Goal: Task Accomplishment & Management: Manage account settings

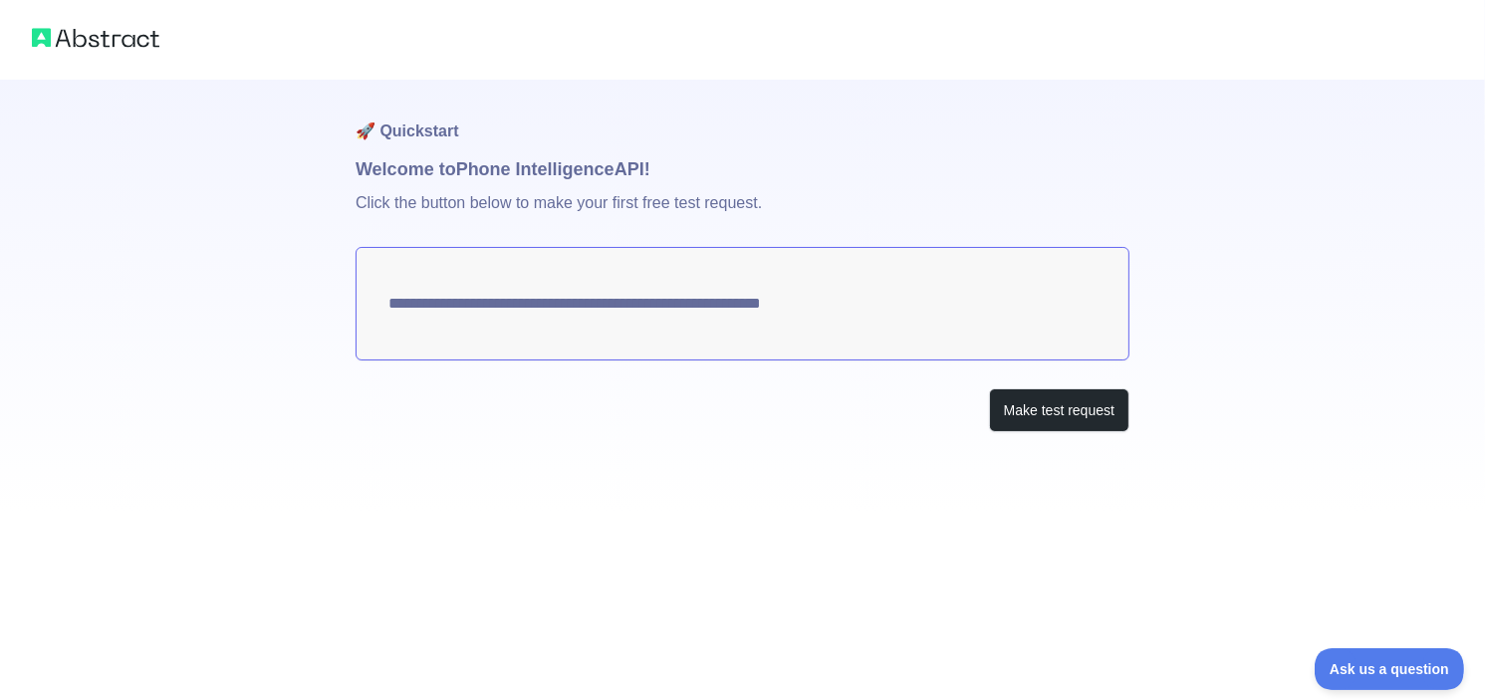
click at [899, 317] on textarea "**********" at bounding box center [743, 304] width 774 height 114
click at [430, 306] on textarea "**********" at bounding box center [743, 304] width 774 height 114
click at [1026, 407] on button "Make test request" at bounding box center [1059, 410] width 140 height 45
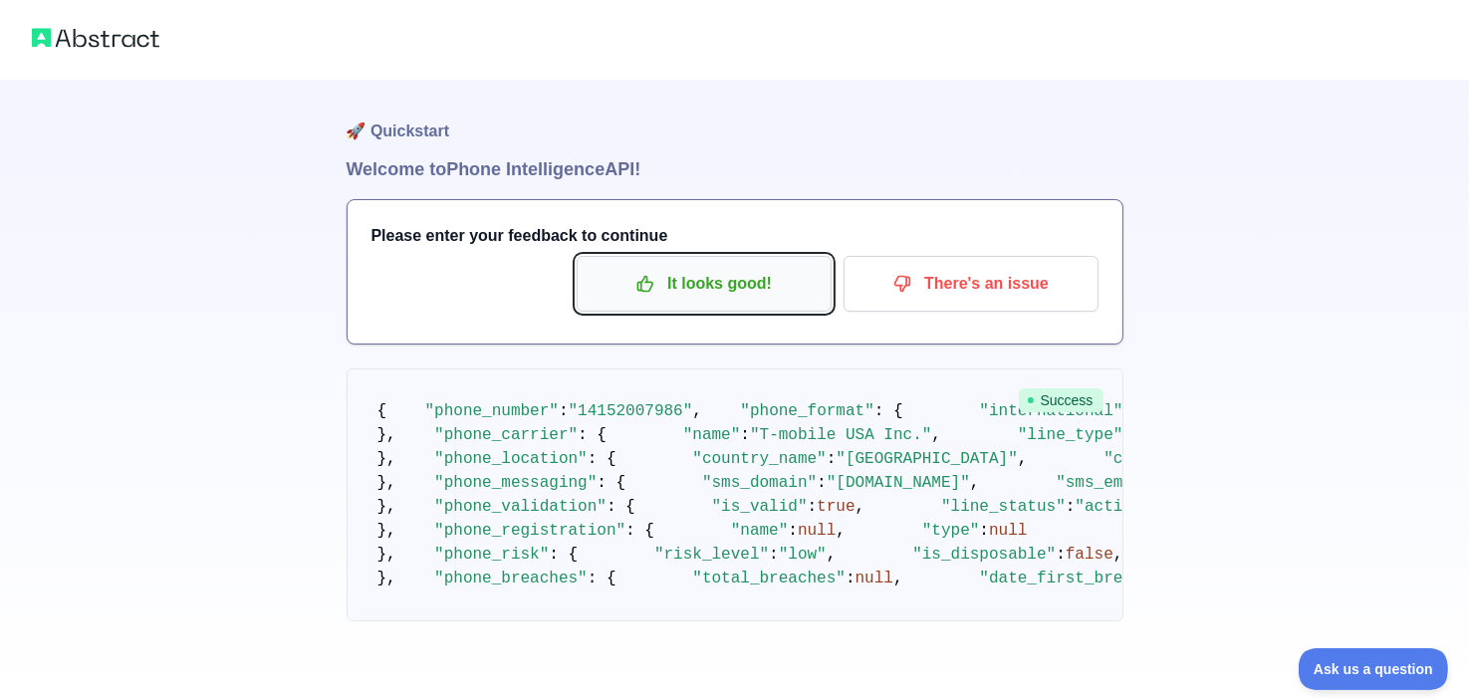
click at [727, 278] on p "It looks good!" at bounding box center [704, 284] width 225 height 34
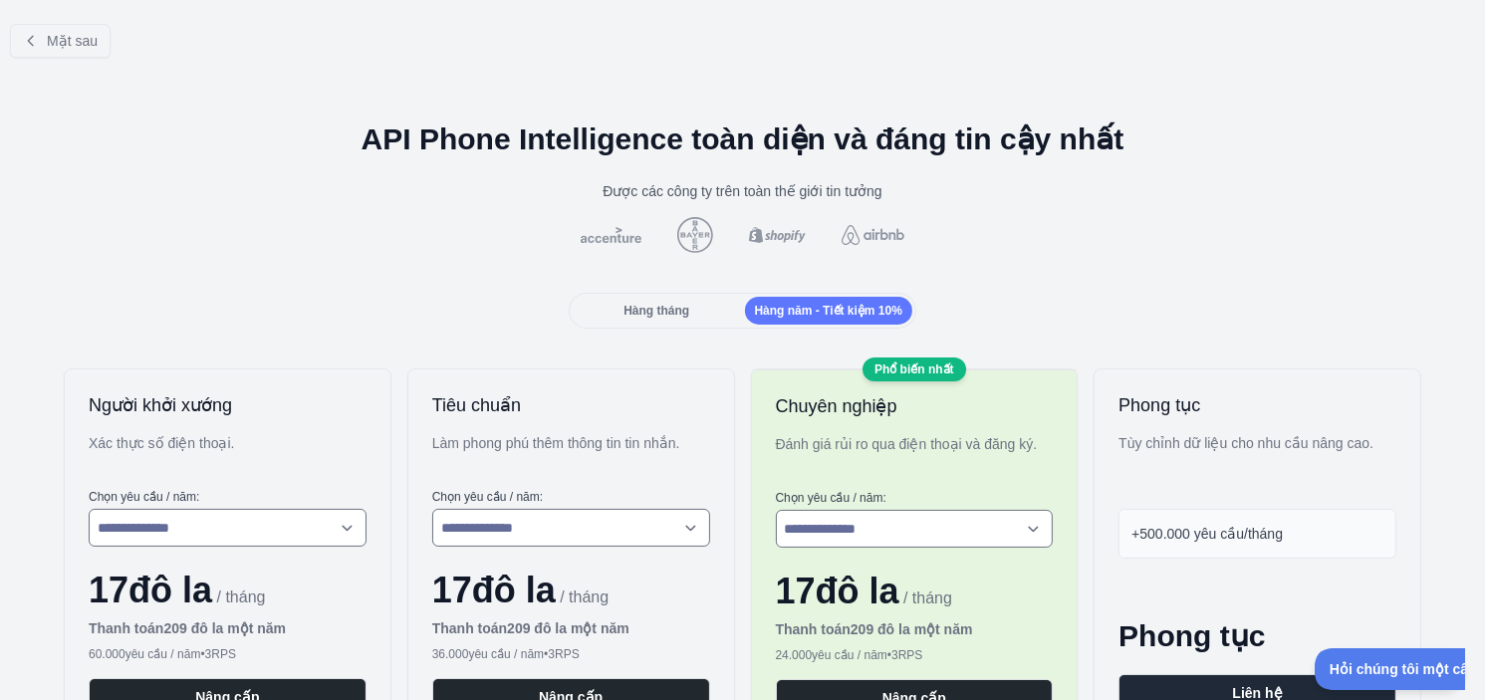
click at [626, 306] on font "Hàng tháng" at bounding box center [656, 311] width 66 height 14
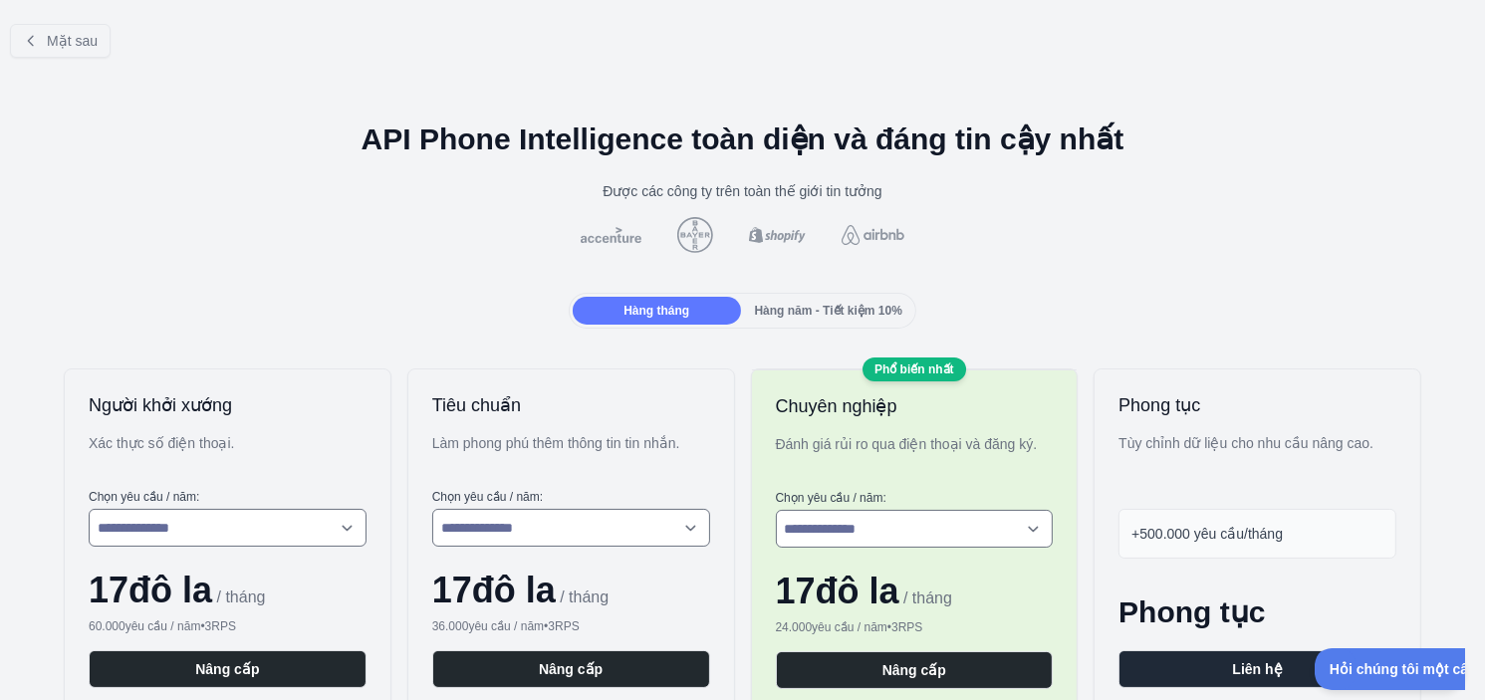
click at [763, 306] on font "Hàng năm - Tiết kiệm 10%" at bounding box center [828, 311] width 147 height 14
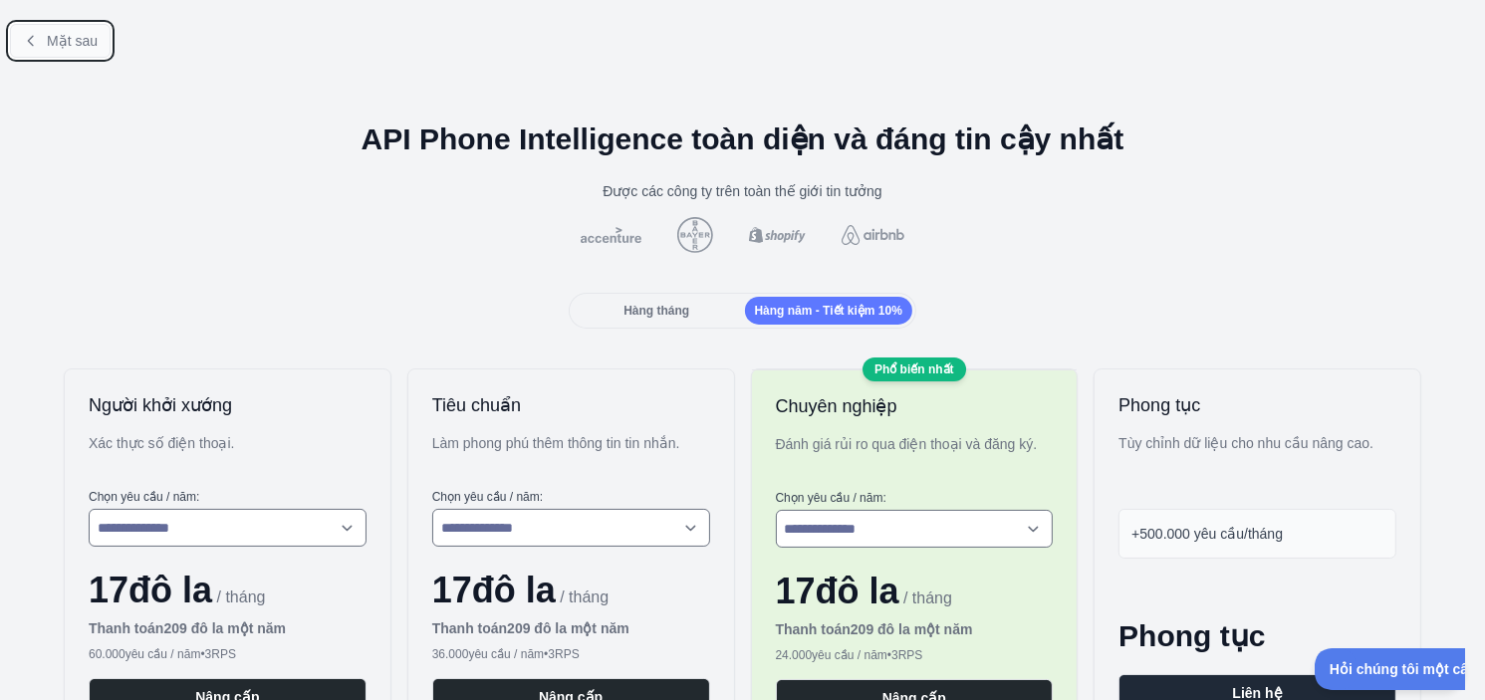
click at [57, 43] on font "Mặt sau" at bounding box center [72, 41] width 51 height 16
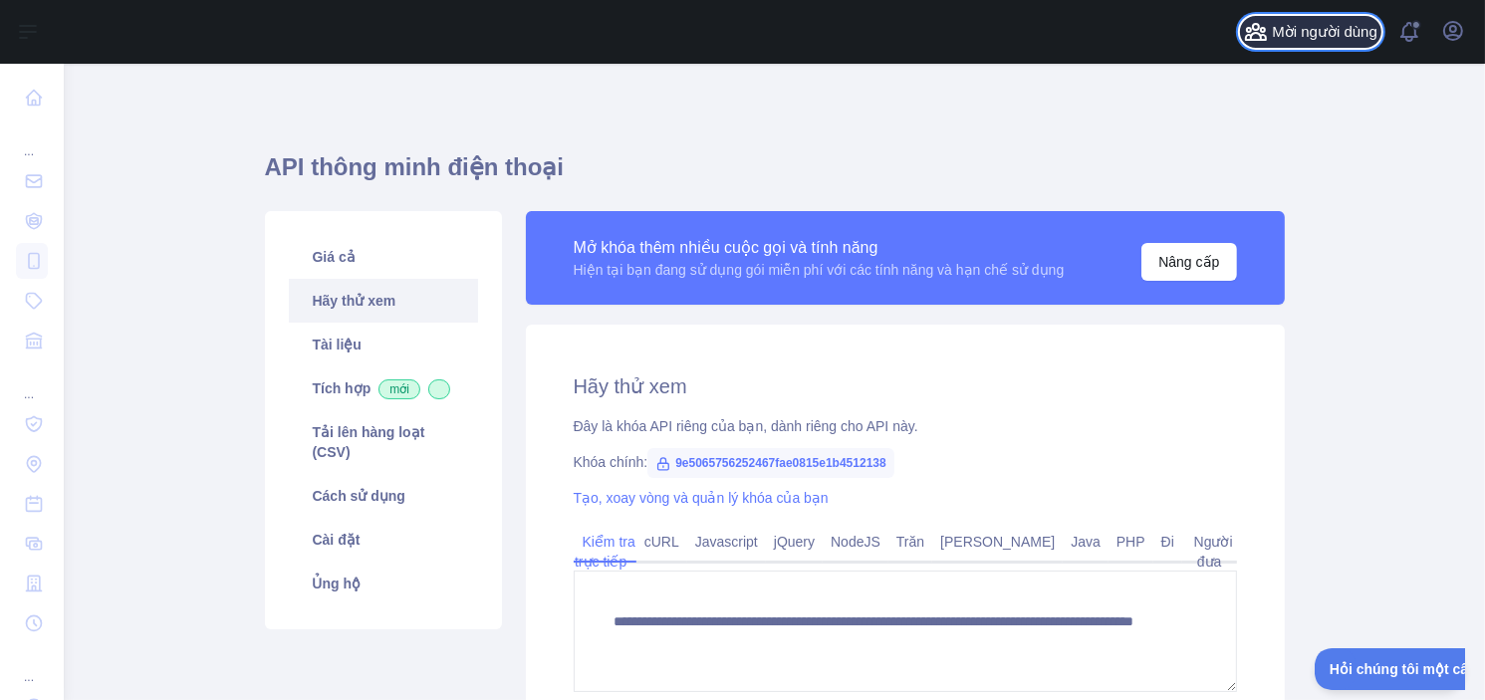
click at [1362, 39] on font "Mời người dùng" at bounding box center [1325, 31] width 106 height 17
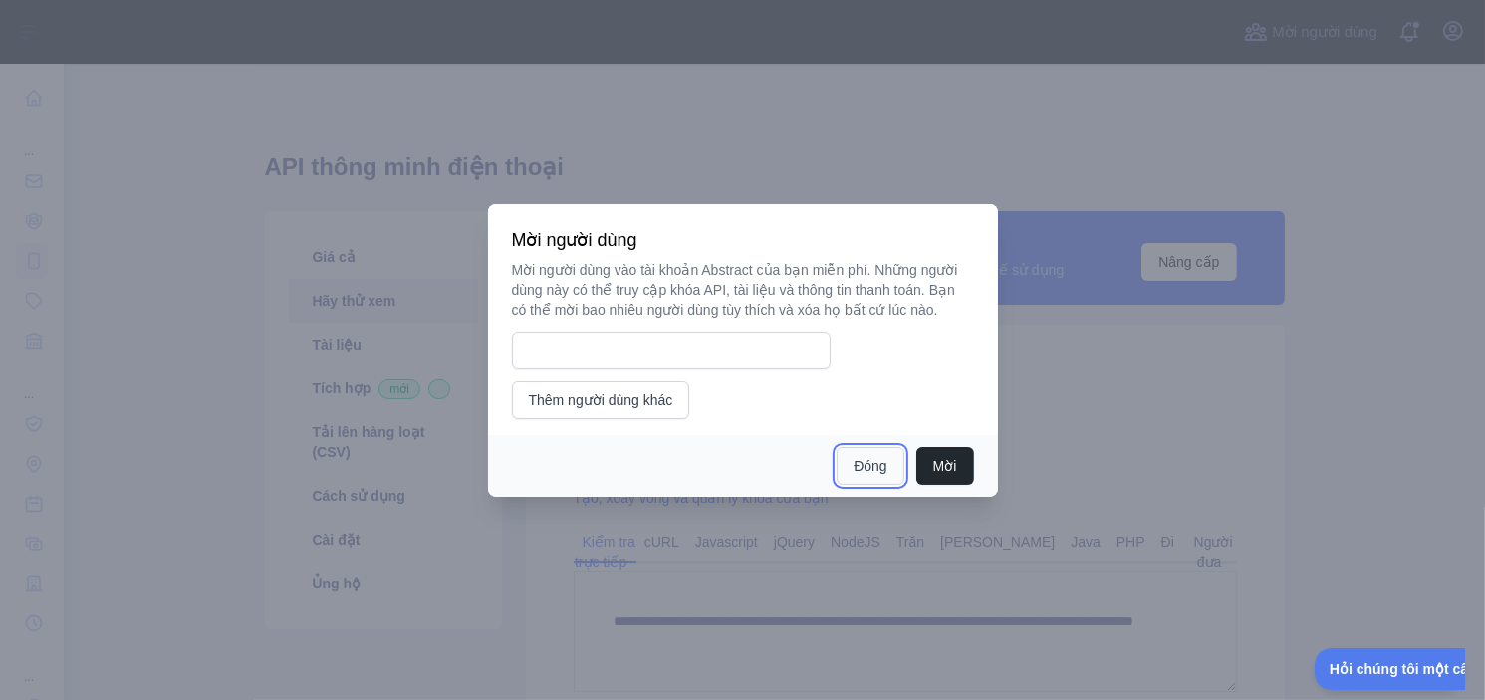
click at [872, 461] on font "Đóng" at bounding box center [869, 466] width 33 height 16
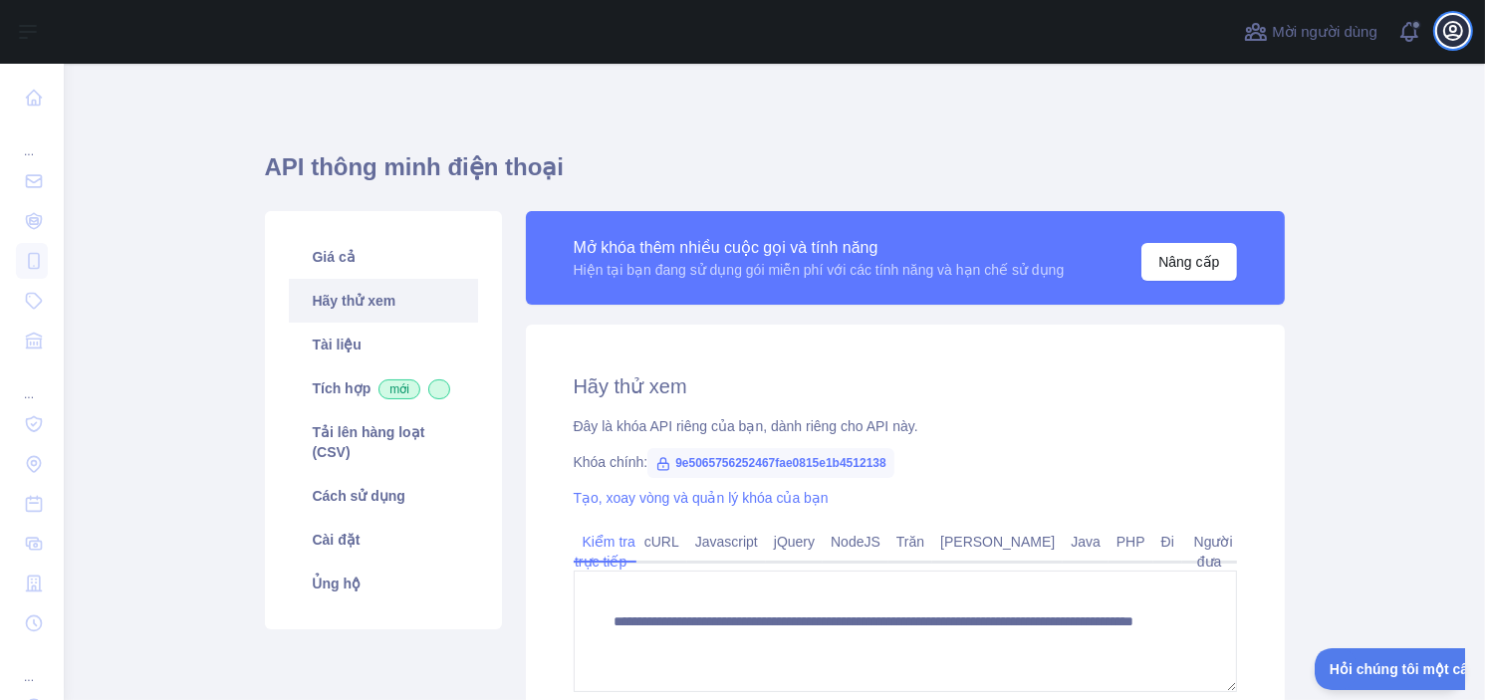
click at [1458, 24] on icon "button" at bounding box center [1453, 31] width 18 height 18
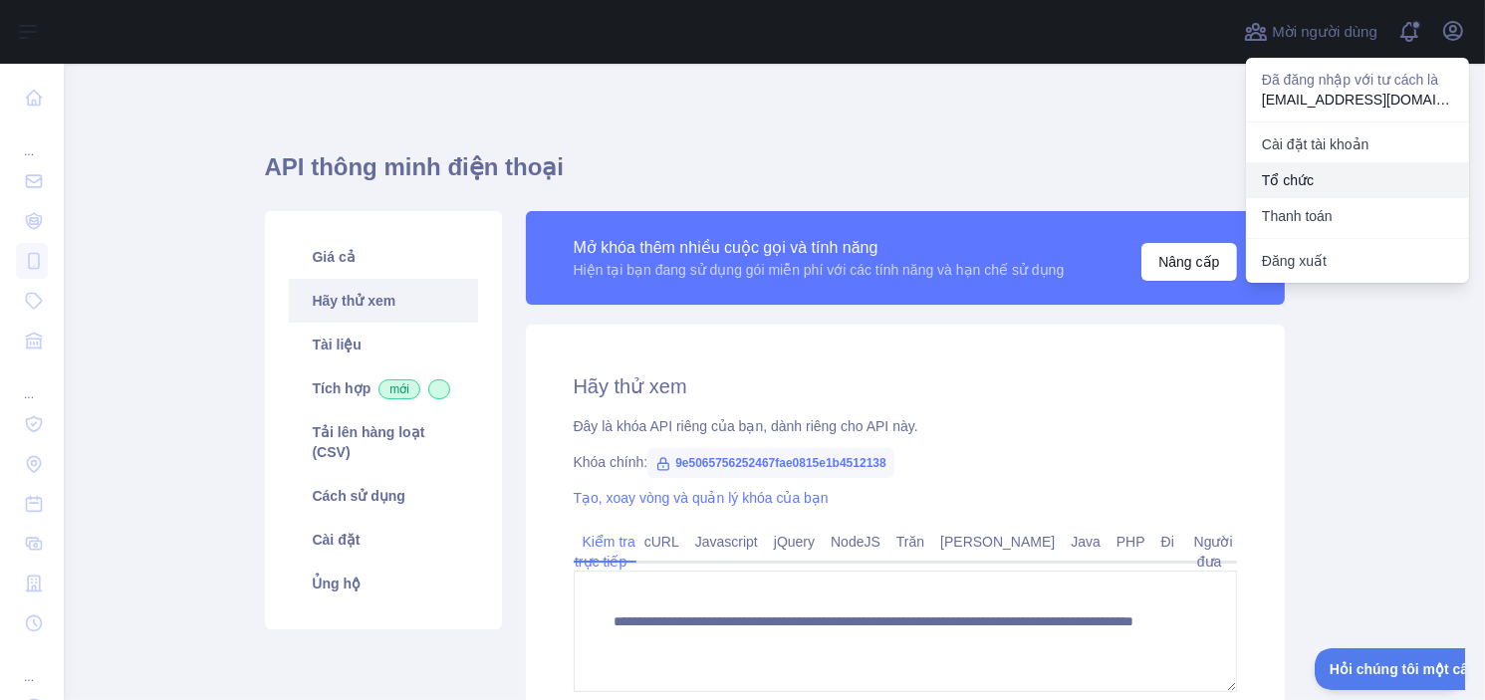
click at [1321, 174] on link "Tổ chức" at bounding box center [1357, 180] width 223 height 36
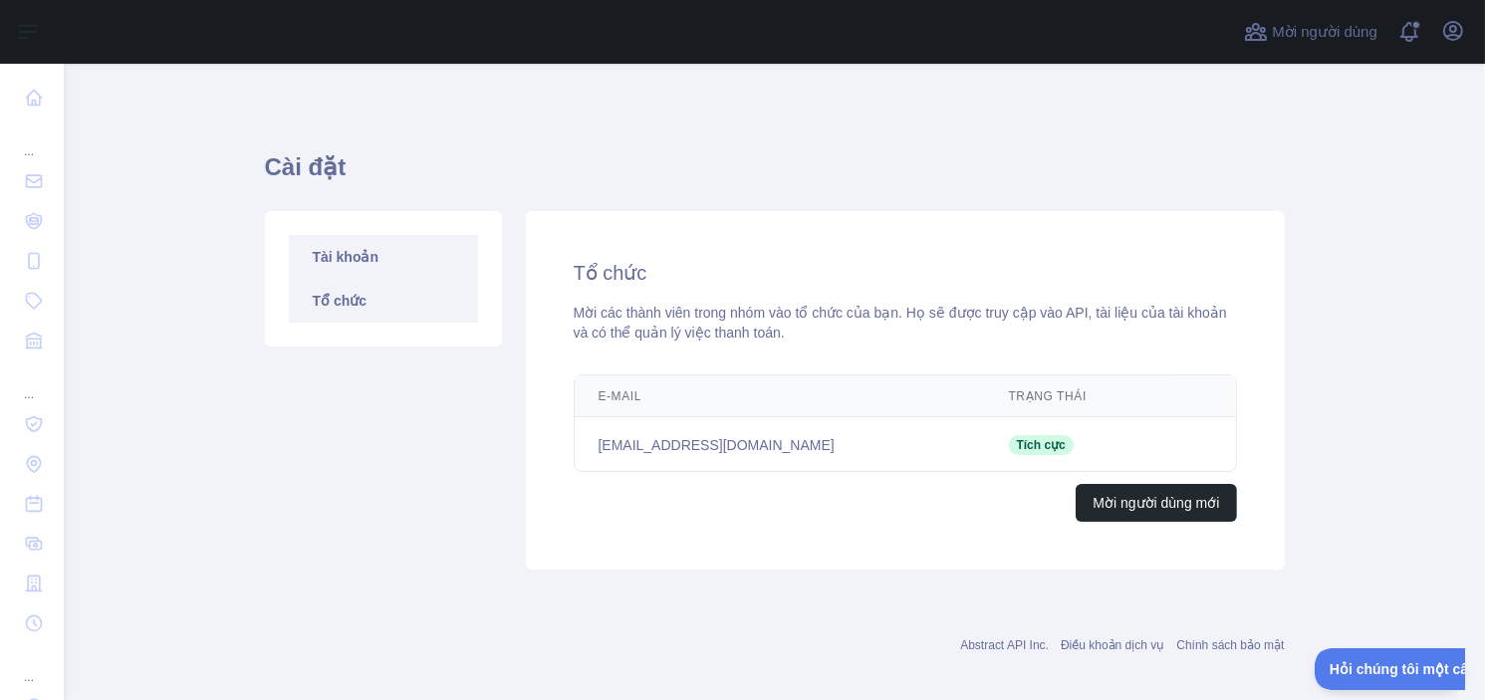
click at [435, 252] on link "Tài khoản" at bounding box center [383, 257] width 189 height 44
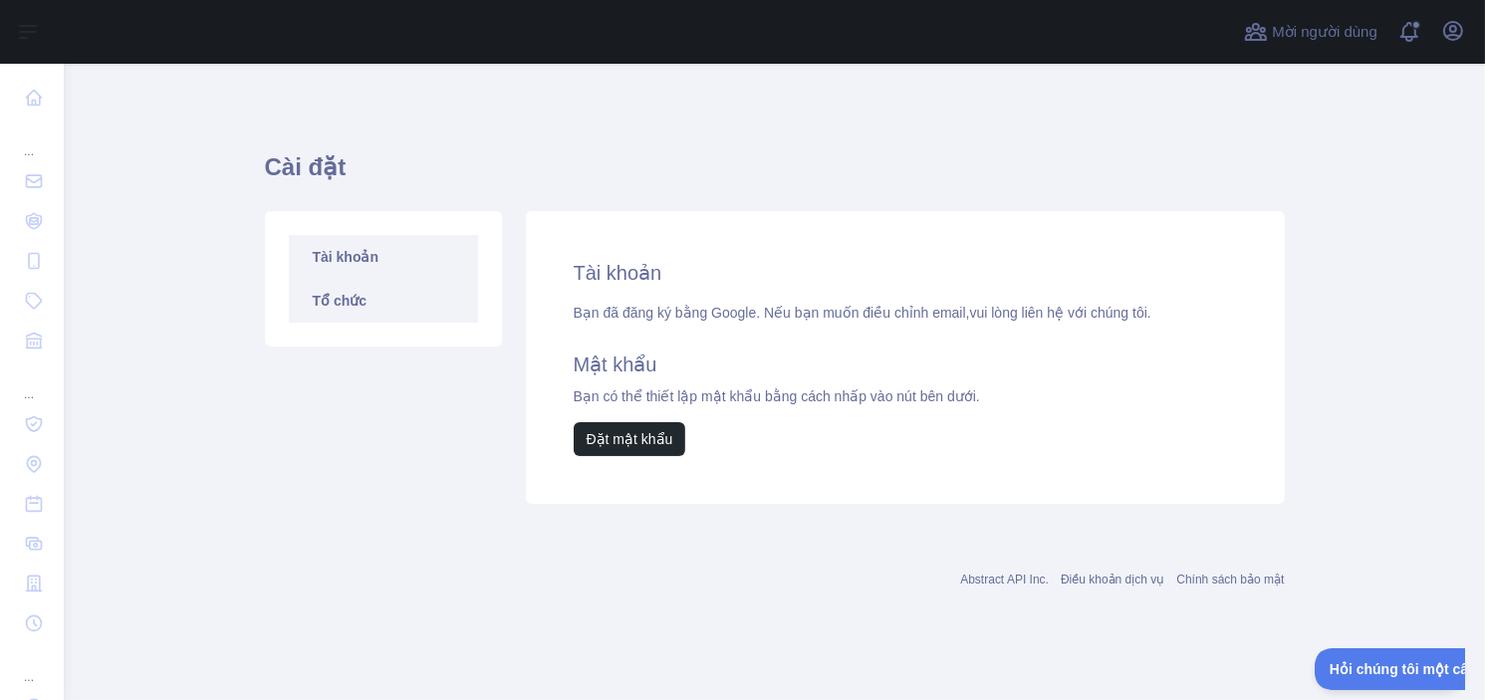
click at [427, 288] on link "Tổ chức" at bounding box center [383, 301] width 189 height 44
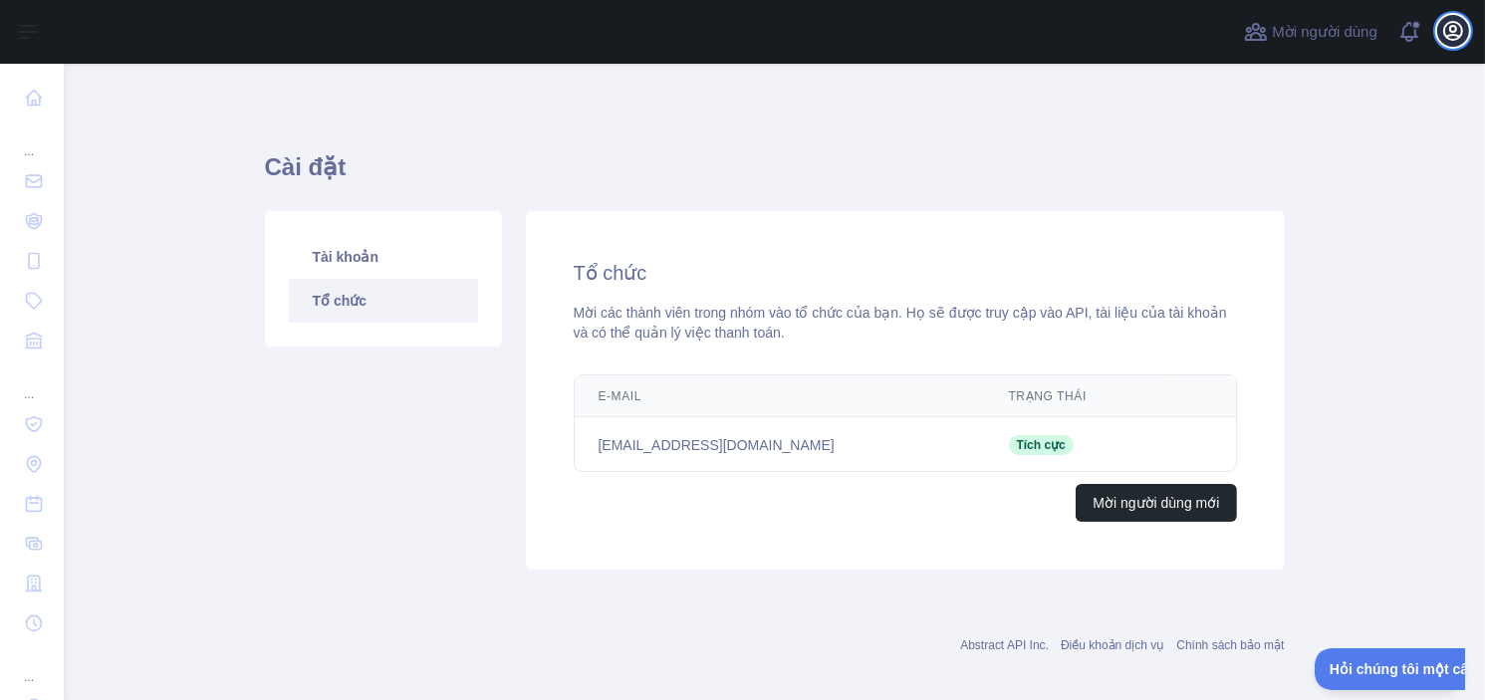
click at [1446, 27] on icon "button" at bounding box center [1453, 31] width 24 height 24
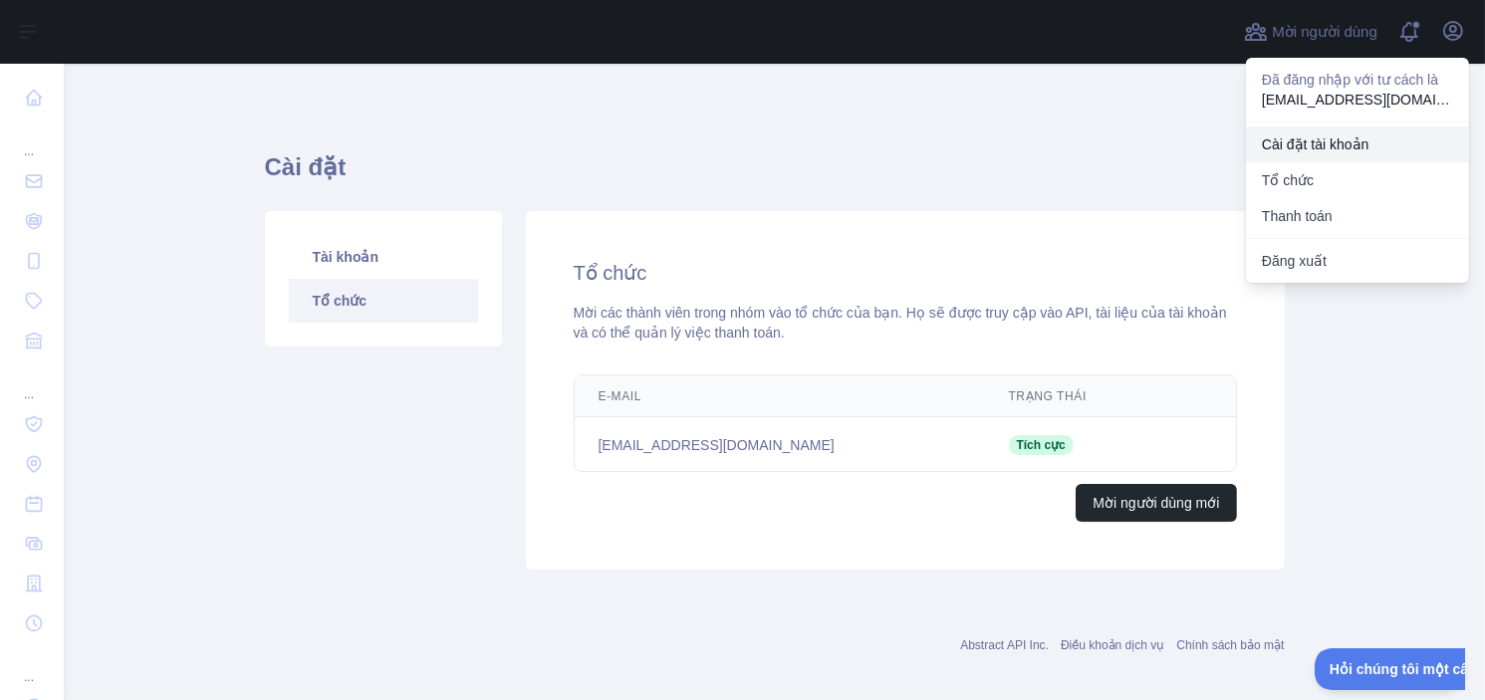
click at [1351, 137] on font "Cài đặt tài khoản" at bounding box center [1316, 144] width 108 height 16
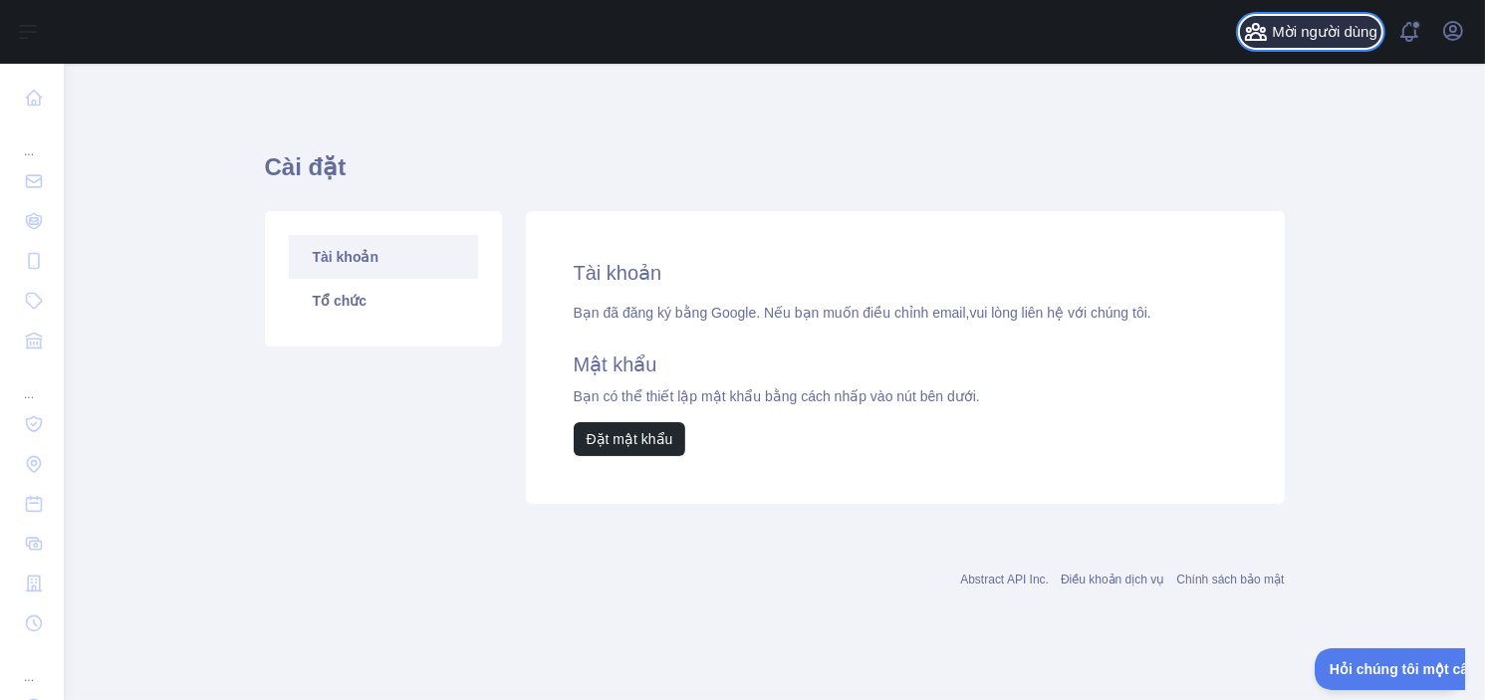
click at [1345, 29] on font "Mời người dùng" at bounding box center [1325, 31] width 106 height 17
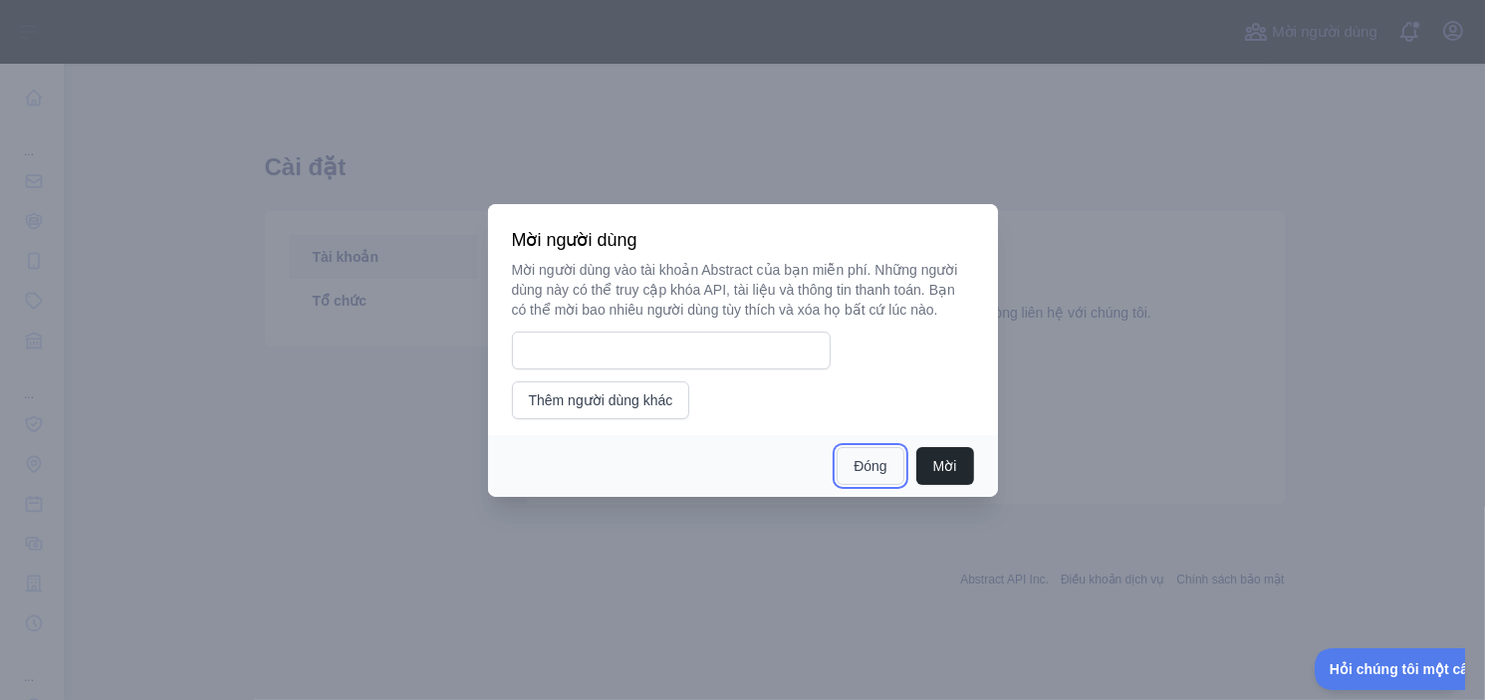
click at [852, 453] on button "Đóng" at bounding box center [870, 466] width 67 height 38
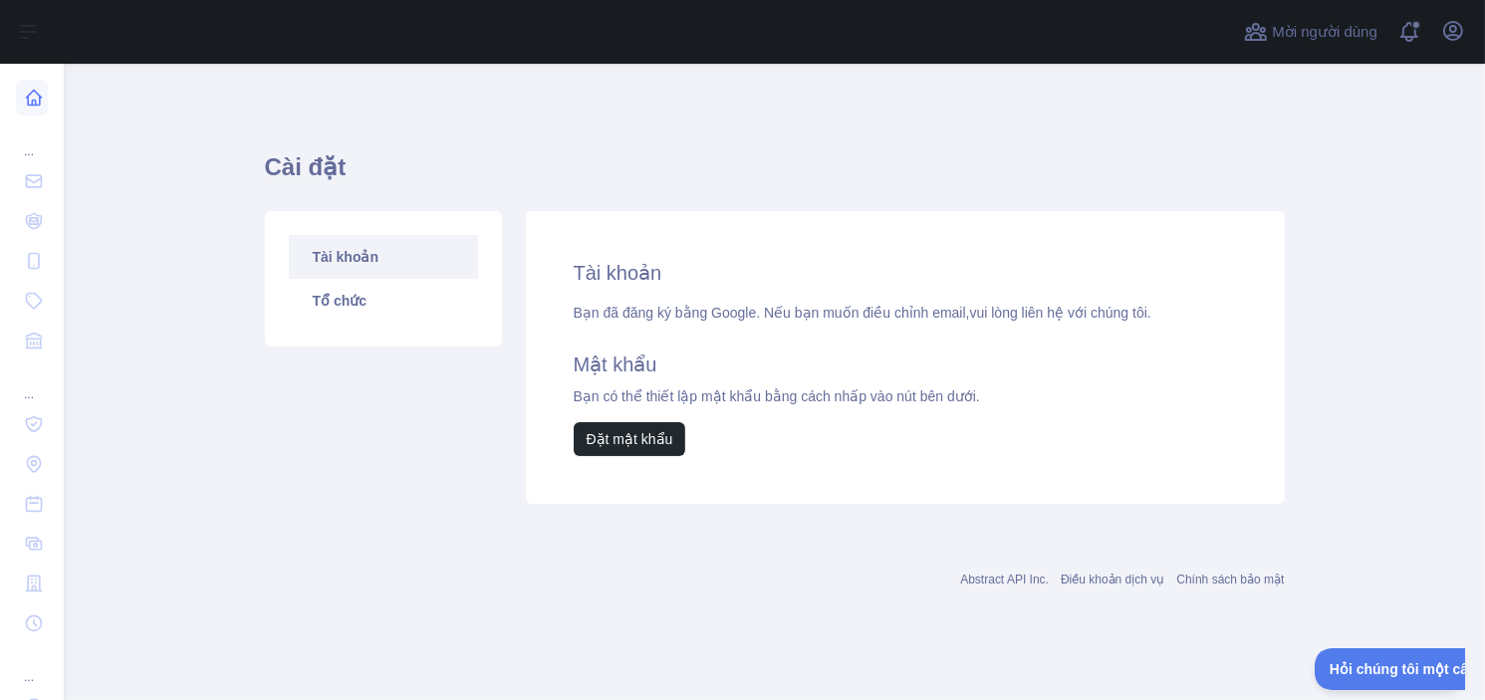
click at [40, 90] on icon at bounding box center [34, 98] width 20 height 20
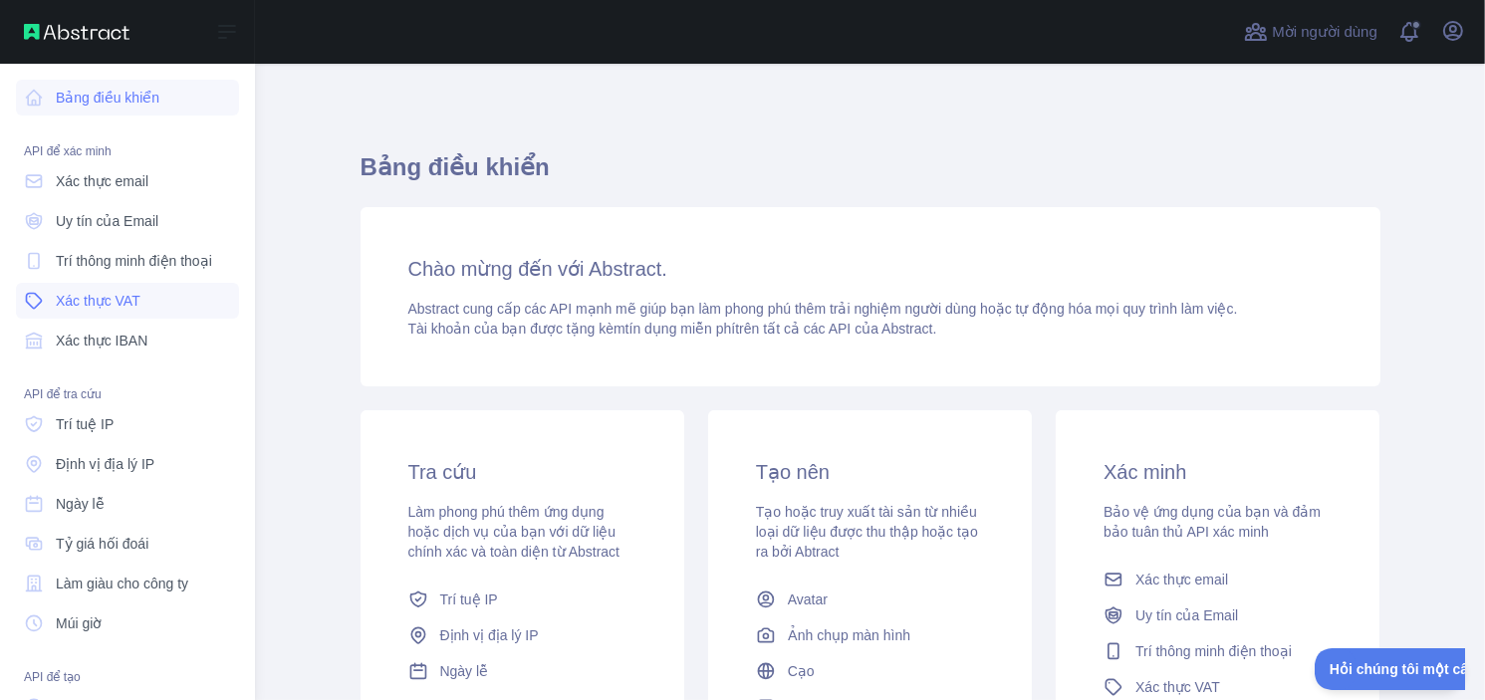
scroll to position [175, 0]
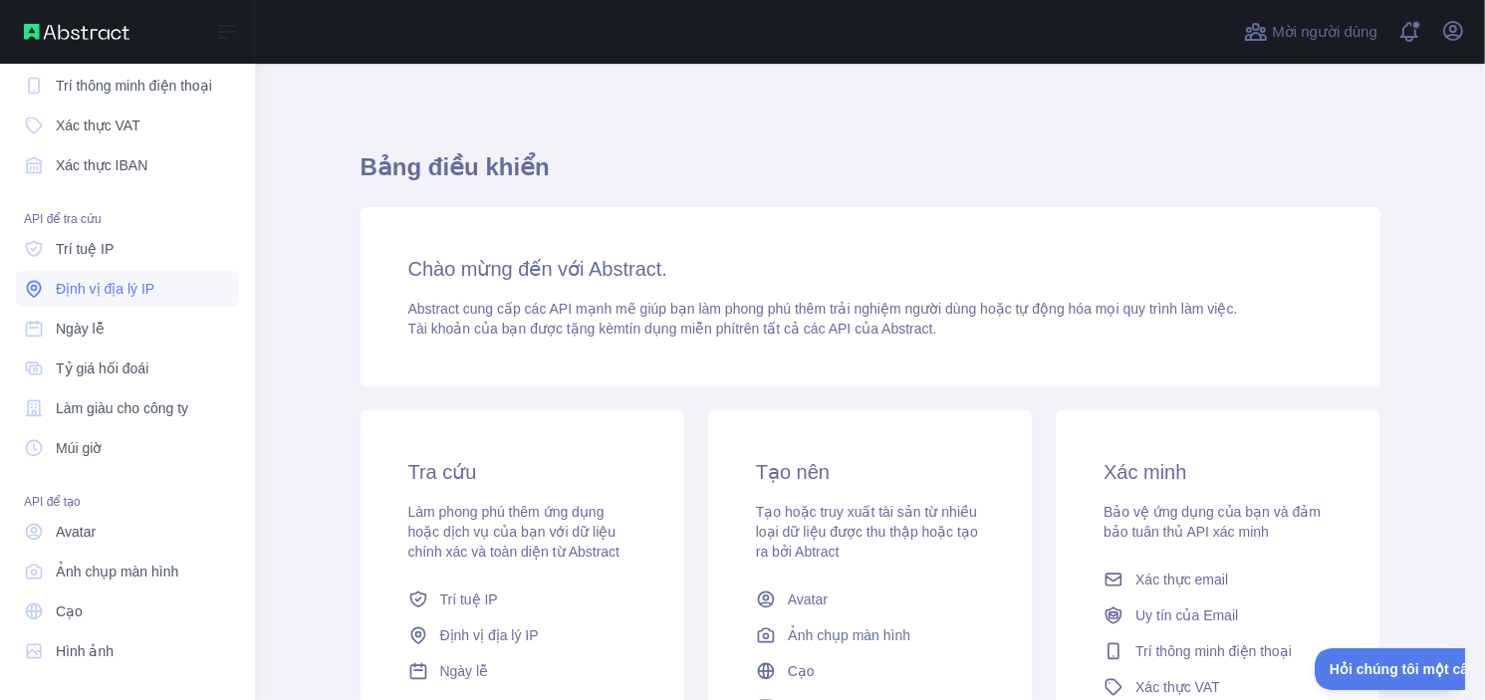
click at [140, 281] on font "Định vị địa lý IP" at bounding box center [105, 289] width 99 height 16
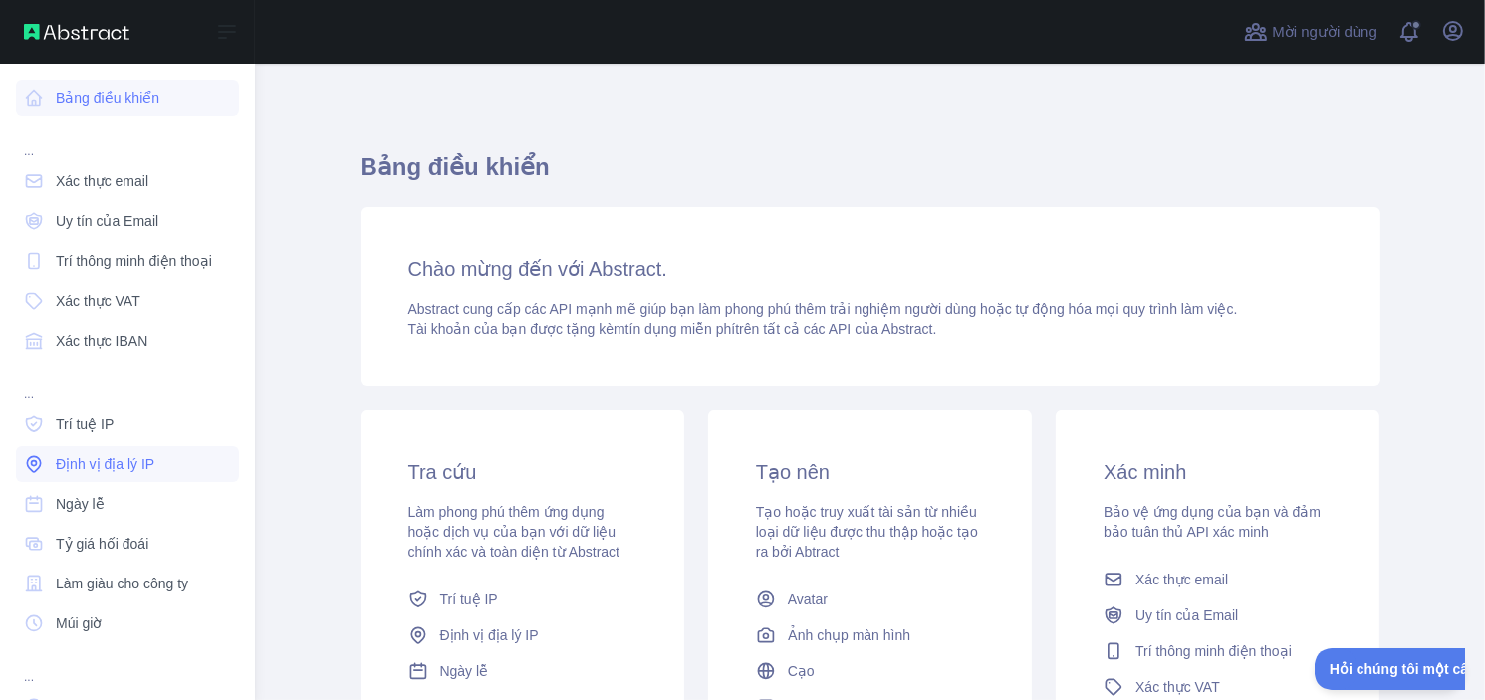
scroll to position [175, 0]
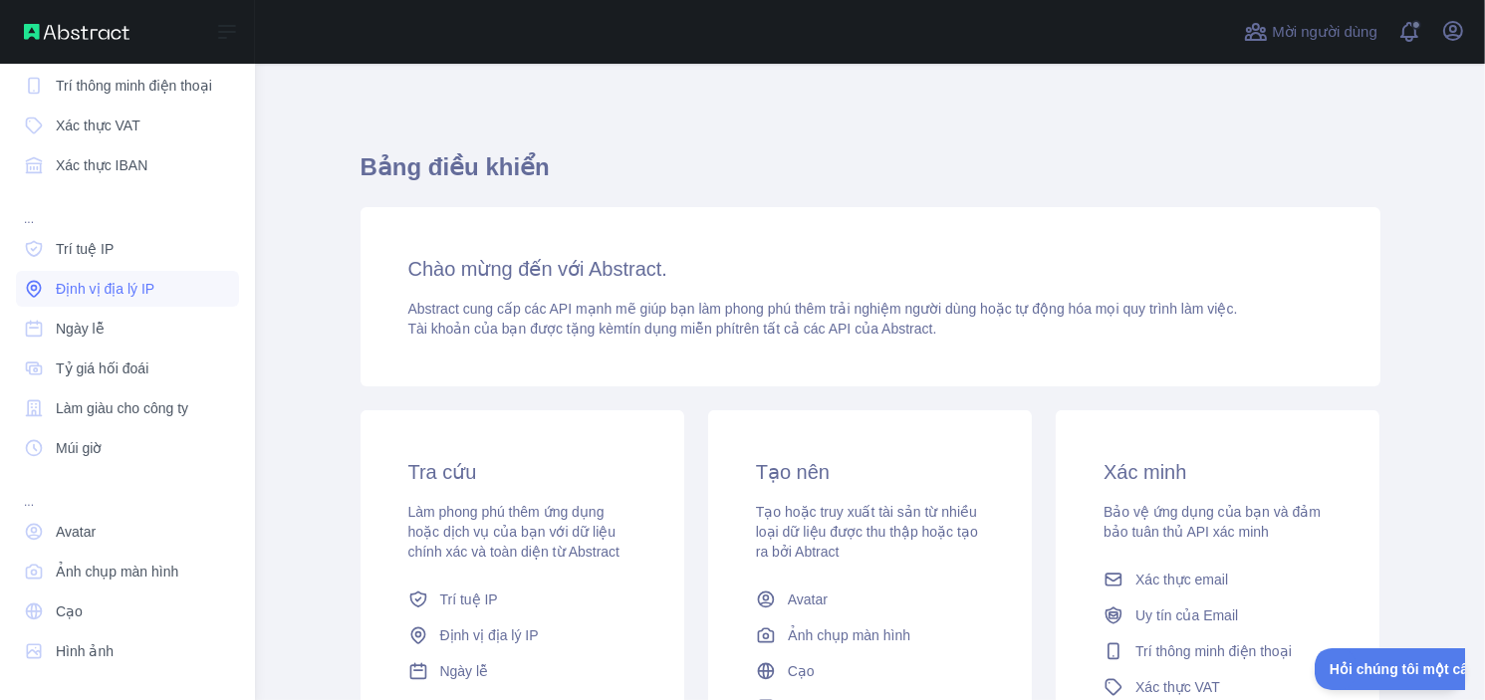
click at [124, 277] on link "Định vị địa lý IP" at bounding box center [127, 289] width 223 height 36
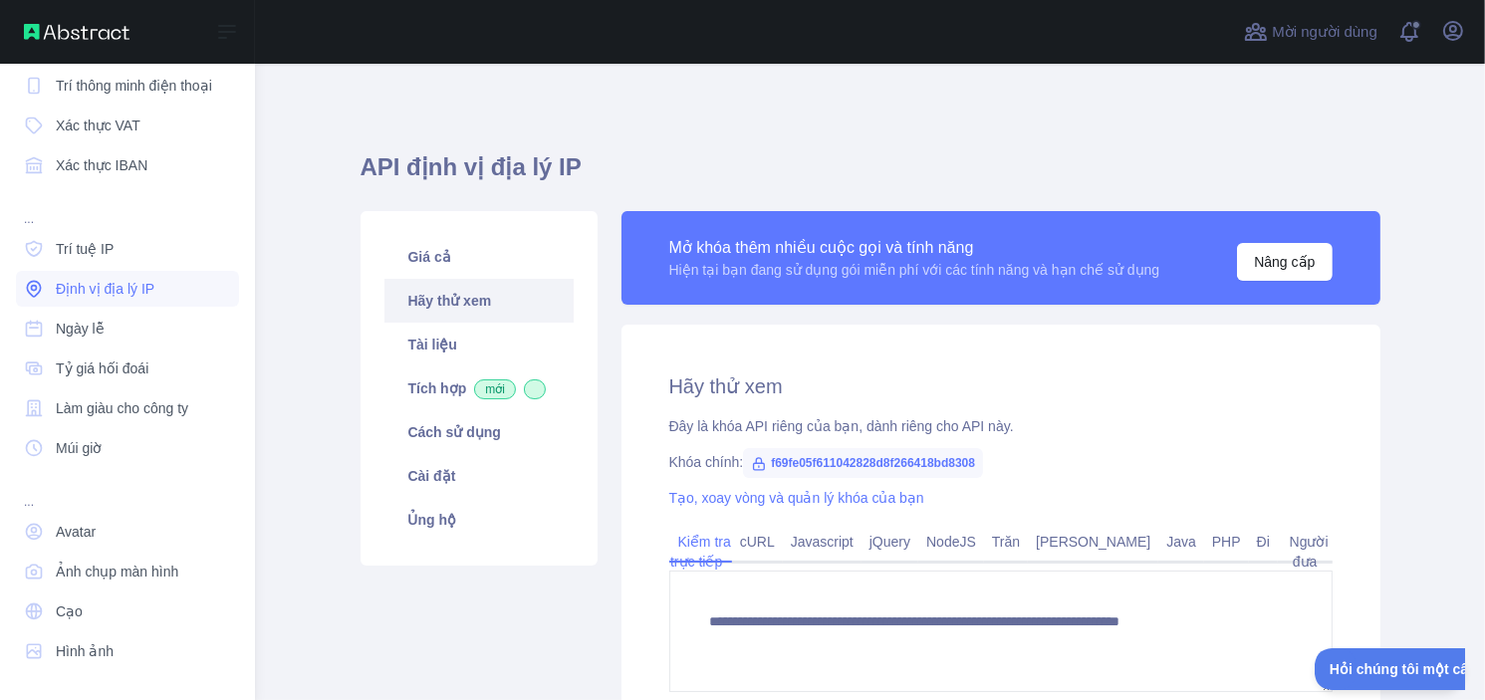
type textarea "**********"
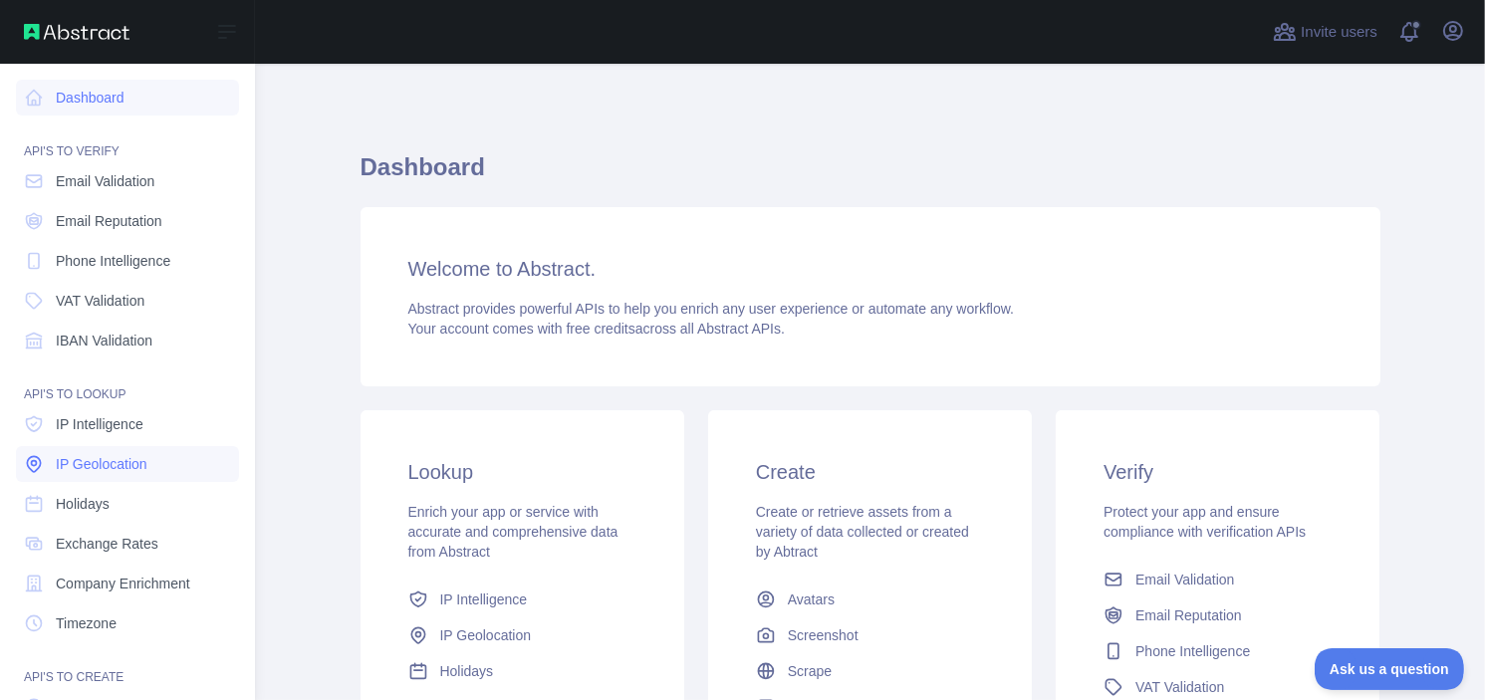
click at [115, 462] on span "IP Geolocation" at bounding box center [102, 464] width 92 height 20
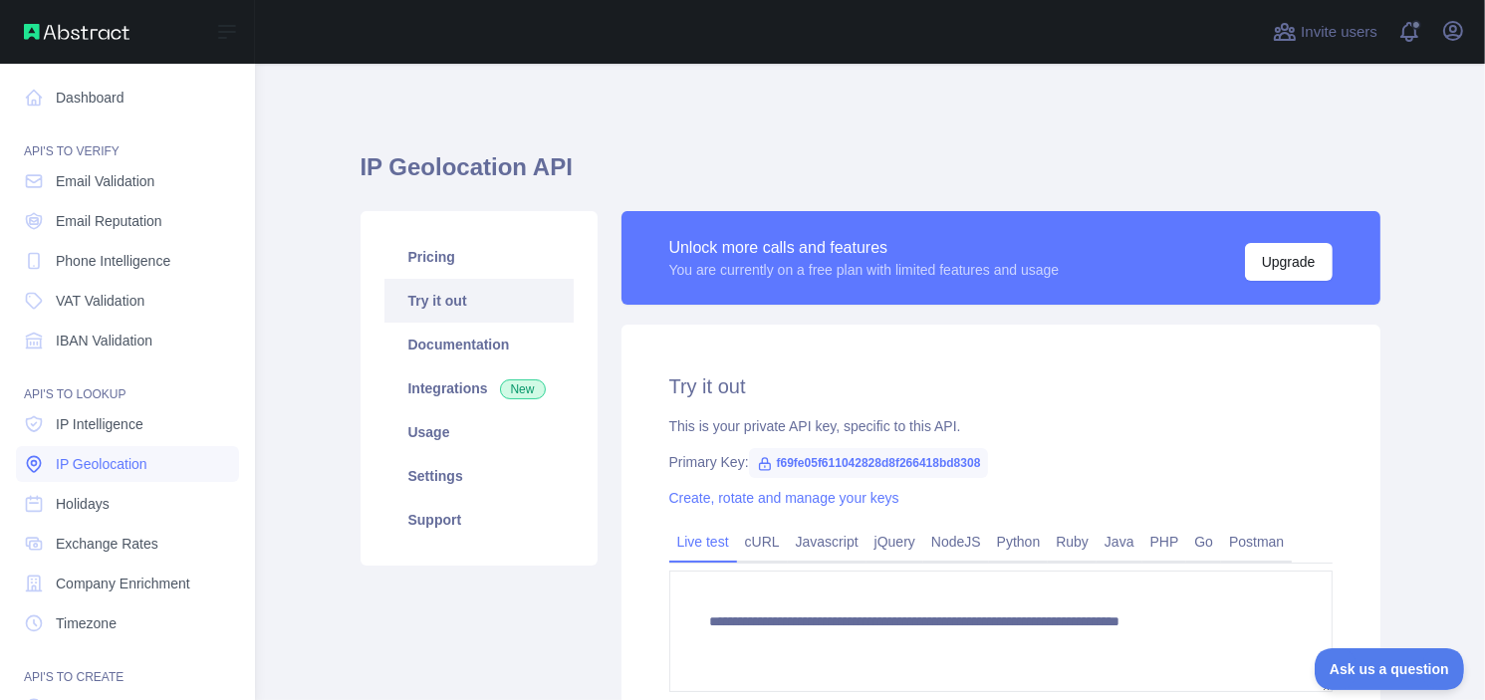
type textarea "**********"
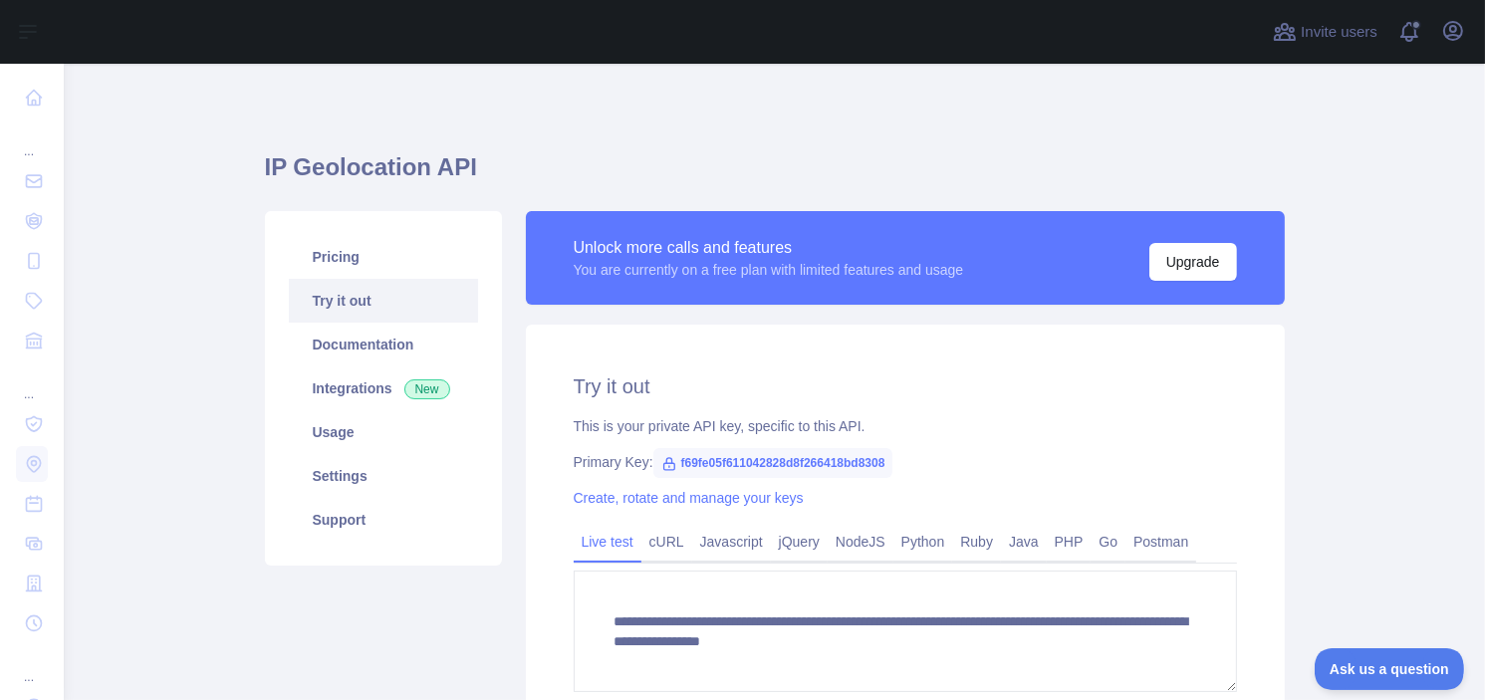
scroll to position [199, 0]
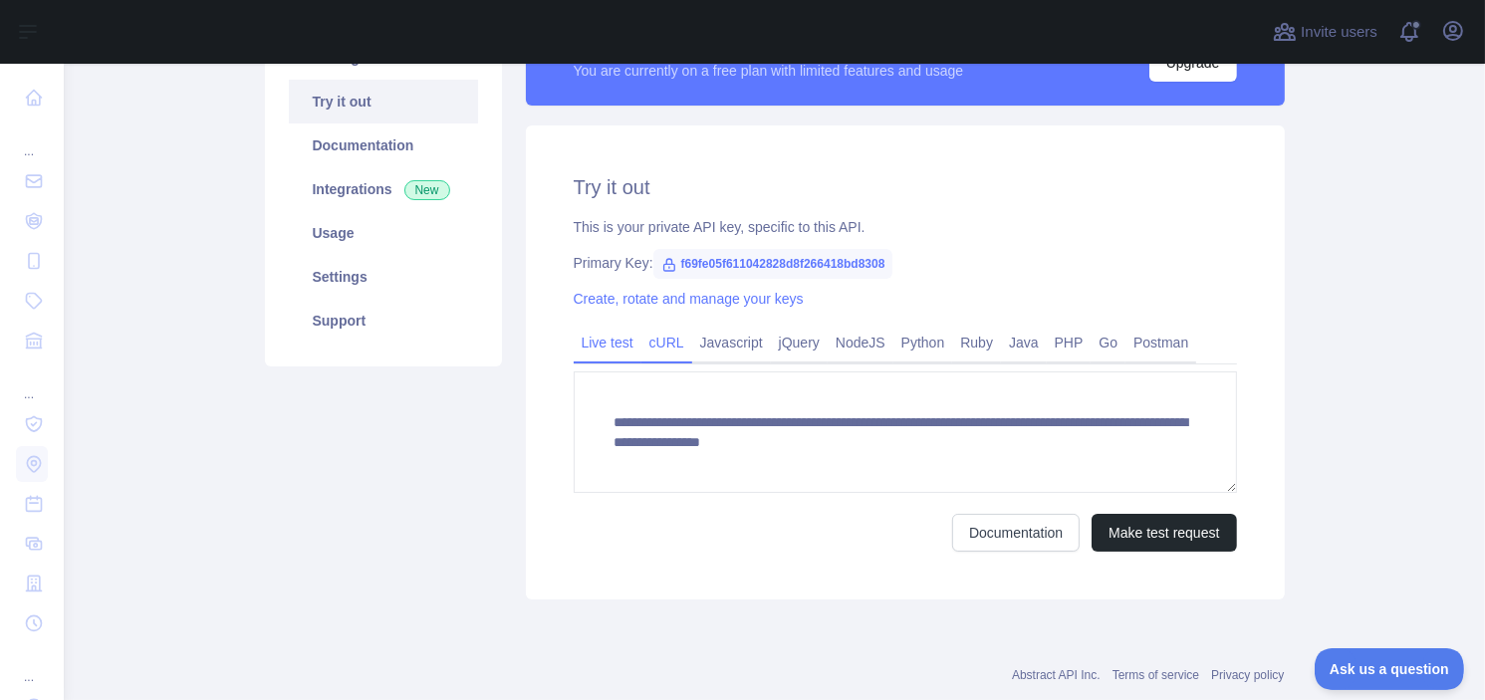
click at [668, 353] on link "cURL" at bounding box center [666, 343] width 51 height 32
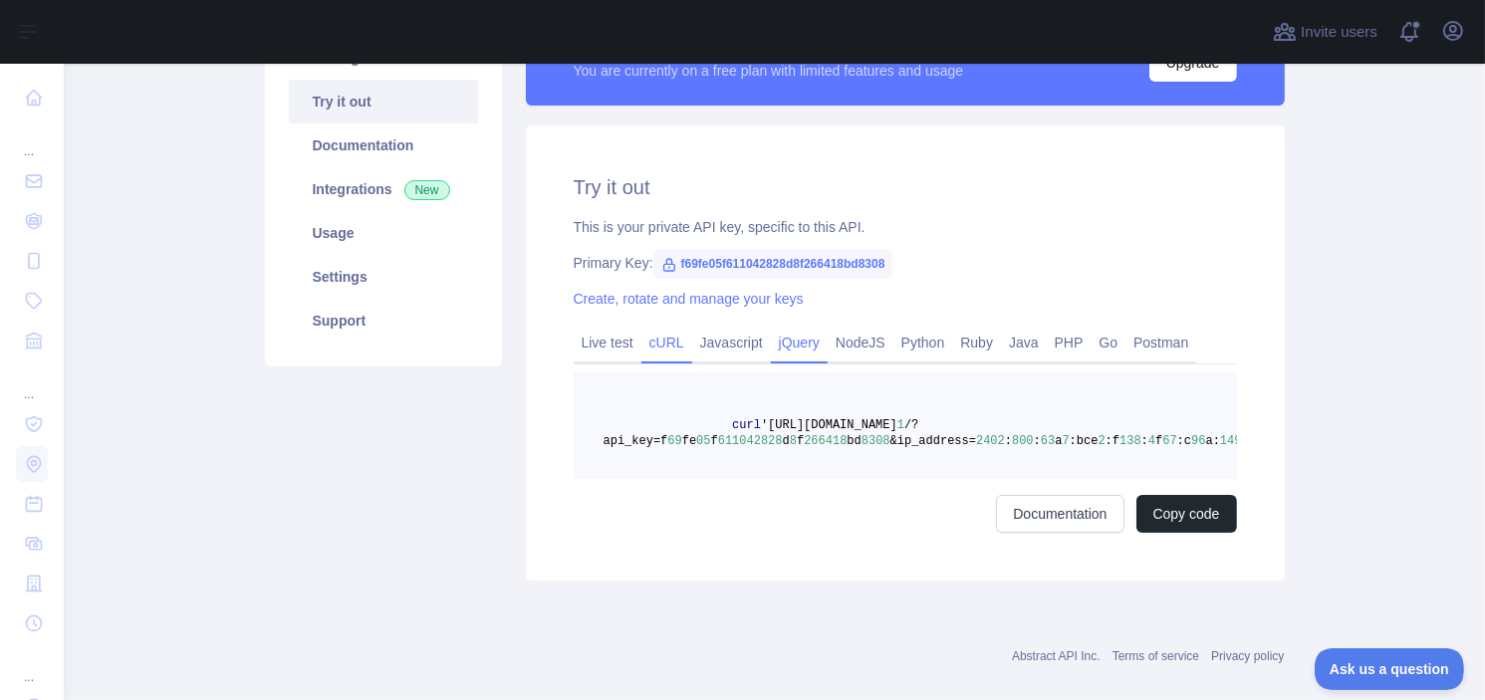
drag, startPoint x: 717, startPoint y: 347, endPoint x: 765, endPoint y: 346, distance: 47.8
click at [717, 347] on link "Javascript" at bounding box center [731, 343] width 79 height 32
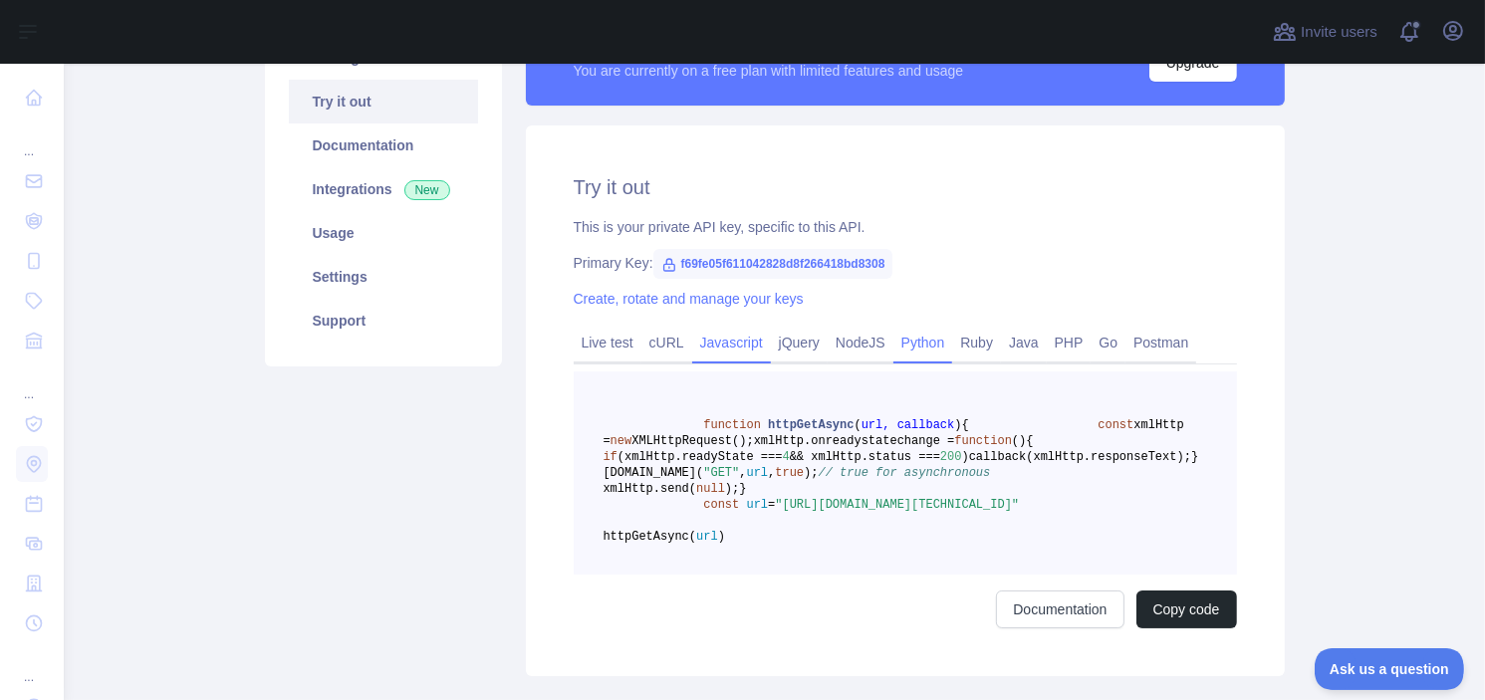
click at [893, 340] on link "Python" at bounding box center [923, 343] width 60 height 32
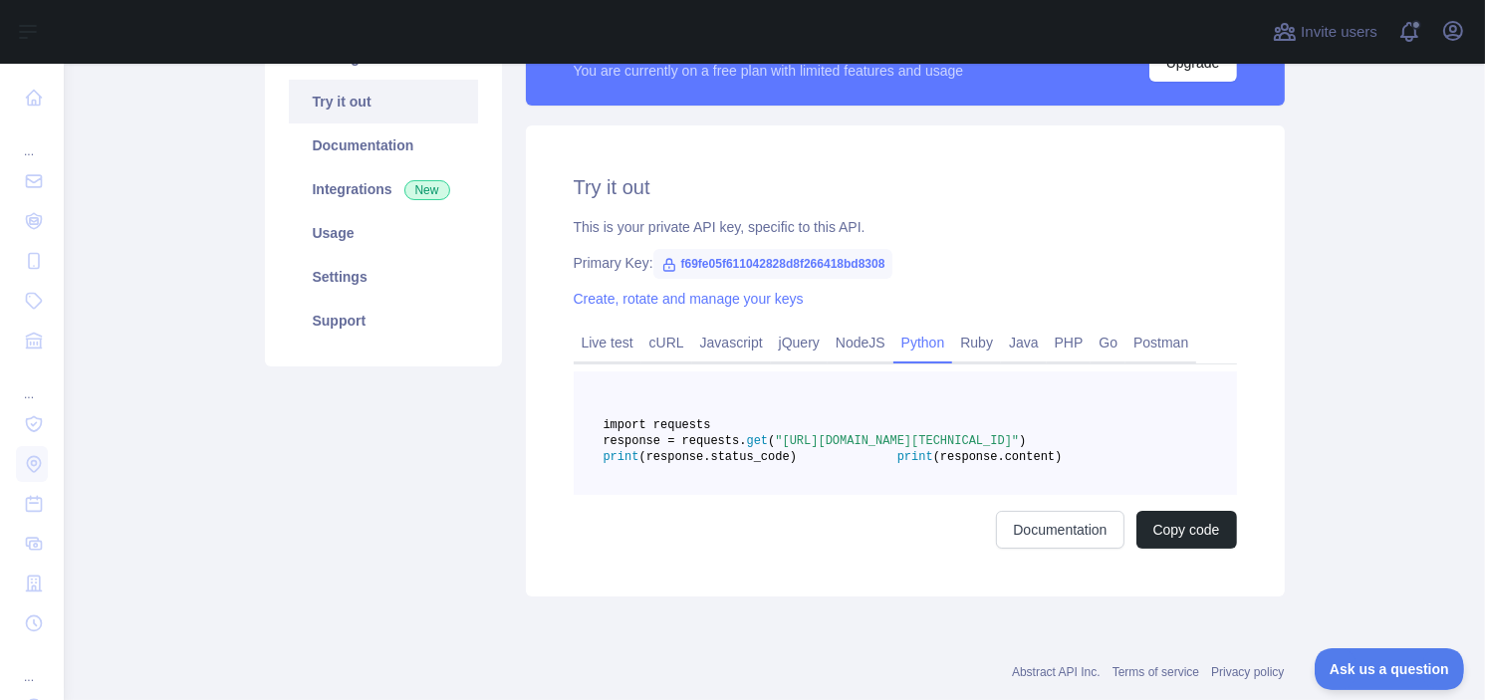
scroll to position [100, 0]
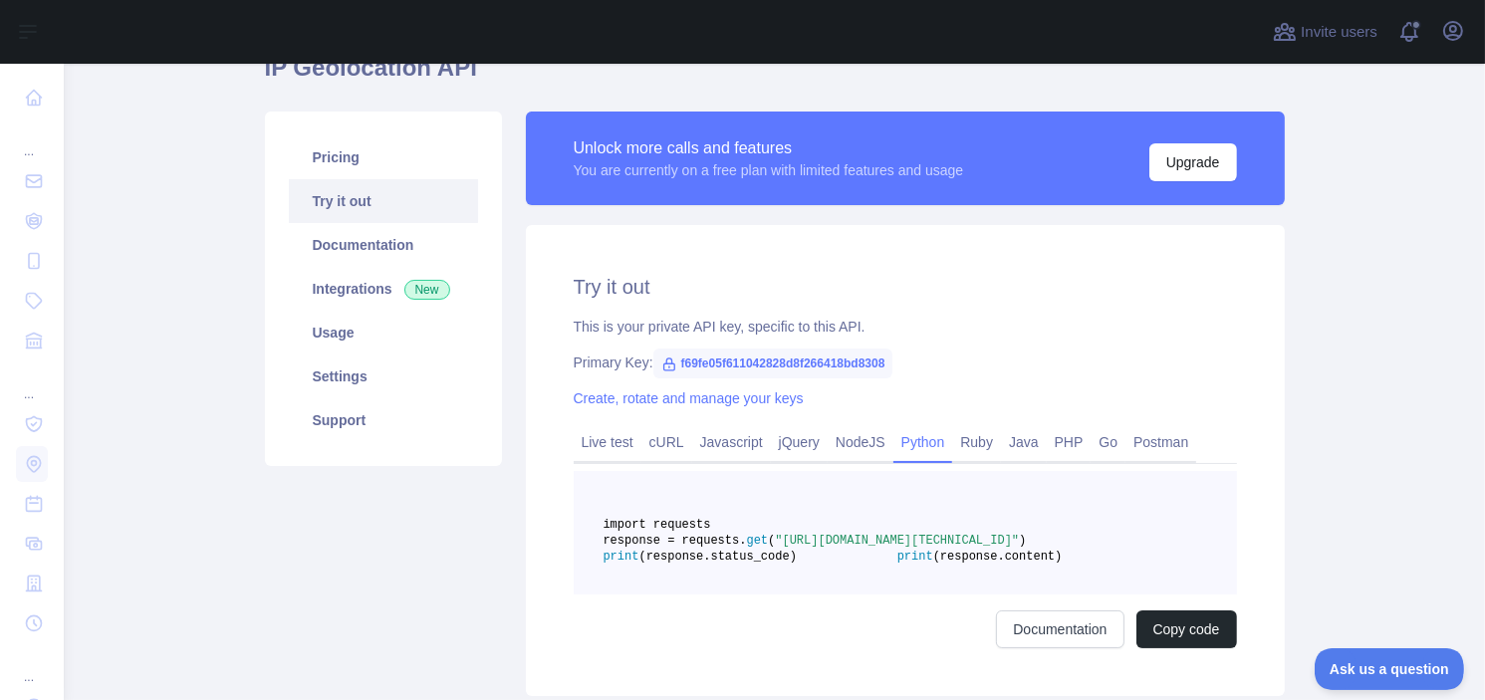
click at [663, 365] on icon at bounding box center [669, 365] width 16 height 16
click at [661, 365] on icon at bounding box center [669, 365] width 16 height 16
click at [725, 361] on span "f69fe05f611042828d8f266418bd8308" at bounding box center [773, 364] width 240 height 30
click at [343, 422] on link "Support" at bounding box center [383, 420] width 189 height 44
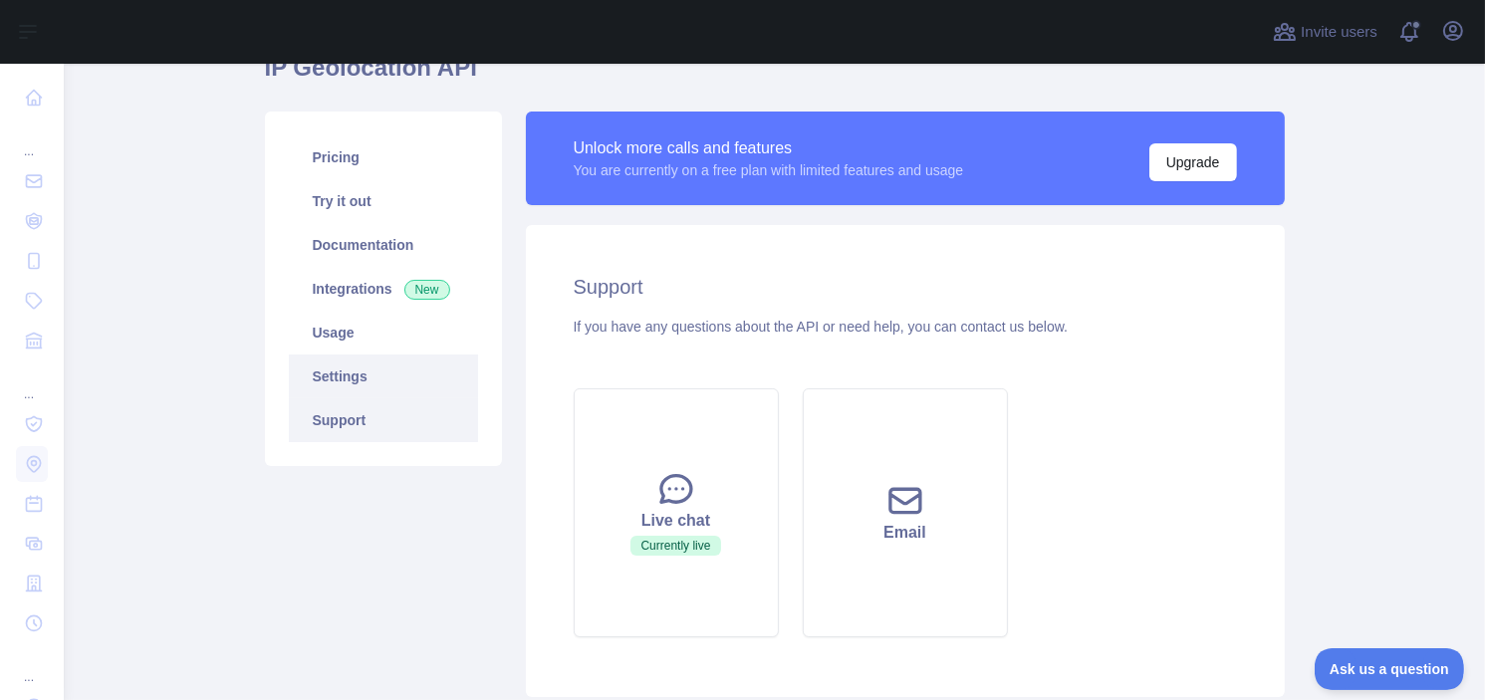
click at [356, 381] on link "Settings" at bounding box center [383, 377] width 189 height 44
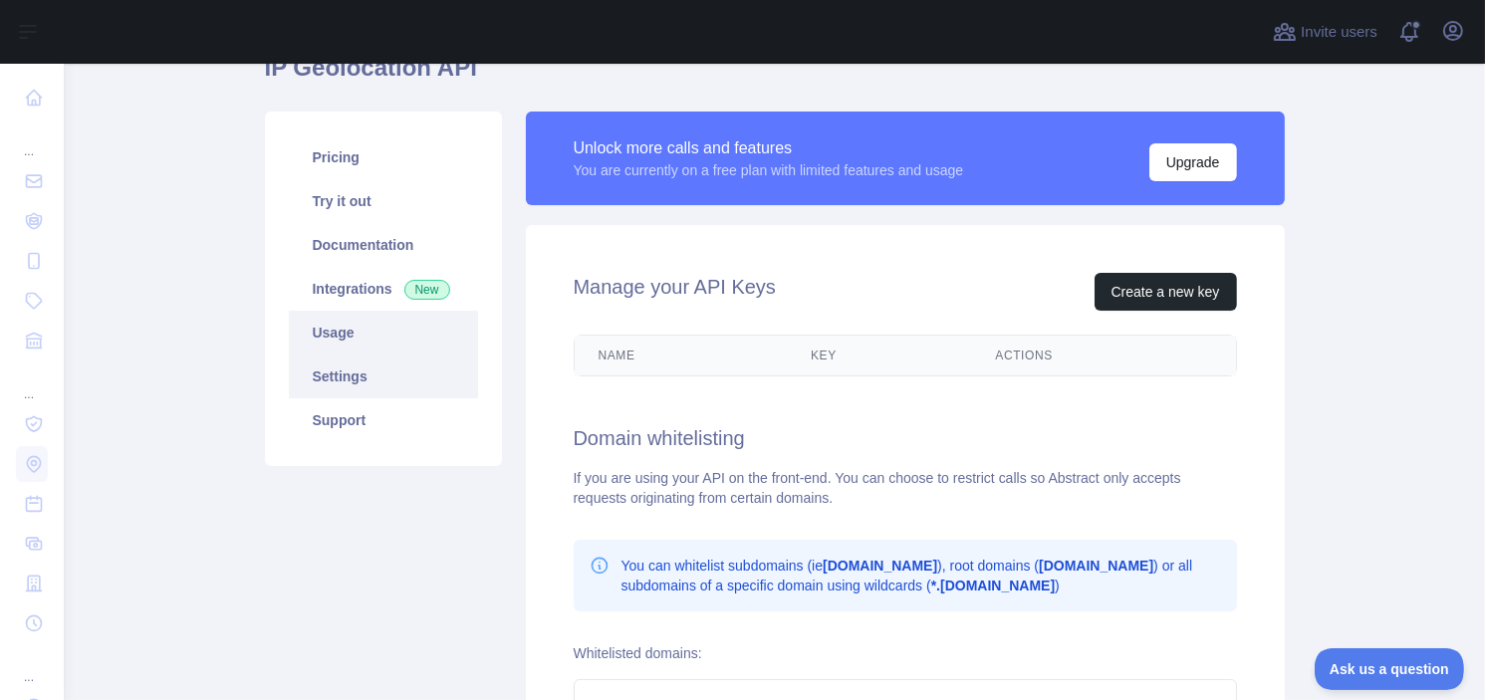
click at [362, 351] on link "Usage" at bounding box center [383, 333] width 189 height 44
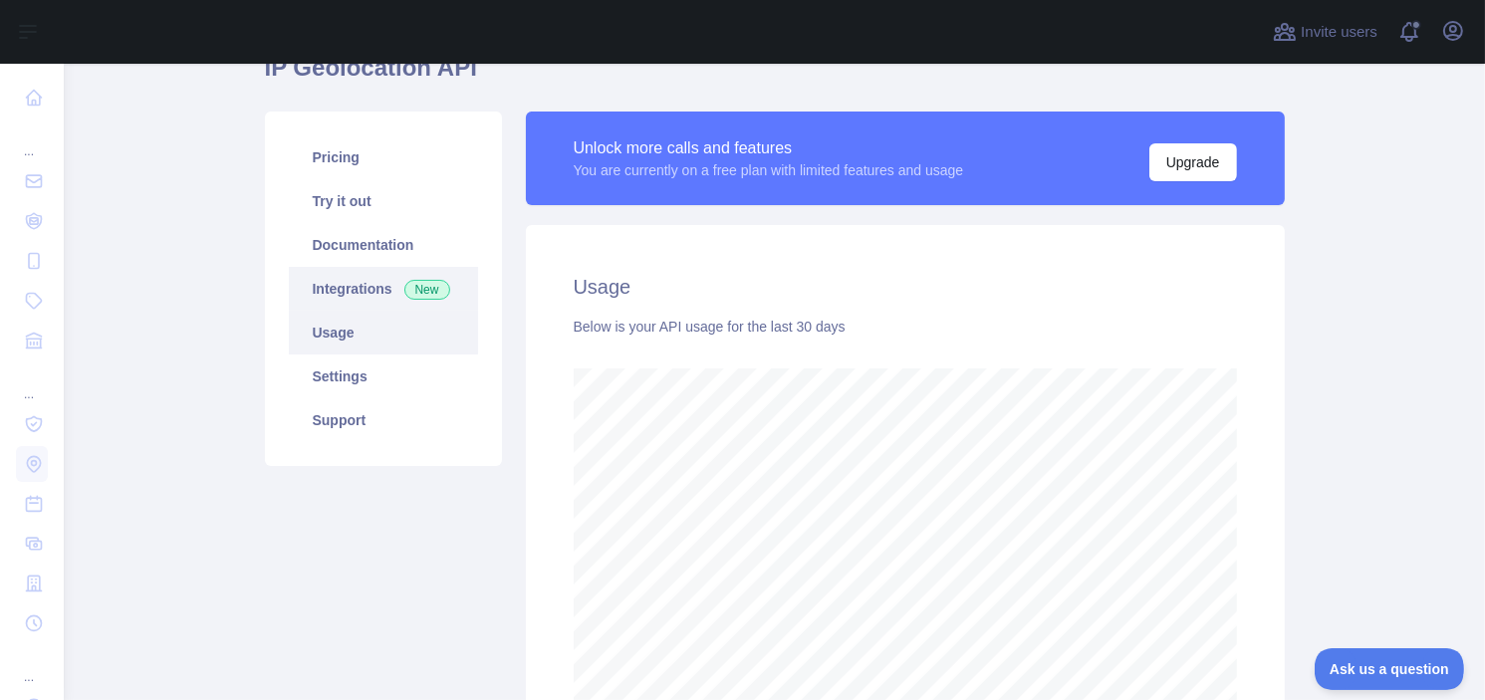
scroll to position [636, 1405]
click at [362, 291] on link "Integrations New" at bounding box center [383, 289] width 189 height 44
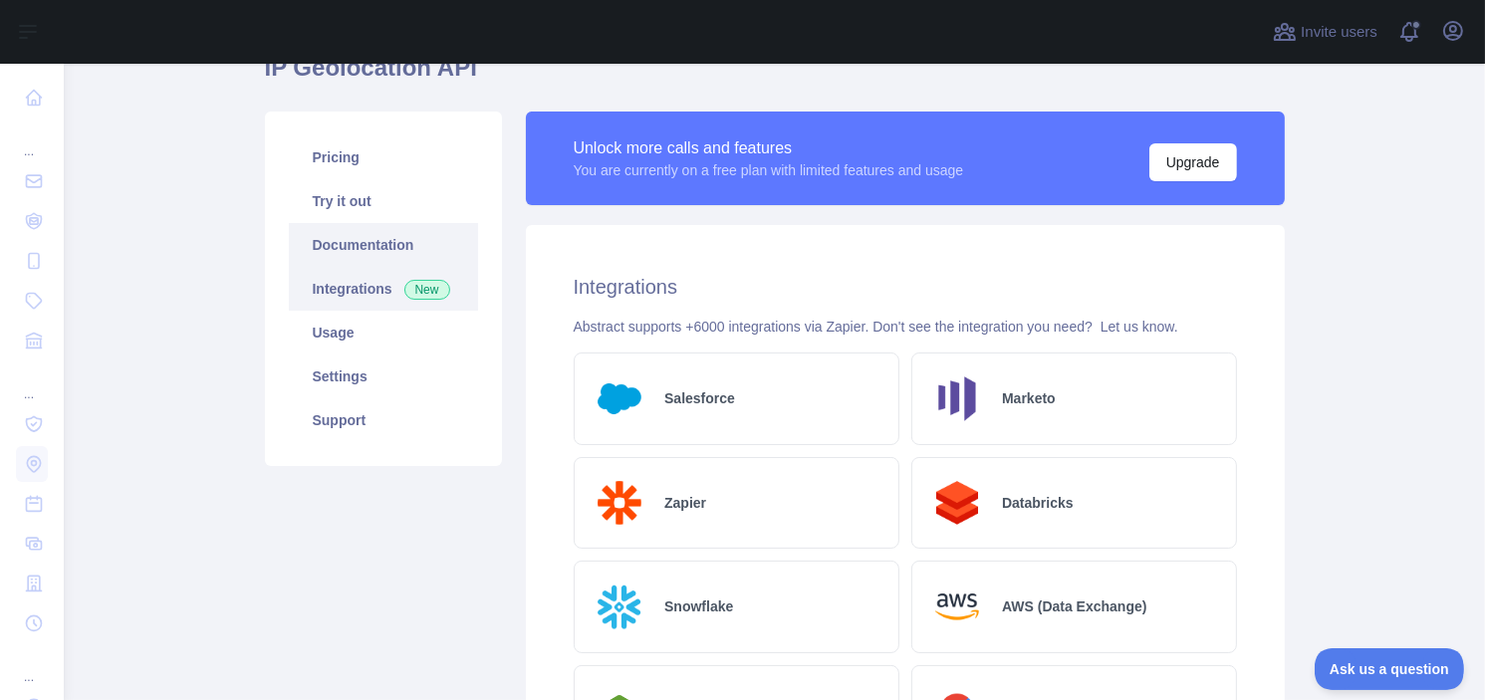
click at [367, 236] on link "Documentation" at bounding box center [383, 245] width 189 height 44
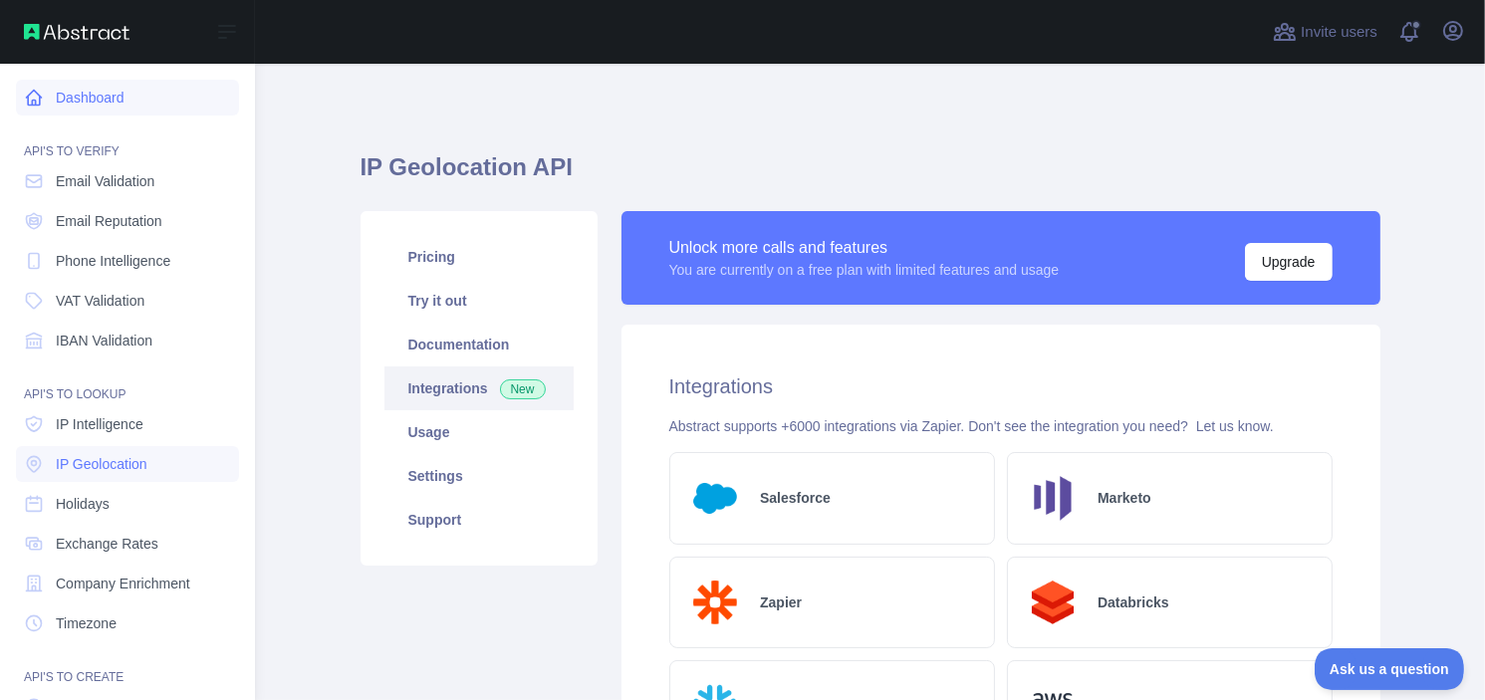
click at [57, 95] on link "Dashboard" at bounding box center [127, 98] width 223 height 36
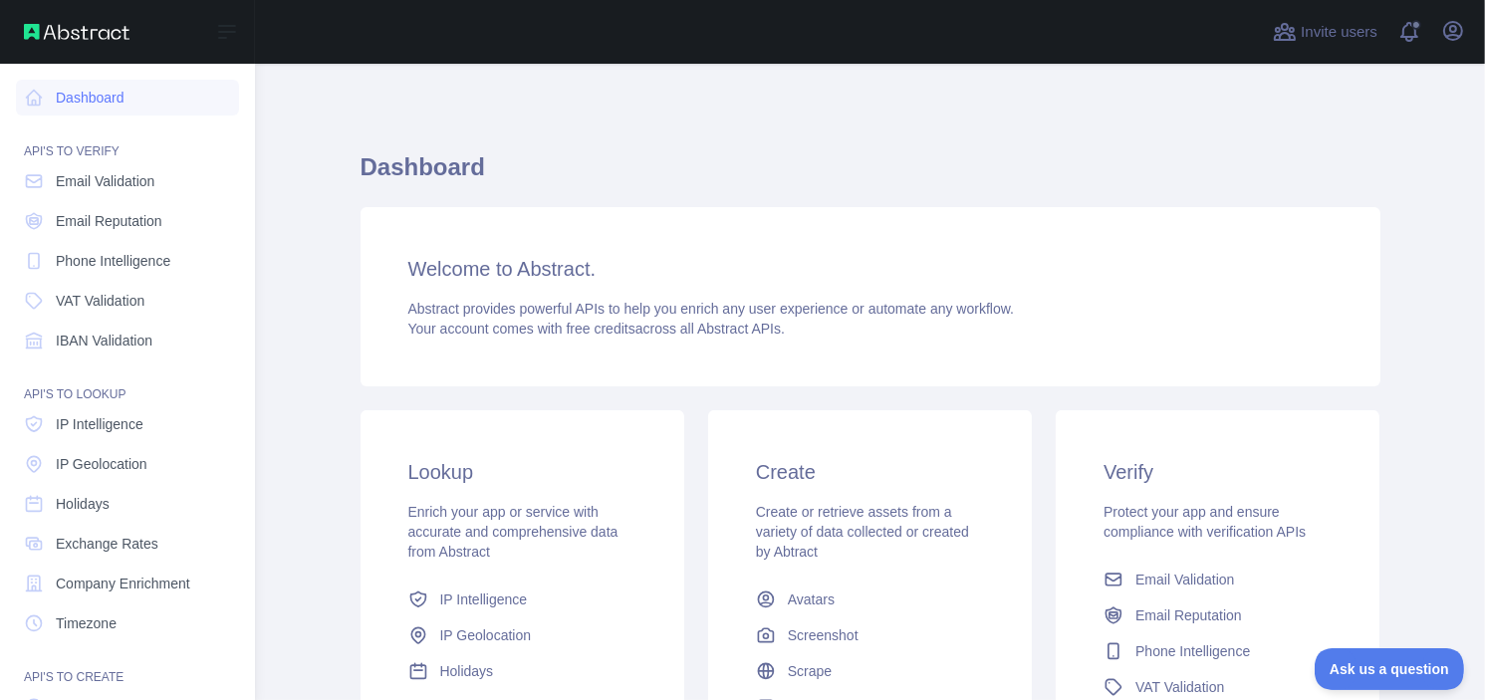
click at [87, 27] on img at bounding box center [77, 32] width 106 height 16
click at [77, 106] on link "Dashboard" at bounding box center [127, 98] width 223 height 36
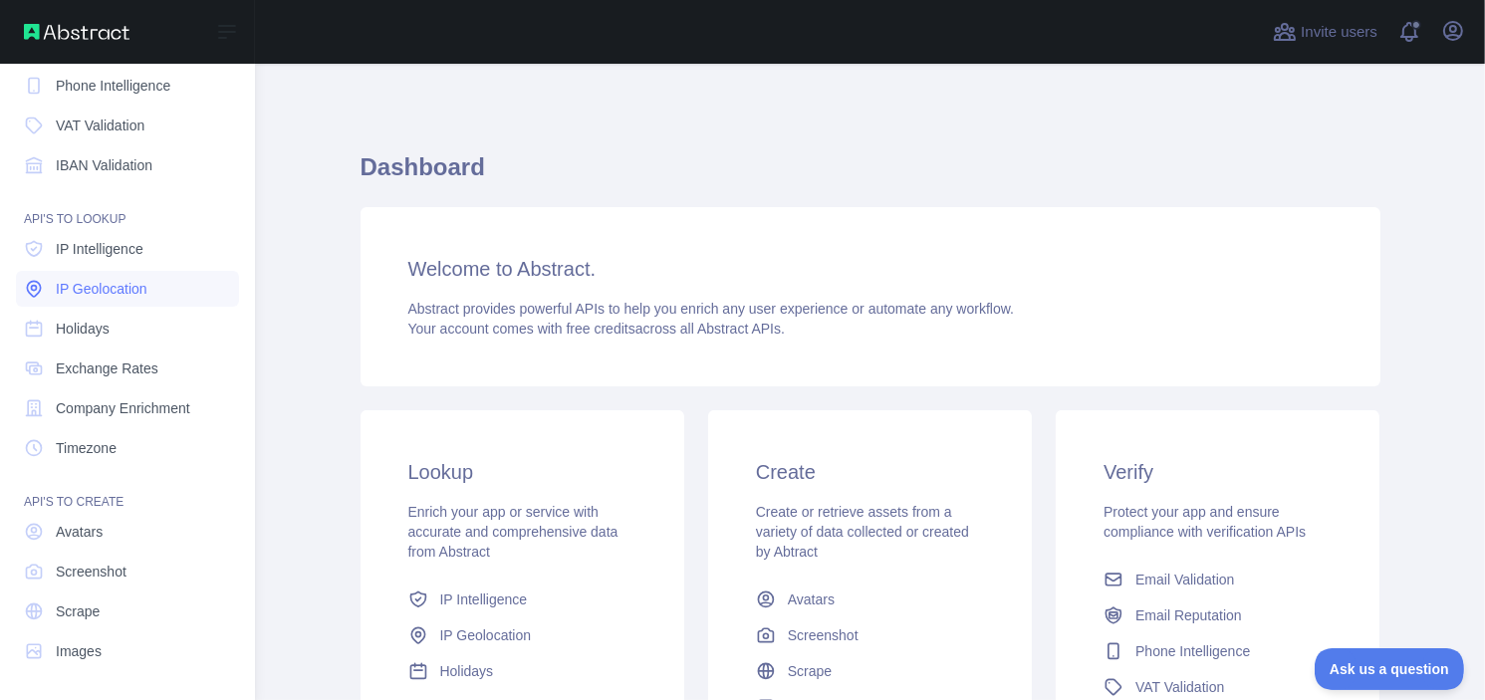
click at [135, 285] on span "IP Geolocation" at bounding box center [102, 289] width 92 height 20
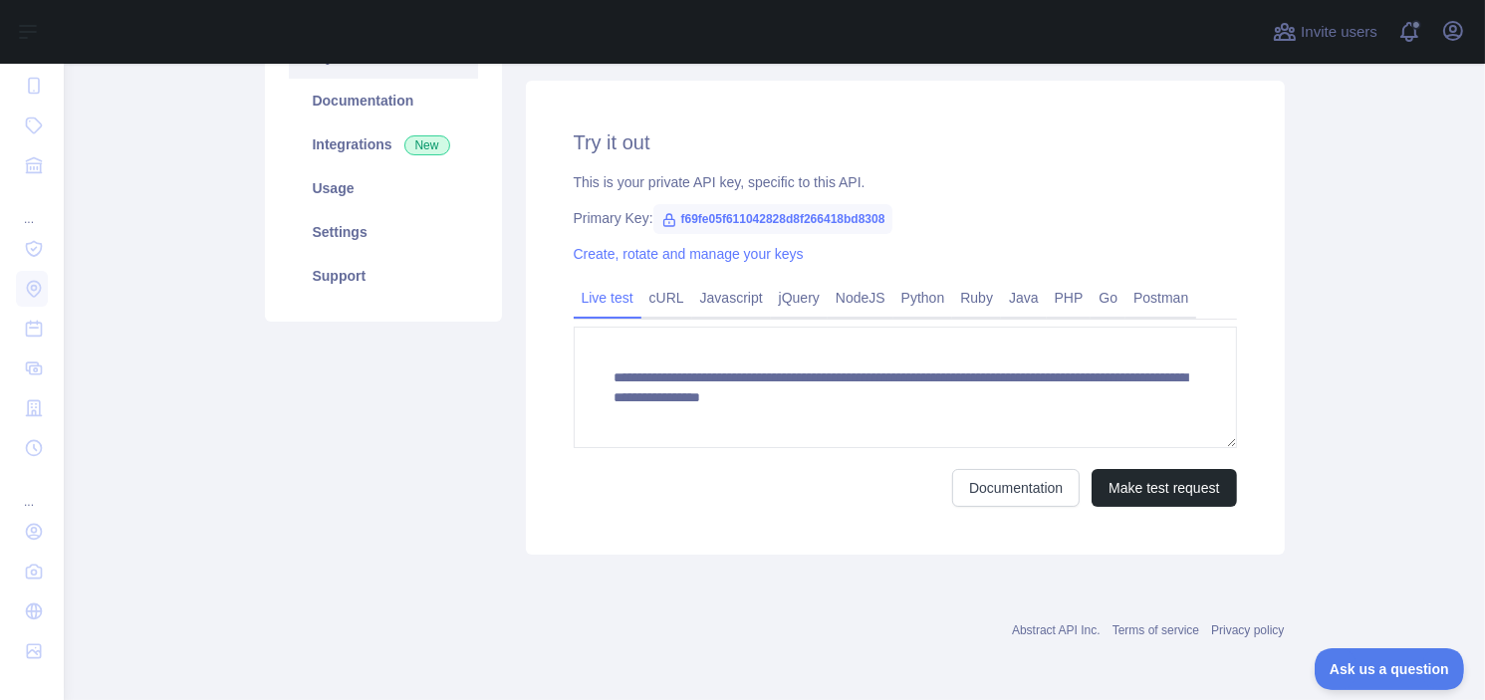
scroll to position [45, 0]
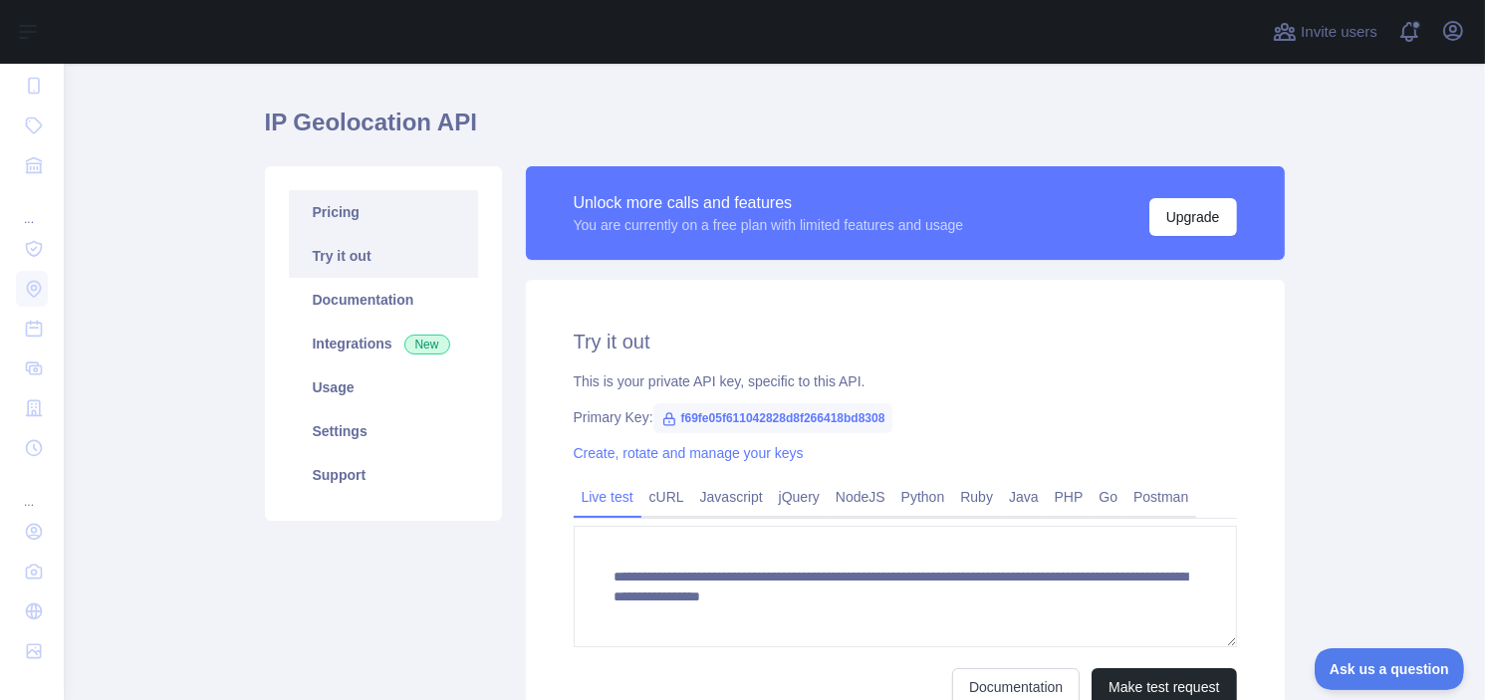
click at [380, 214] on link "Pricing" at bounding box center [383, 212] width 189 height 44
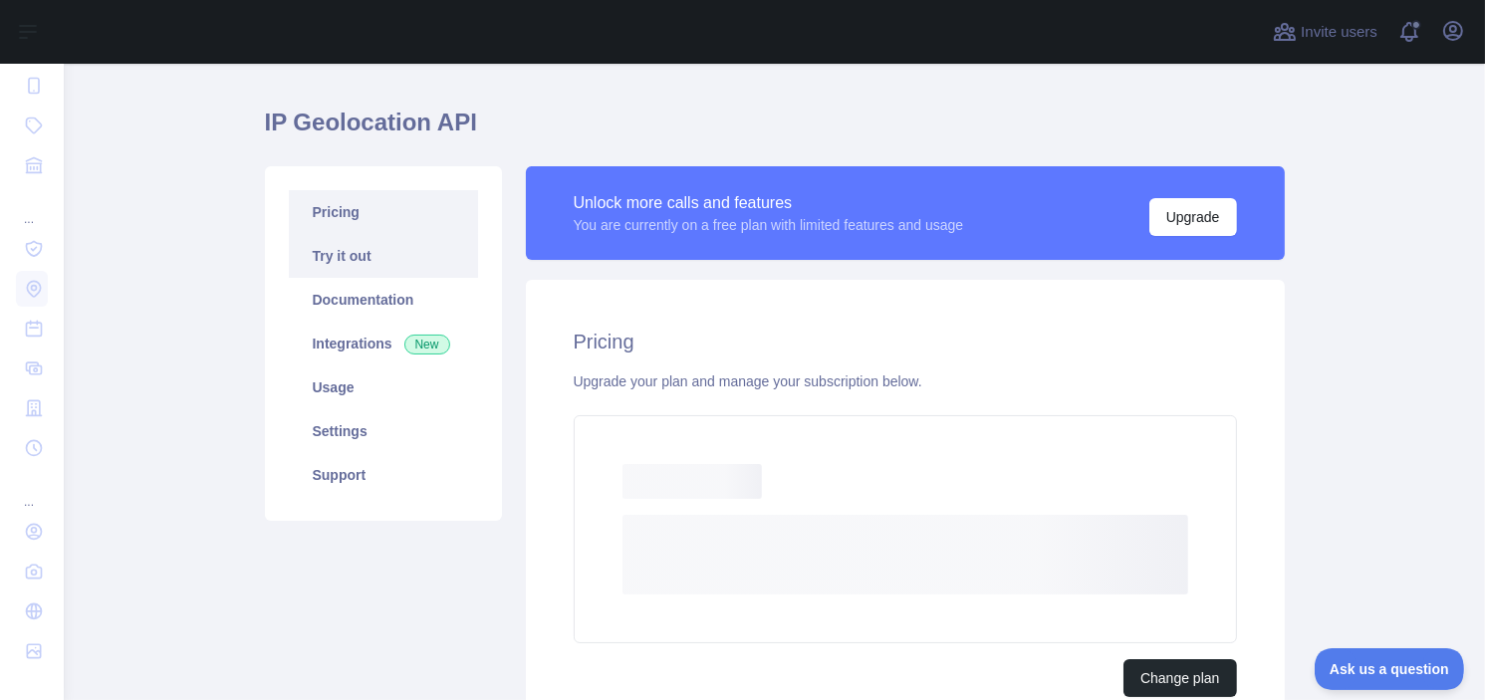
click at [366, 251] on link "Try it out" at bounding box center [383, 256] width 189 height 44
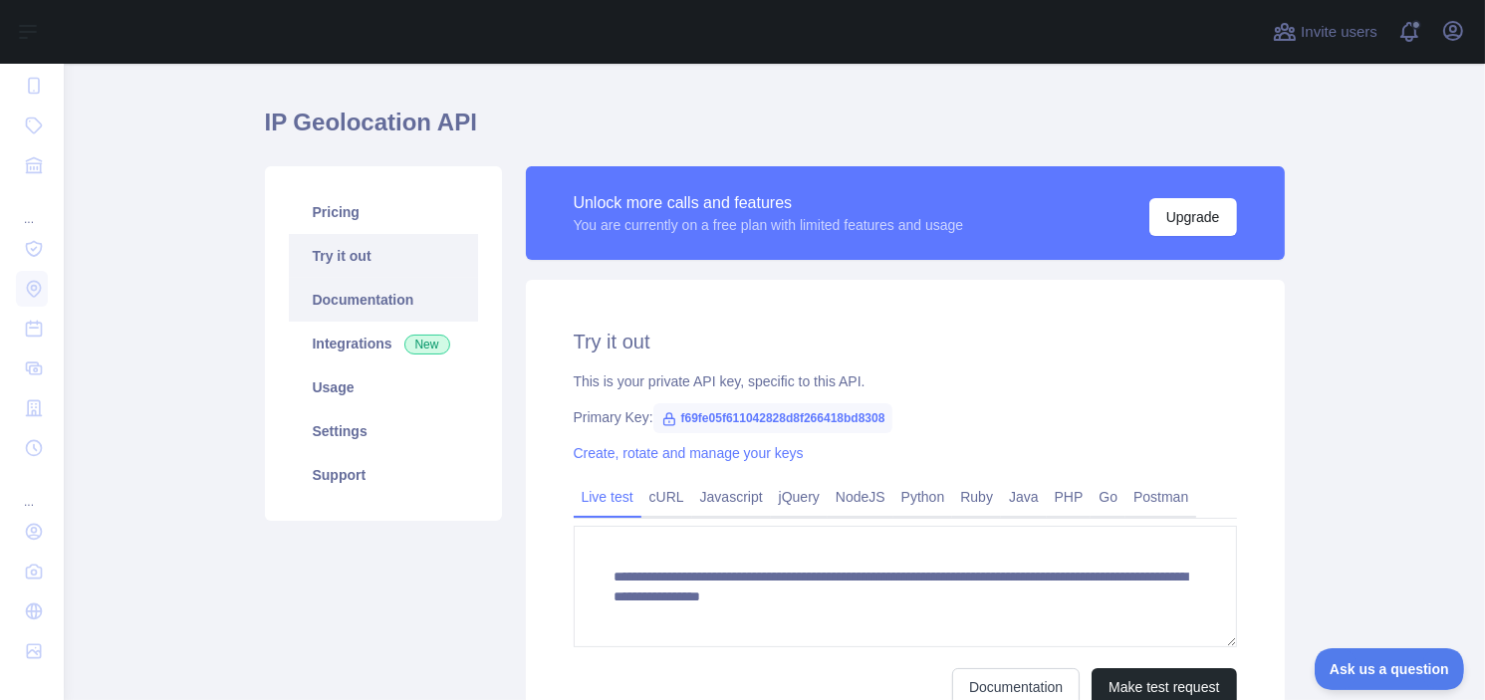
click at [351, 294] on link "Documentation" at bounding box center [383, 300] width 189 height 44
click at [344, 350] on link "Integrations New" at bounding box center [383, 344] width 189 height 44
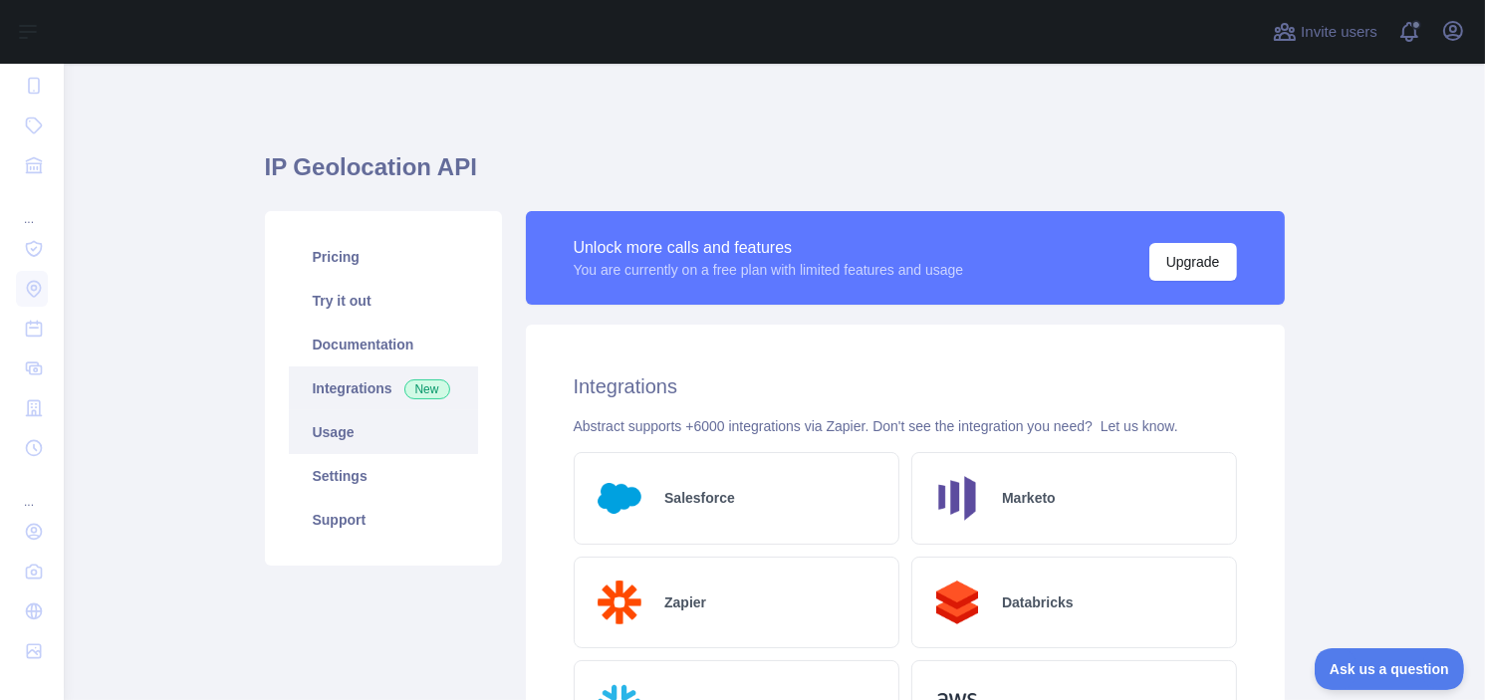
click at [386, 421] on link "Usage" at bounding box center [383, 432] width 189 height 44
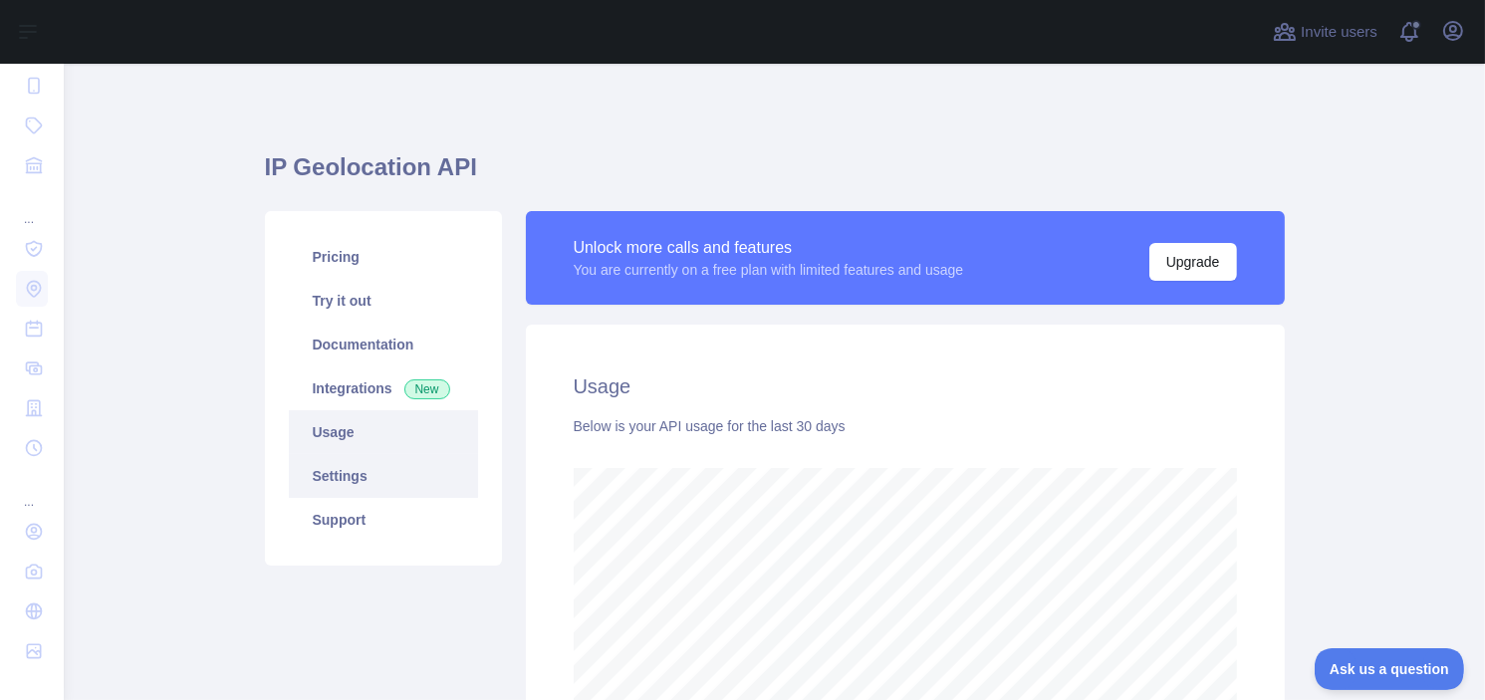
scroll to position [636, 1405]
click at [367, 469] on link "Settings" at bounding box center [383, 476] width 189 height 44
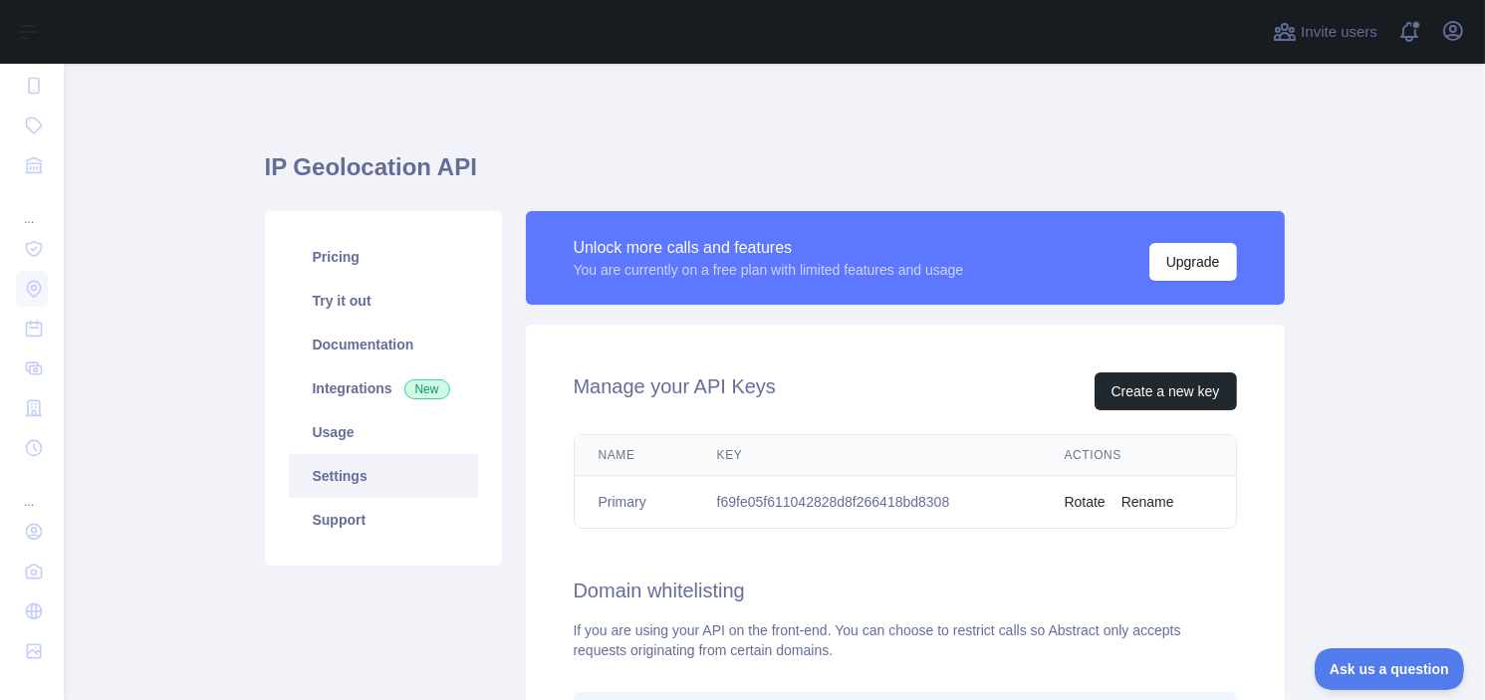
scroll to position [199, 0]
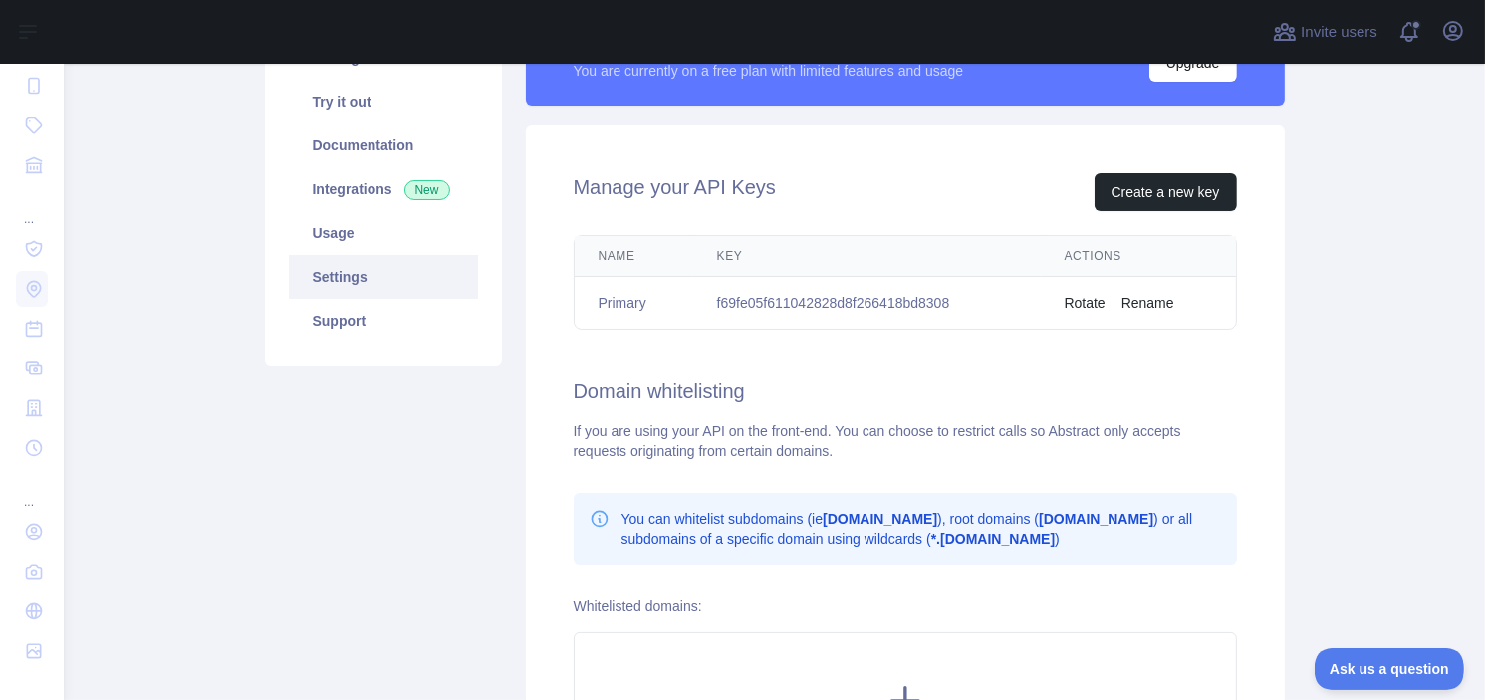
click at [809, 294] on td "f69fe05f611042828d8f266418bd8308" at bounding box center [867, 303] width 348 height 53
click at [865, 361] on div "Manage your API Keys Create a new key Name Key Actions Primary f69fe05f61104282…" at bounding box center [905, 481] width 759 height 712
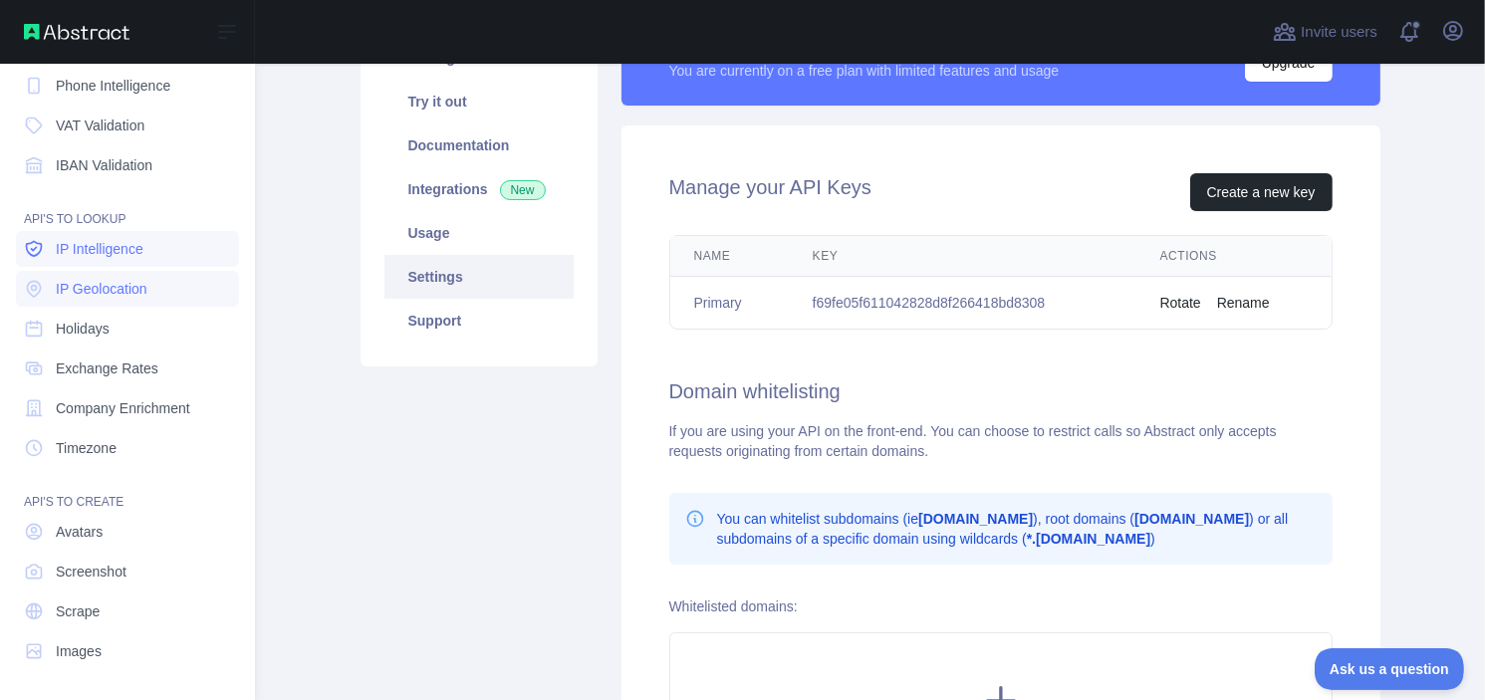
click at [157, 259] on link "IP Intelligence" at bounding box center [127, 249] width 223 height 36
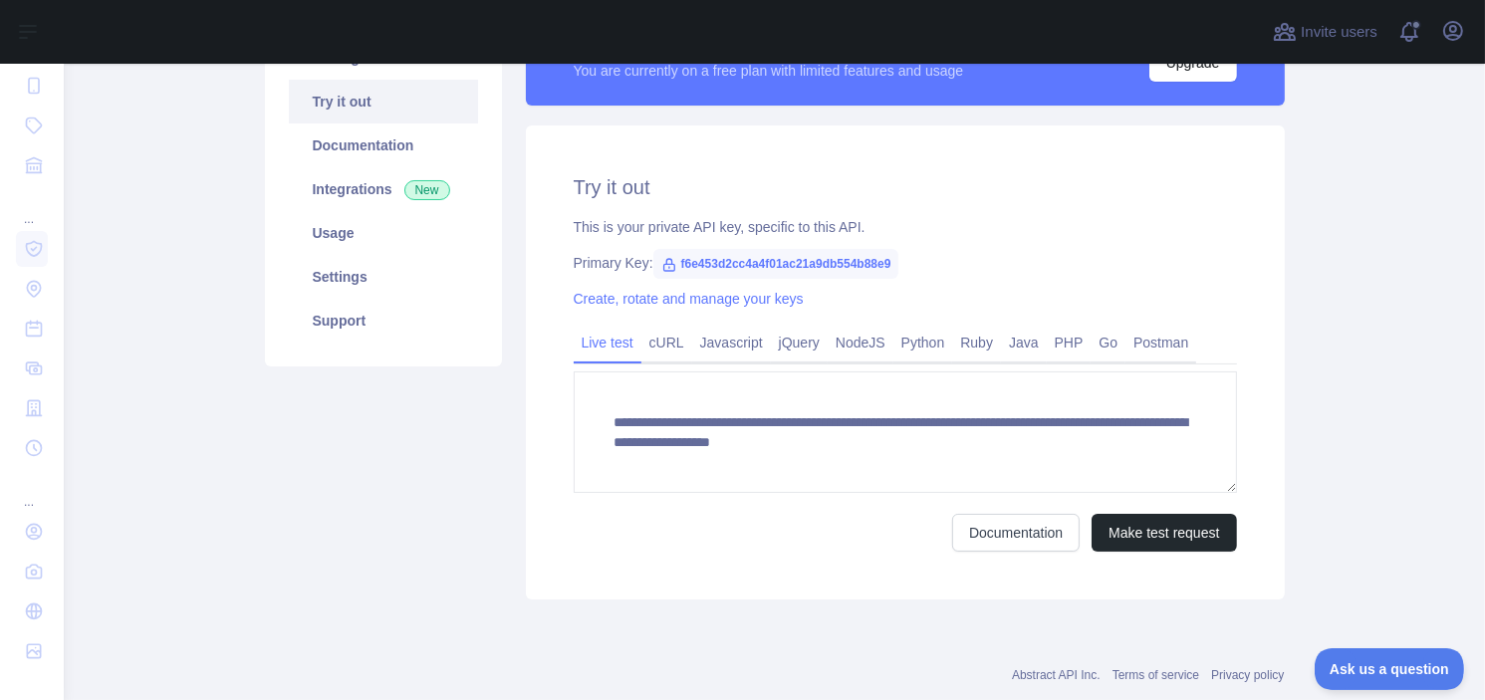
scroll to position [100, 0]
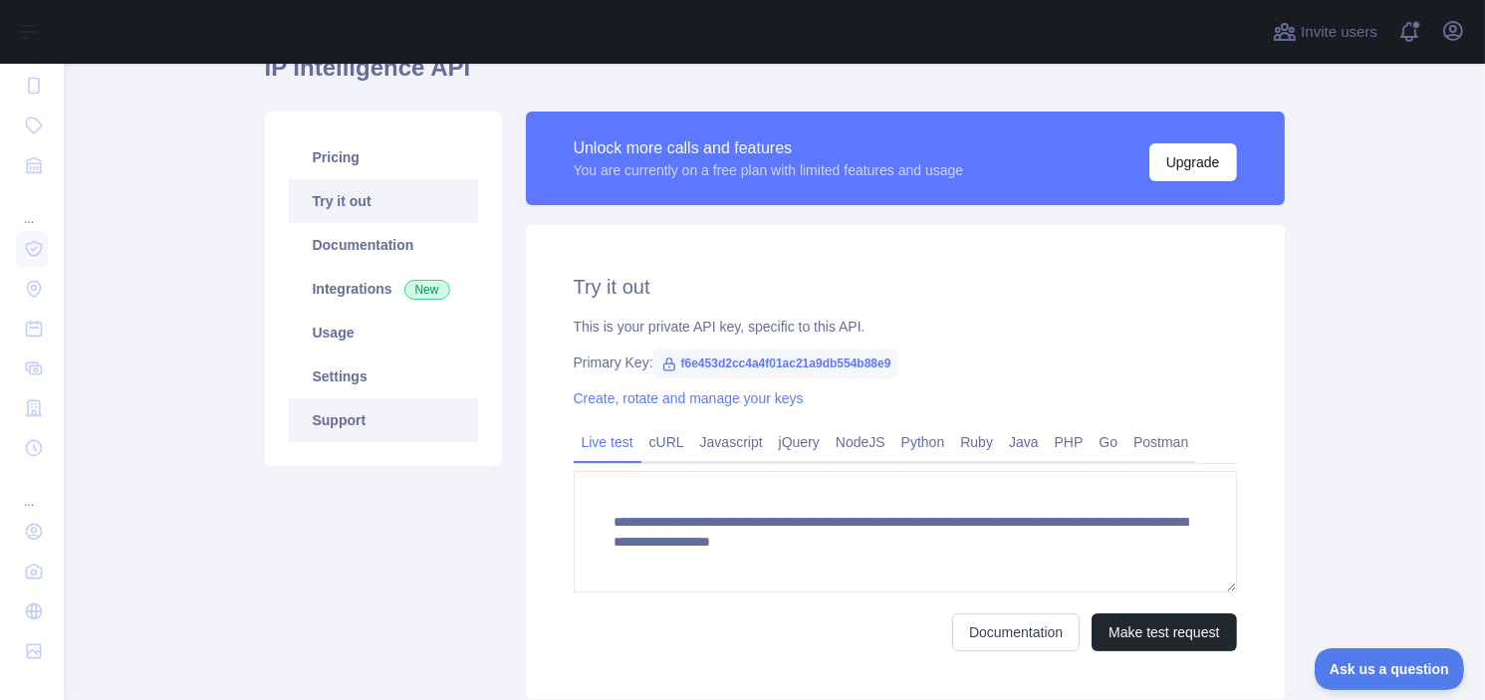
click at [352, 426] on link "Support" at bounding box center [383, 420] width 189 height 44
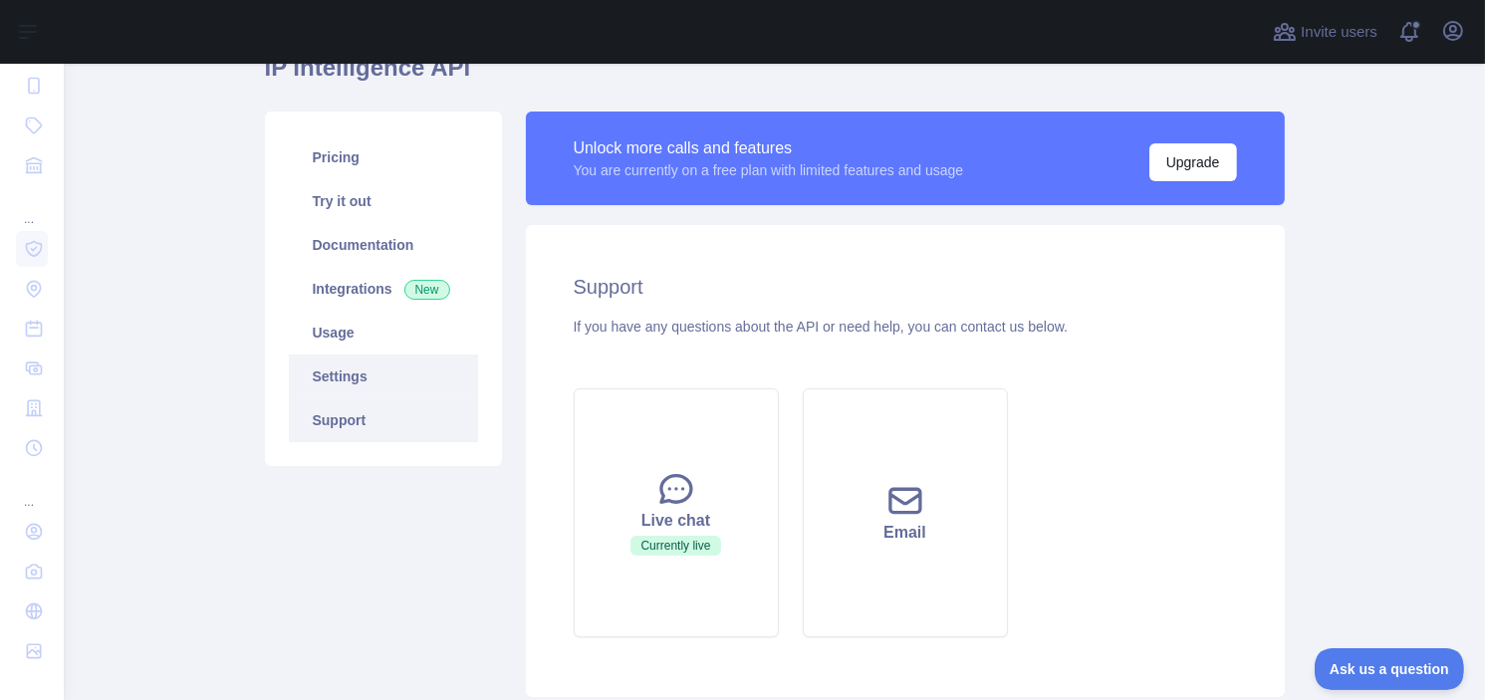
click at [363, 381] on link "Settings" at bounding box center [383, 377] width 189 height 44
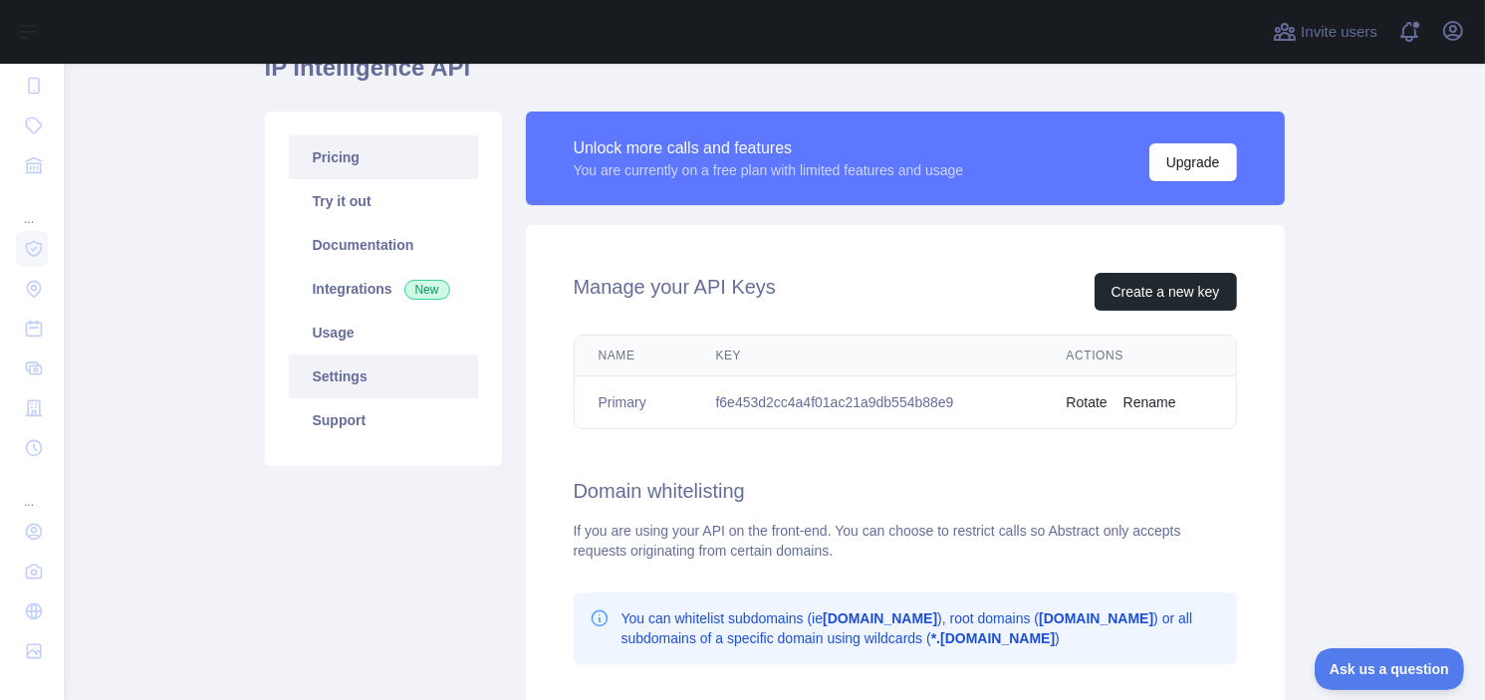
click at [378, 169] on link "Pricing" at bounding box center [383, 157] width 189 height 44
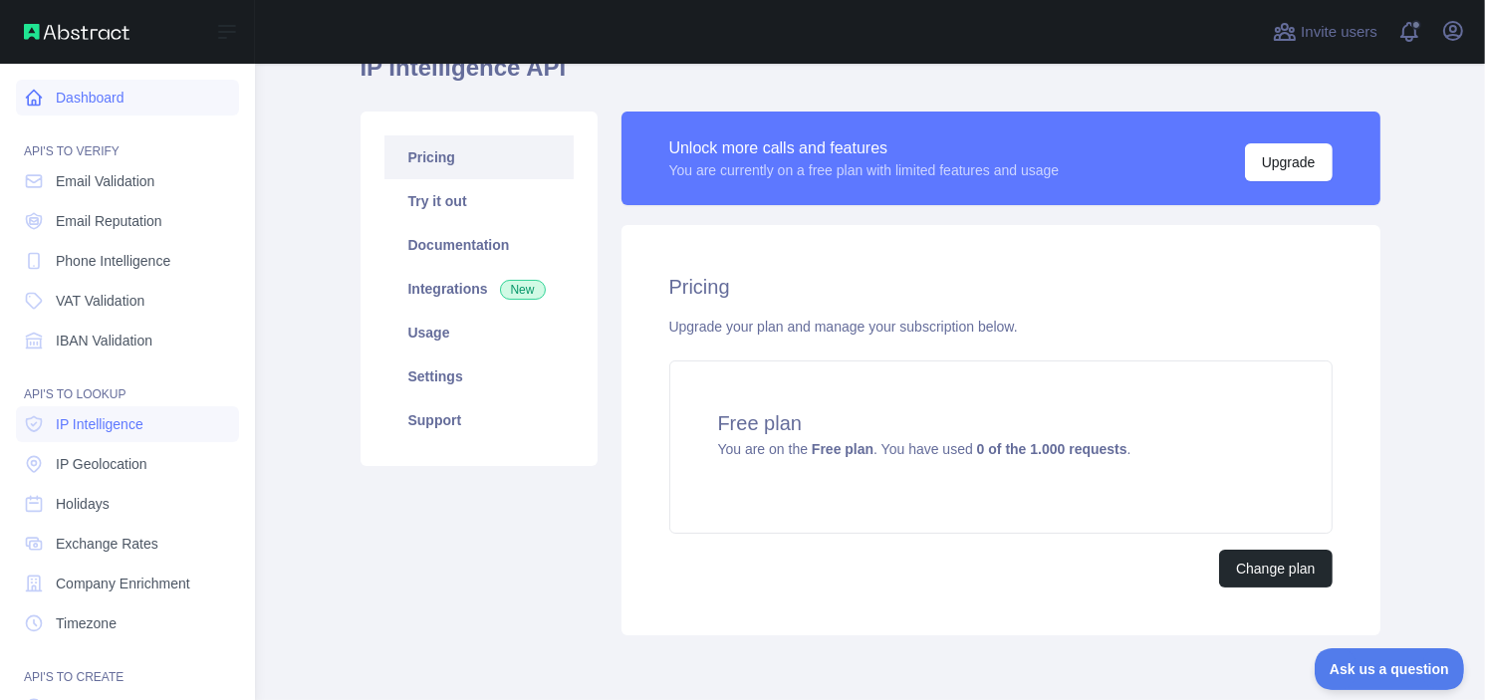
click at [120, 104] on link "Dashboard" at bounding box center [127, 98] width 223 height 36
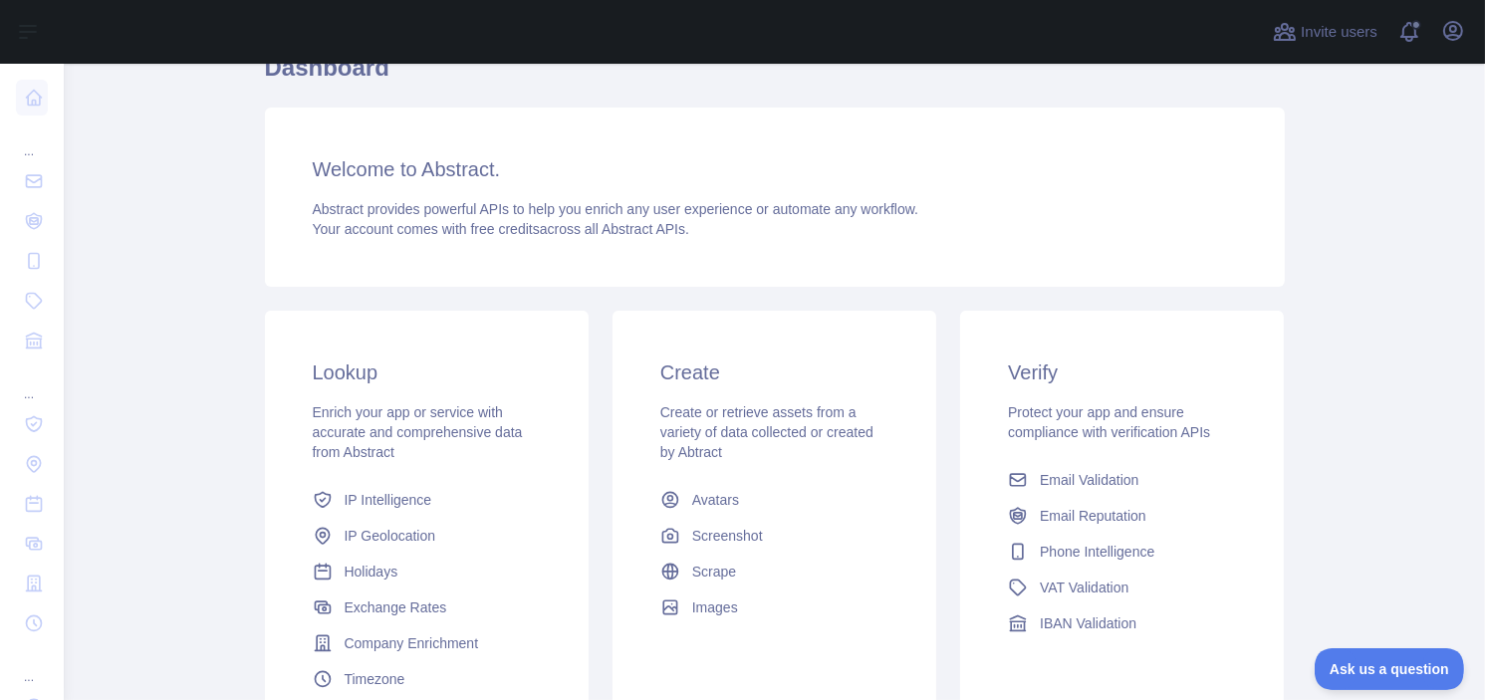
scroll to position [291, 0]
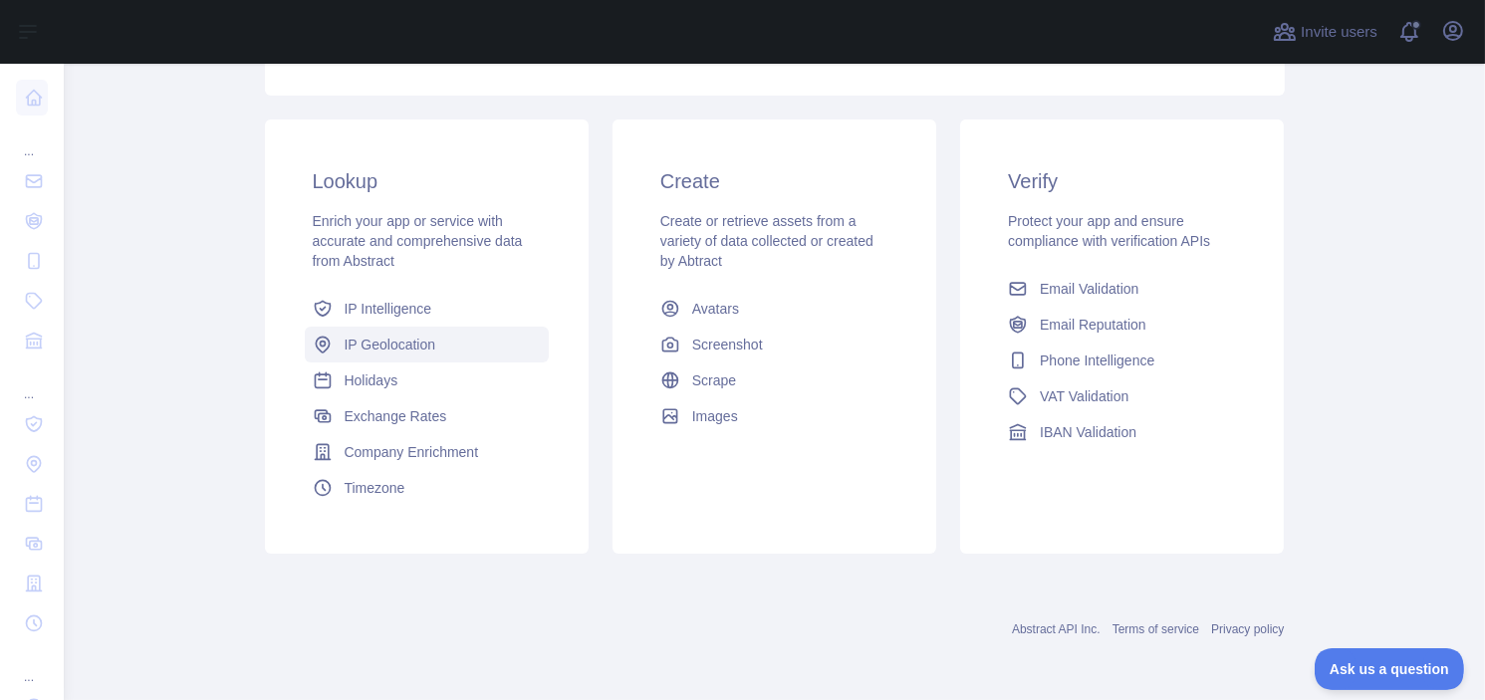
click at [437, 347] on link "IP Geolocation" at bounding box center [427, 345] width 244 height 36
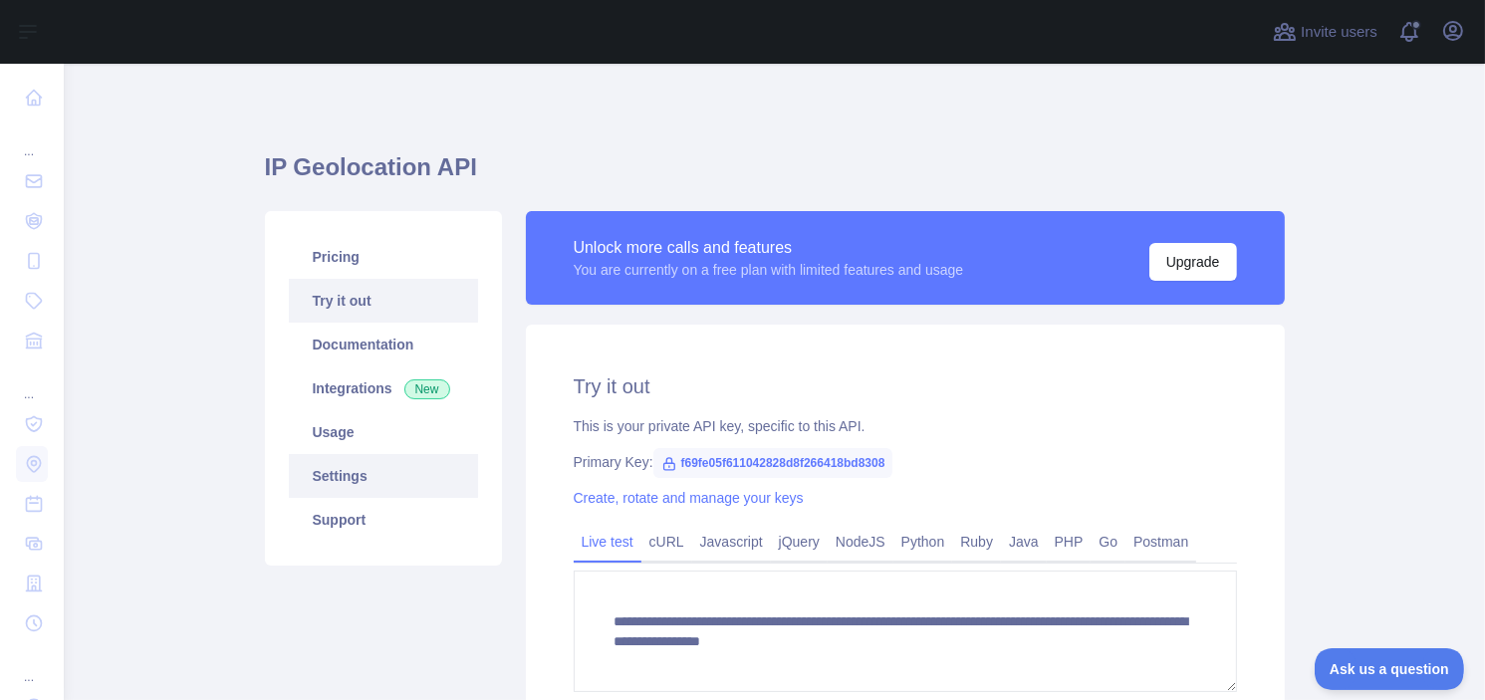
click at [406, 486] on link "Settings" at bounding box center [383, 476] width 189 height 44
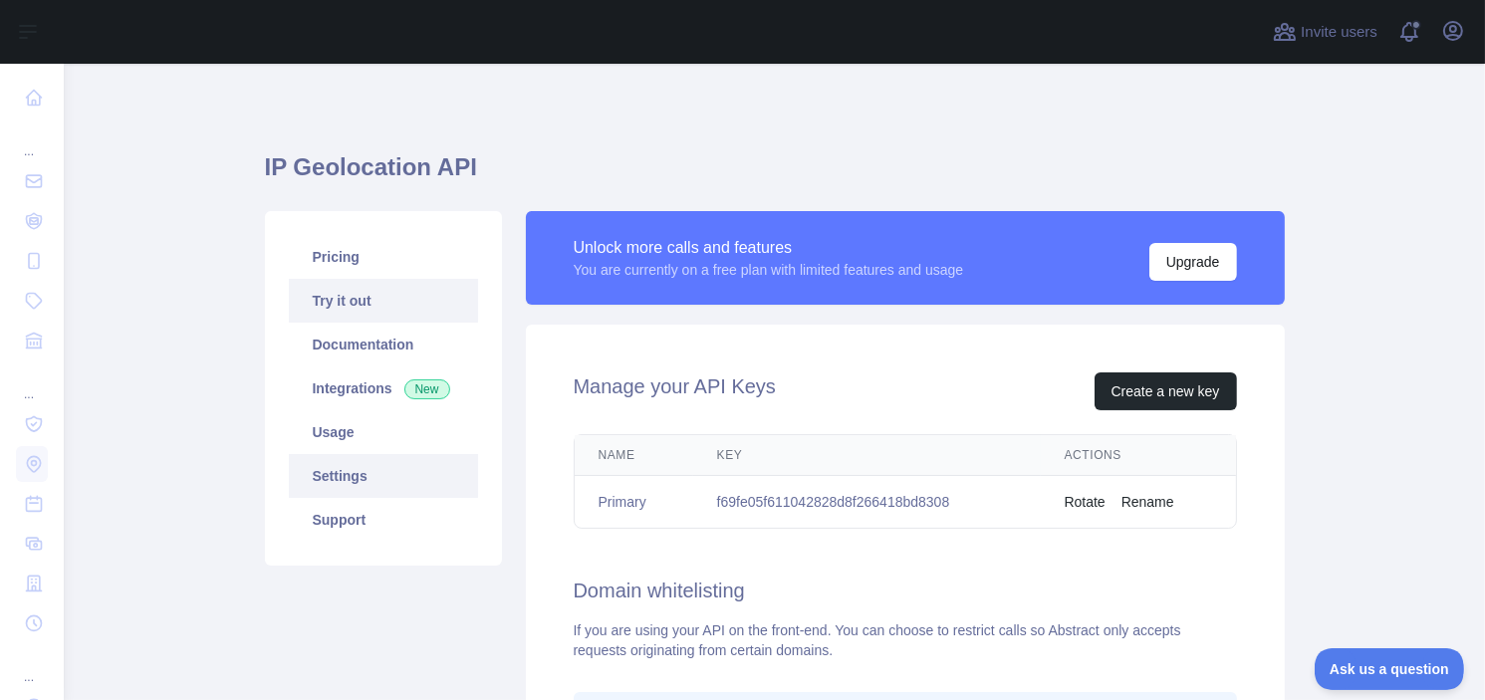
click at [368, 299] on link "Try it out" at bounding box center [383, 301] width 189 height 44
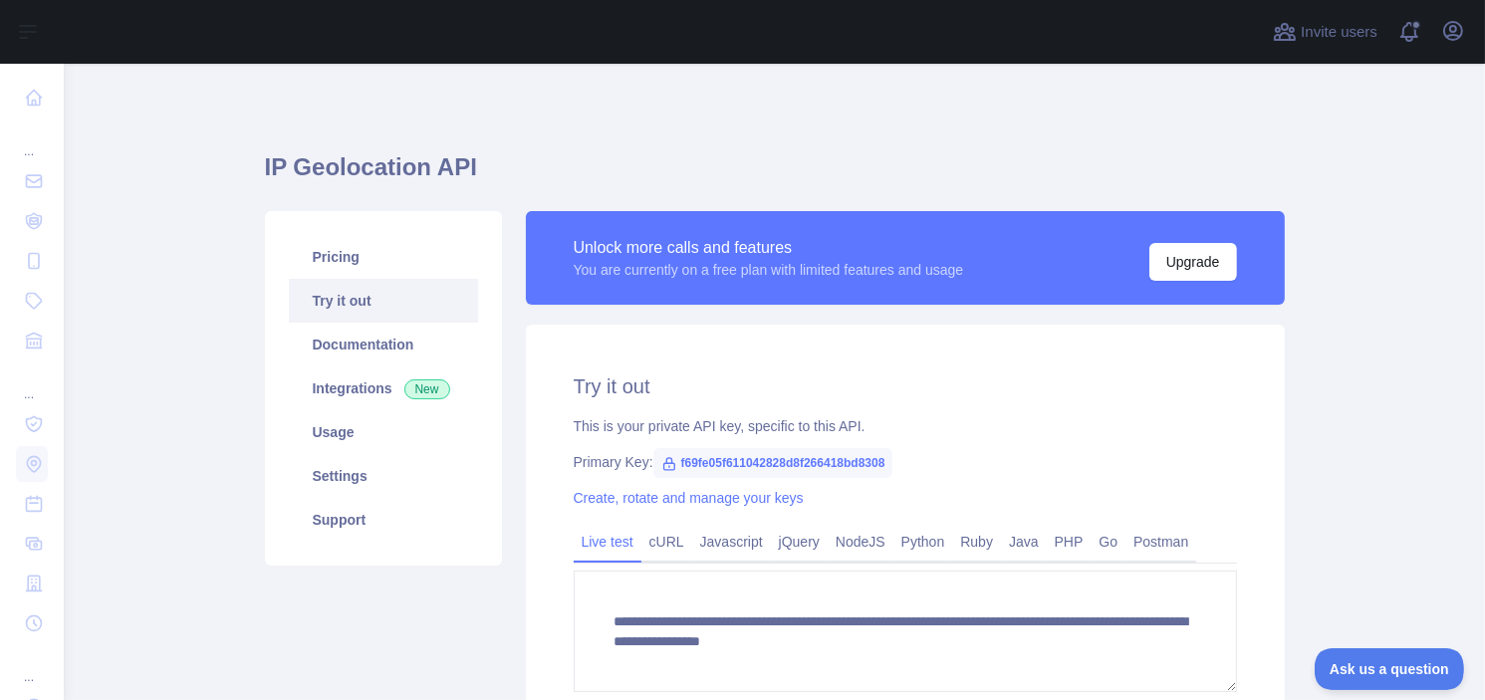
scroll to position [244, 0]
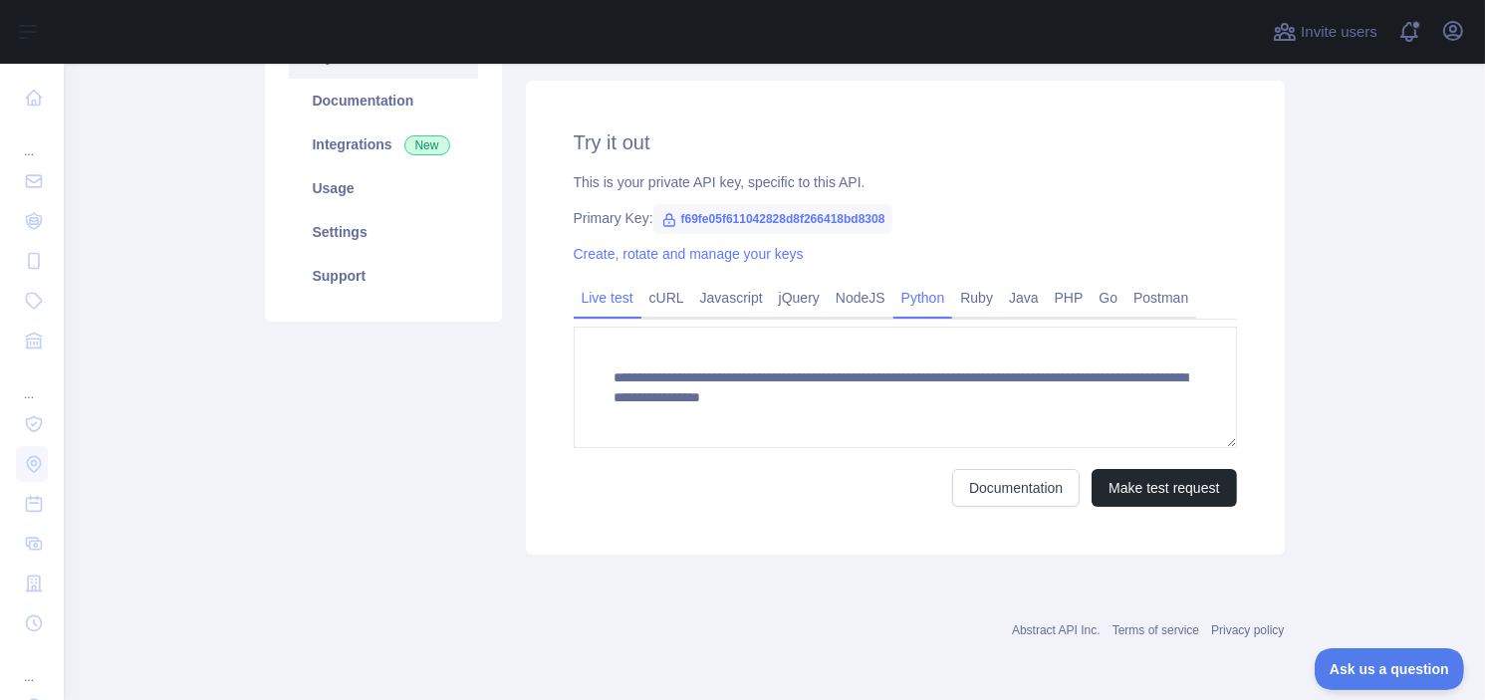
click at [896, 286] on link "Python" at bounding box center [923, 298] width 60 height 32
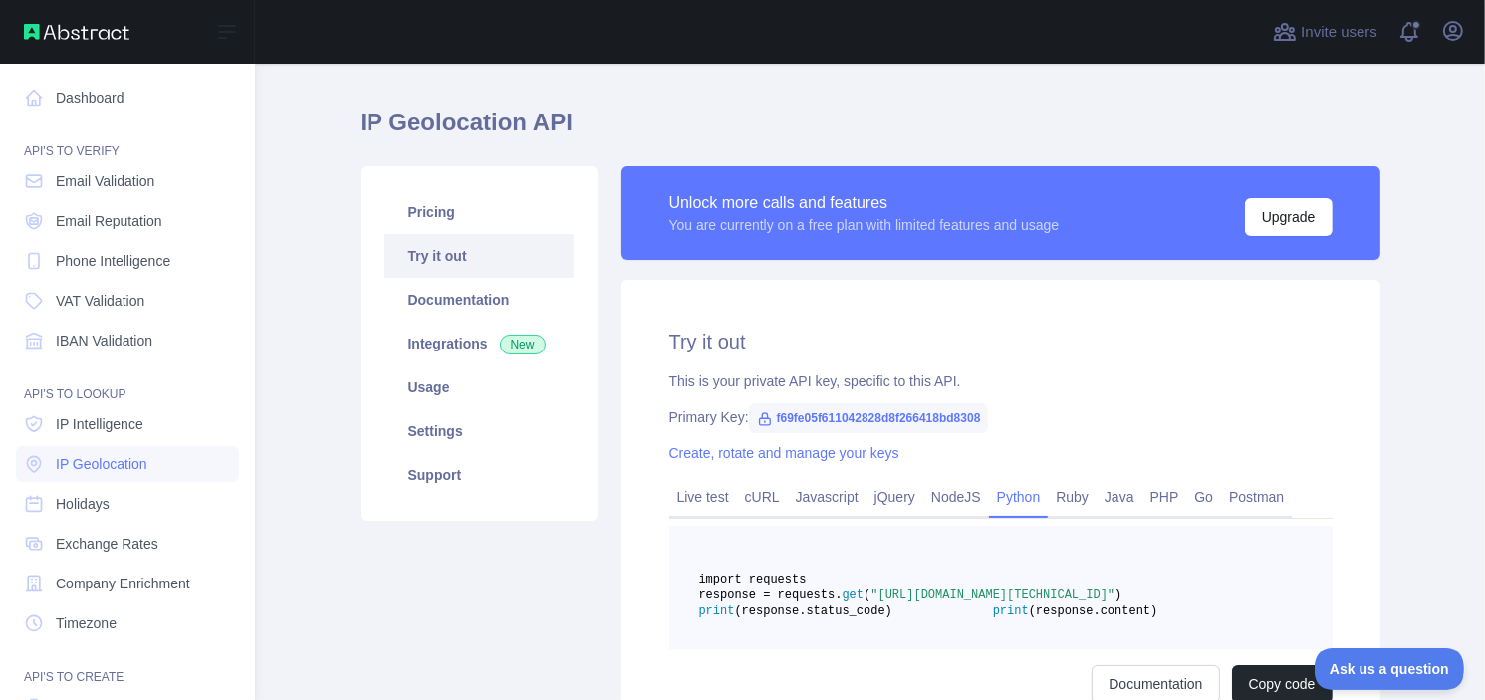
scroll to position [0, 0]
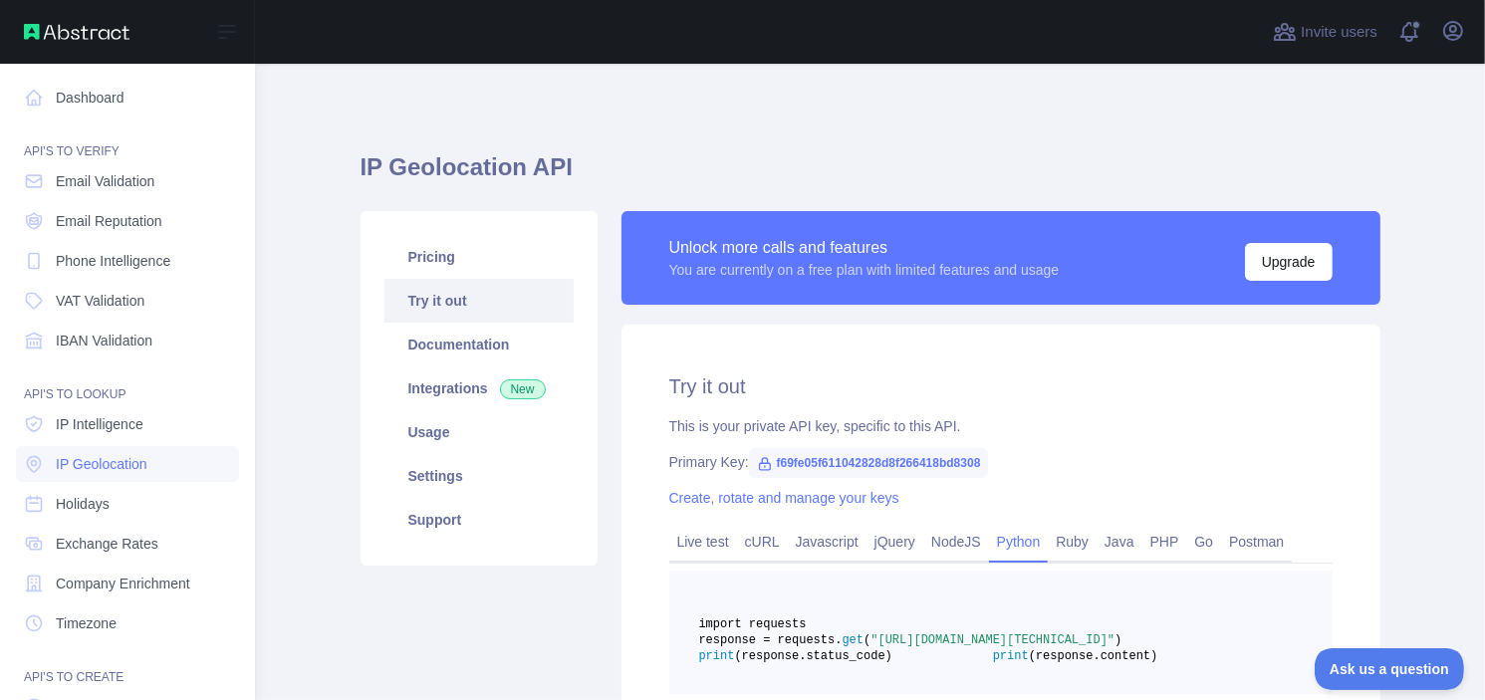
click at [47, 32] on img at bounding box center [77, 32] width 106 height 16
click at [92, 36] on img at bounding box center [77, 32] width 106 height 16
click at [116, 104] on link "Dashboard" at bounding box center [127, 98] width 223 height 36
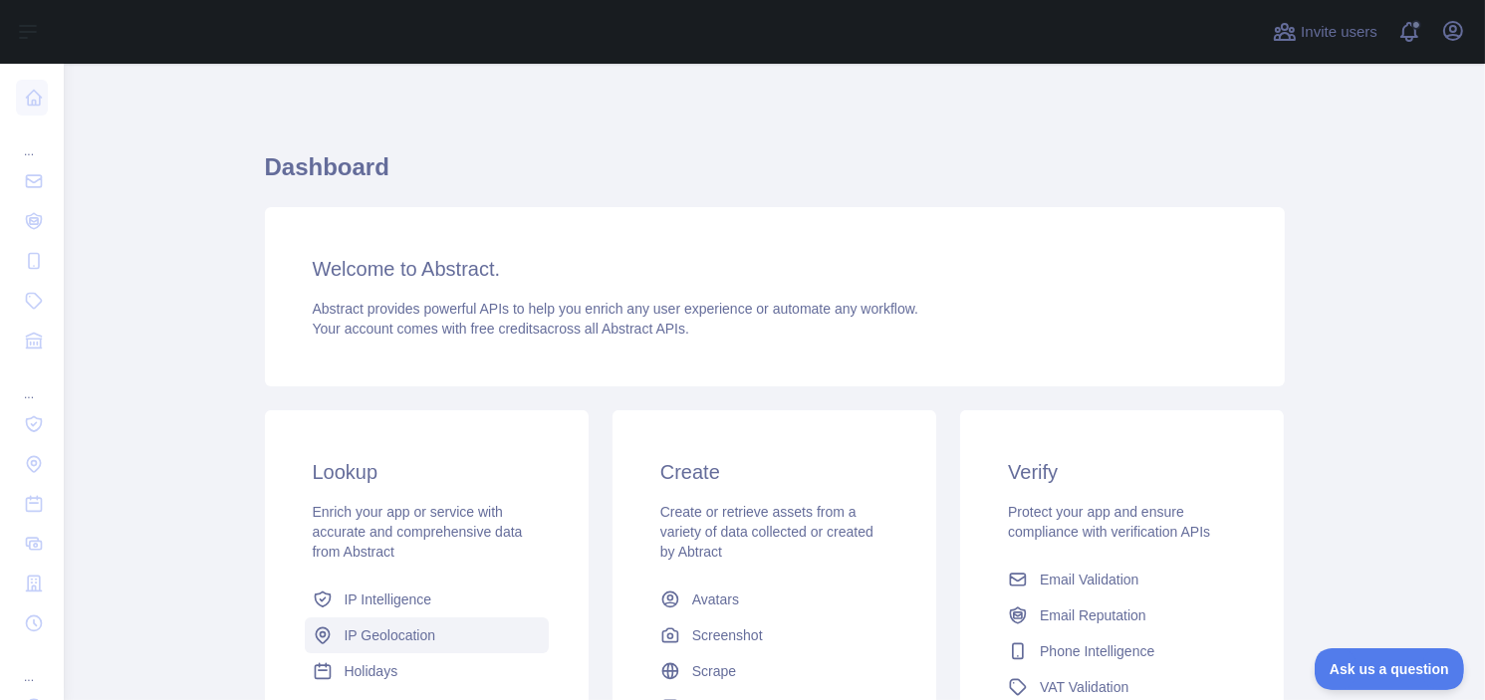
scroll to position [291, 0]
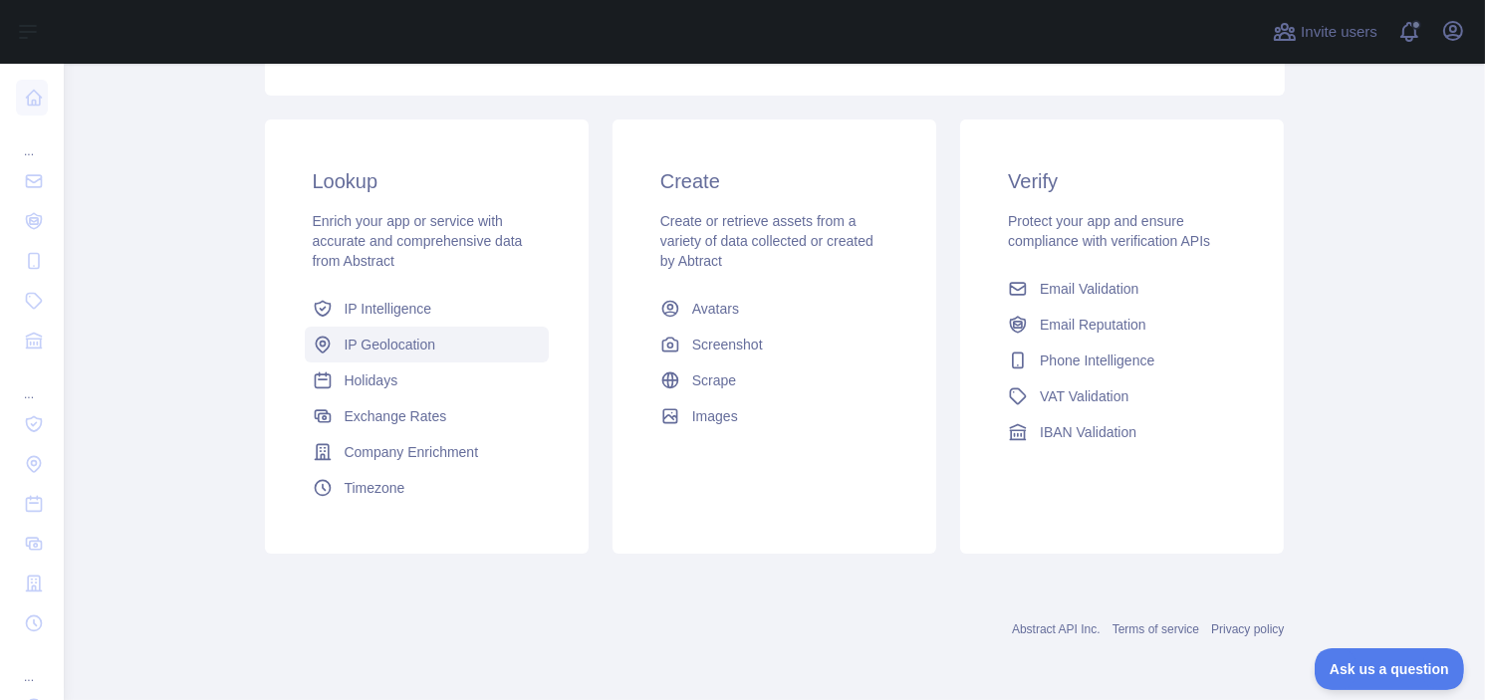
click at [404, 343] on span "IP Geolocation" at bounding box center [391, 345] width 92 height 20
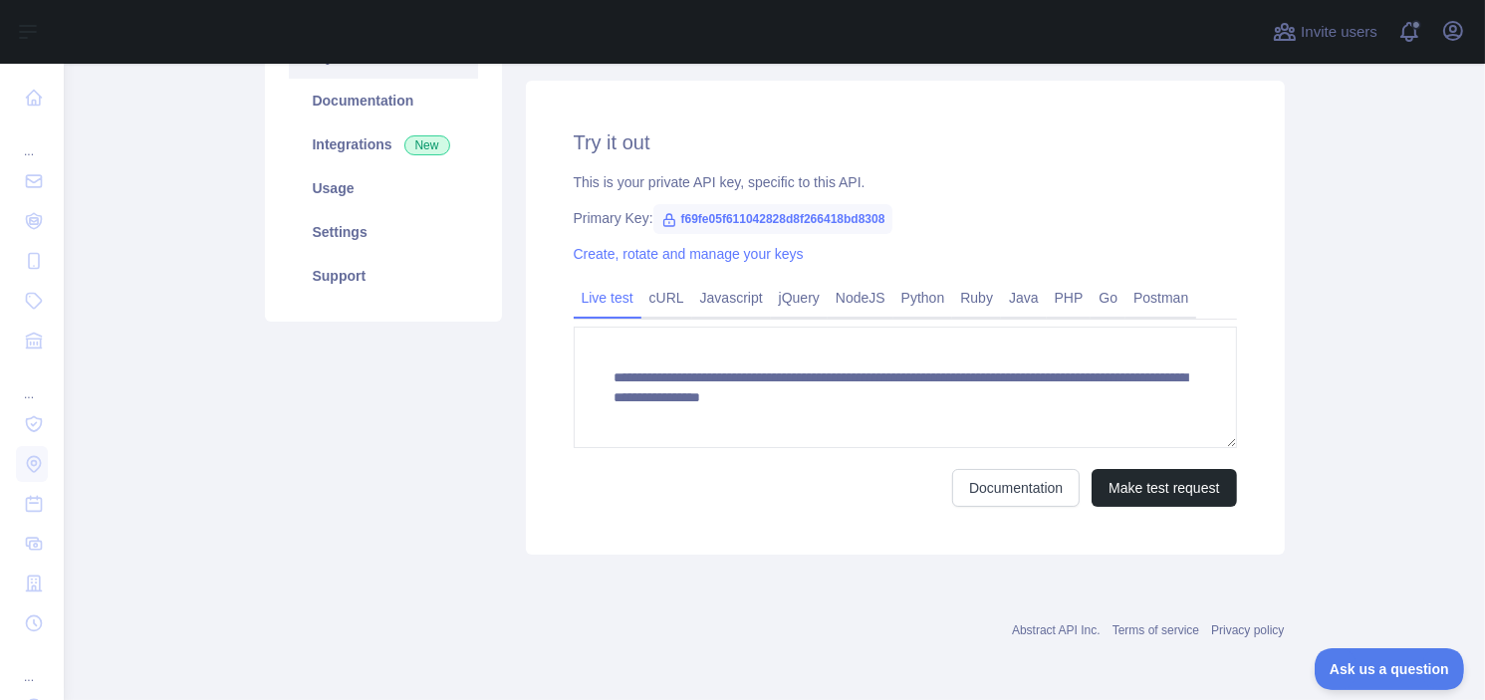
scroll to position [144, 0]
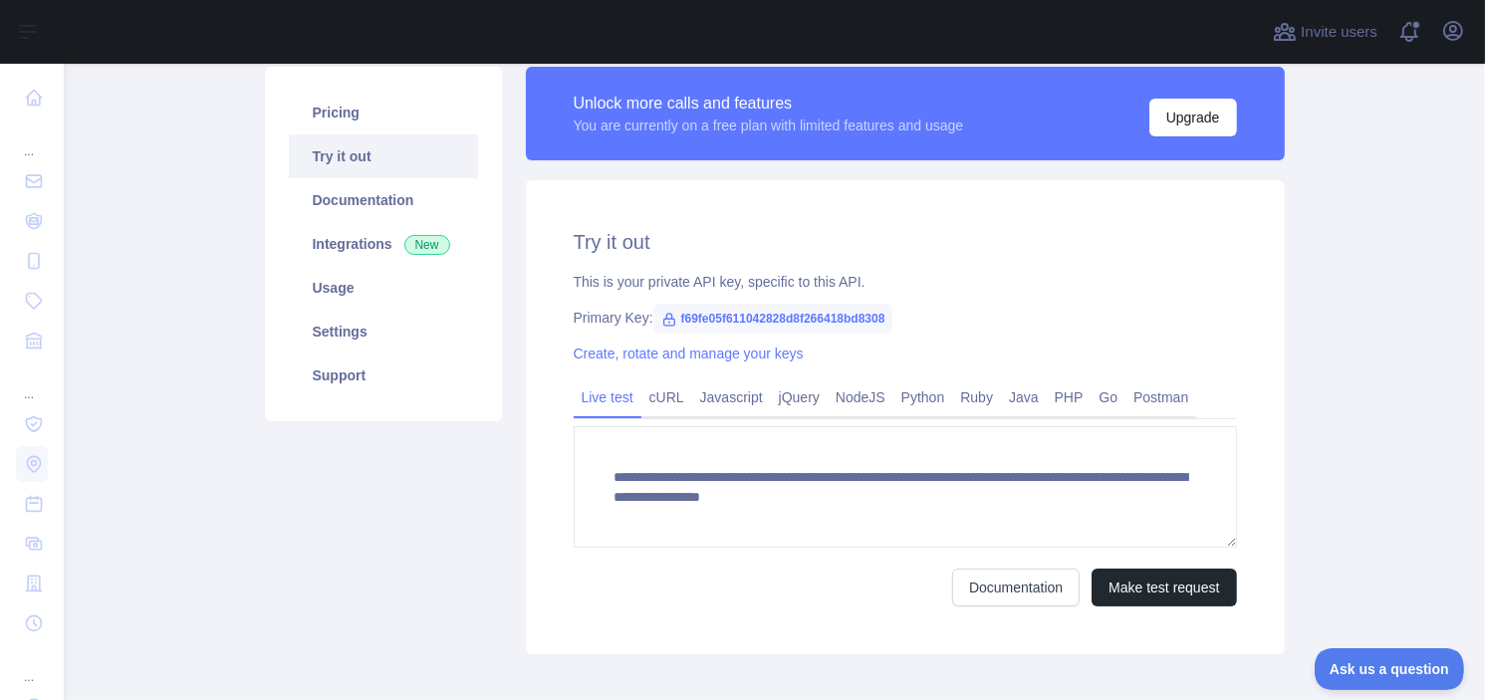
click at [661, 321] on icon at bounding box center [669, 320] width 16 height 16
click at [362, 367] on link "Support" at bounding box center [383, 376] width 189 height 44
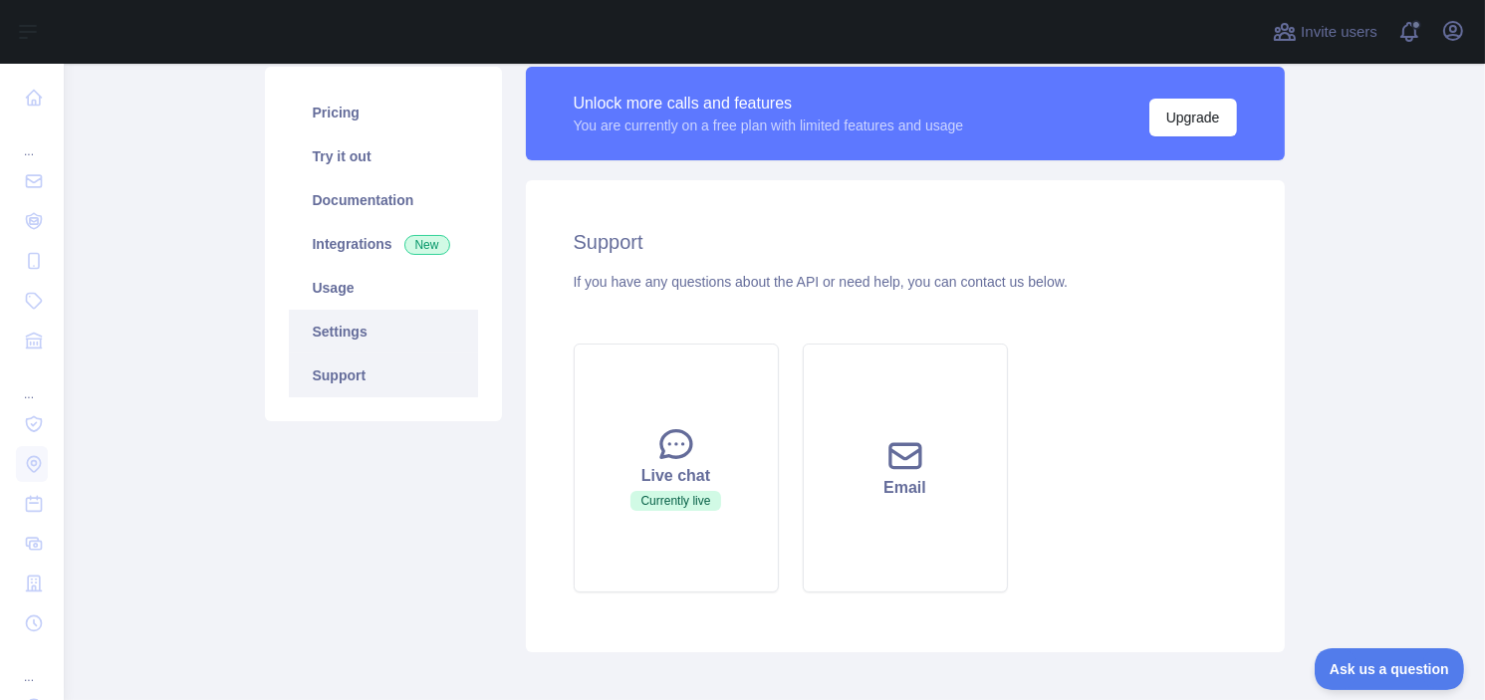
click at [362, 342] on link "Settings" at bounding box center [383, 332] width 189 height 44
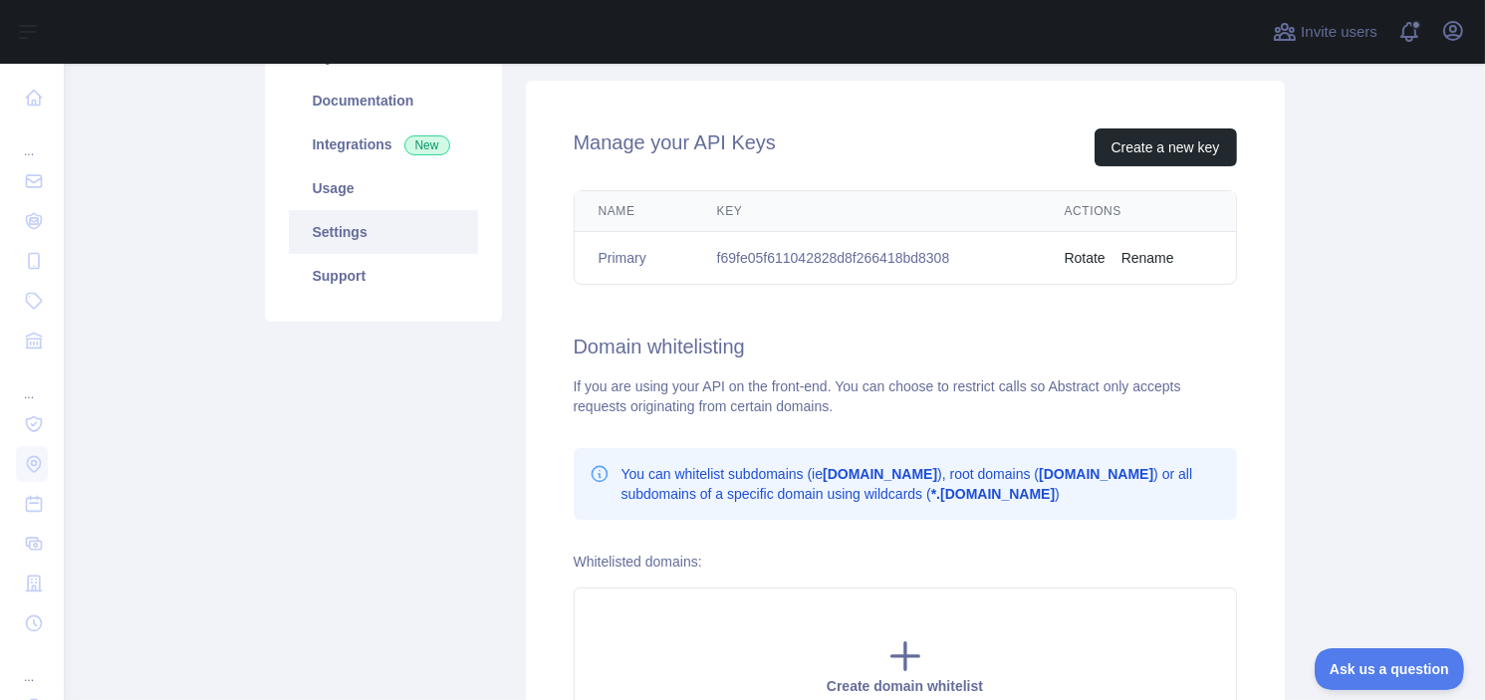
scroll to position [45, 0]
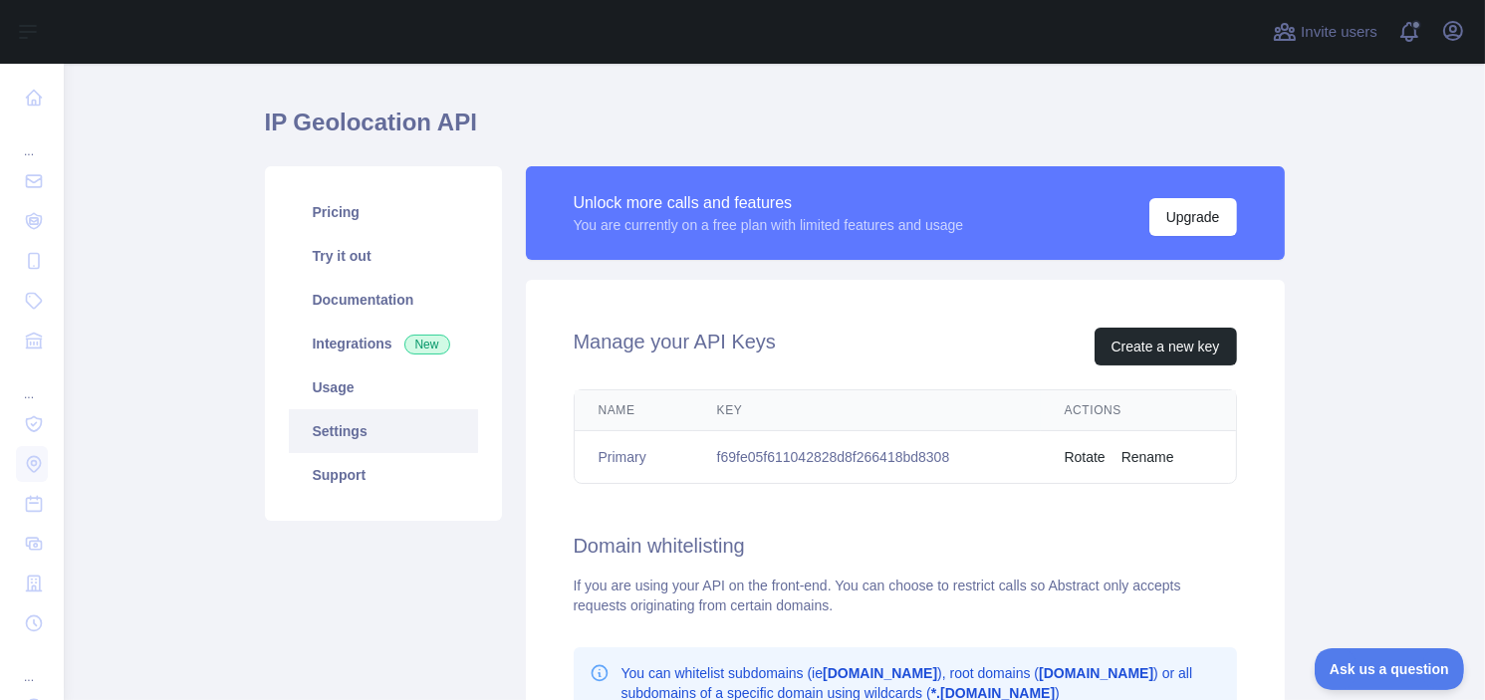
click at [816, 455] on td "f69fe05f611042828d8f266418bd8308" at bounding box center [867, 457] width 348 height 53
copy td "f69fe05f611042828d8f266418bd8308"
click at [785, 298] on div "Manage your API Keys Create a new key Name Key Actions Primary f69fe05f61104282…" at bounding box center [905, 636] width 759 height 712
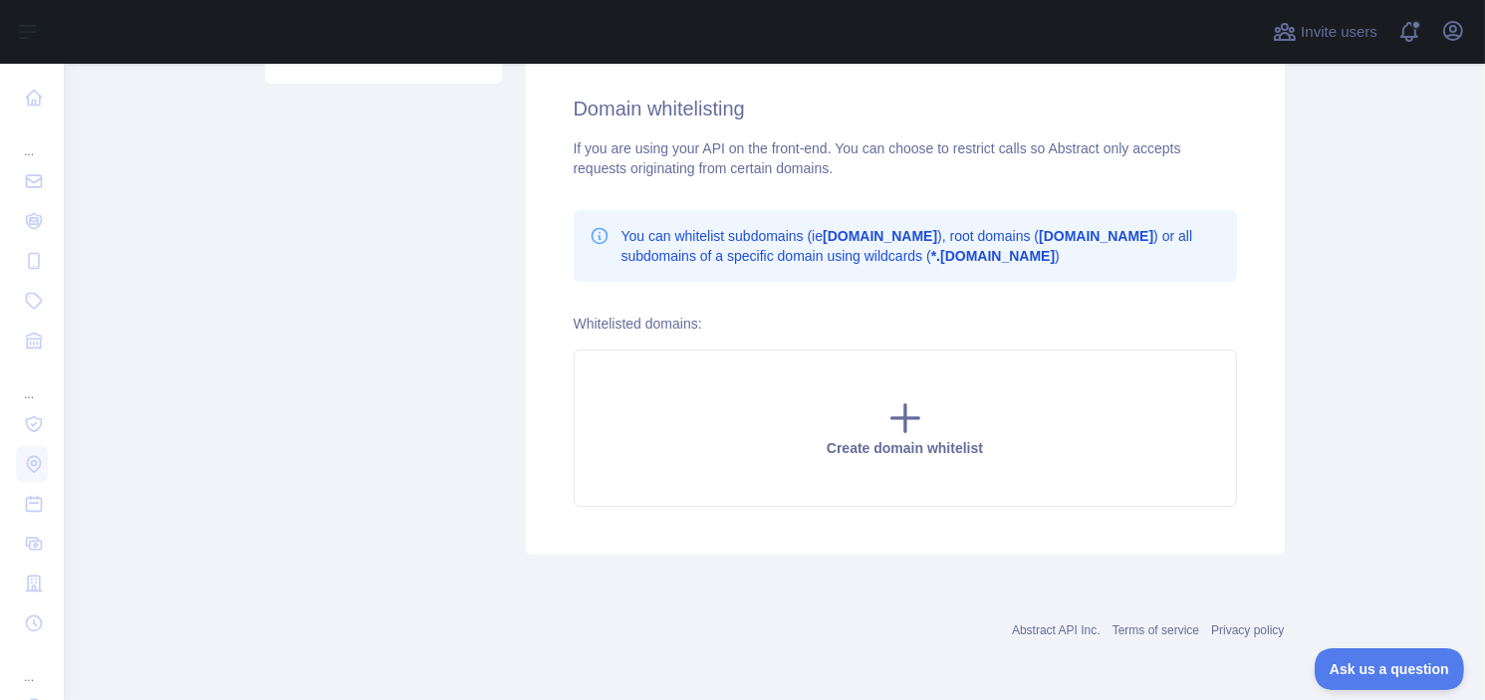
scroll to position [0, 0]
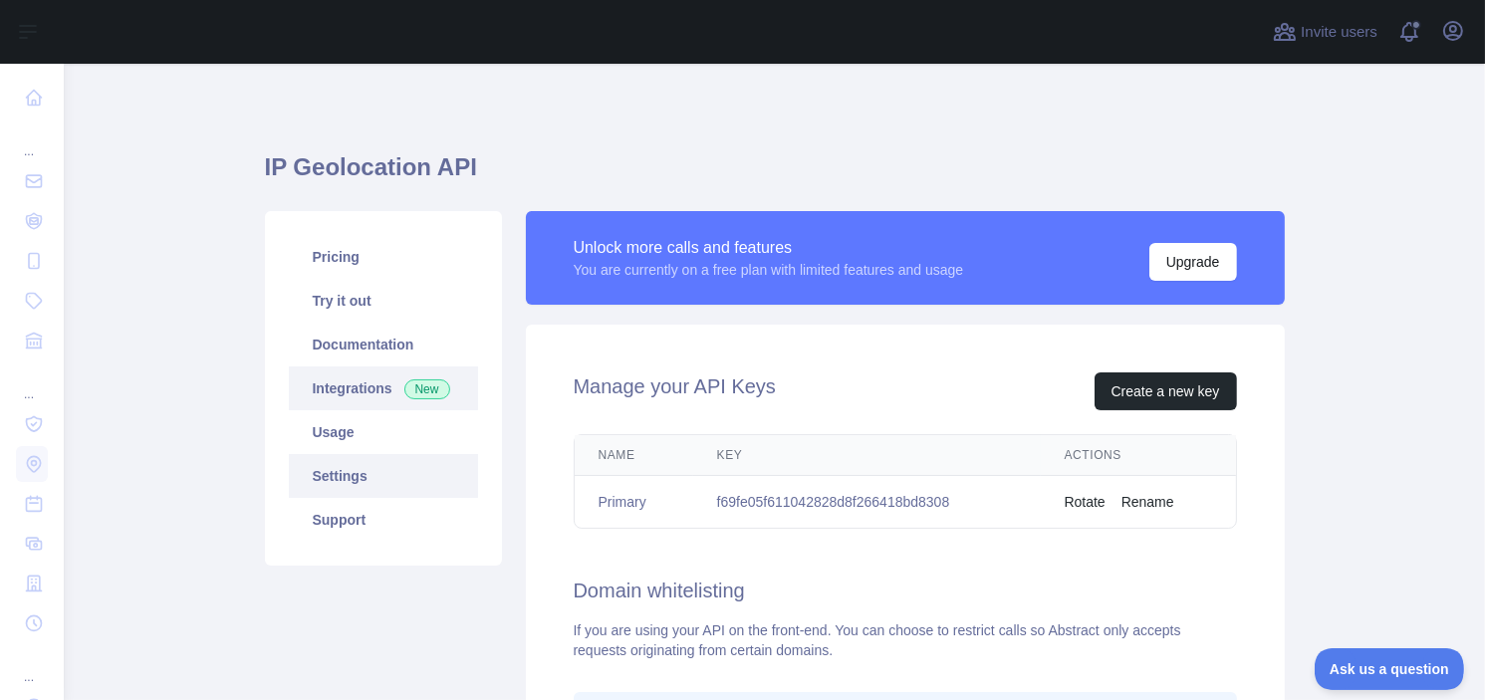
click at [397, 404] on link "Integrations New" at bounding box center [383, 388] width 189 height 44
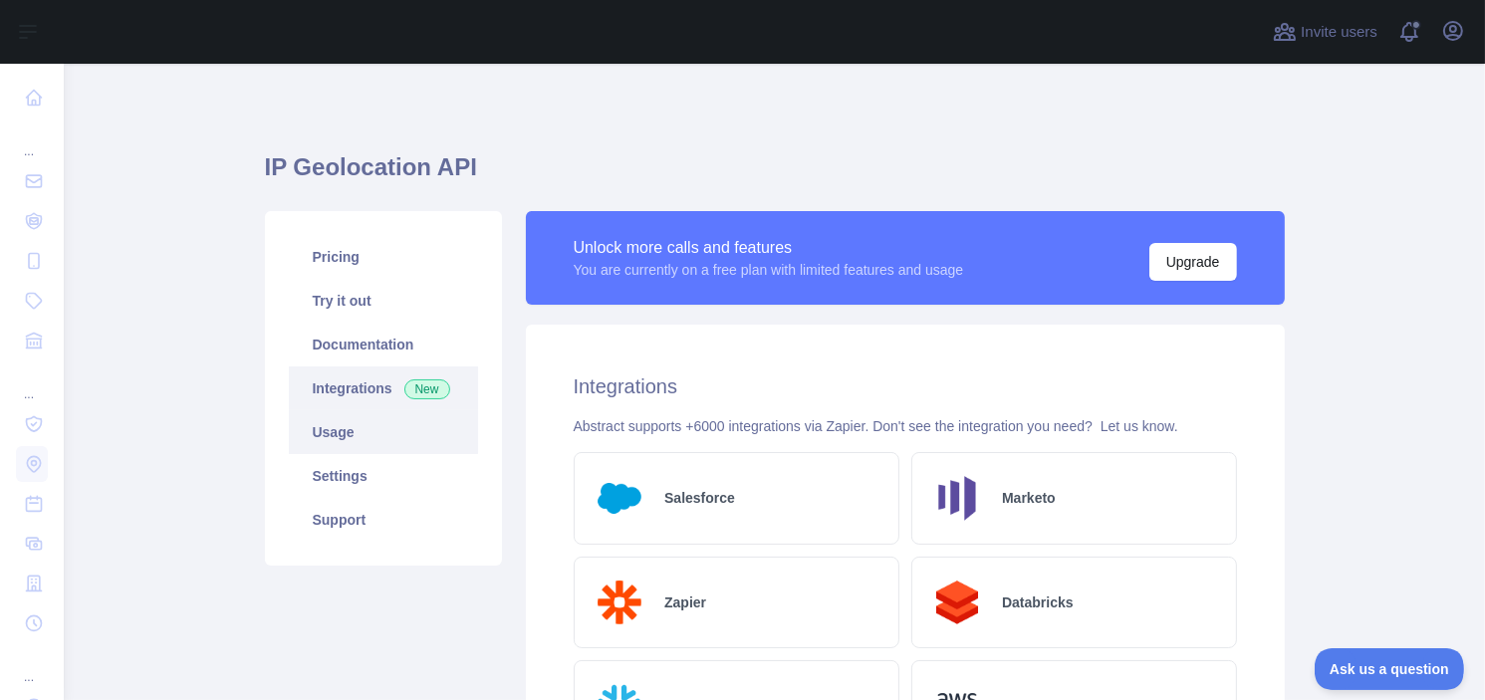
click at [374, 424] on link "Usage" at bounding box center [383, 432] width 189 height 44
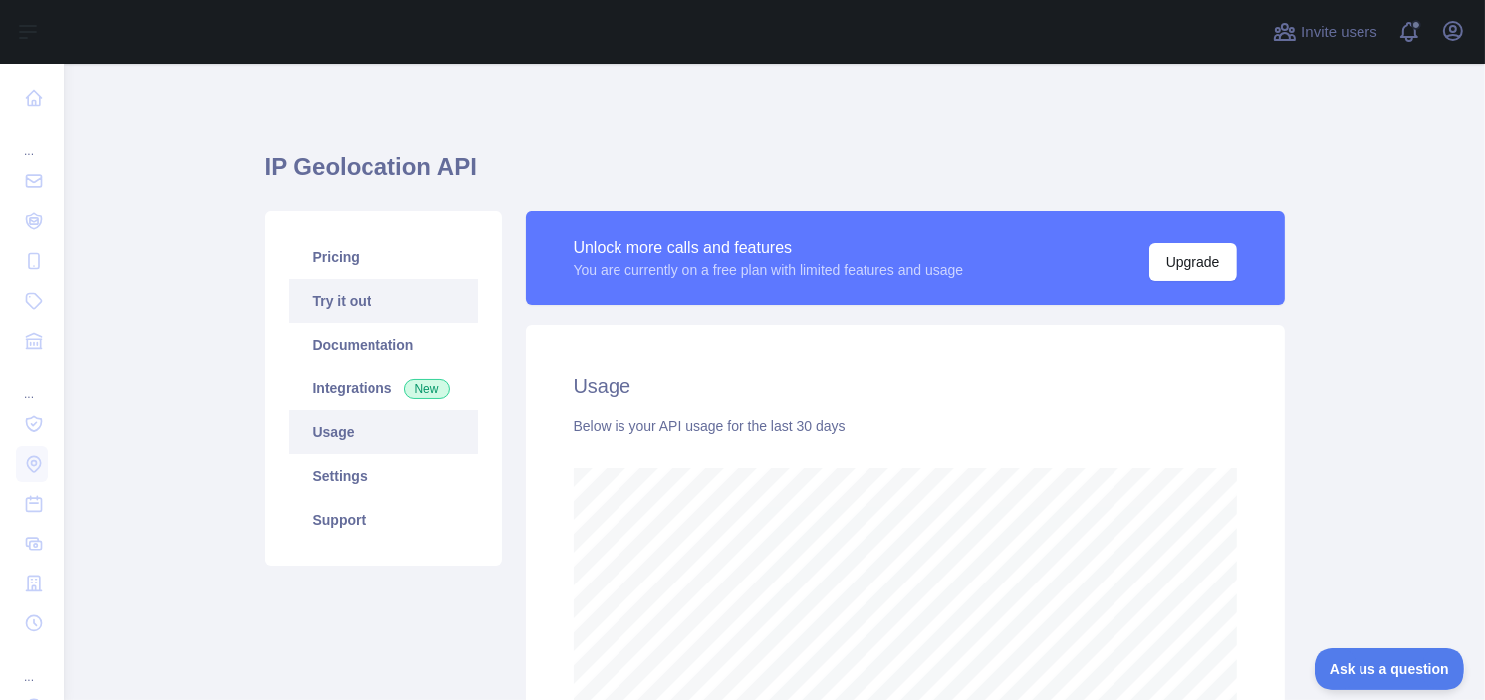
scroll to position [636, 1405]
click at [386, 302] on link "Try it out" at bounding box center [383, 301] width 189 height 44
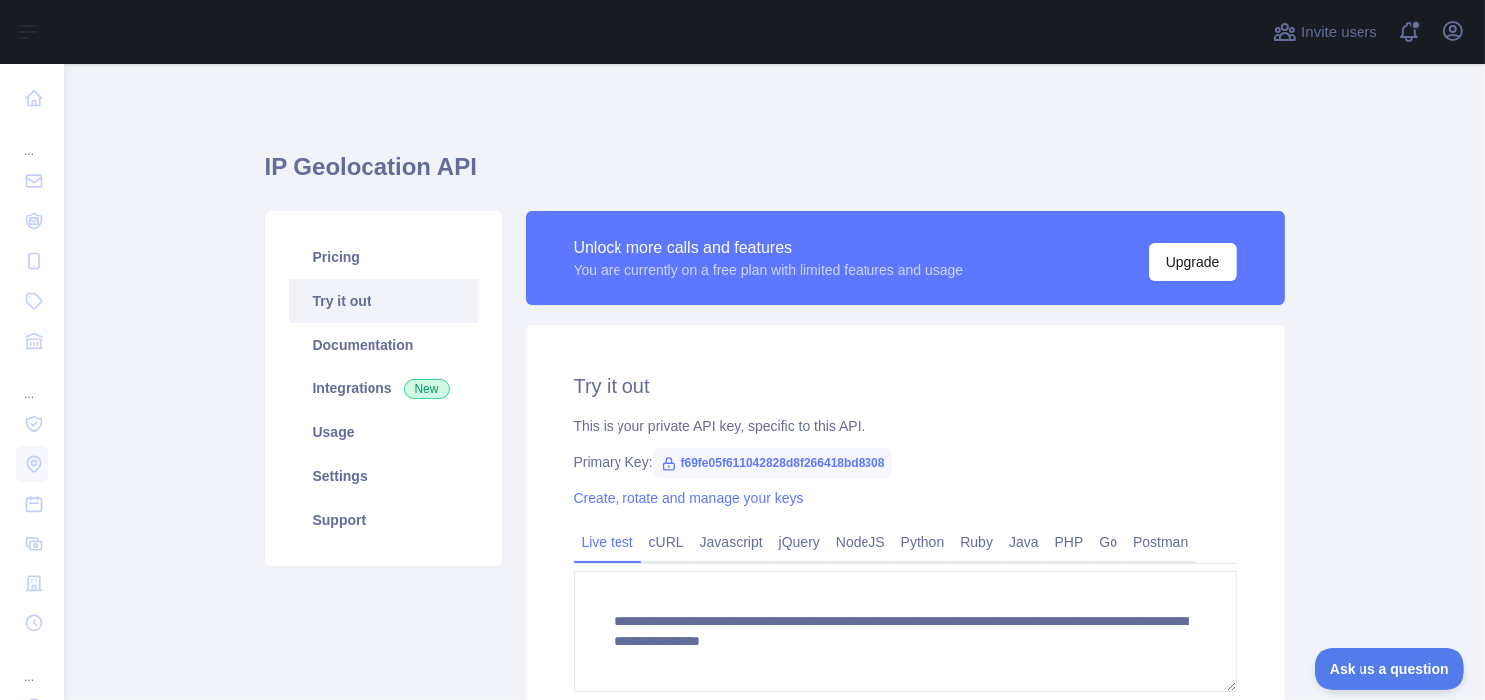
scroll to position [100, 0]
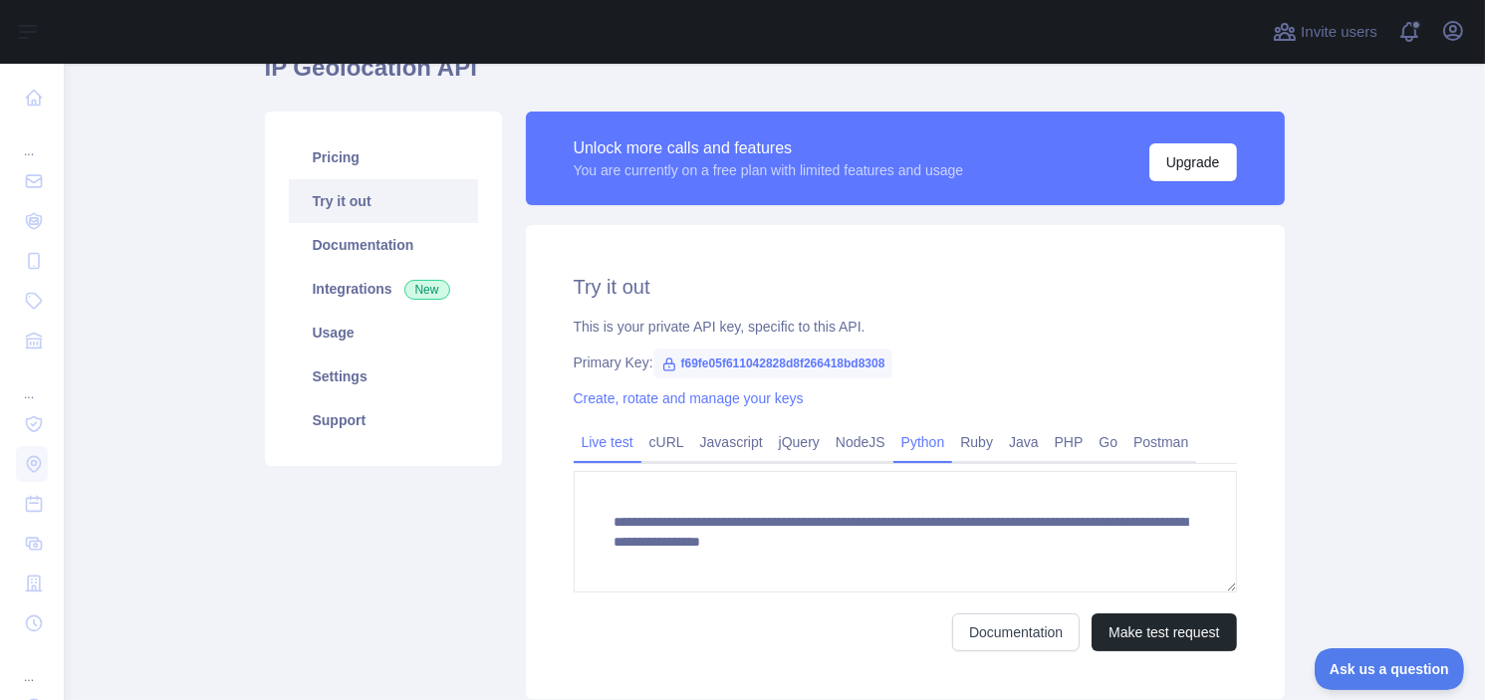
click at [916, 439] on link "Python" at bounding box center [923, 442] width 60 height 32
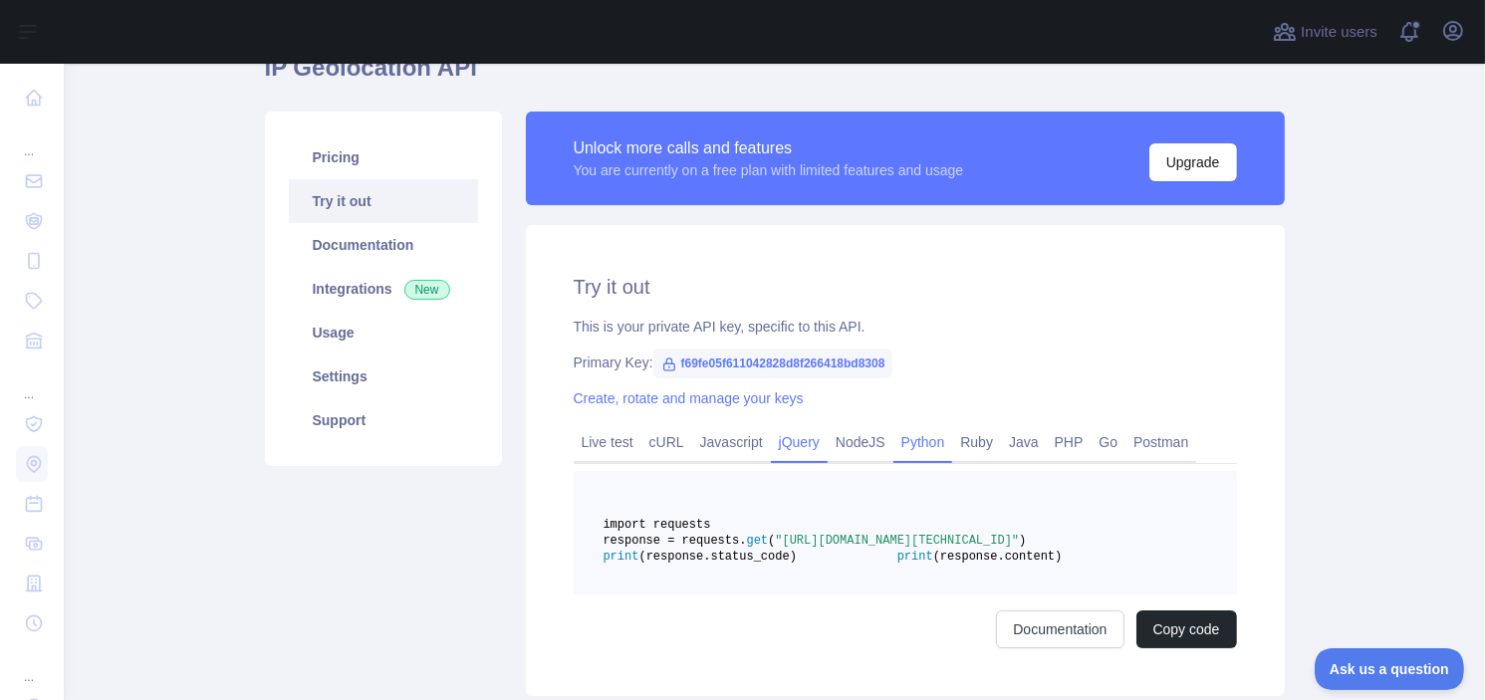
scroll to position [299, 0]
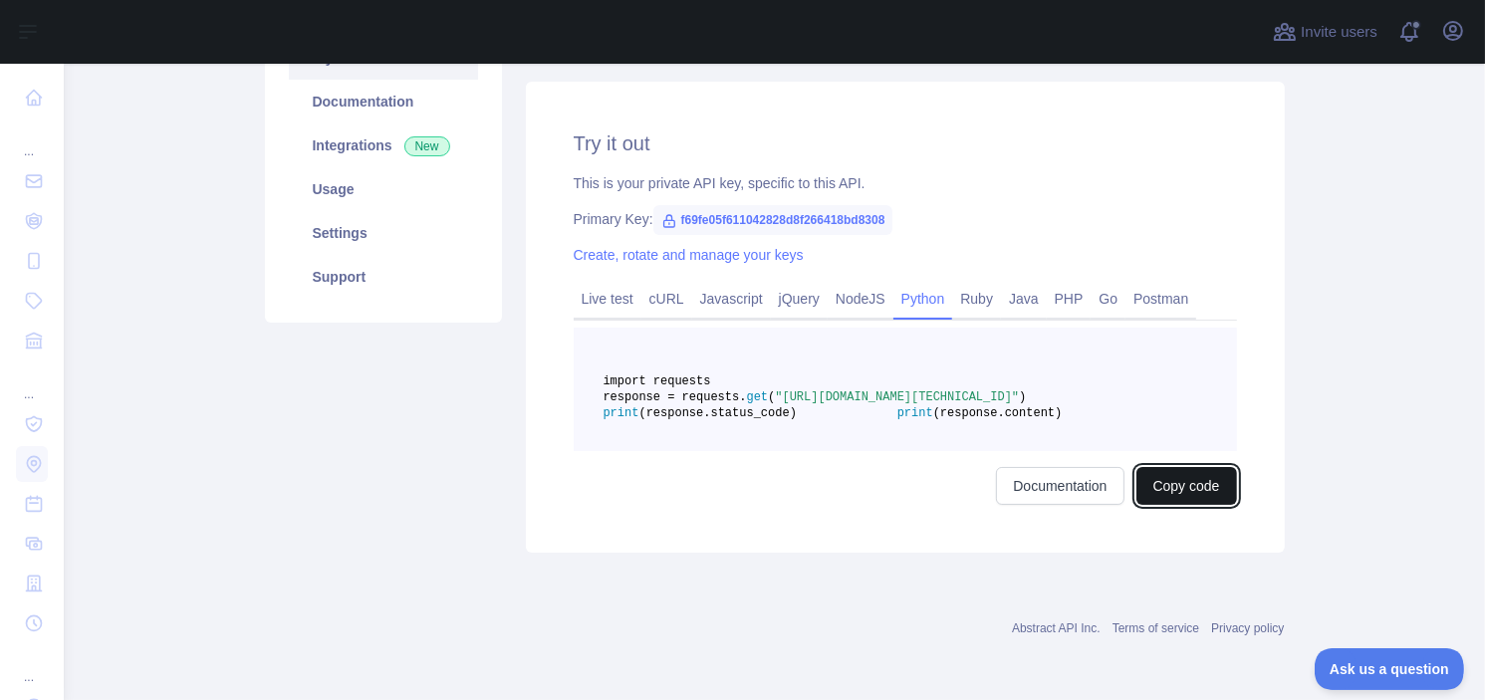
click at [1202, 497] on button "Copy code" at bounding box center [1186, 486] width 101 height 38
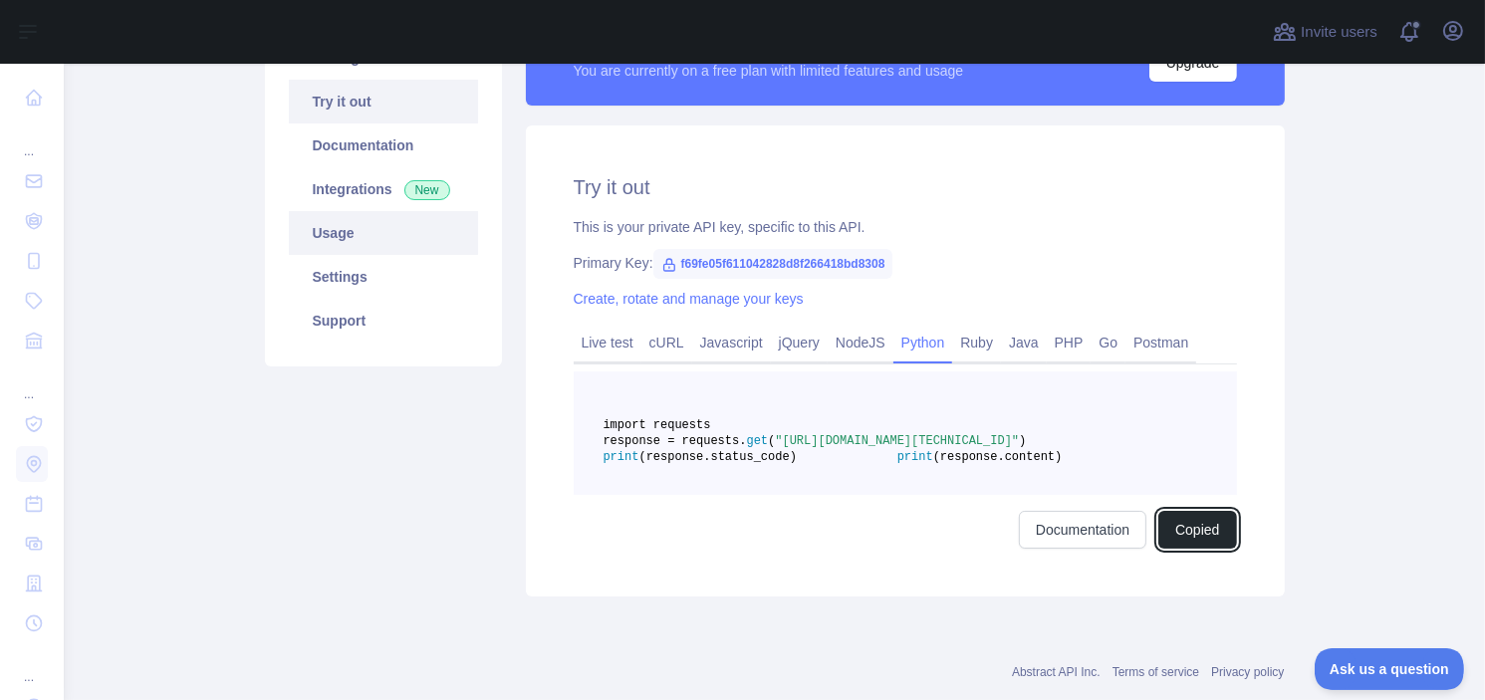
scroll to position [0, 0]
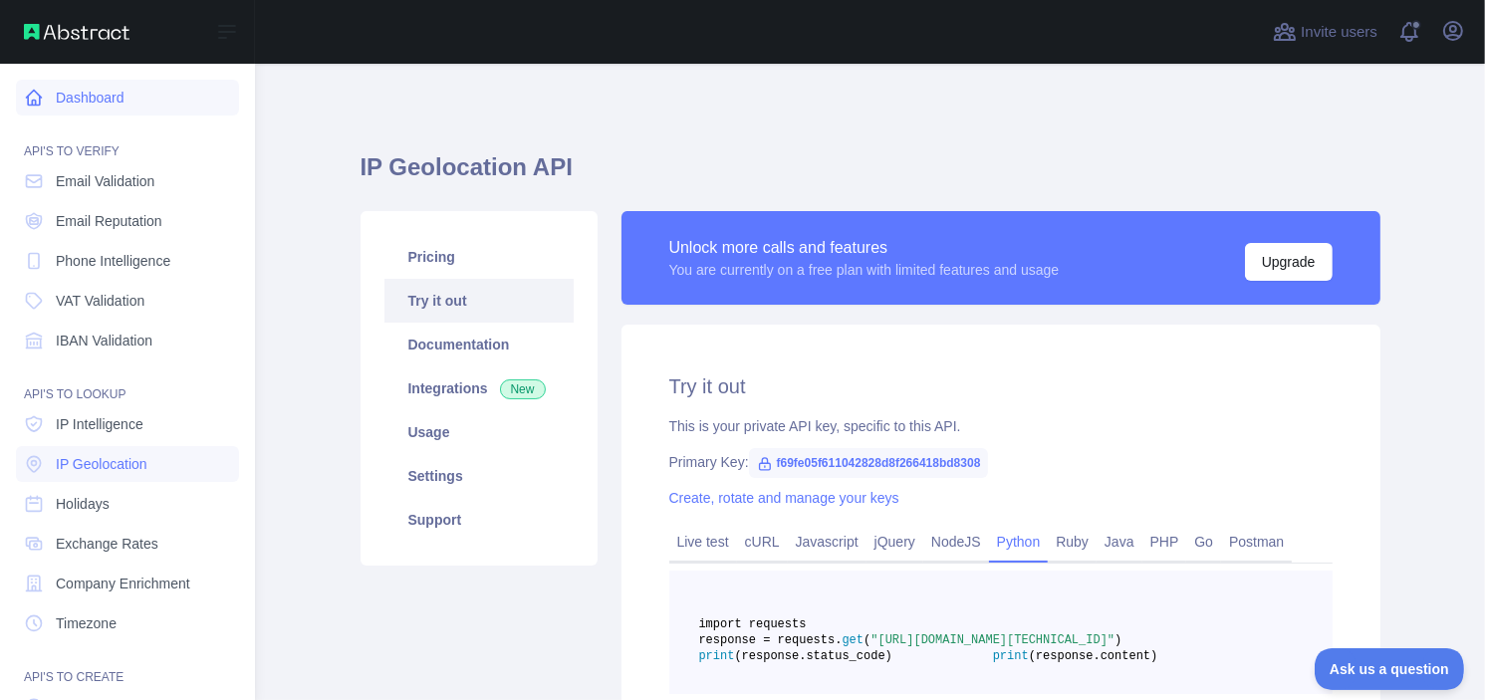
click at [40, 110] on link "Dashboard" at bounding box center [127, 98] width 223 height 36
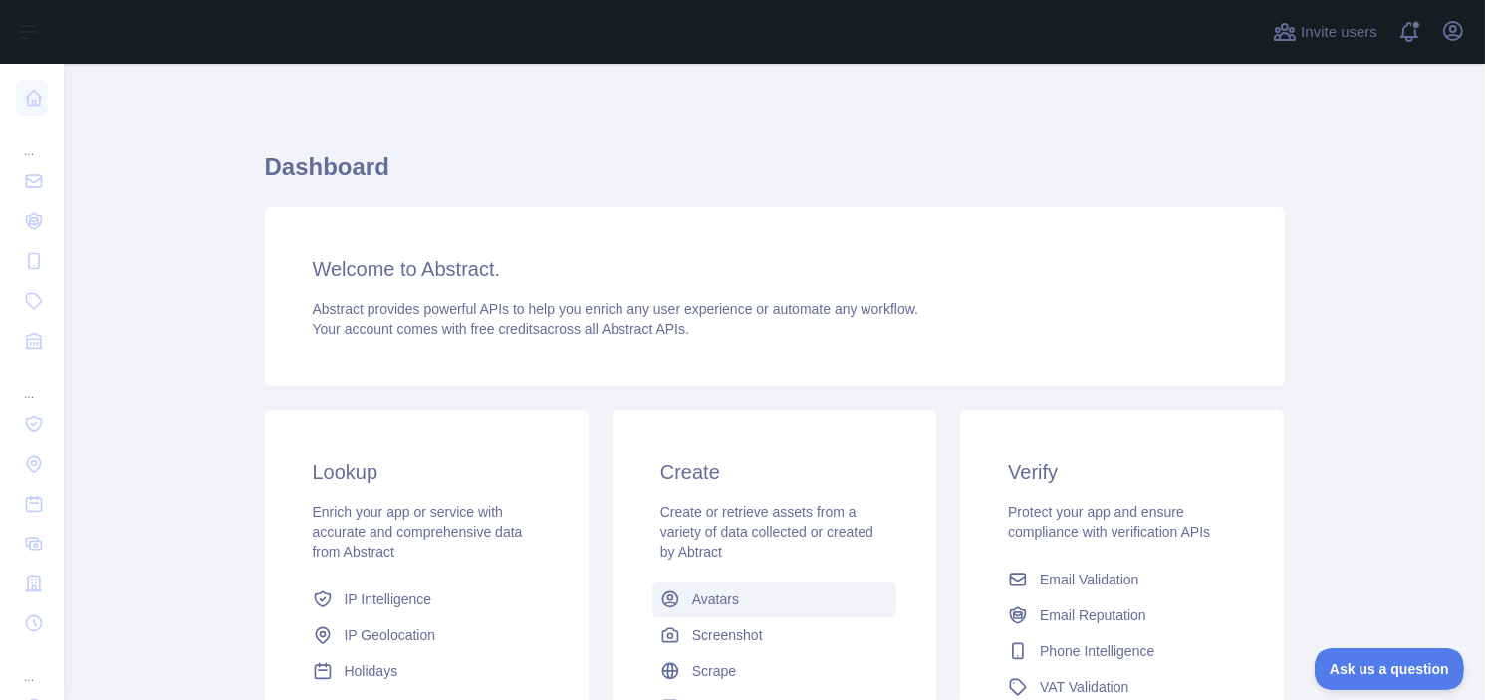
scroll to position [291, 0]
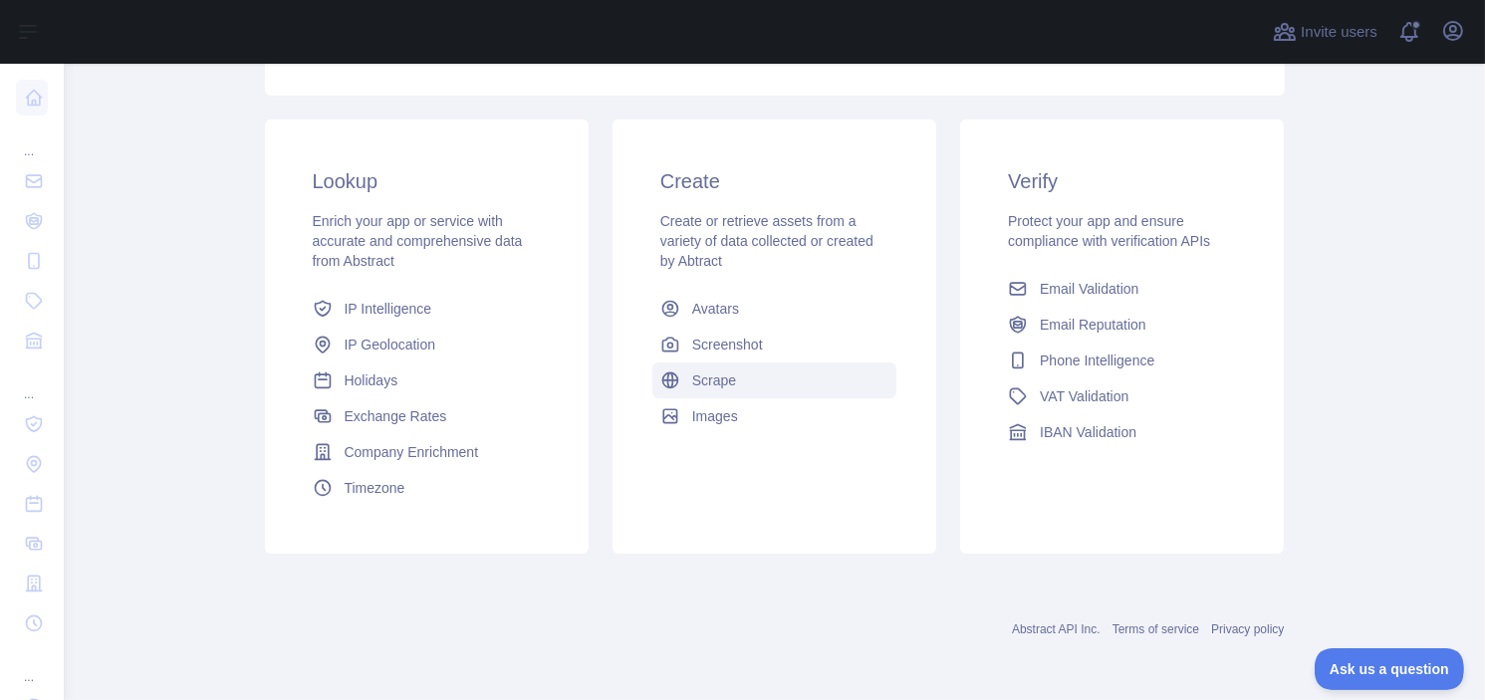
click at [809, 373] on link "Scrape" at bounding box center [774, 380] width 244 height 36
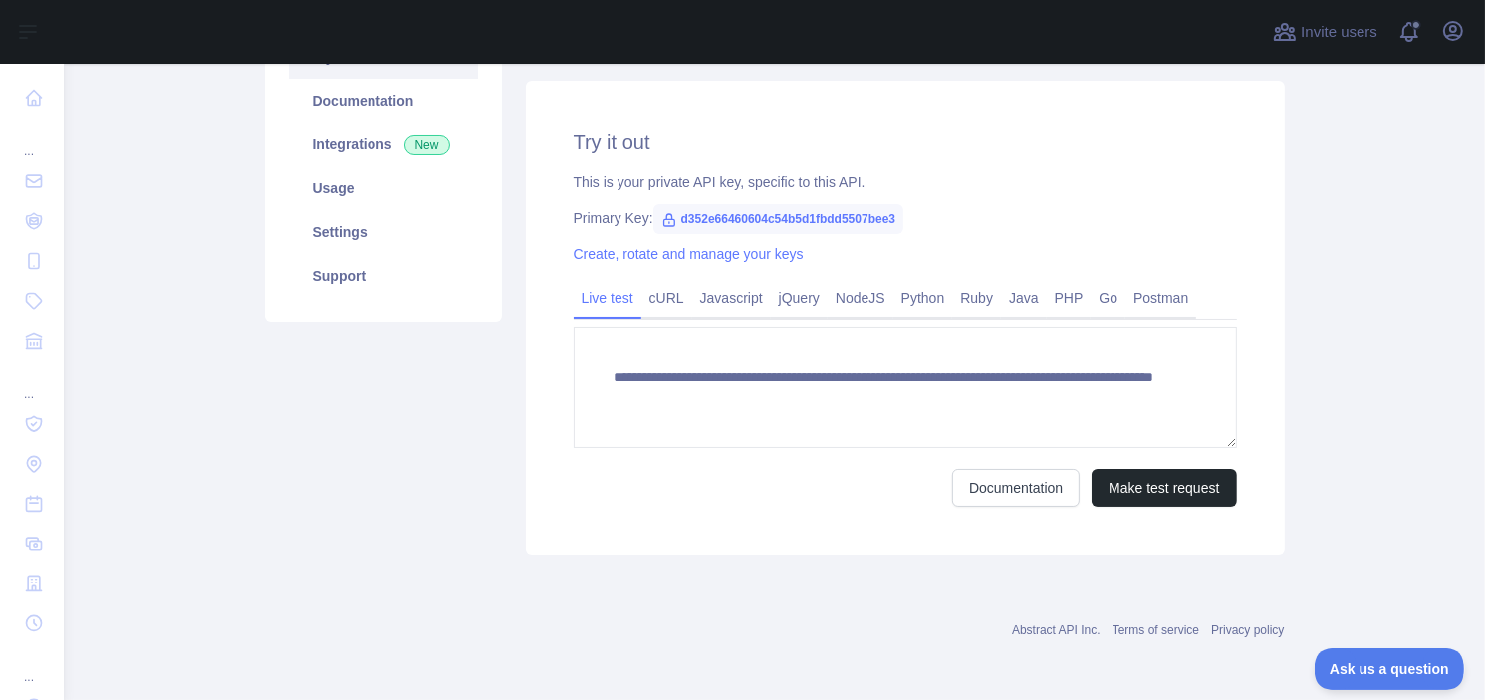
scroll to position [45, 0]
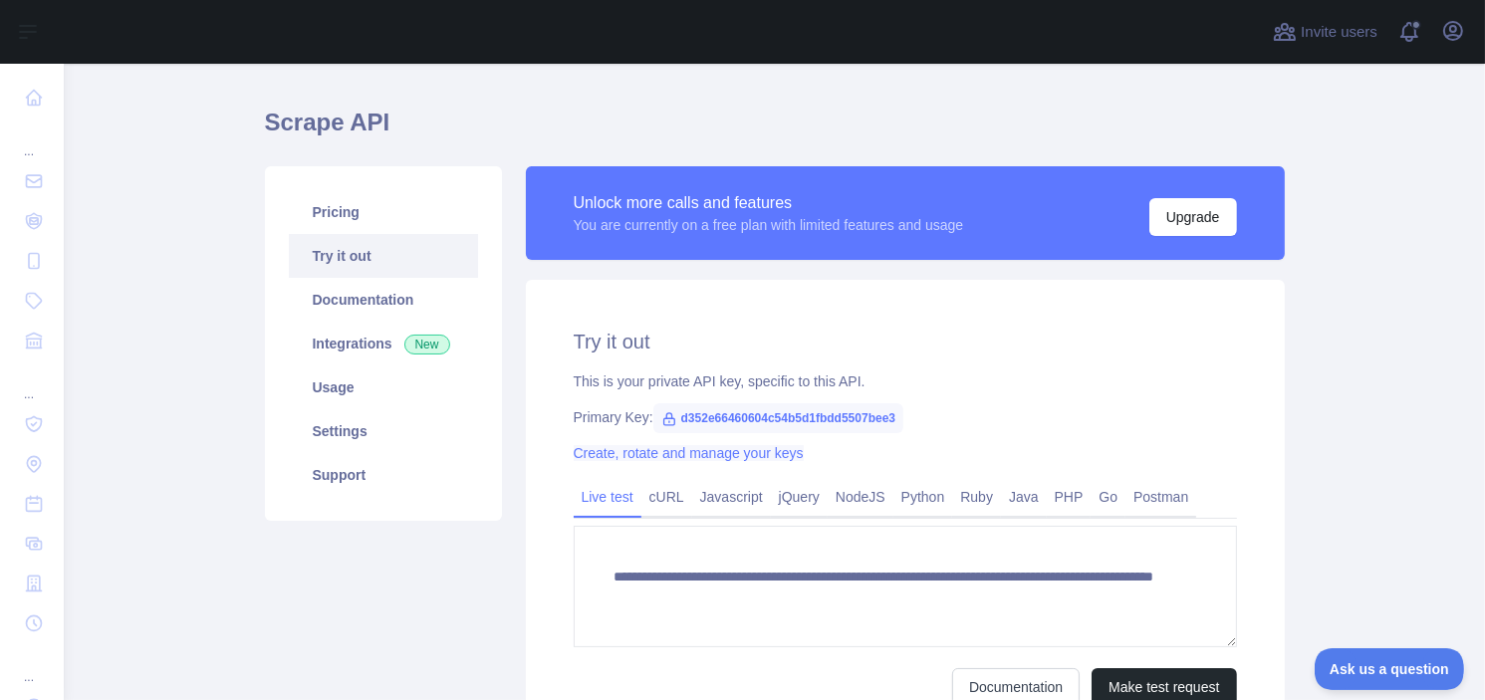
click at [703, 461] on link "Create, rotate and manage your keys" at bounding box center [689, 453] width 230 height 16
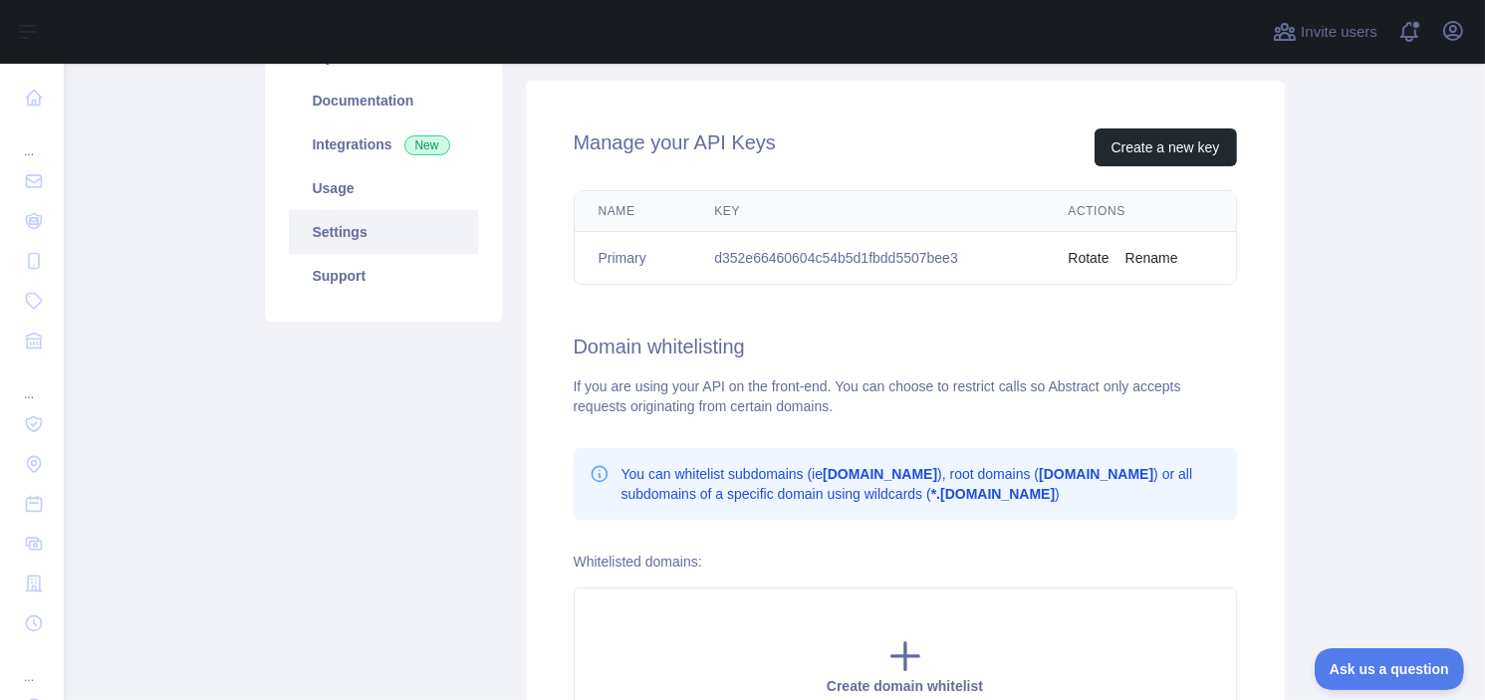
scroll to position [45, 0]
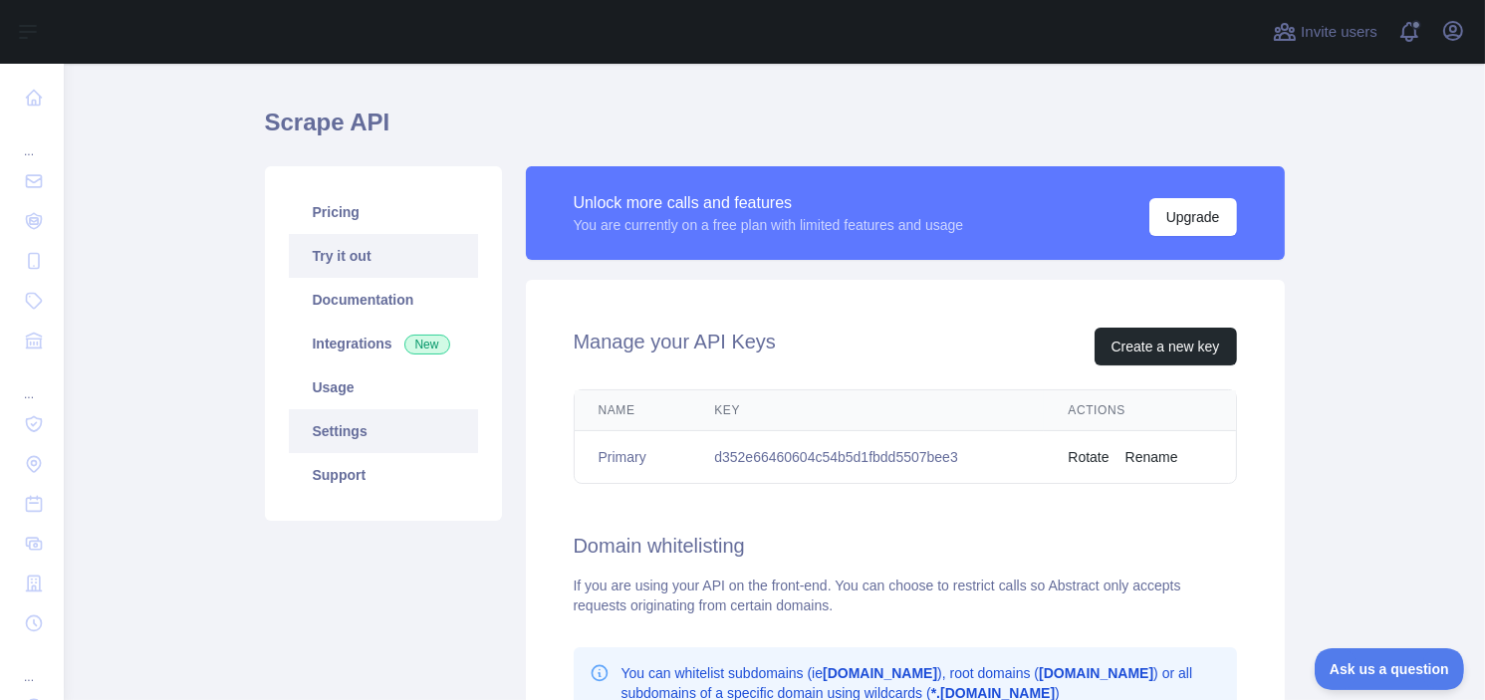
click at [386, 268] on link "Try it out" at bounding box center [383, 256] width 189 height 44
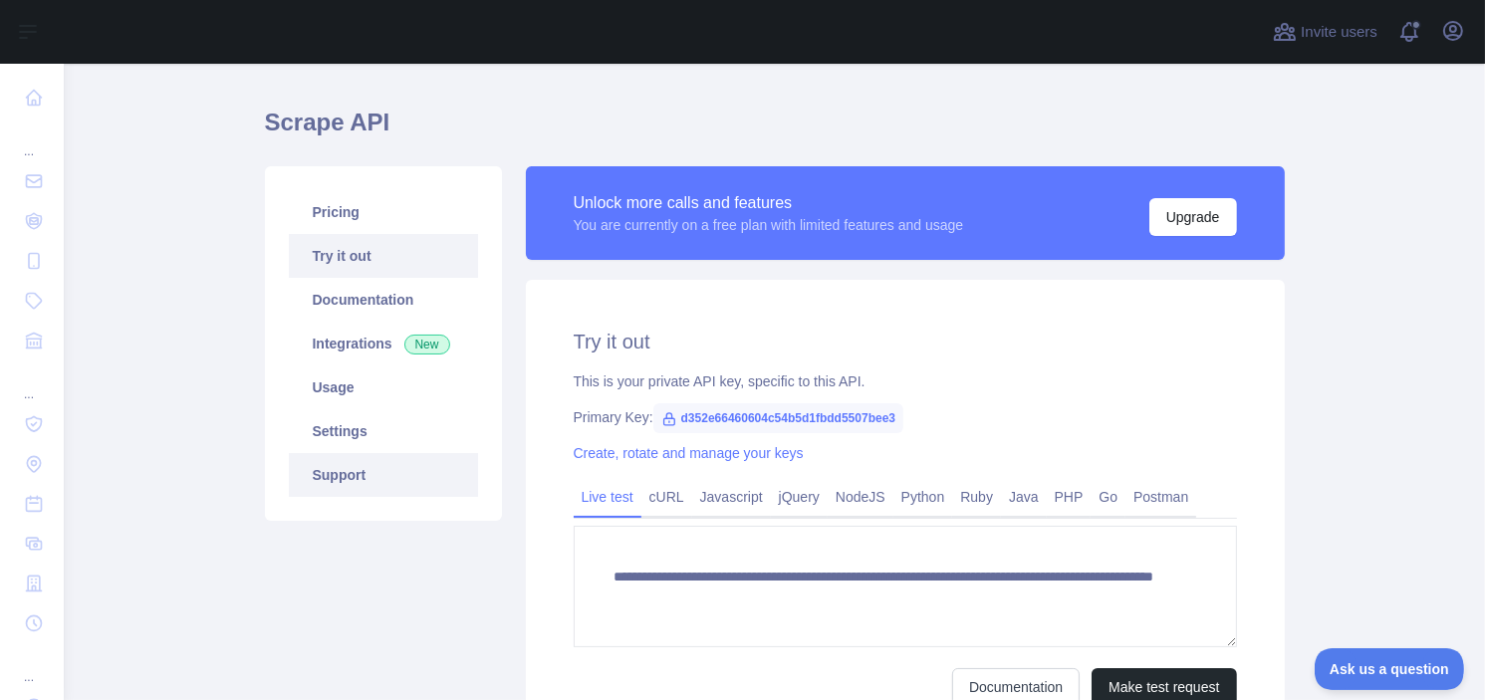
click at [420, 485] on link "Support" at bounding box center [383, 475] width 189 height 44
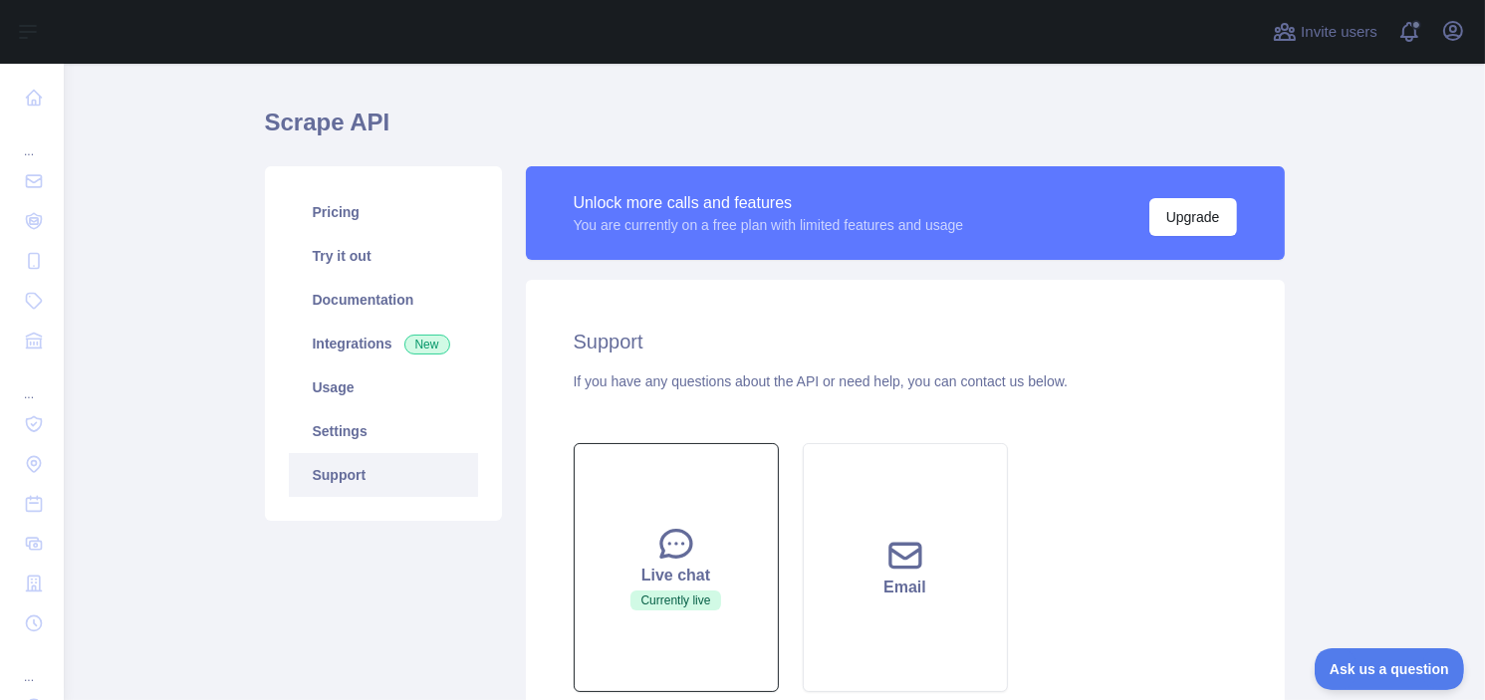
scroll to position [243, 0]
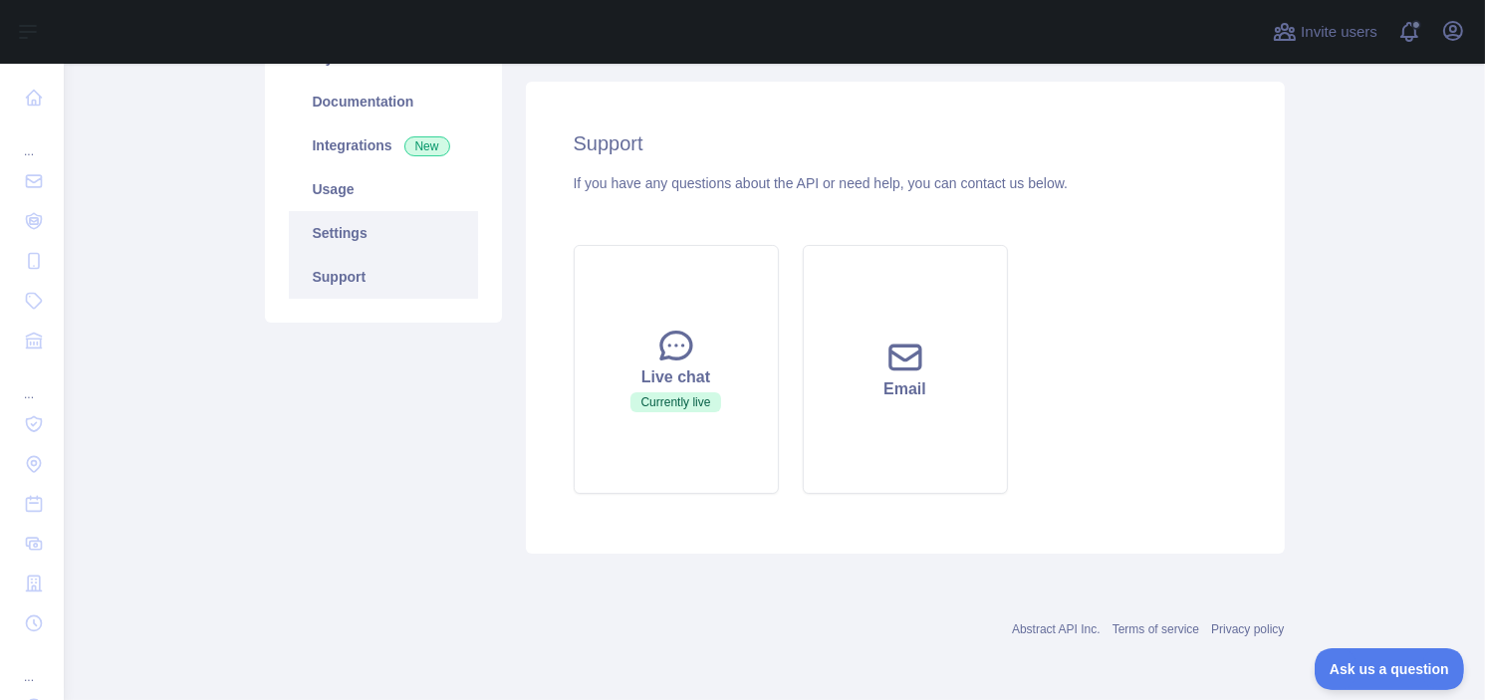
click at [413, 224] on link "Settings" at bounding box center [383, 233] width 189 height 44
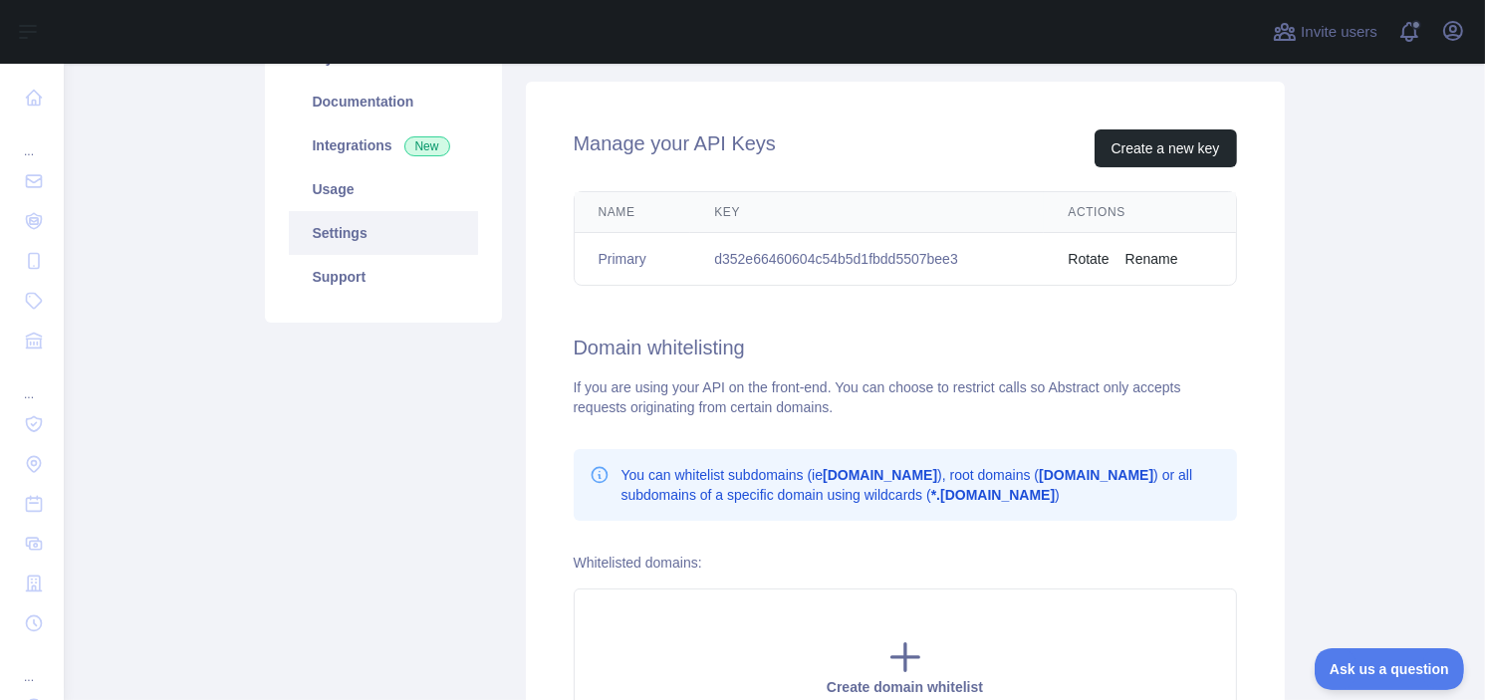
click at [862, 262] on td "d352e66460604c54b5d1fbdd5507bee3" at bounding box center [867, 259] width 354 height 53
copy td "d352e66460604c54b5d1fbdd5507bee3"
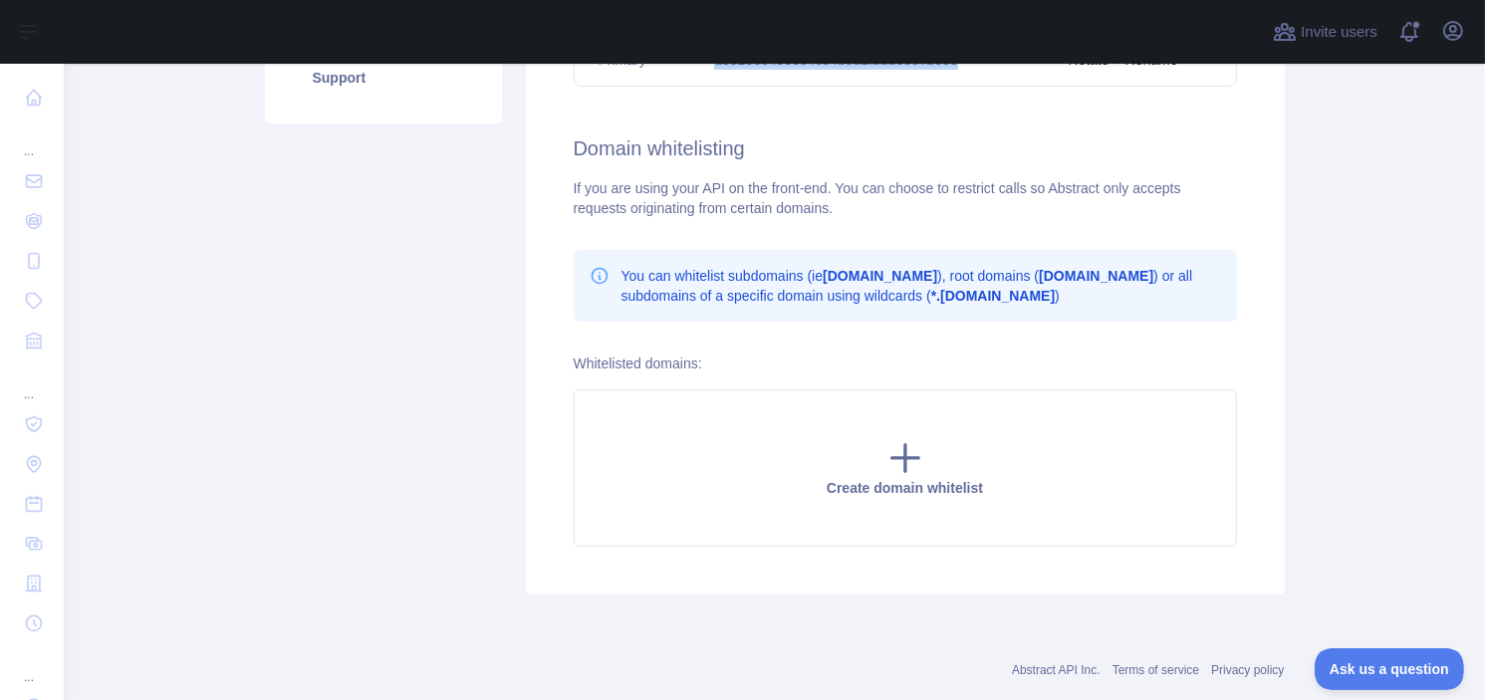
scroll to position [143, 0]
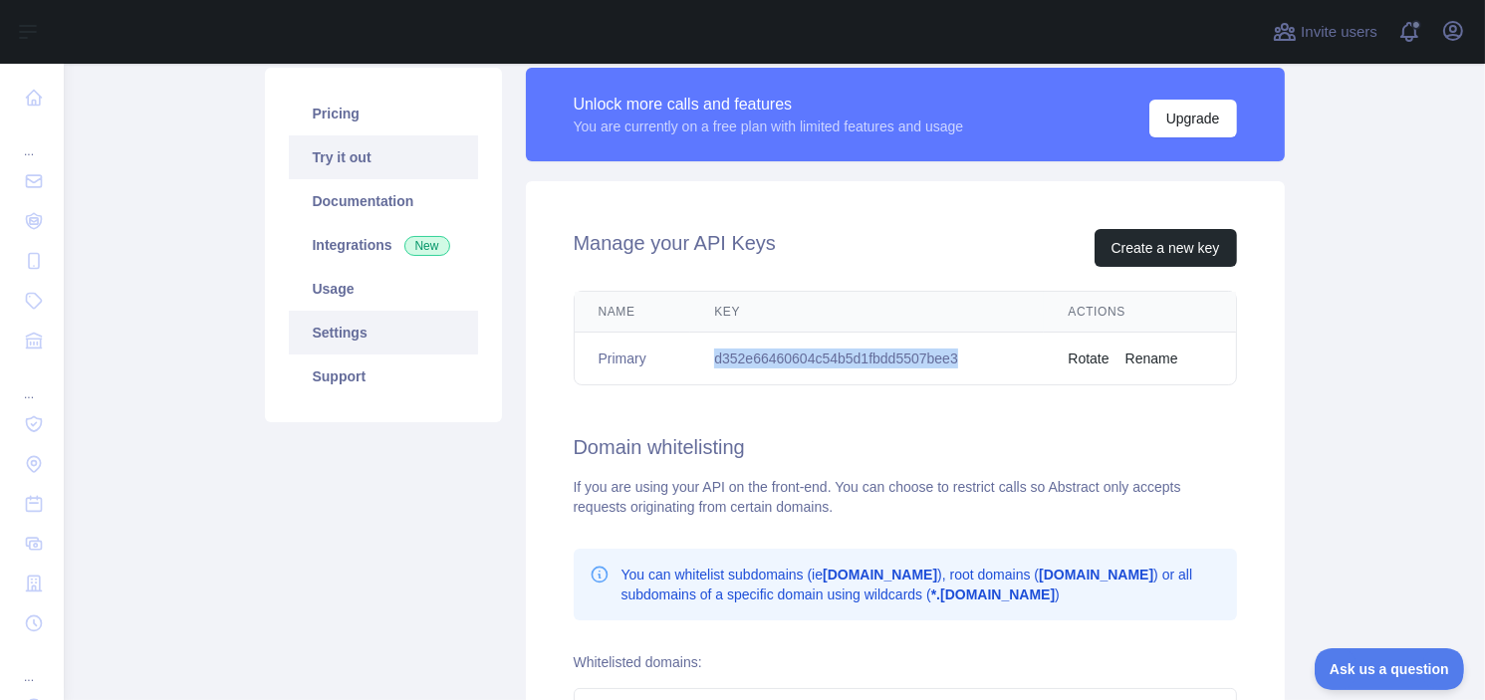
click at [334, 170] on link "Try it out" at bounding box center [383, 157] width 189 height 44
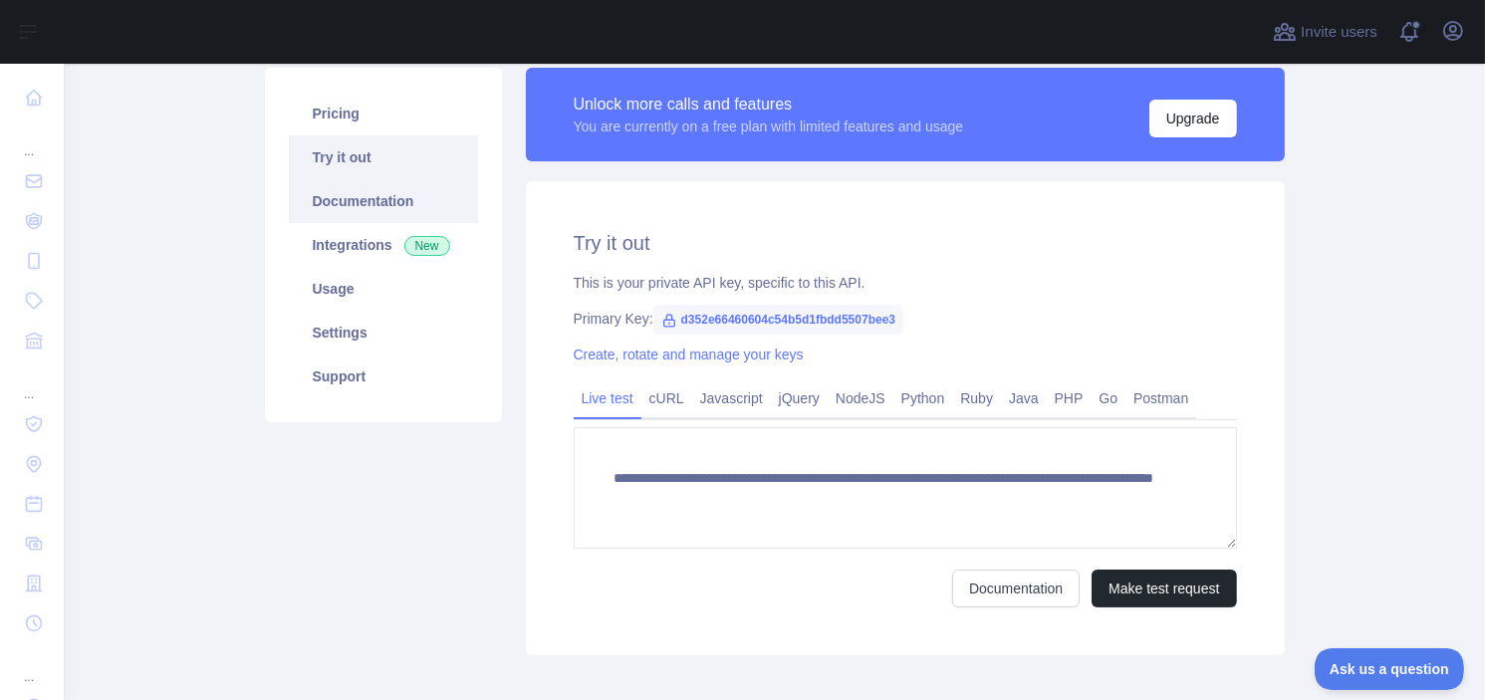
click at [417, 210] on link "Documentation" at bounding box center [383, 201] width 189 height 44
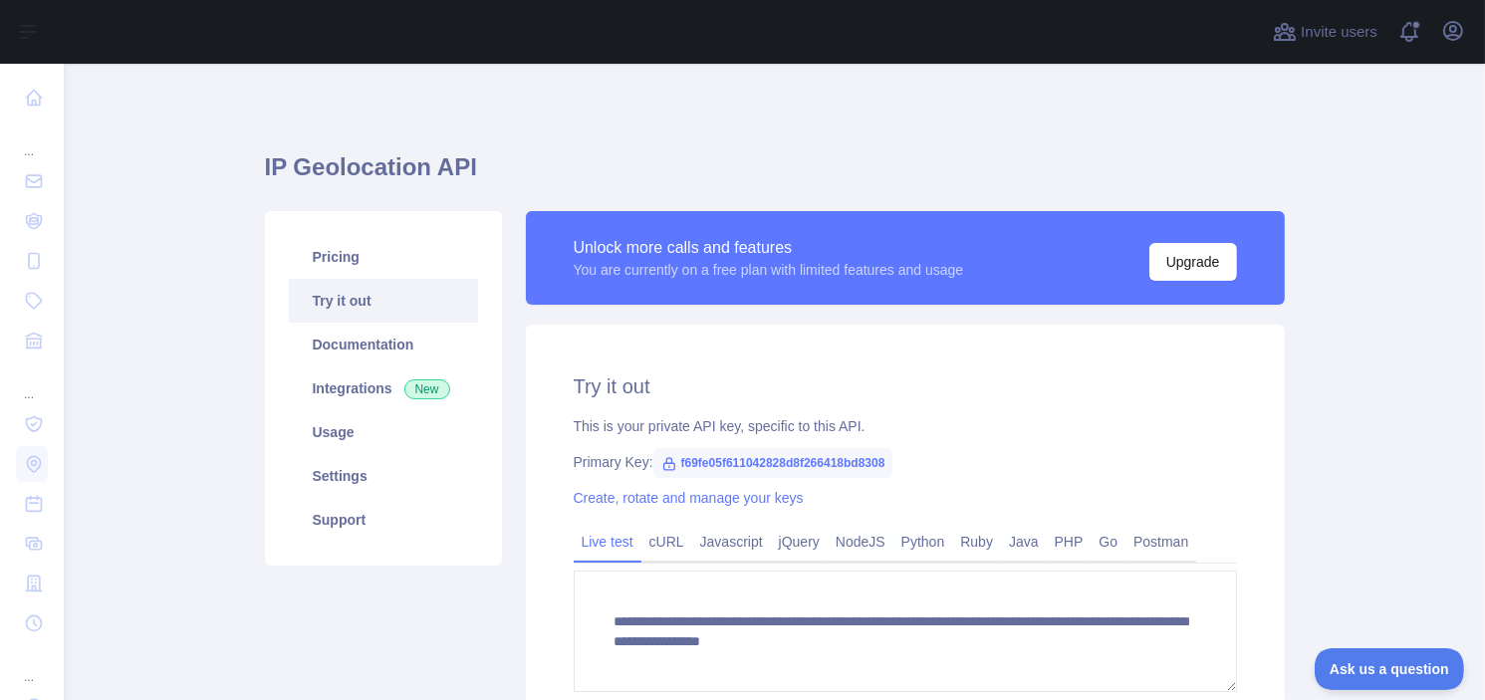
click at [723, 456] on span "f69fe05f611042828d8f266418bd8308" at bounding box center [773, 463] width 240 height 30
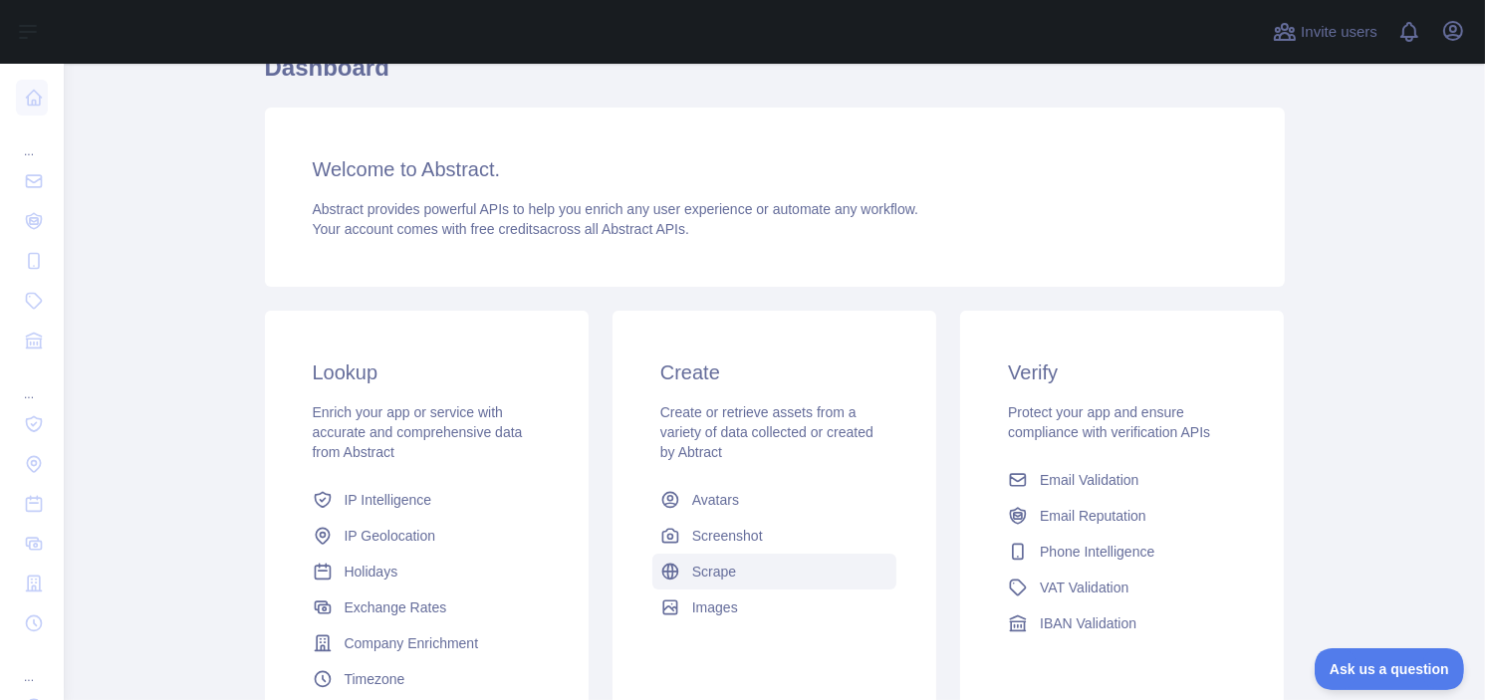
click at [741, 565] on link "Scrape" at bounding box center [774, 572] width 244 height 36
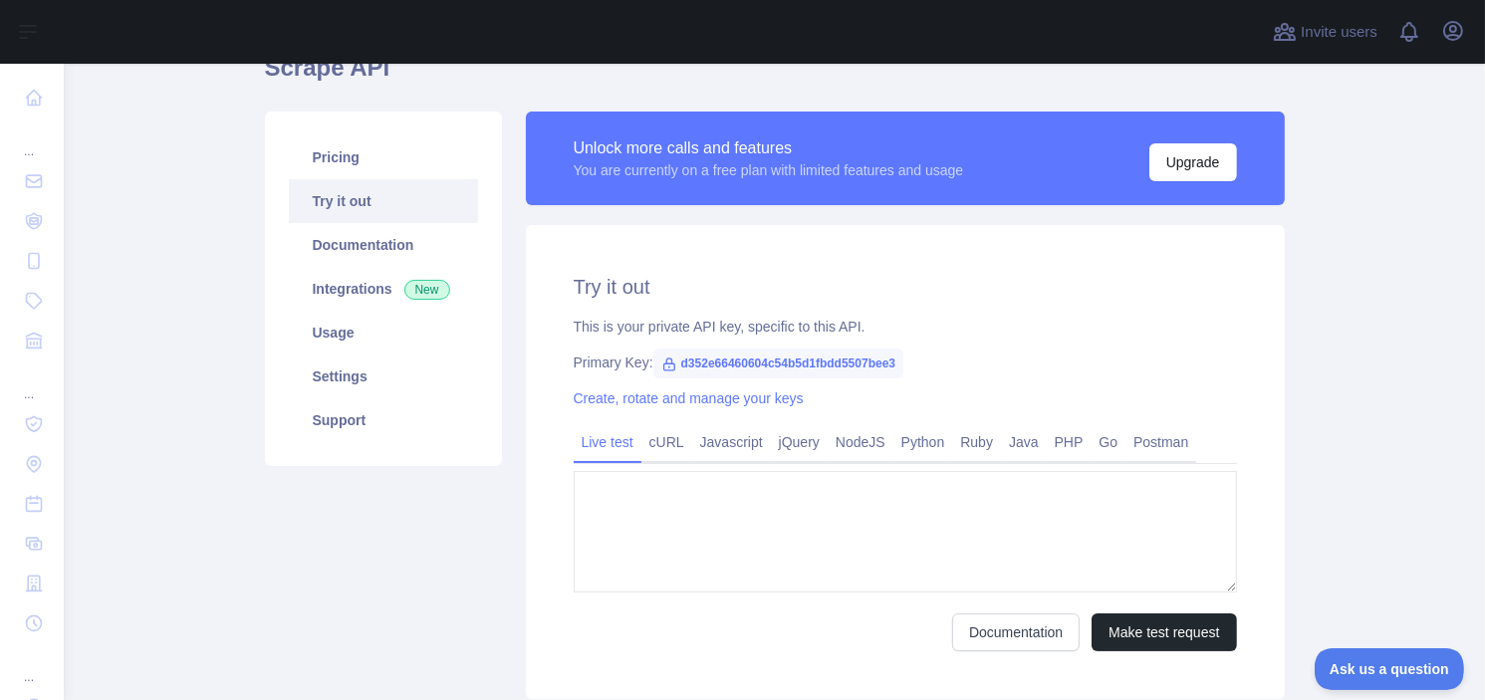
type textarea "**********"
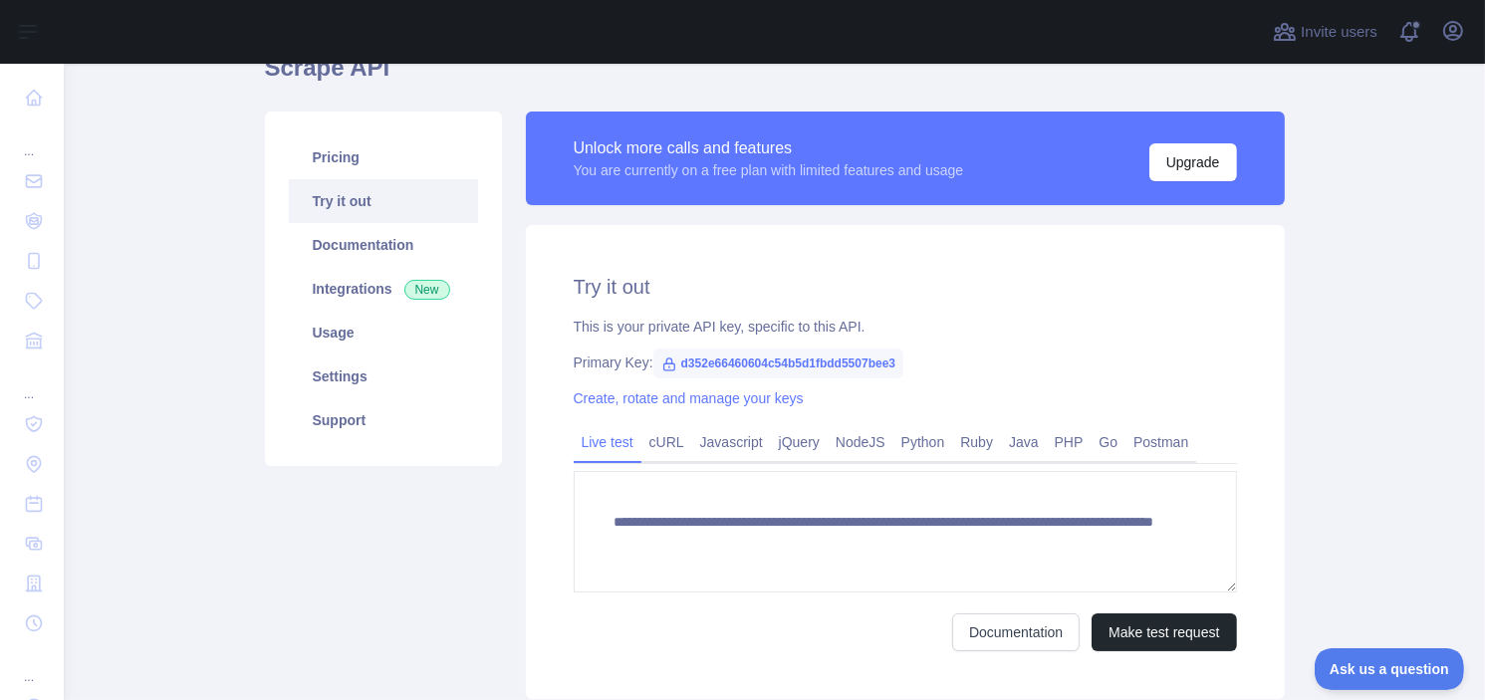
scroll to position [244, 0]
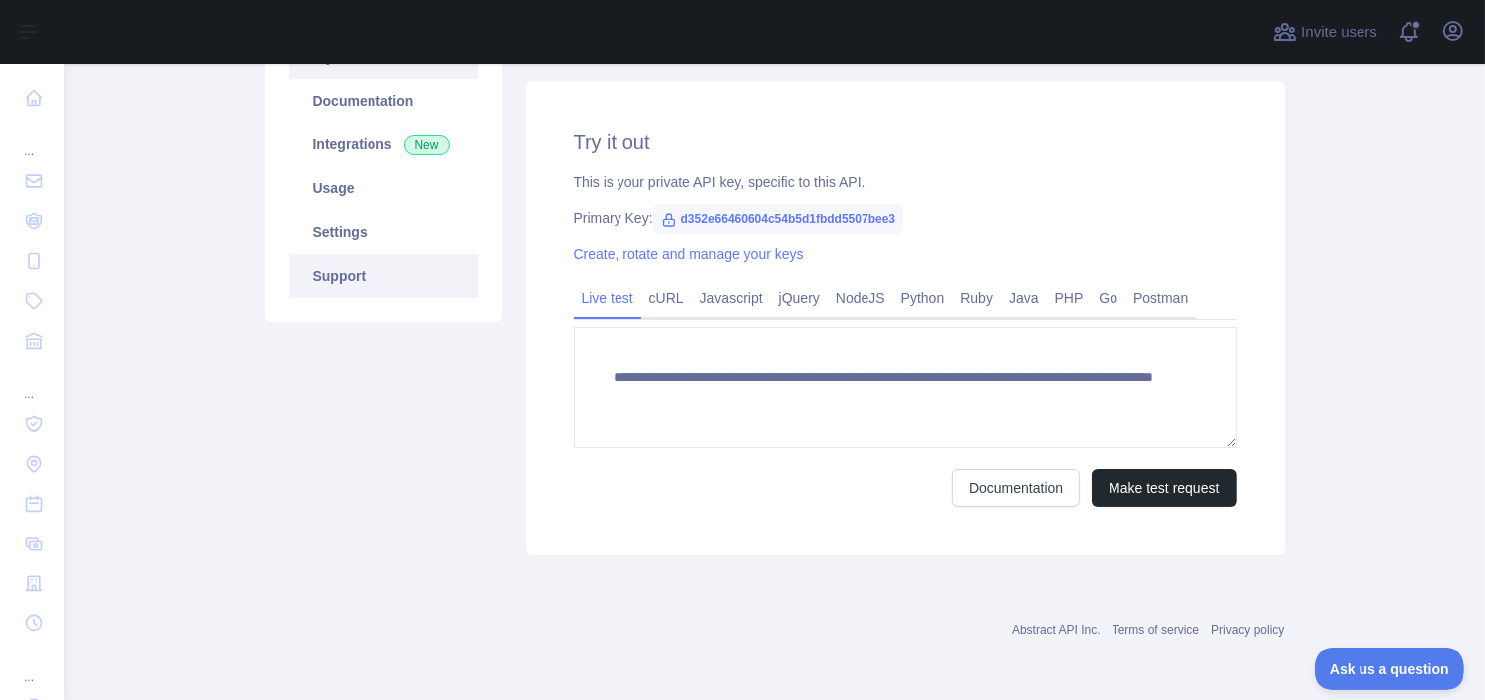
click at [396, 275] on link "Support" at bounding box center [383, 276] width 189 height 44
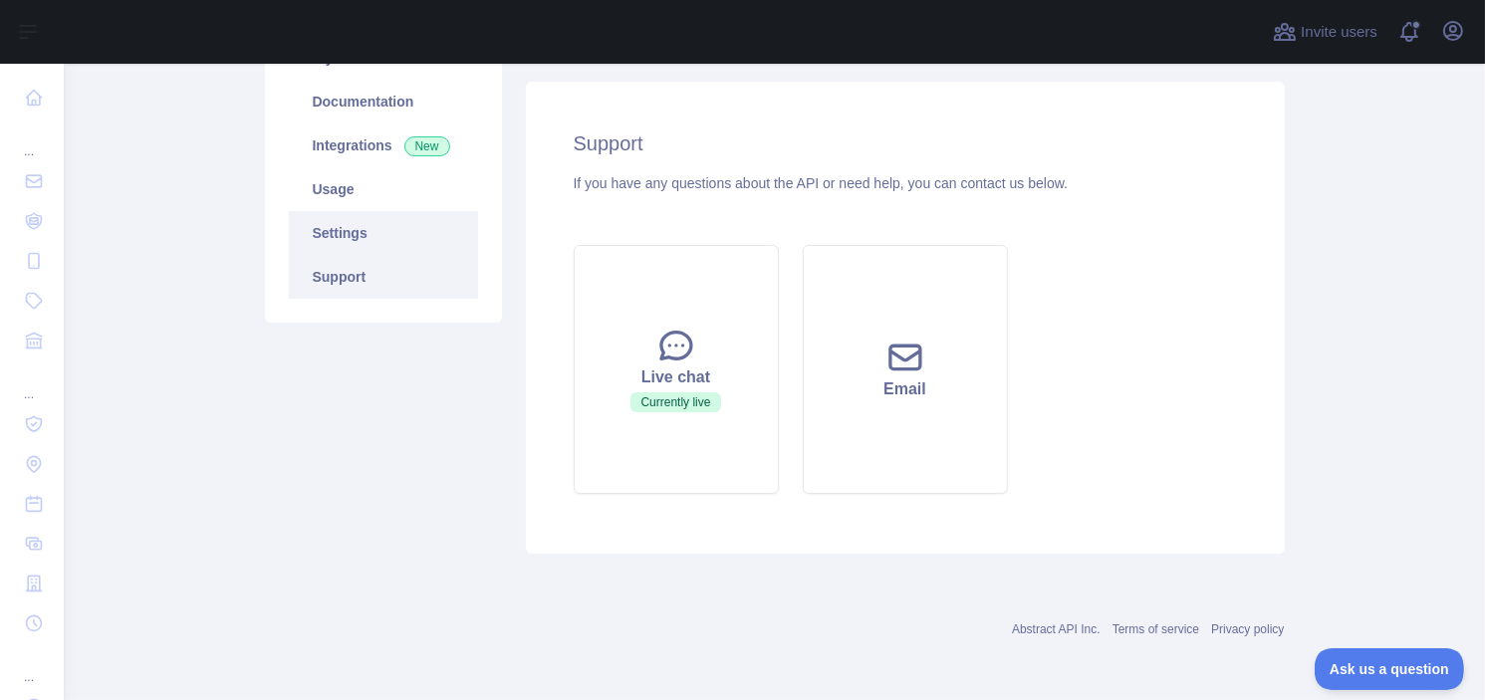
click at [331, 230] on link "Settings" at bounding box center [383, 233] width 189 height 44
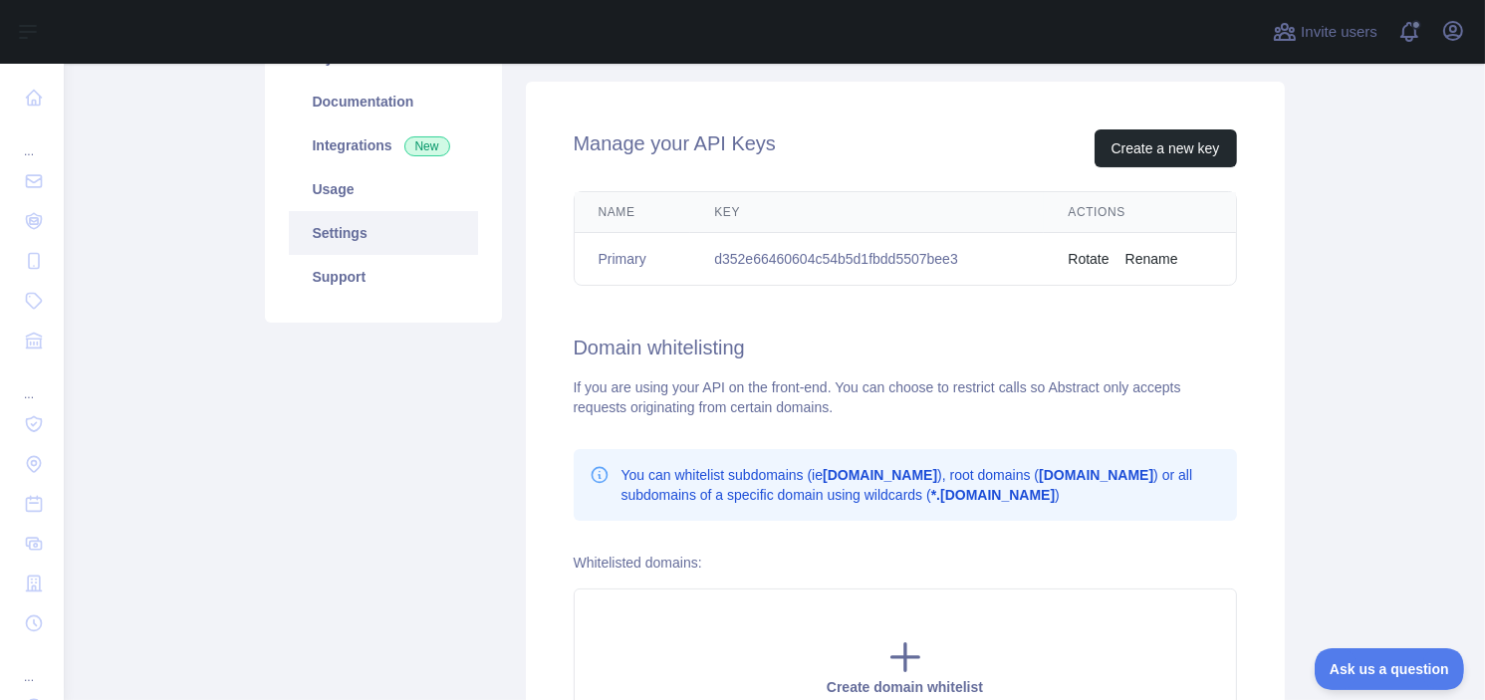
scroll to position [44, 0]
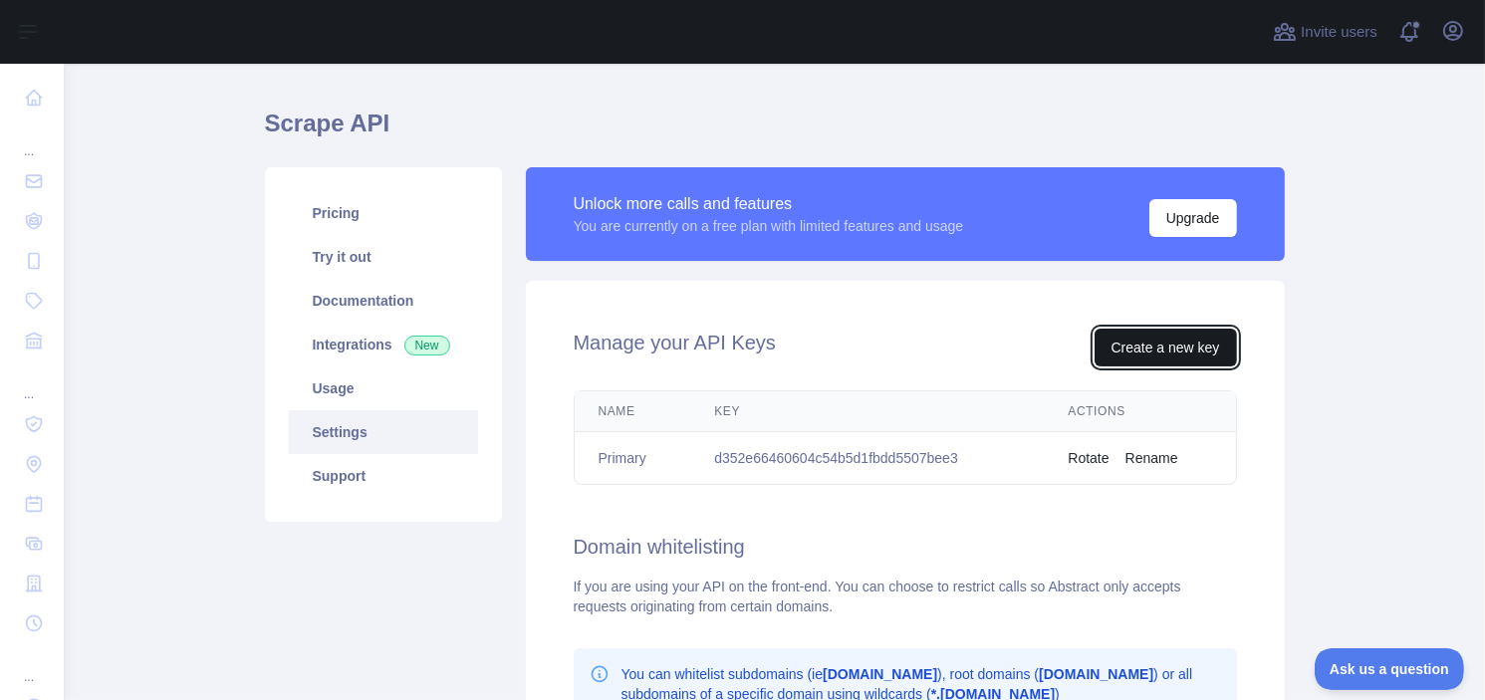
click at [1147, 350] on button "Create a new key" at bounding box center [1165, 348] width 142 height 38
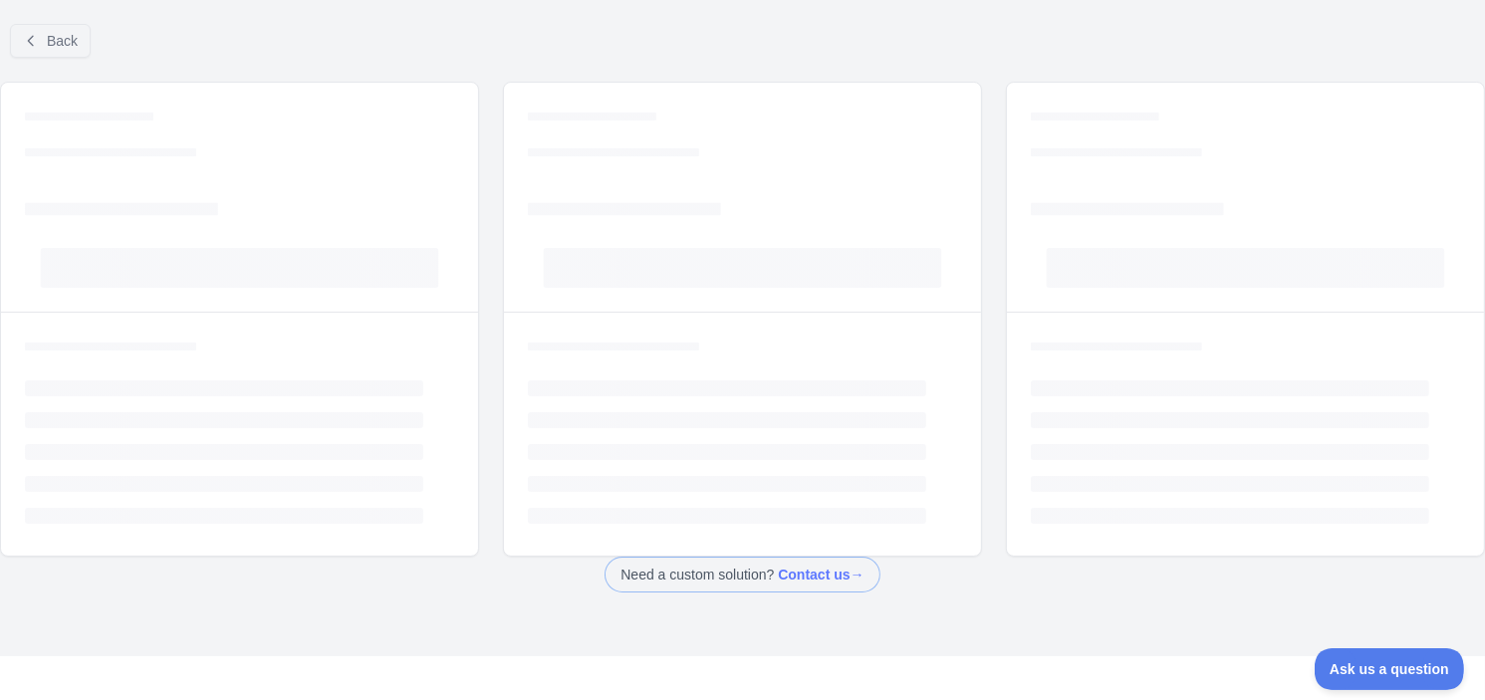
scroll to position [12, 0]
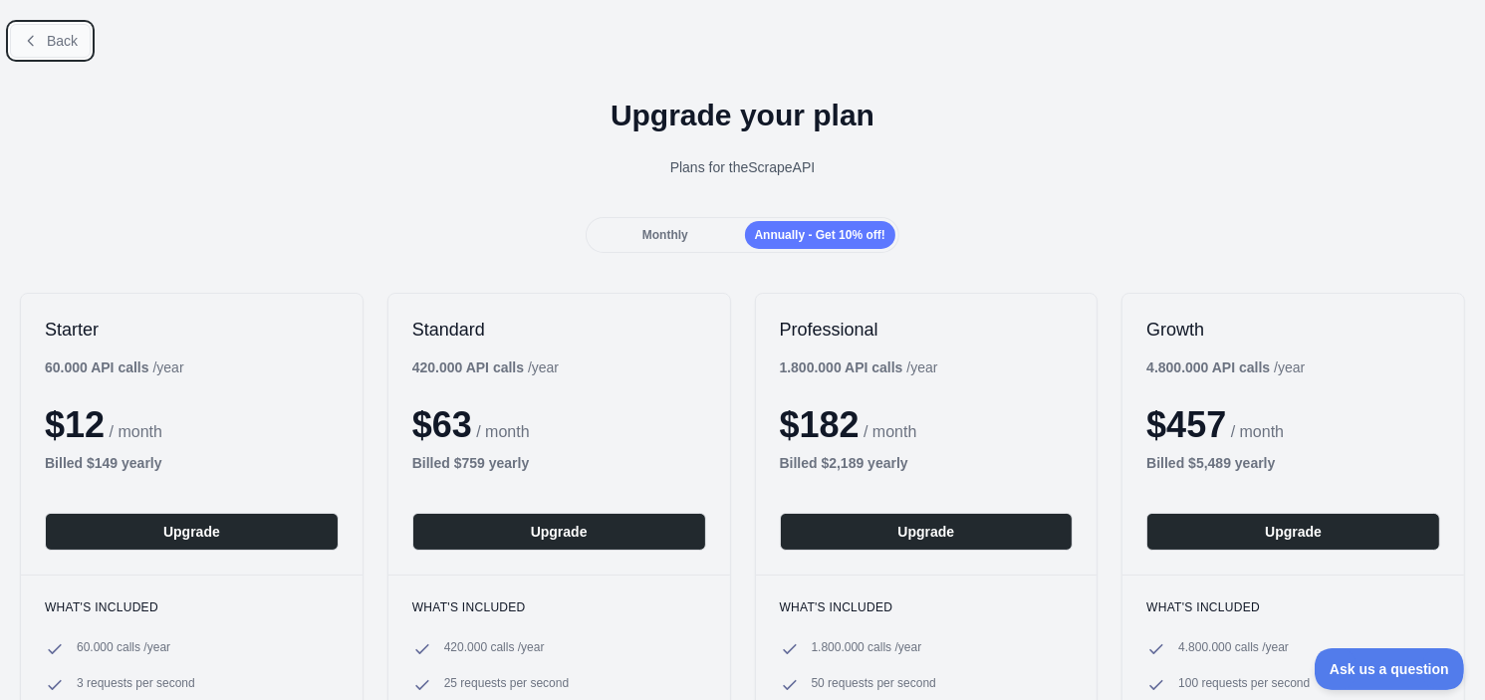
click at [31, 45] on icon at bounding box center [31, 41] width 16 height 16
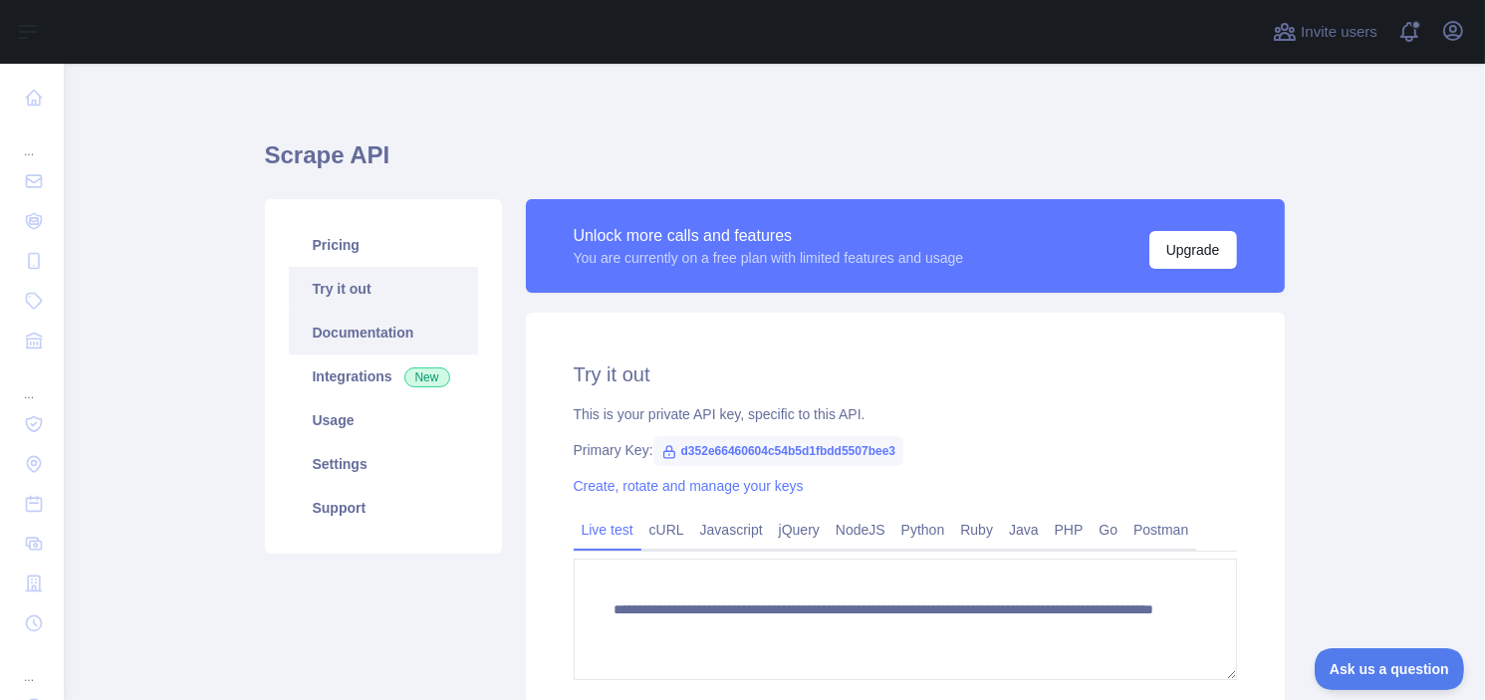
click at [362, 319] on link "Documentation" at bounding box center [383, 333] width 189 height 44
click at [616, 491] on link "Create, rotate and manage your keys" at bounding box center [689, 486] width 230 height 16
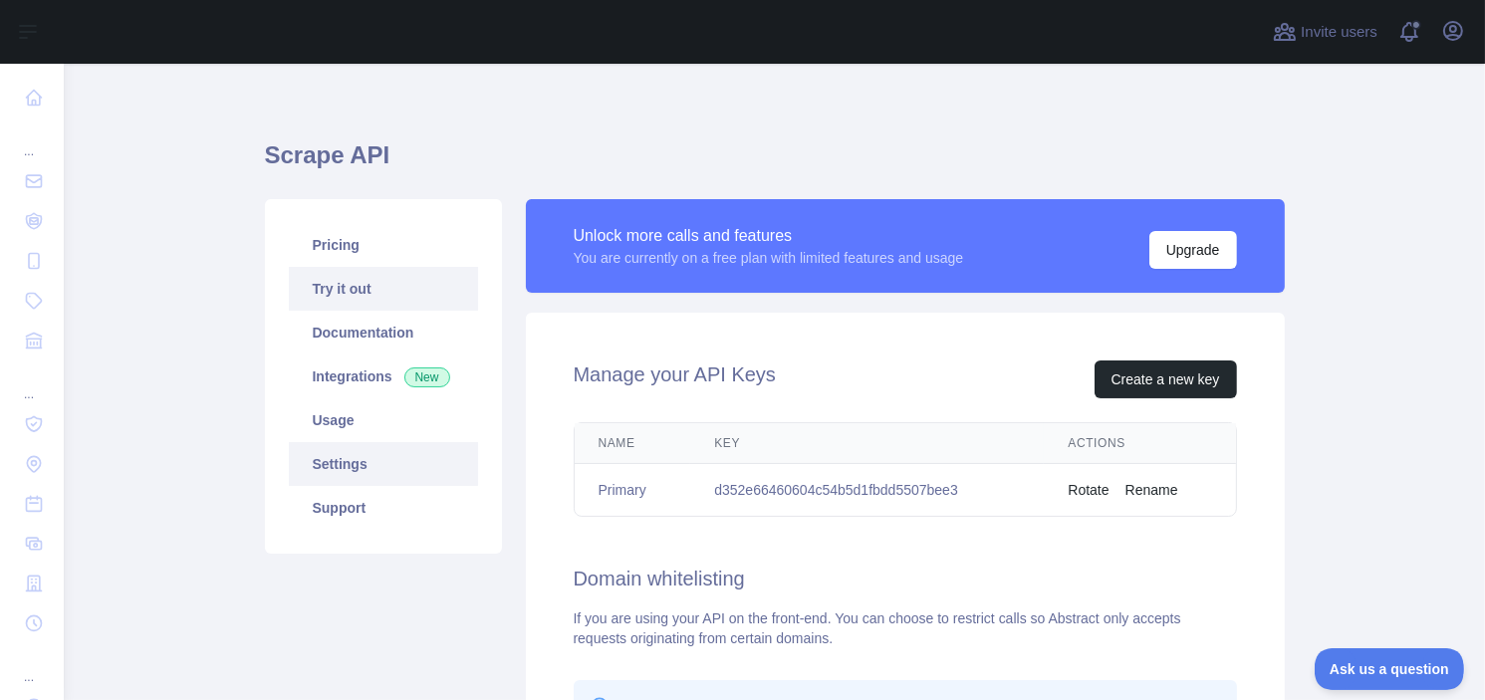
click at [368, 282] on link "Try it out" at bounding box center [383, 289] width 189 height 44
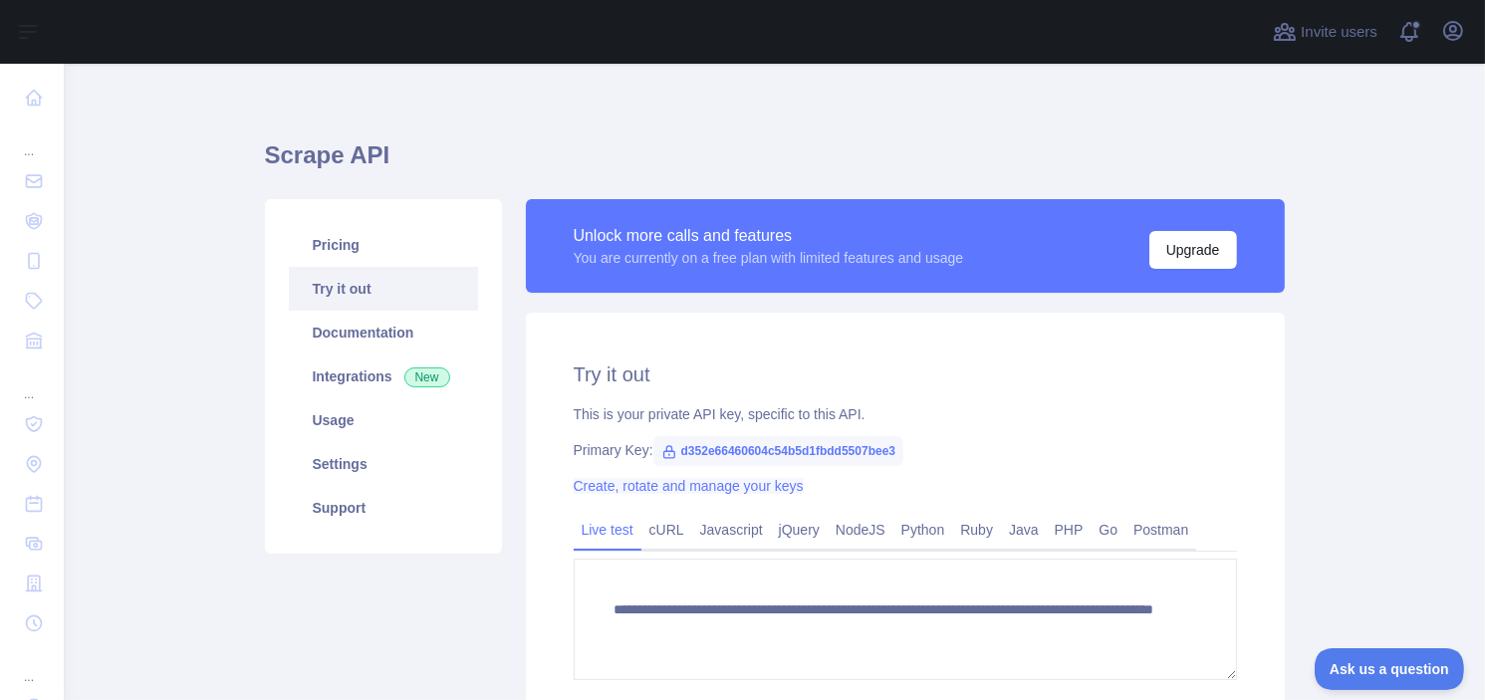
click at [703, 478] on link "Create, rotate and manage your keys" at bounding box center [689, 486] width 230 height 16
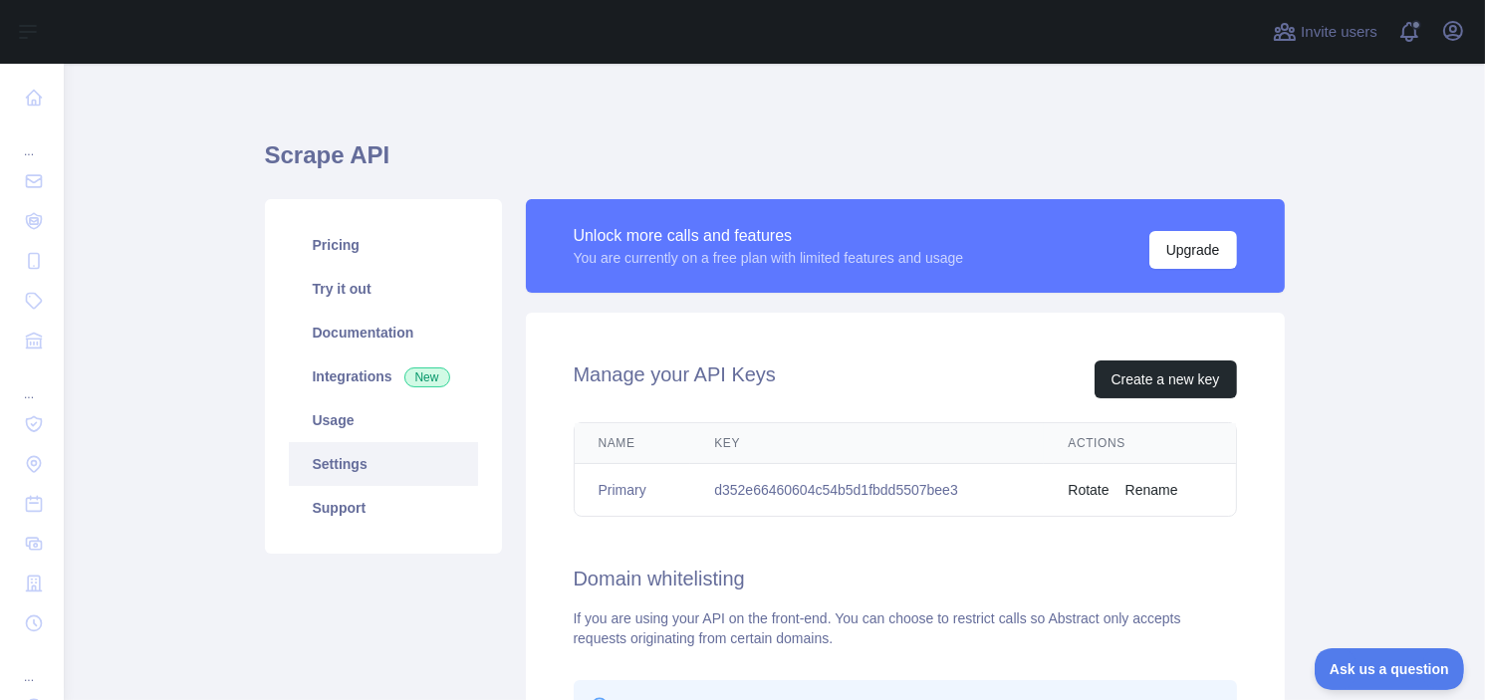
click at [794, 489] on td "d352e66460604c54b5d1fbdd5507bee3" at bounding box center [867, 490] width 354 height 53
copy td "d352e66460604c54b5d1fbdd5507bee3"
click at [1092, 496] on button "Rotate" at bounding box center [1088, 490] width 41 height 20
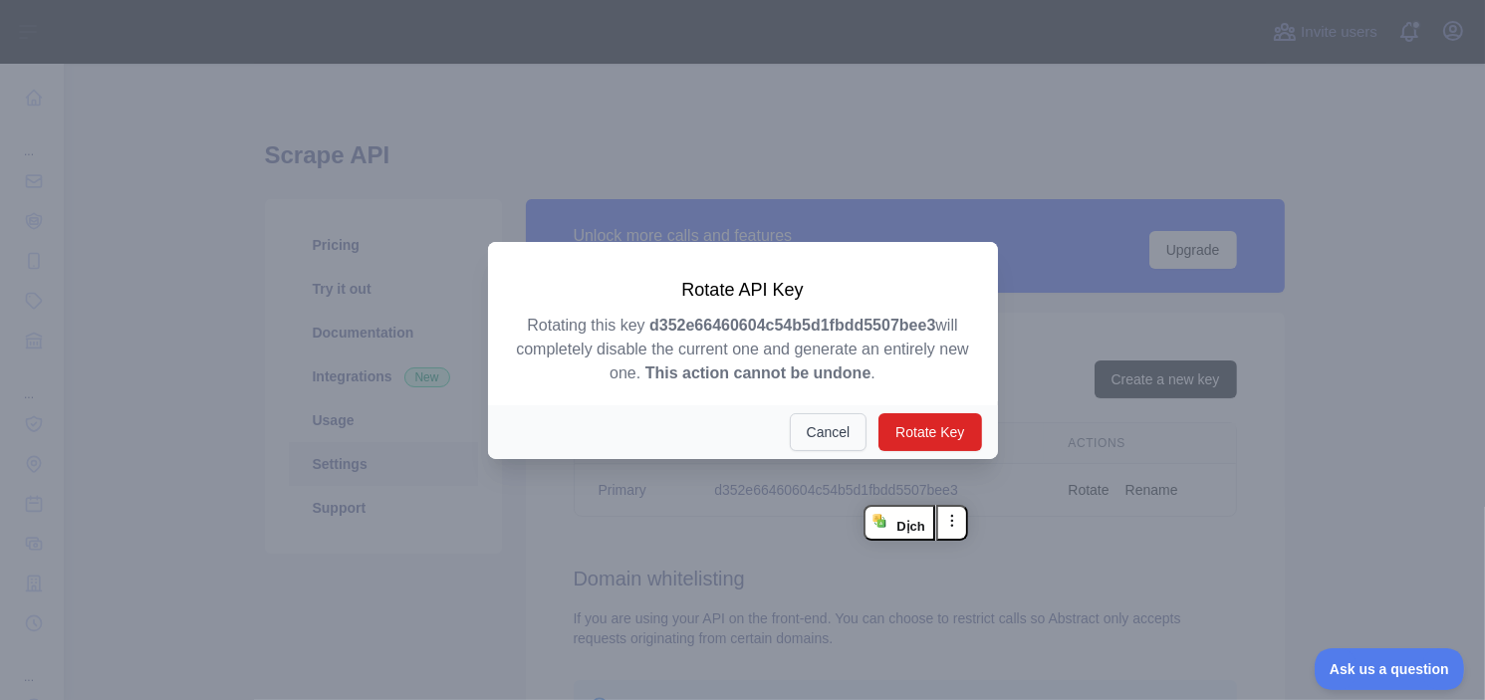
click at [808, 421] on button "Cancel" at bounding box center [829, 432] width 78 height 38
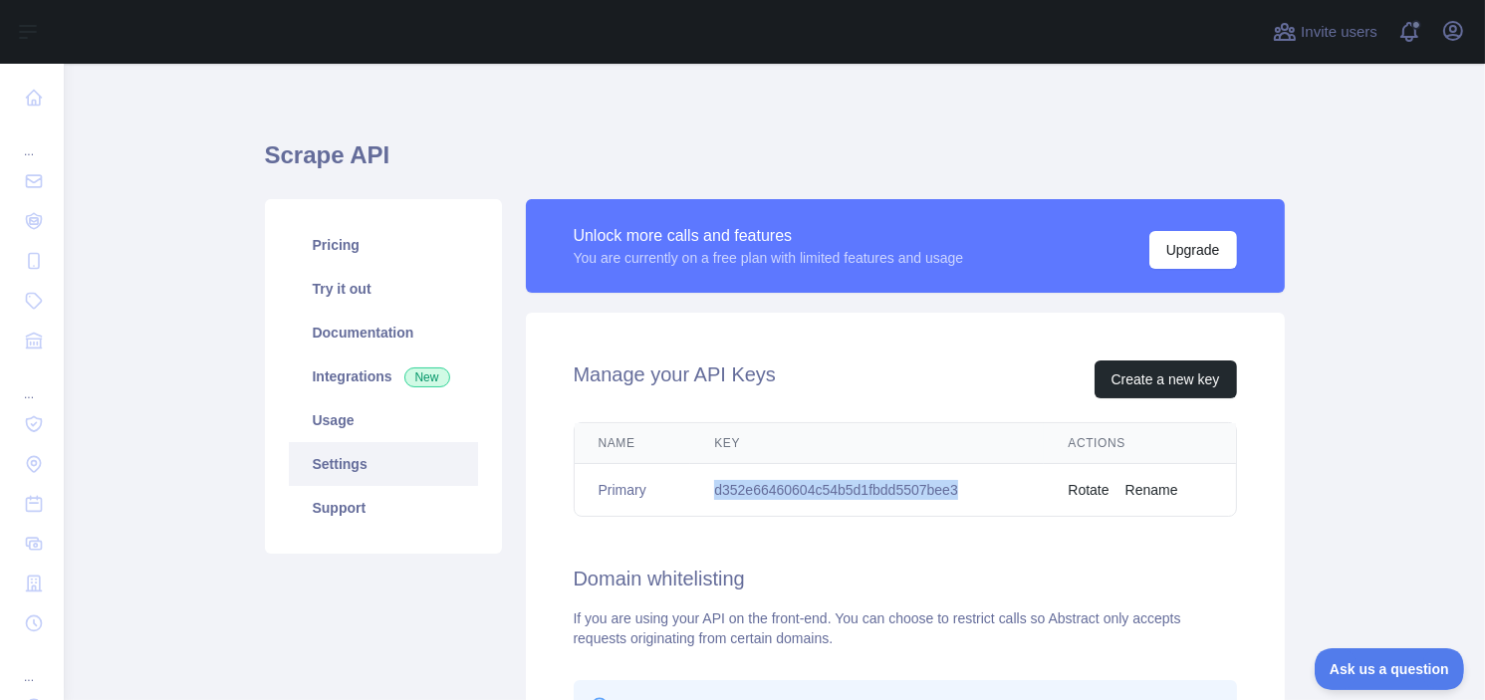
click at [1083, 485] on button "Rotate" at bounding box center [1088, 490] width 41 height 20
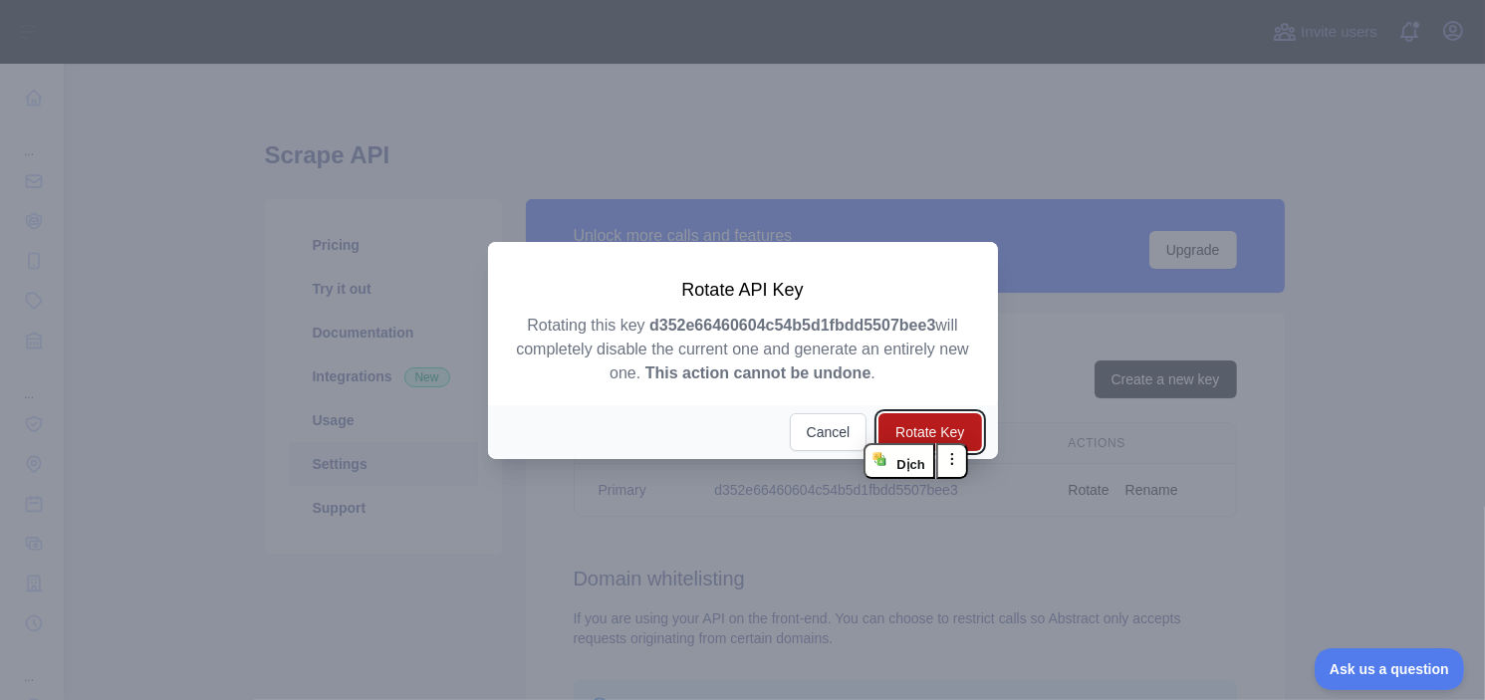
click at [952, 422] on button "Rotate Key" at bounding box center [929, 432] width 103 height 38
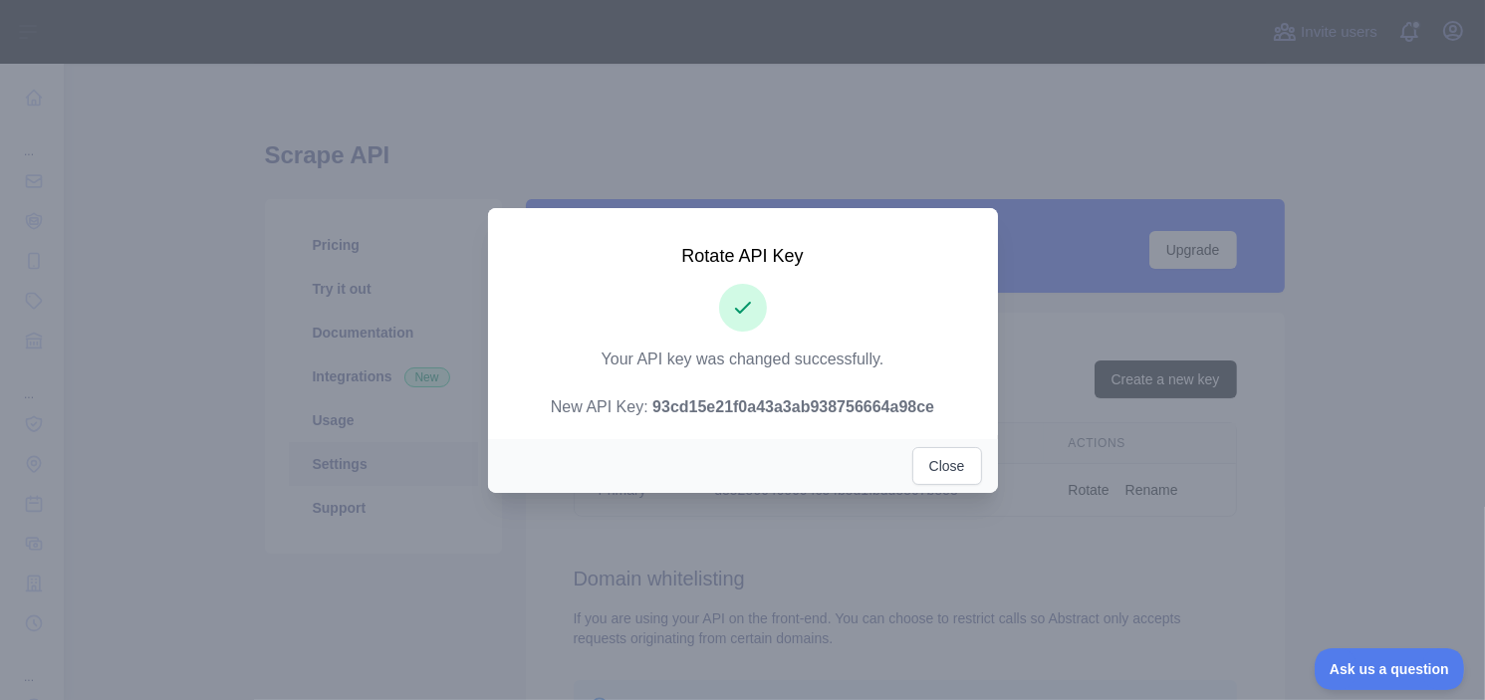
click at [721, 407] on strong "93cd15e21f0a43a3ab938756664a98ce" at bounding box center [793, 406] width 282 height 17
copy strong "93cd15e21f0a43a3ab938756664a98ce"
click at [944, 464] on button "Close" at bounding box center [947, 466] width 70 height 38
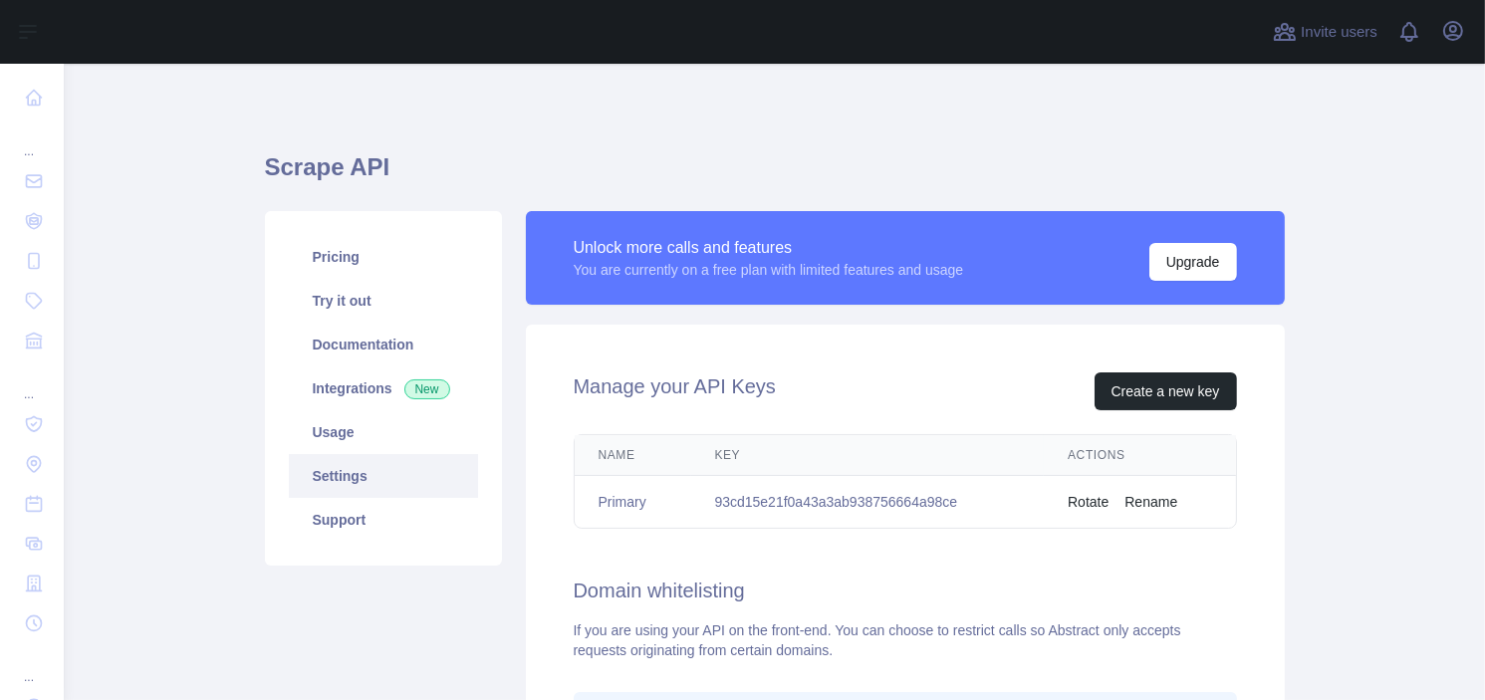
scroll to position [100, 0]
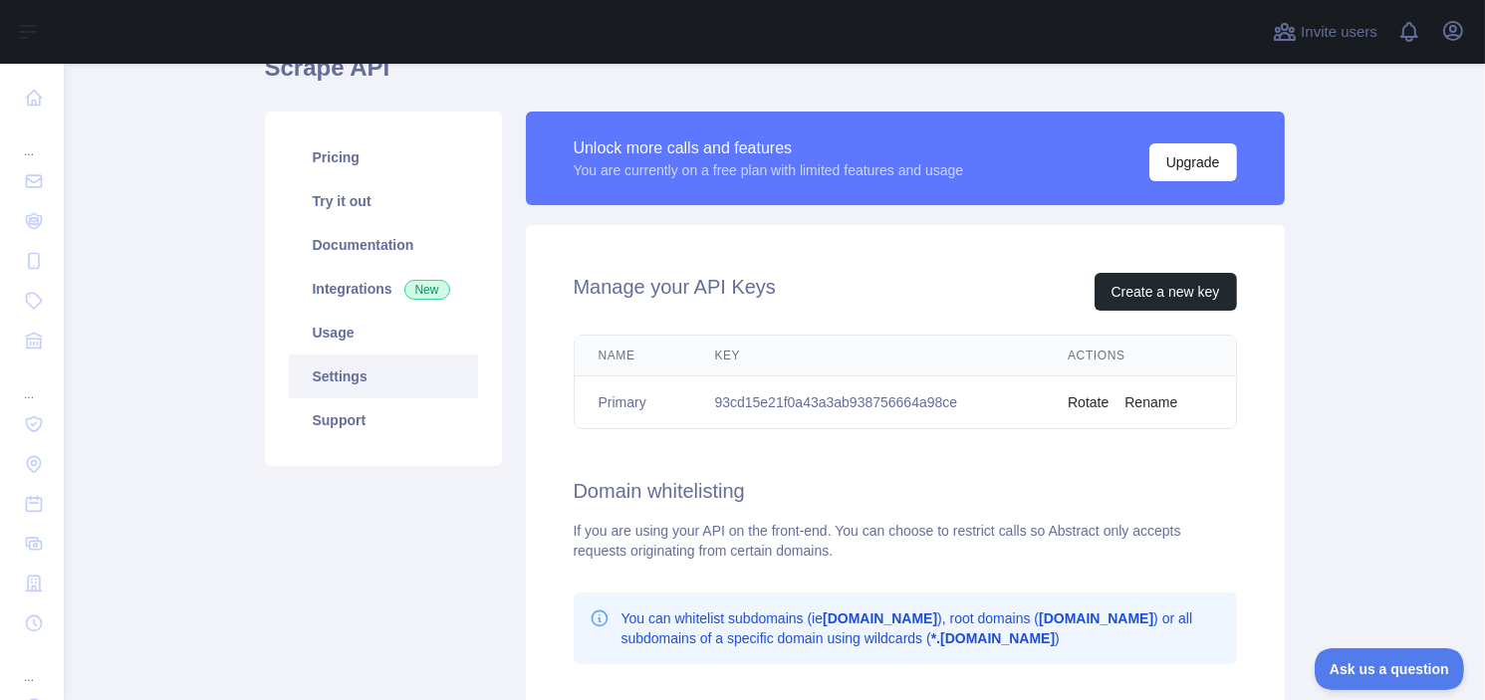
click at [1162, 410] on button "Rename" at bounding box center [1150, 402] width 53 height 20
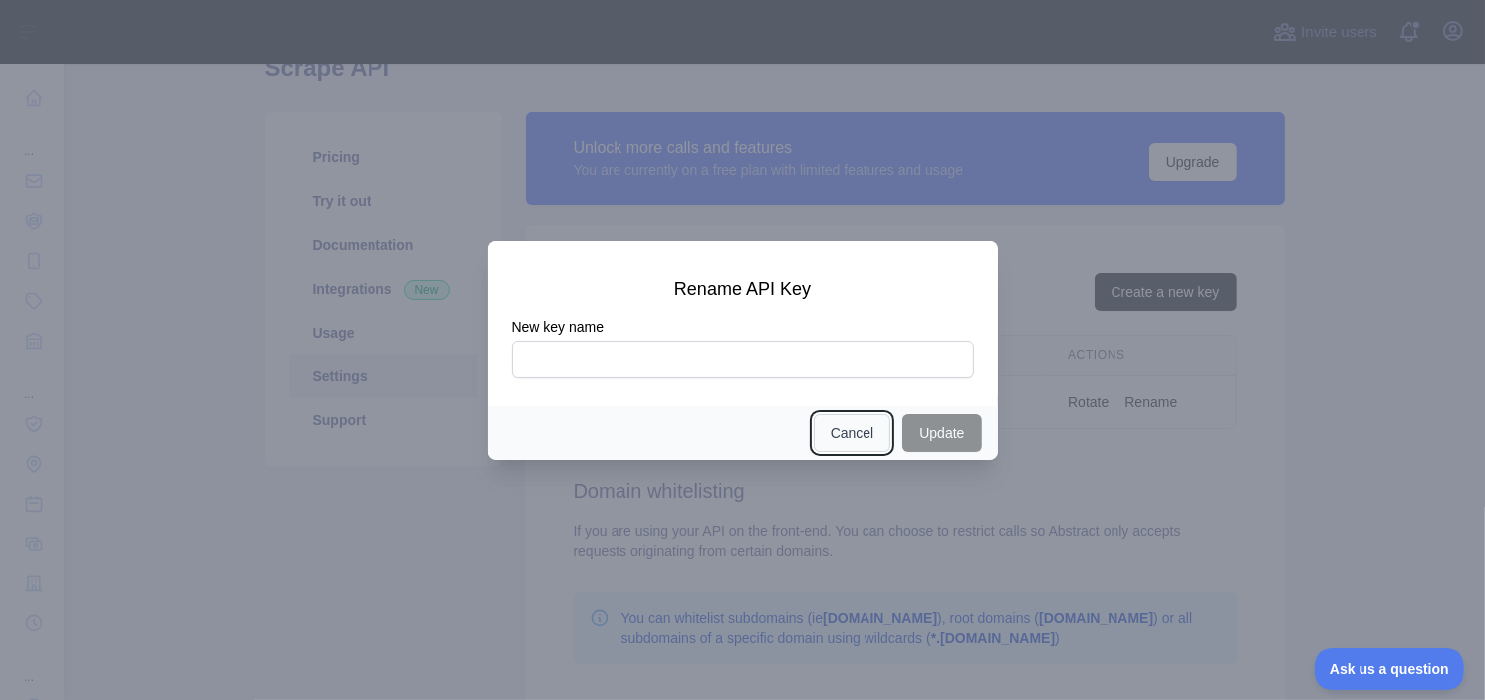
click at [852, 441] on button "Cancel" at bounding box center [853, 433] width 78 height 38
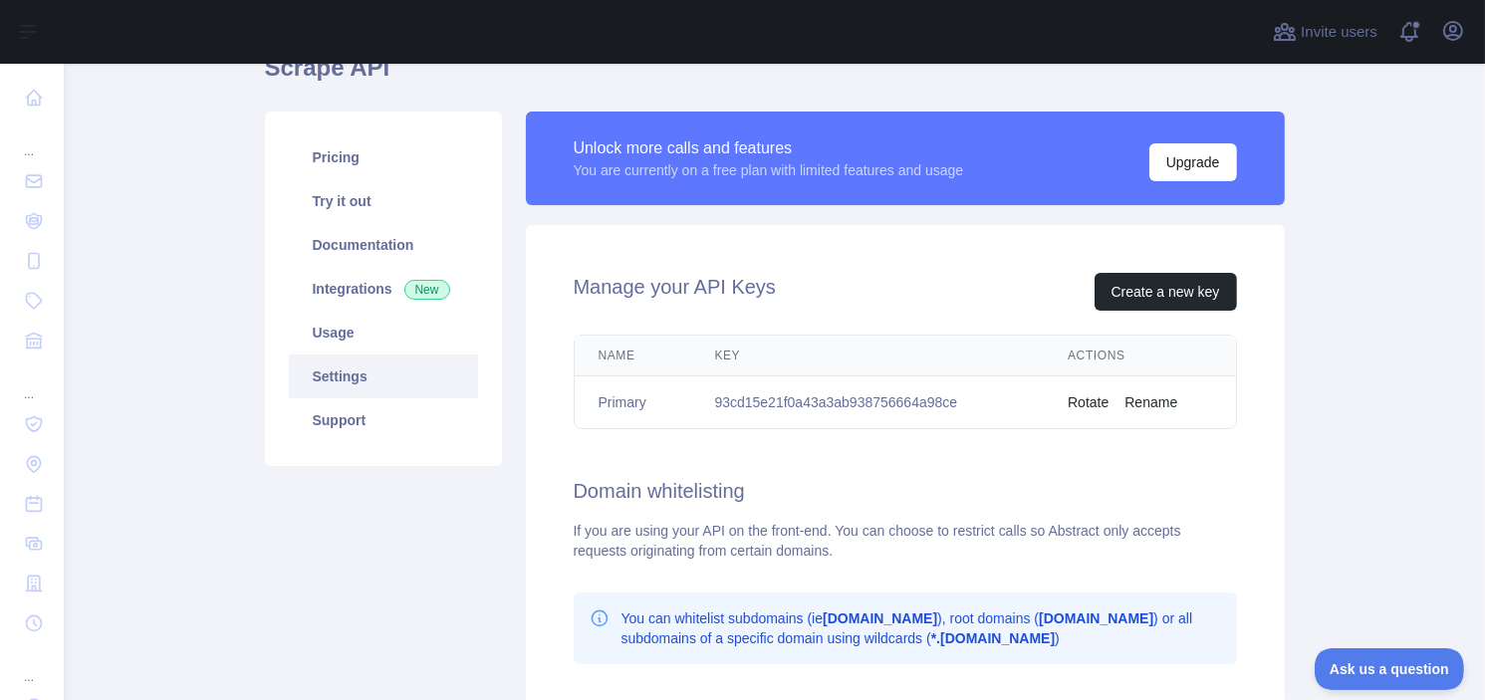
click at [1138, 401] on button "Rename" at bounding box center [1150, 402] width 53 height 20
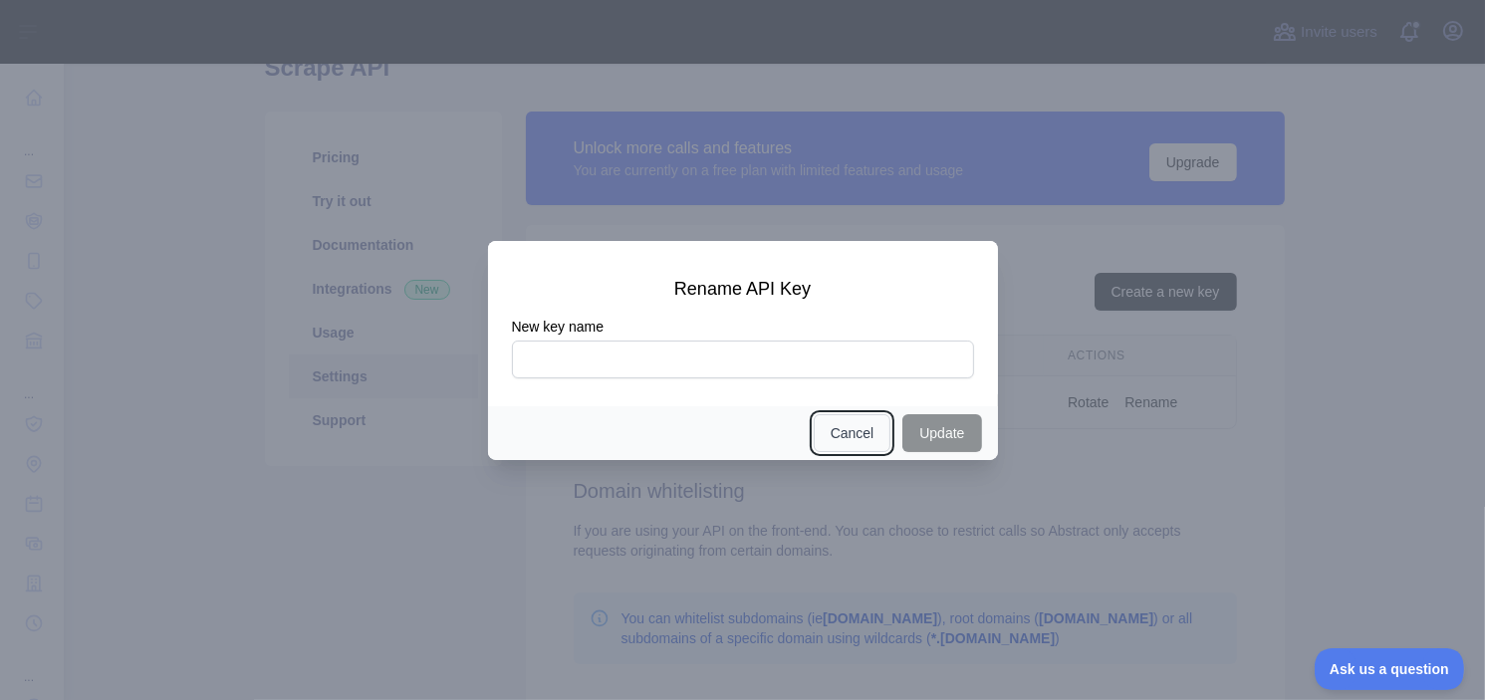
click at [873, 429] on button "Cancel" at bounding box center [853, 433] width 78 height 38
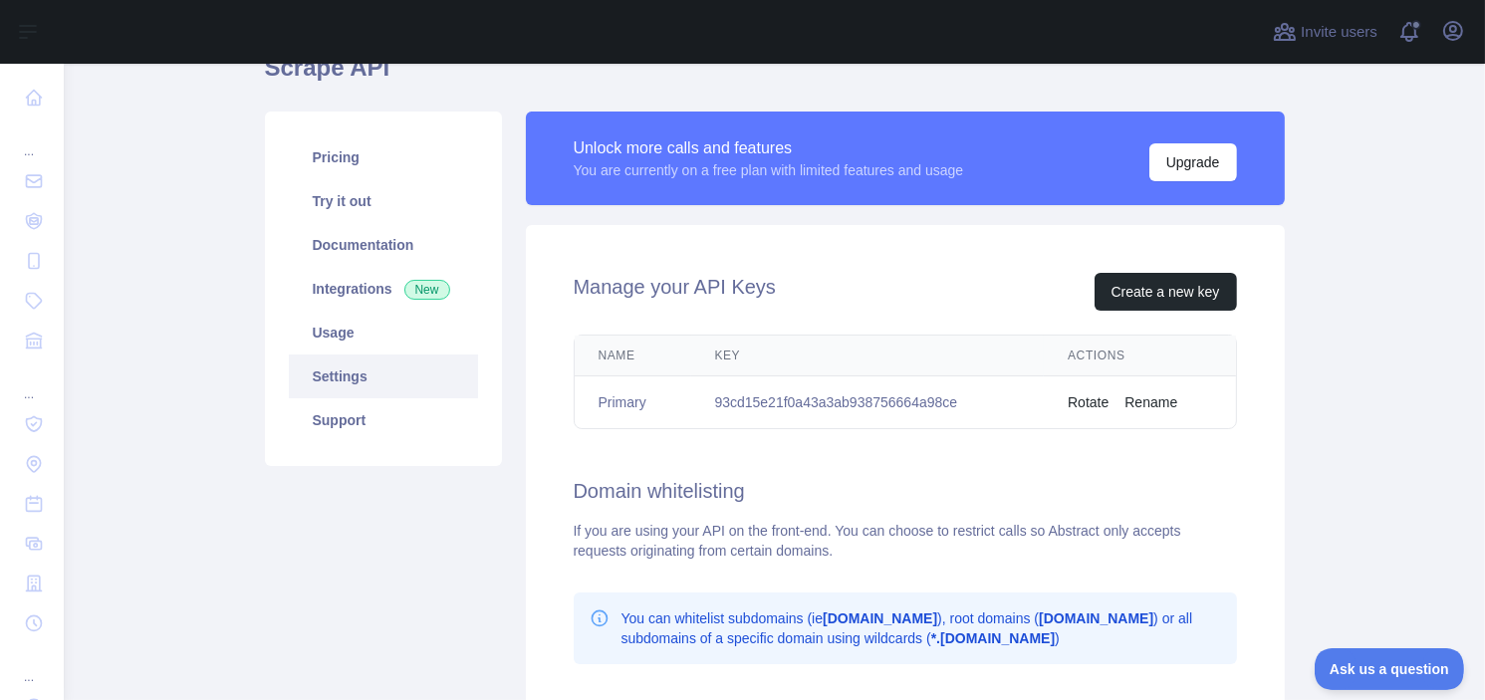
click at [1156, 404] on button "Rename" at bounding box center [1150, 402] width 53 height 20
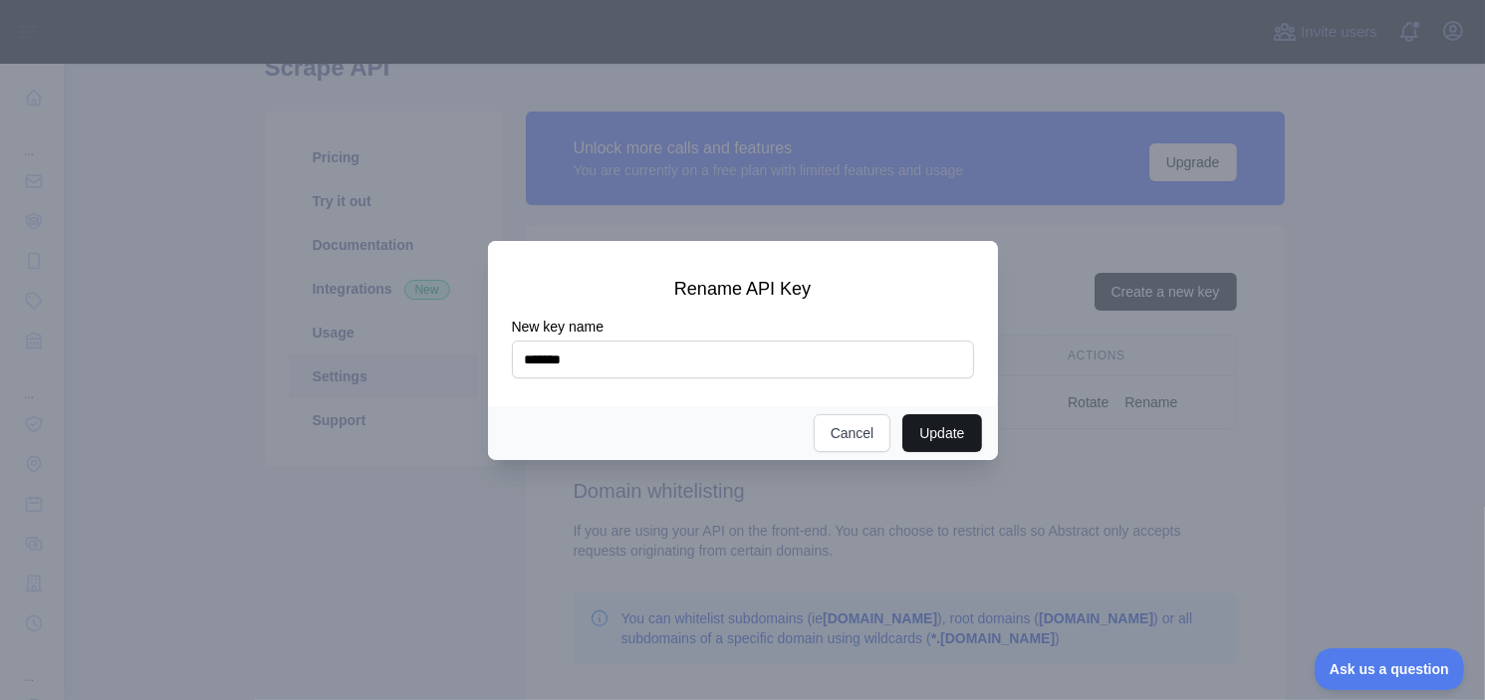
type input "*******"
click at [969, 433] on button "Update" at bounding box center [941, 433] width 79 height 38
click at [943, 434] on button "Update" at bounding box center [941, 433] width 79 height 38
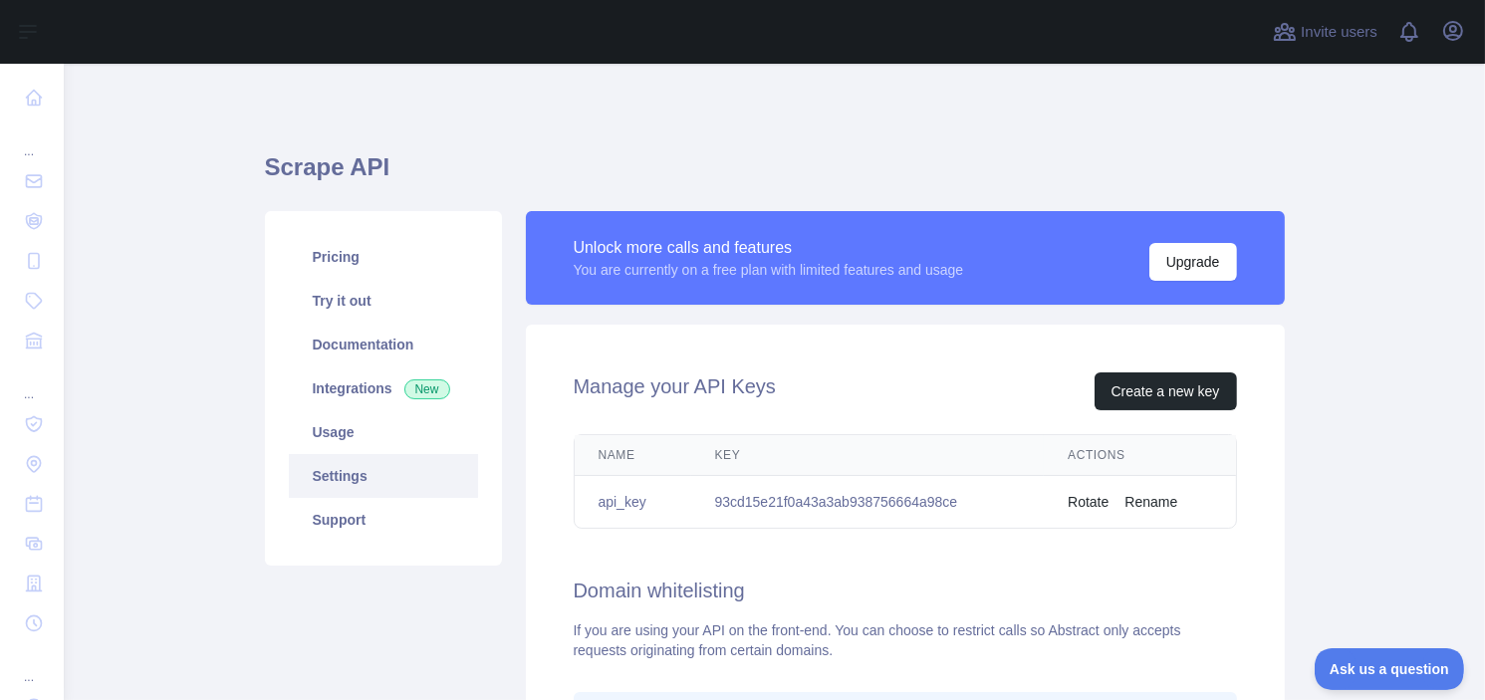
click at [1143, 501] on button "Rename" at bounding box center [1150, 502] width 53 height 20
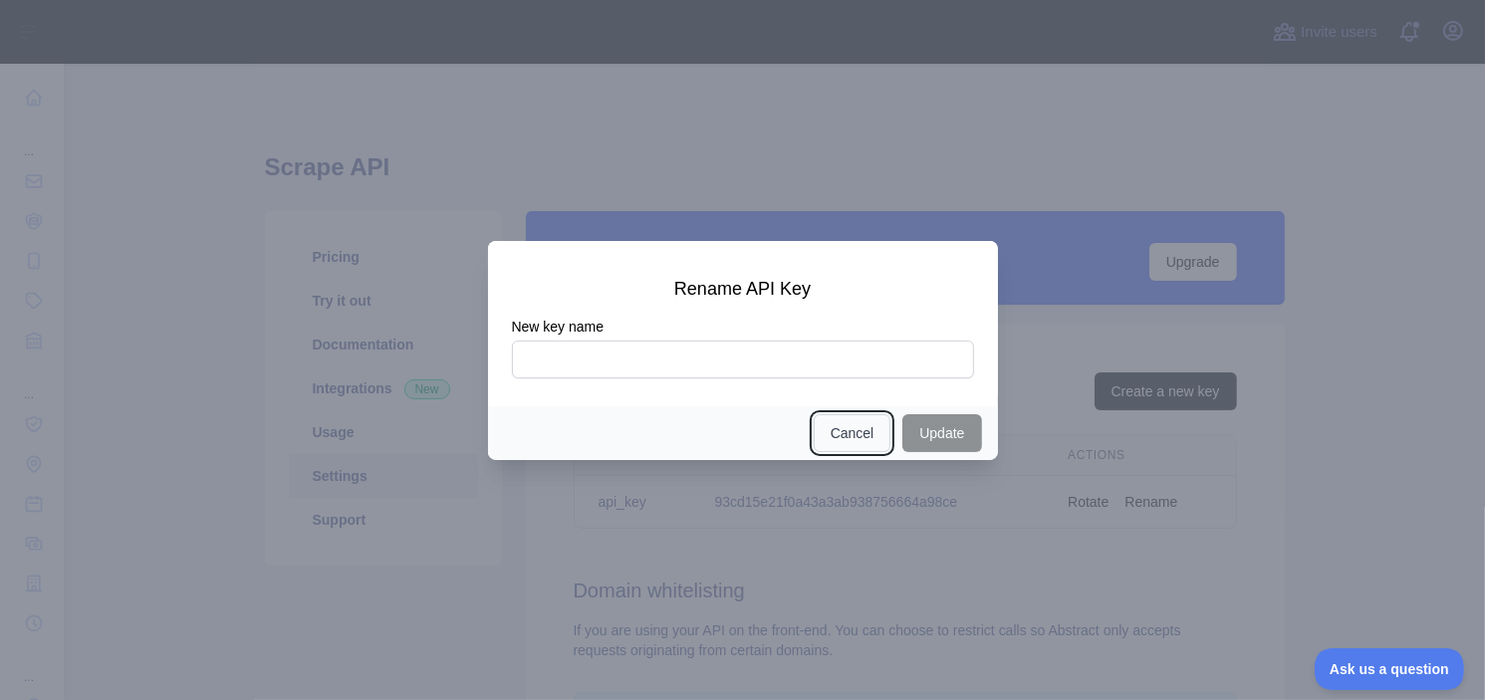
click at [841, 429] on button "Cancel" at bounding box center [853, 433] width 78 height 38
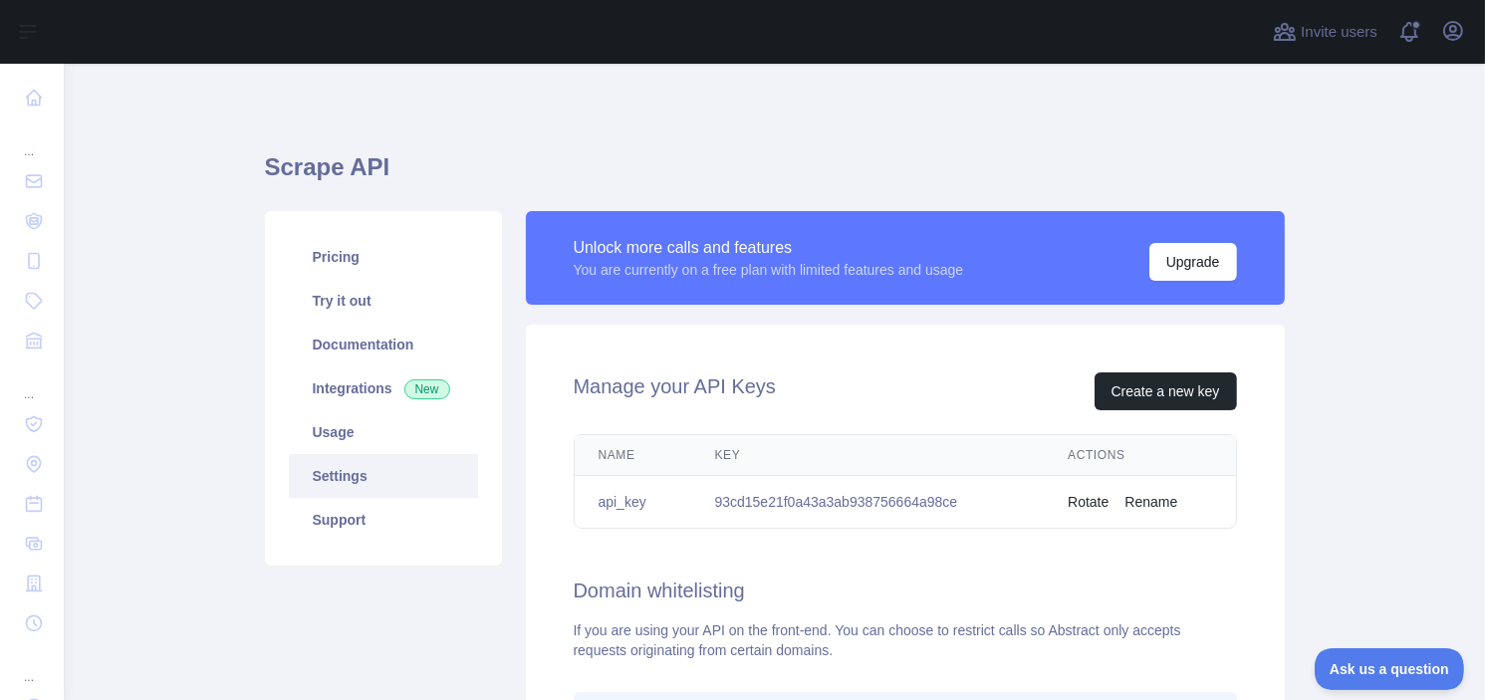
click at [831, 495] on td "93cd15e21f0a43a3ab938756664a98ce" at bounding box center [868, 502] width 354 height 53
copy td "93cd15e21f0a43a3ab938756664a98ce"
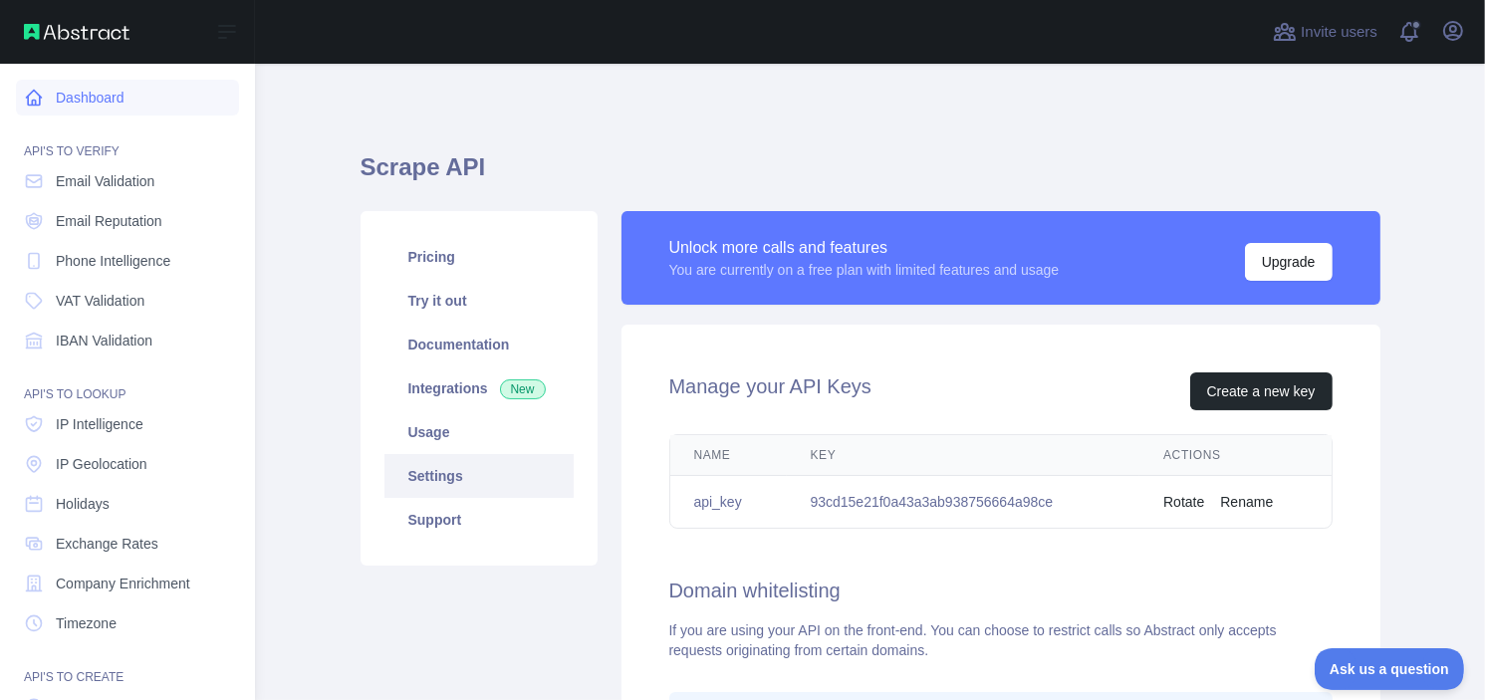
click at [58, 87] on link "Dashboard" at bounding box center [127, 98] width 223 height 36
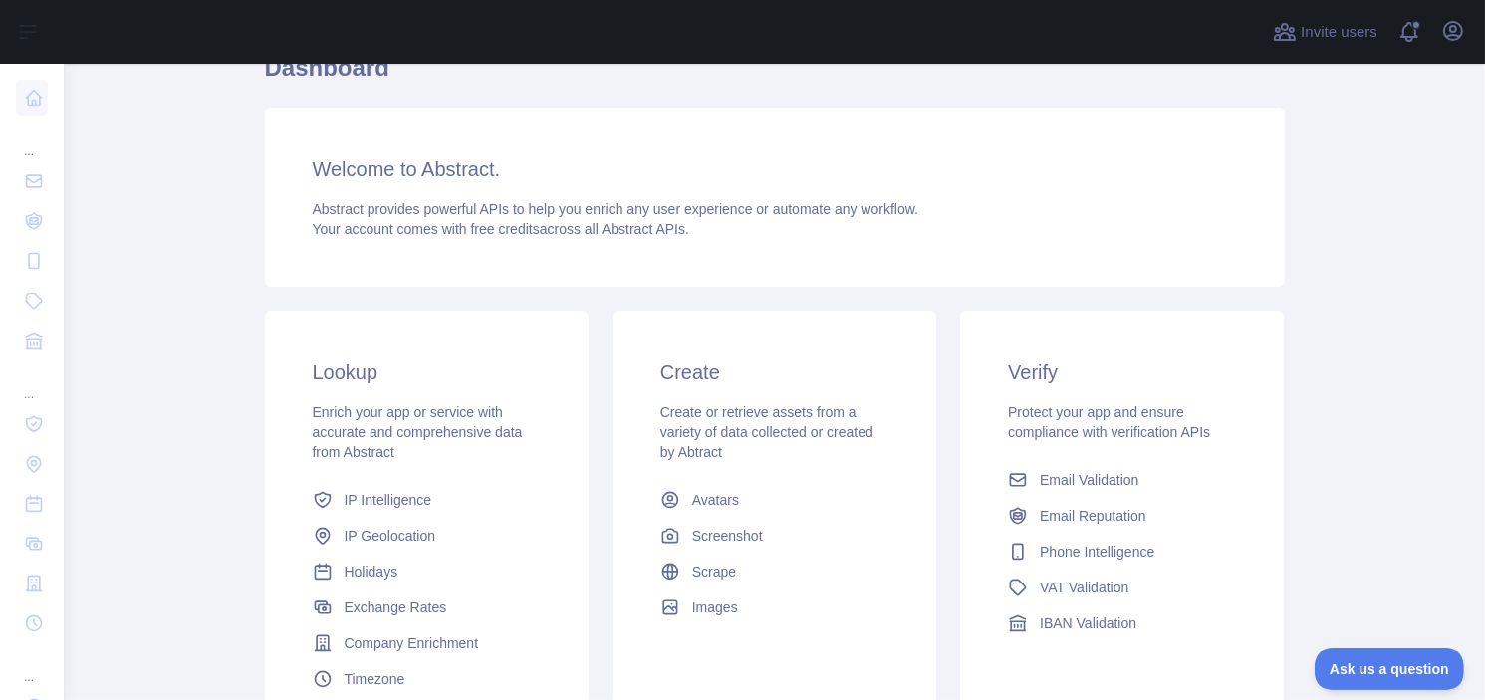
scroll to position [199, 0]
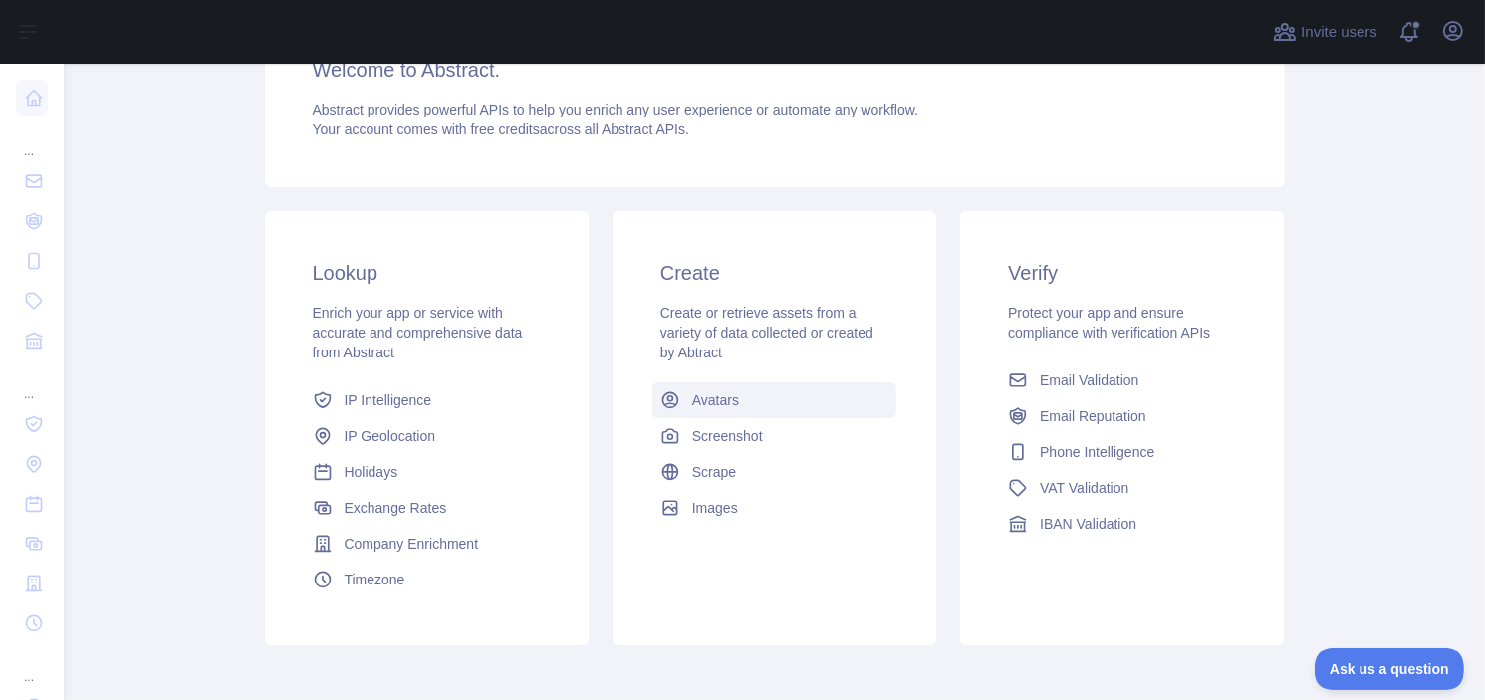
click at [713, 404] on span "Avatars" at bounding box center [715, 400] width 47 height 20
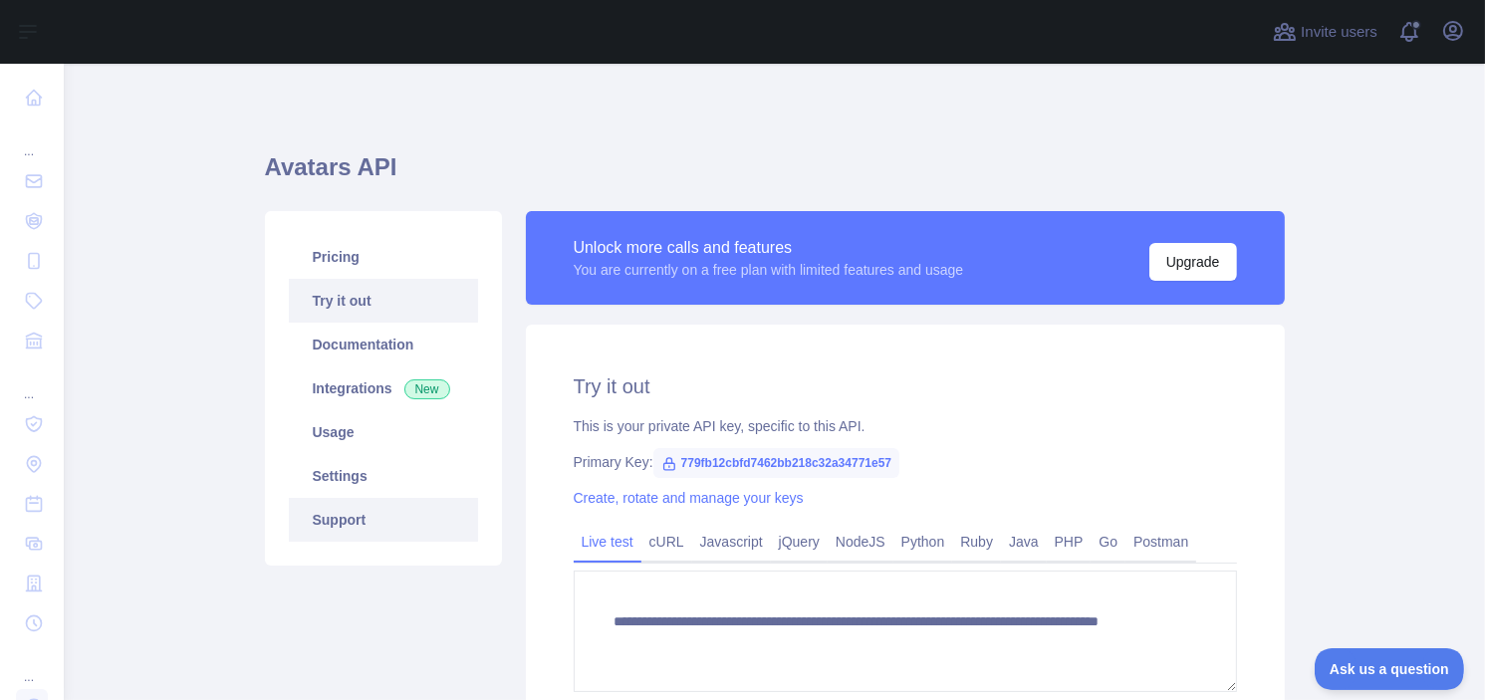
click at [307, 522] on link "Support" at bounding box center [383, 520] width 189 height 44
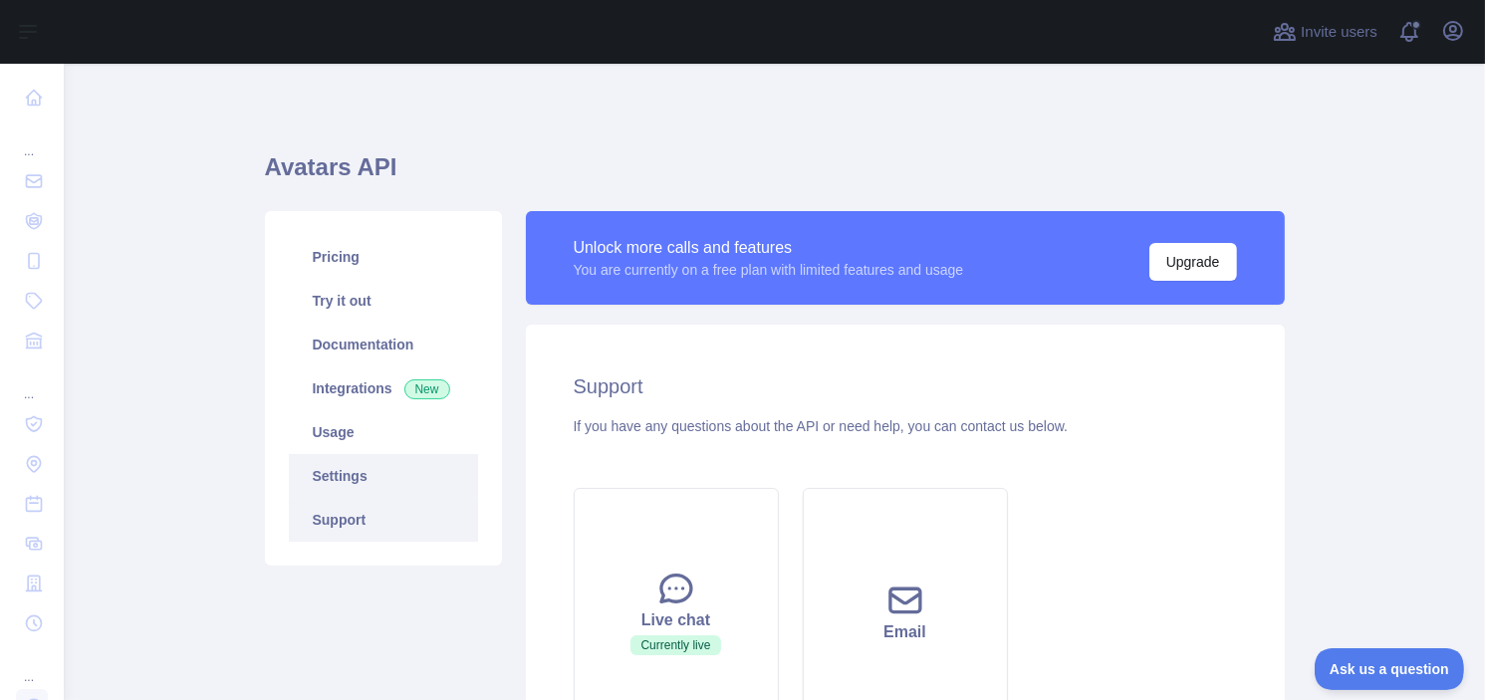
click at [355, 460] on link "Settings" at bounding box center [383, 476] width 189 height 44
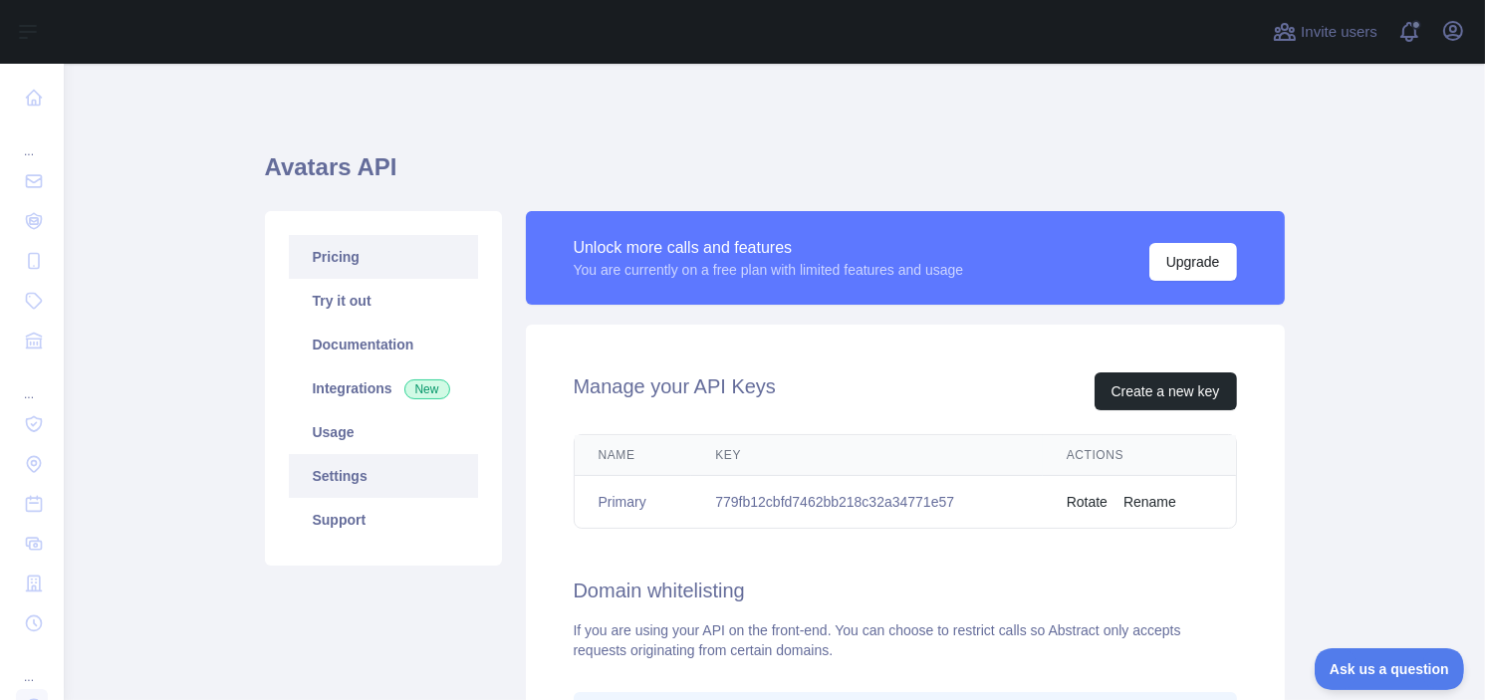
click at [377, 246] on link "Pricing" at bounding box center [383, 257] width 189 height 44
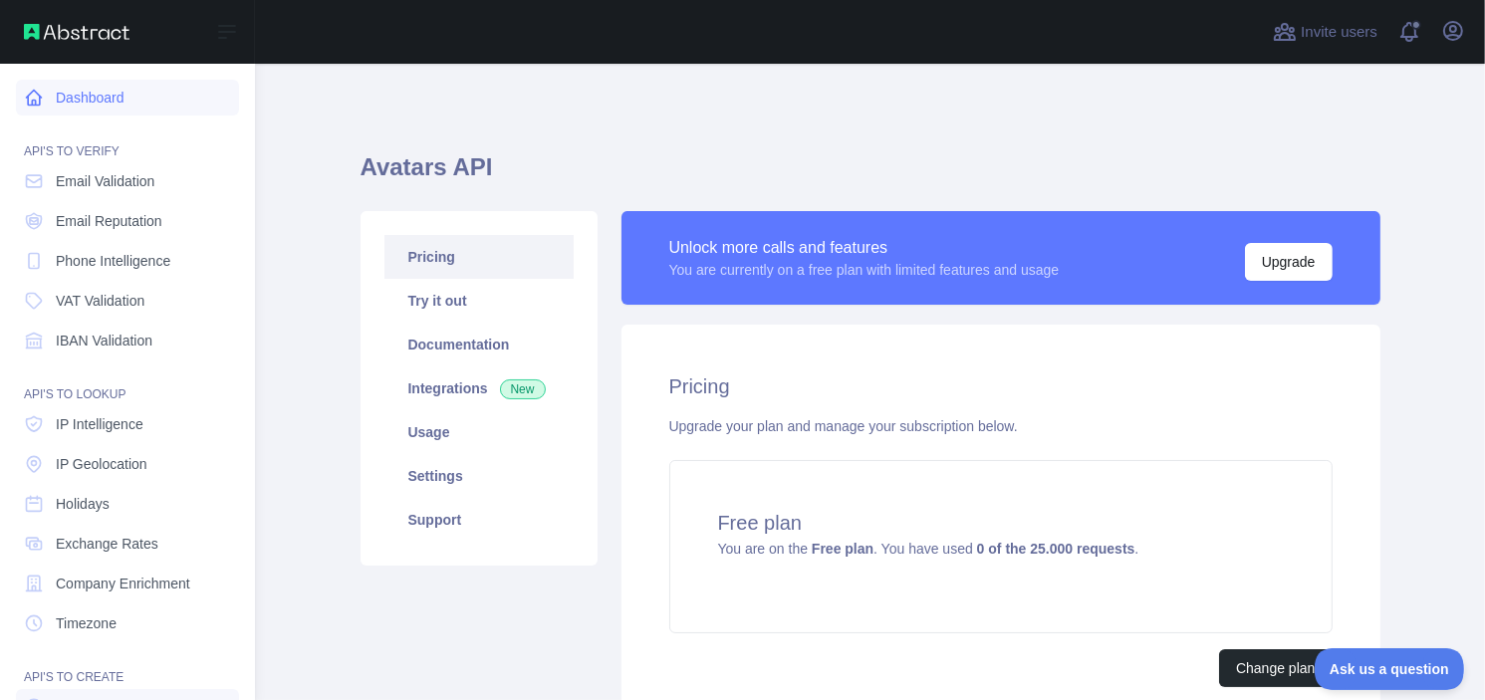
click at [74, 91] on link "Dashboard" at bounding box center [127, 98] width 223 height 36
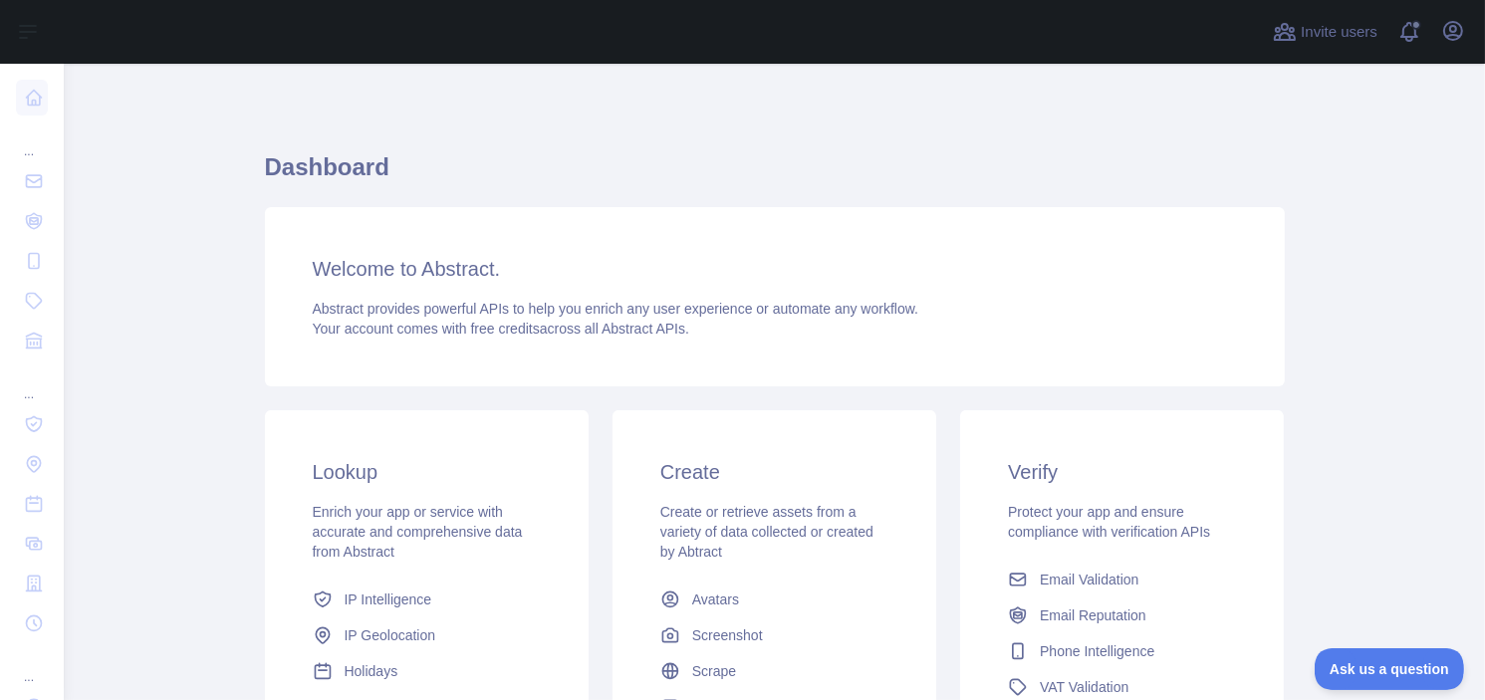
scroll to position [199, 0]
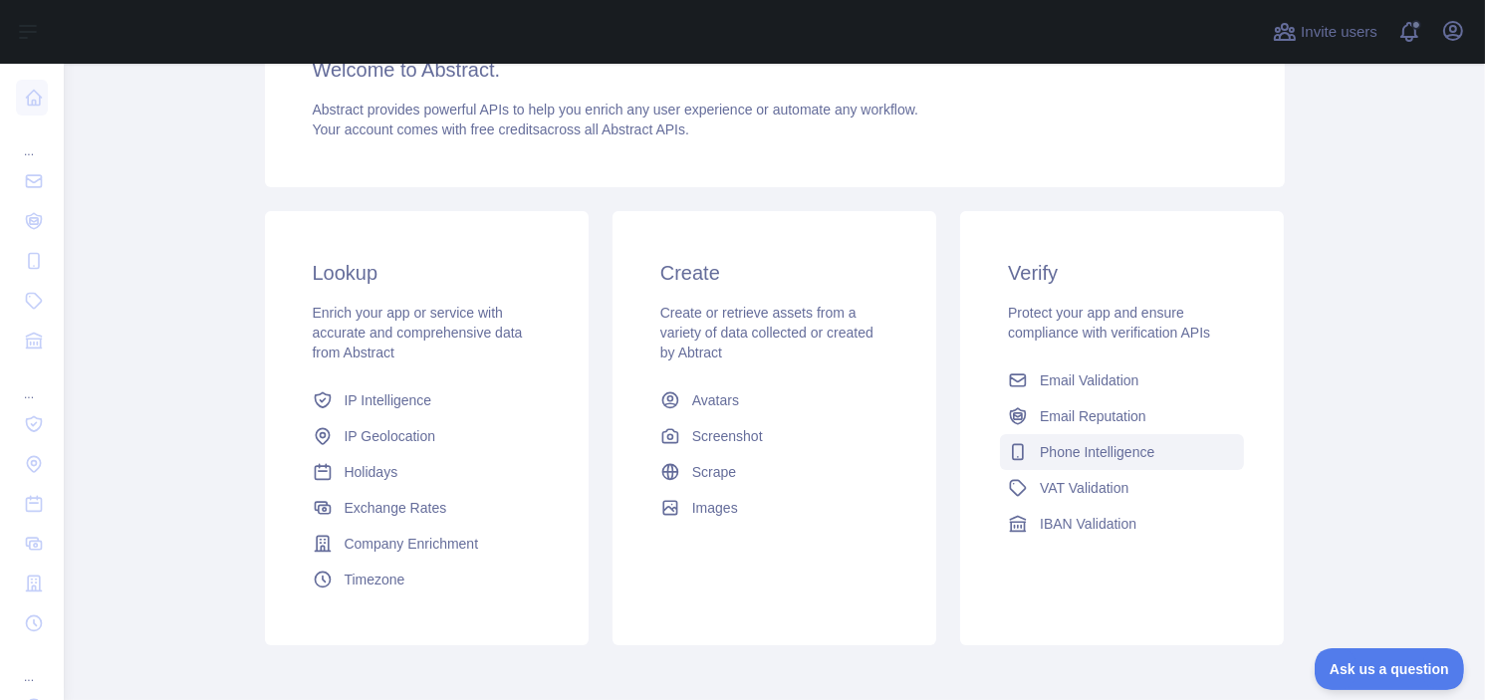
click at [1060, 445] on span "Phone Intelligence" at bounding box center [1097, 452] width 115 height 20
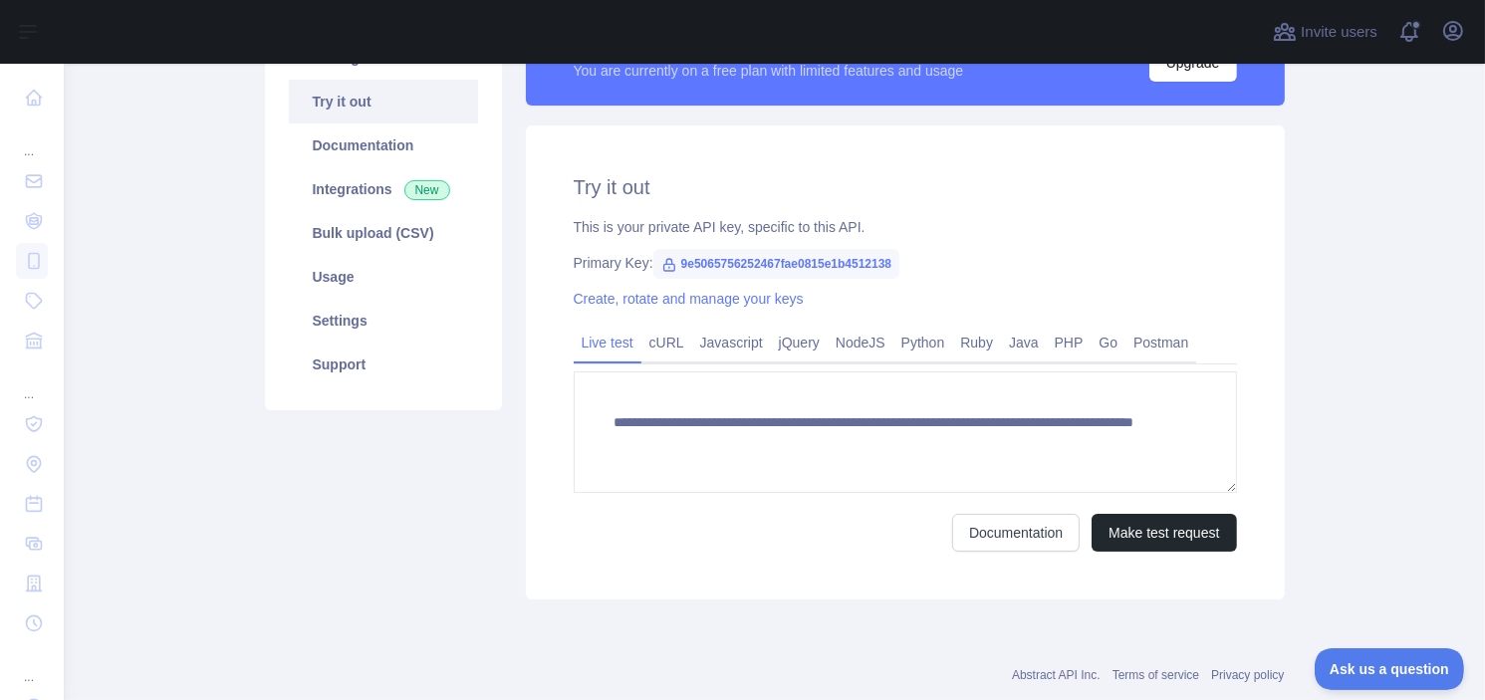
scroll to position [199, 0]
click at [398, 324] on link "Settings" at bounding box center [383, 321] width 189 height 44
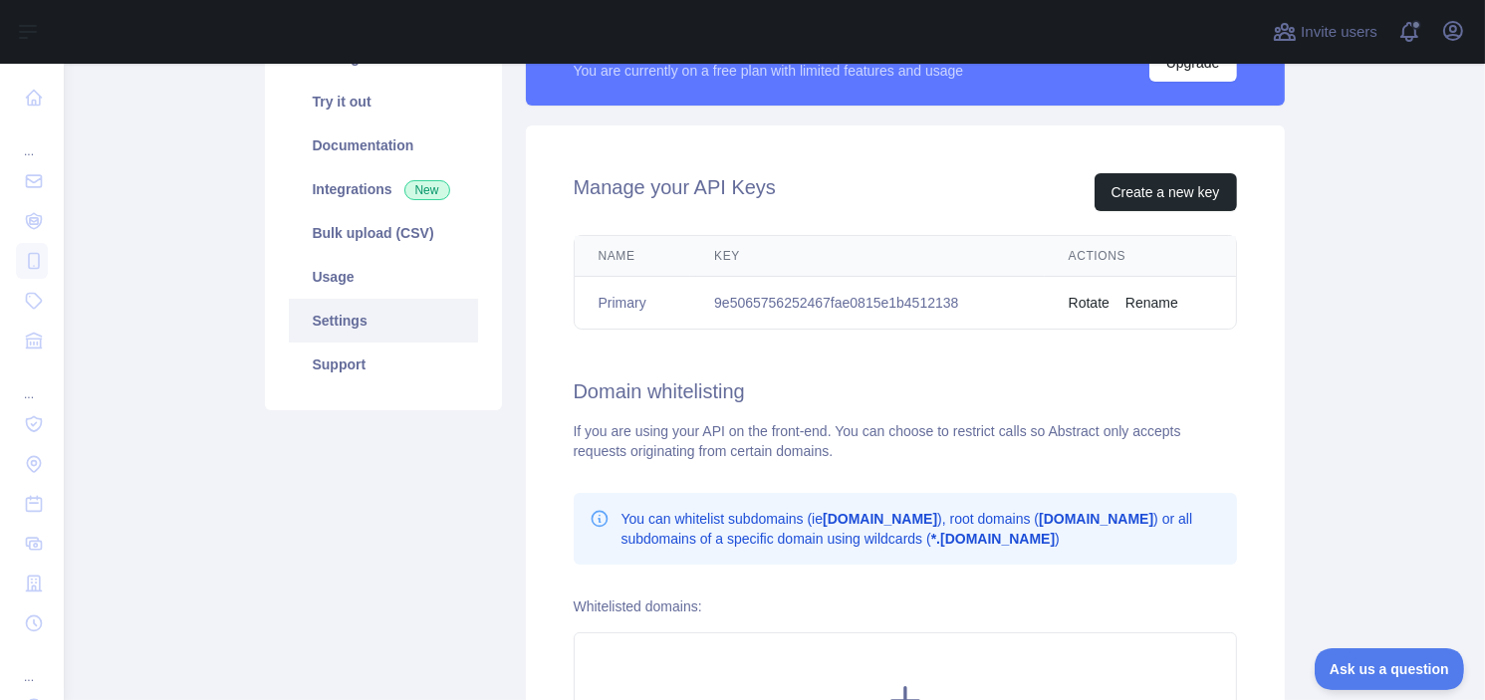
click at [815, 304] on td "9e5065756252467fae0815e1b4512138" at bounding box center [867, 303] width 355 height 53
copy td "9e5065756252467fae0815e1b4512138"
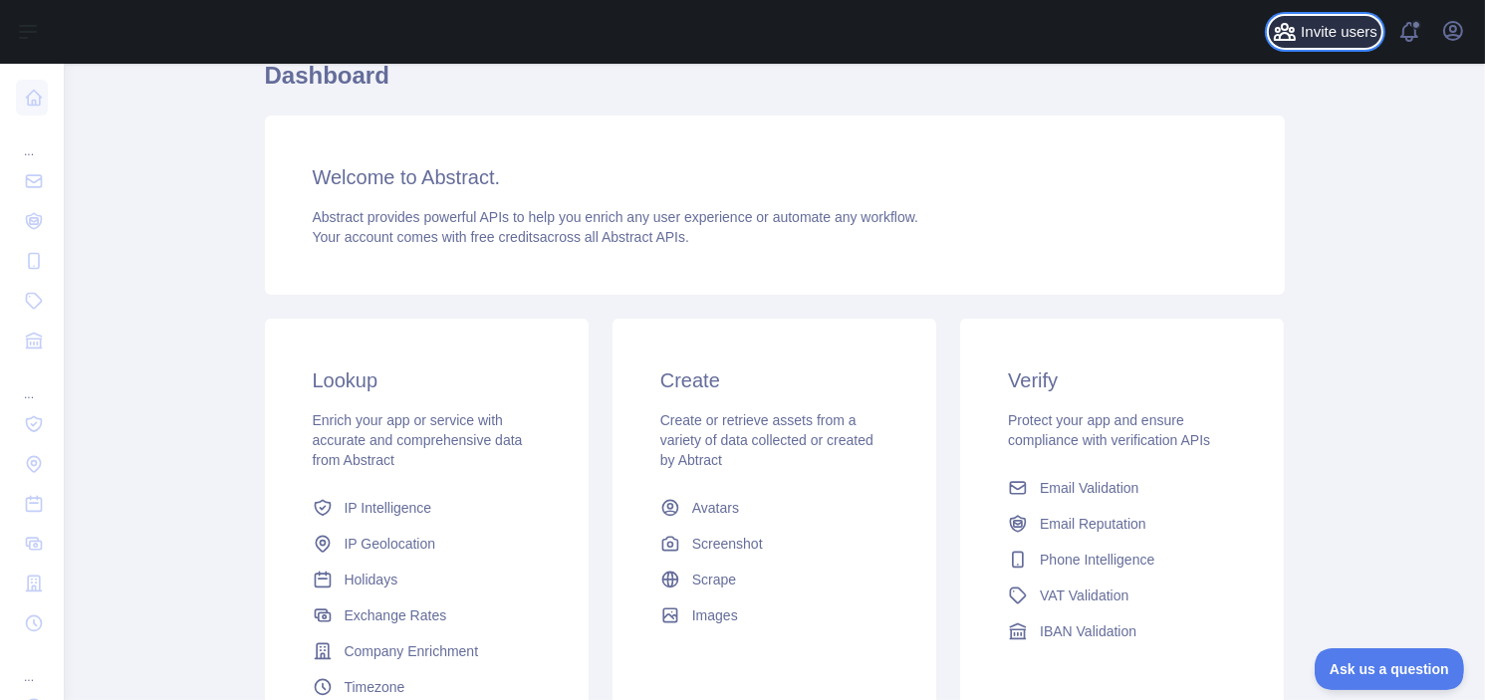
click at [1359, 32] on span "Invite users" at bounding box center [1339, 32] width 77 height 23
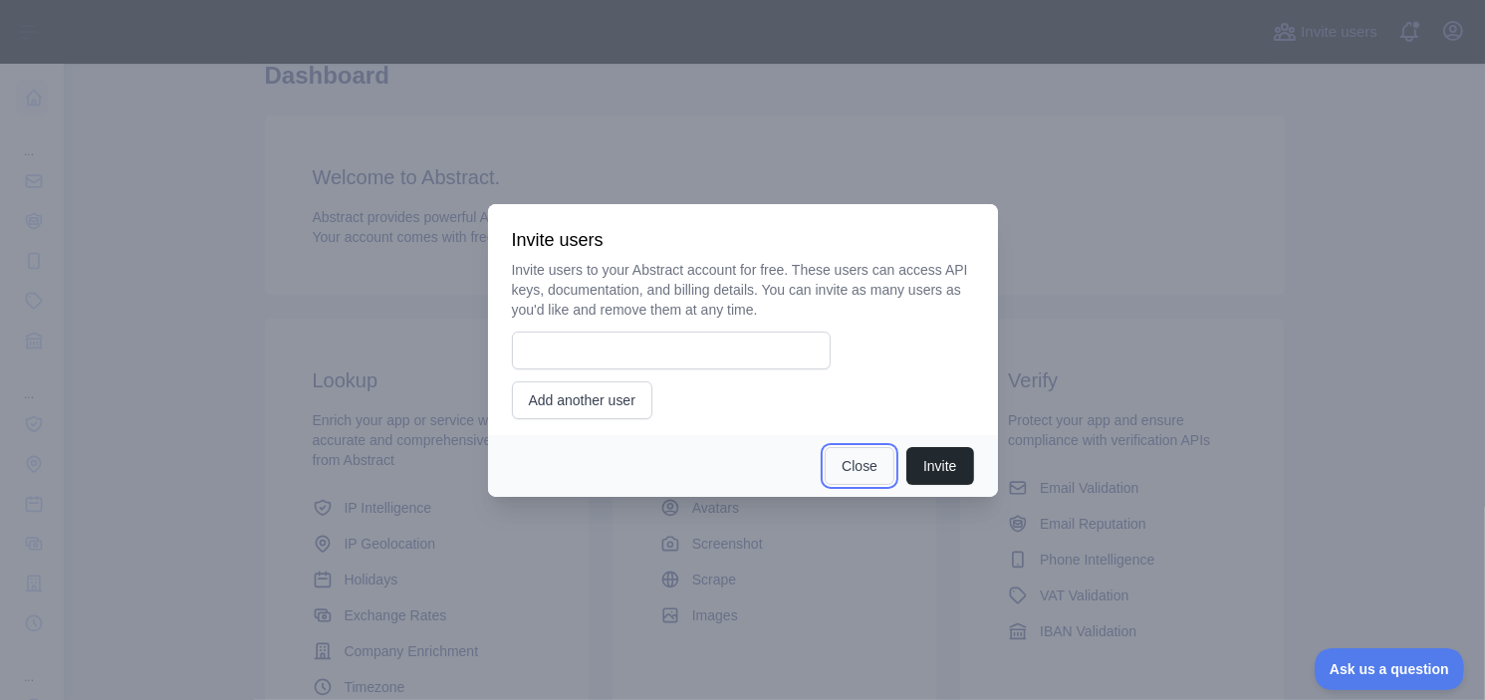
click at [854, 473] on button "Close" at bounding box center [860, 466] width 70 height 38
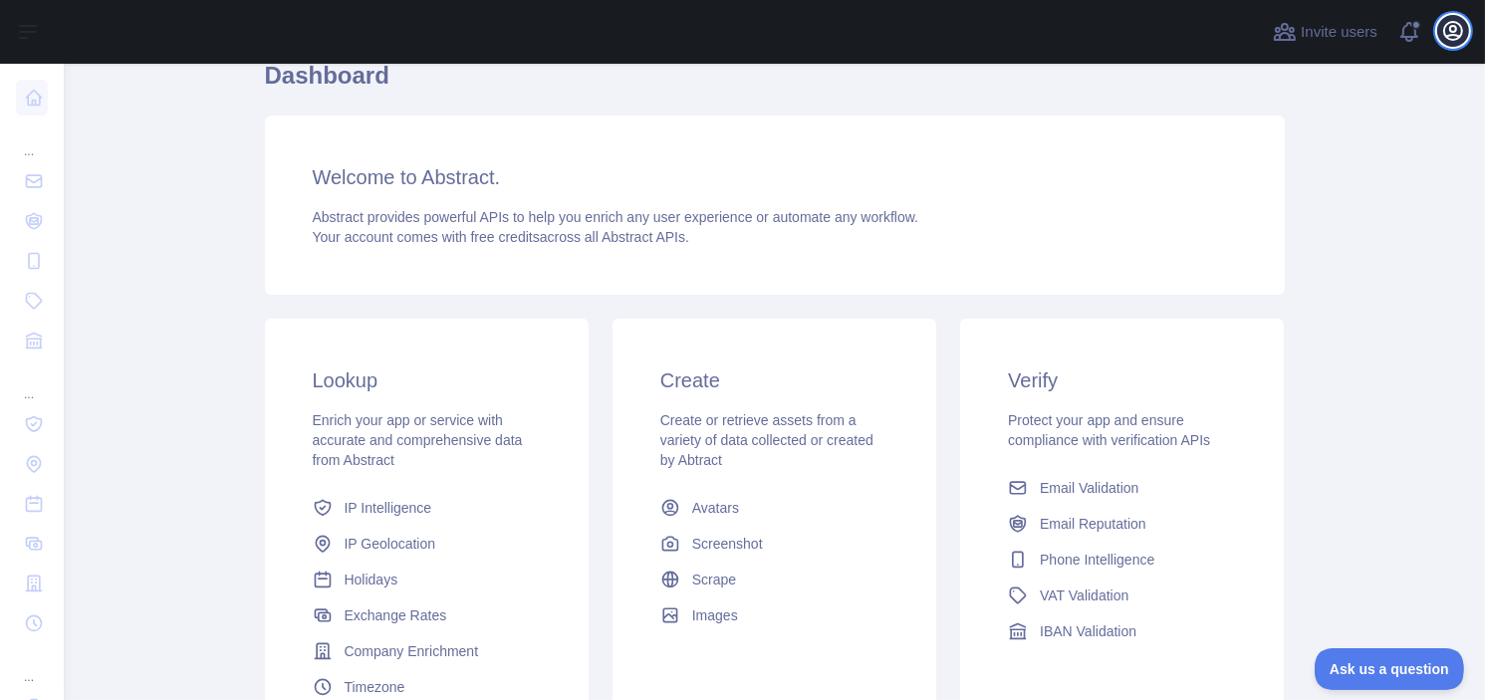
click at [1438, 33] on button "Open user menu" at bounding box center [1453, 31] width 32 height 32
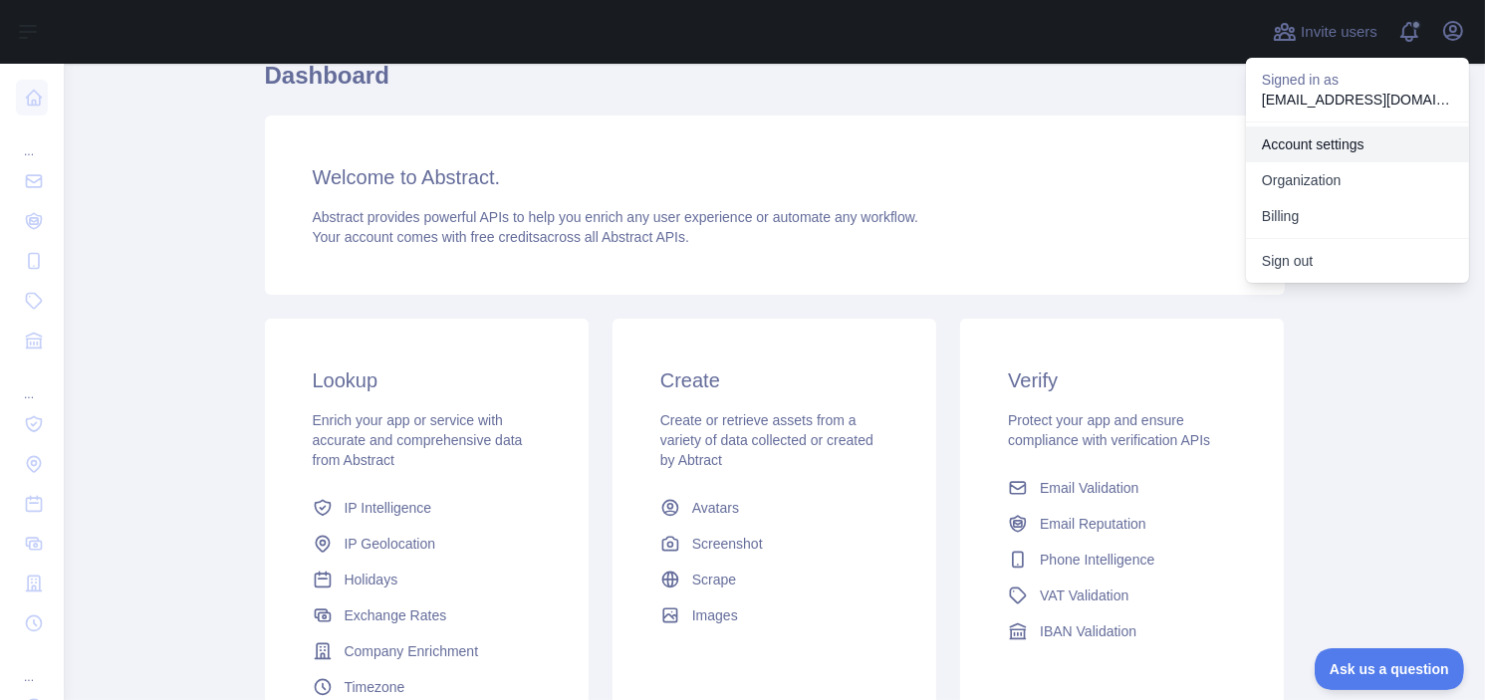
click at [1382, 144] on link "Account settings" at bounding box center [1357, 144] width 223 height 36
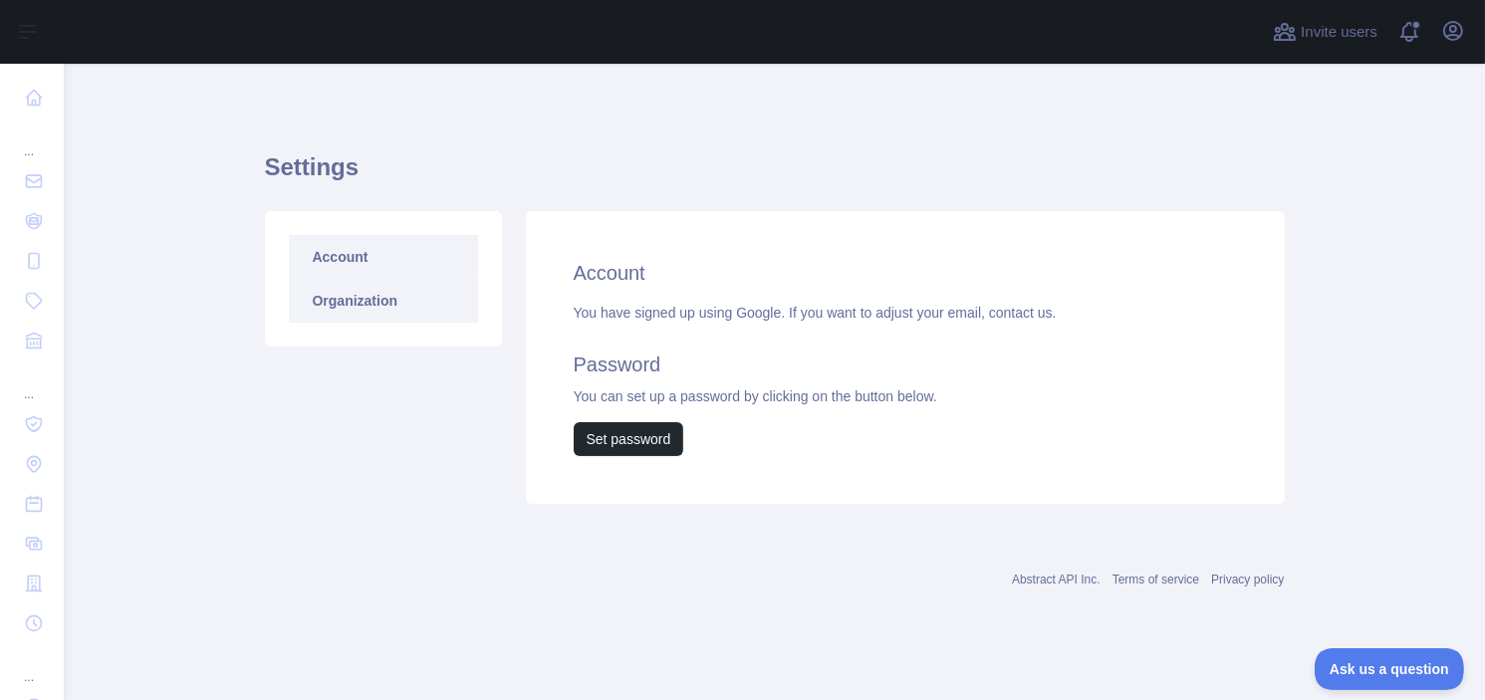
click at [443, 305] on link "Organization" at bounding box center [383, 301] width 189 height 44
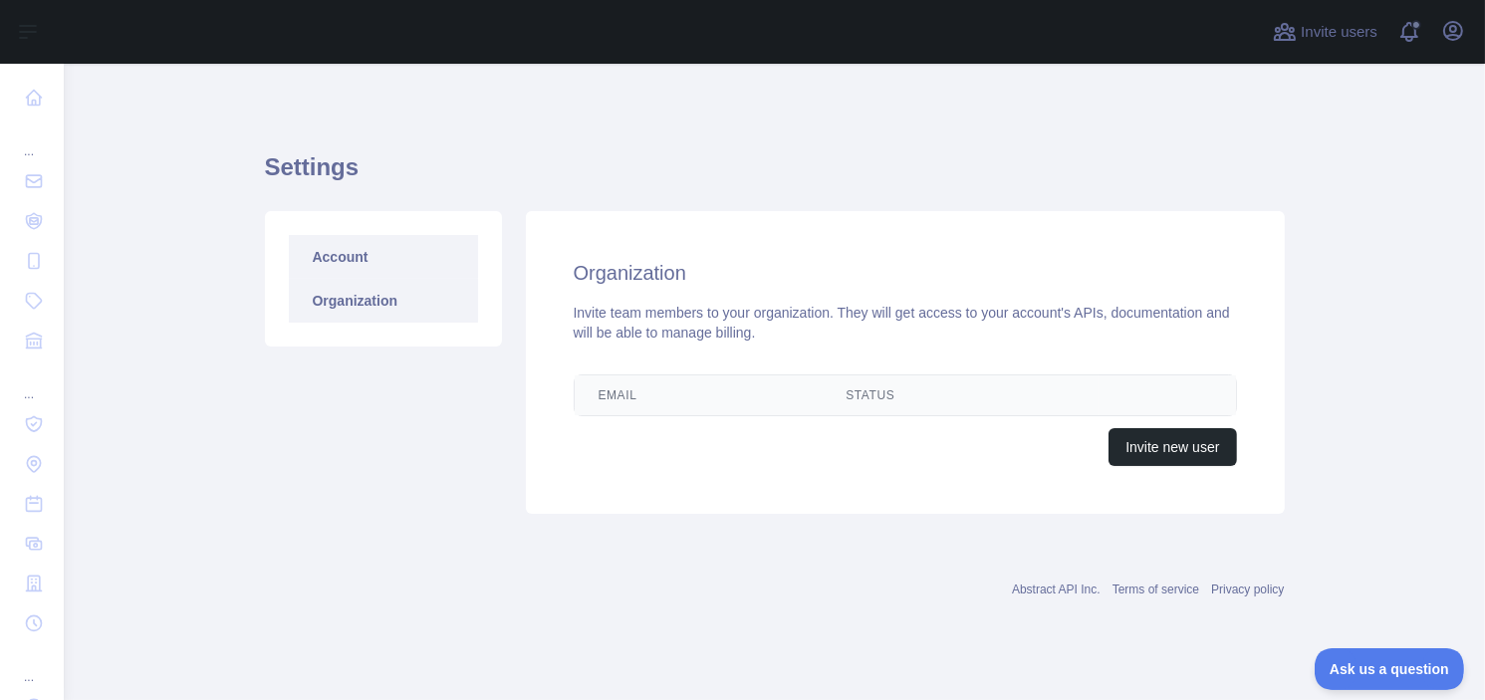
click at [423, 249] on link "Account" at bounding box center [383, 257] width 189 height 44
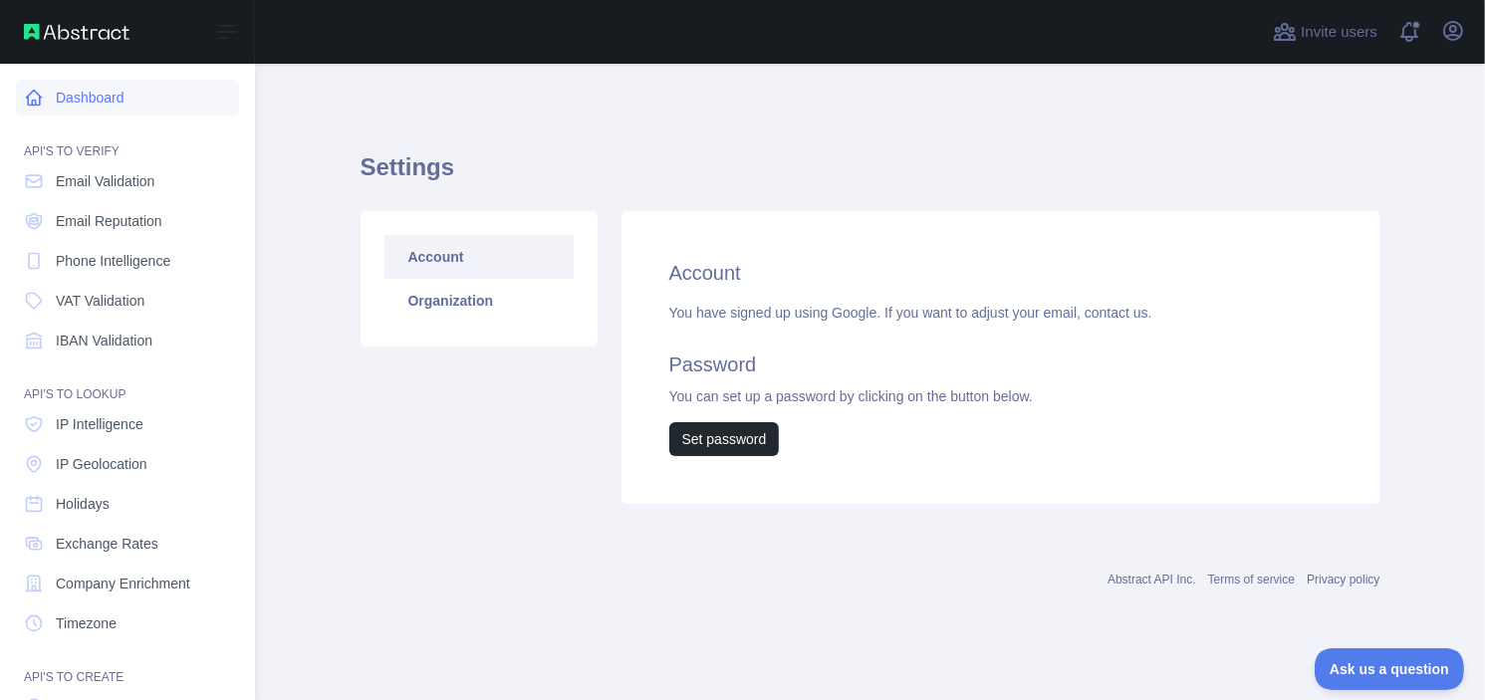
click at [101, 107] on link "Dashboard" at bounding box center [127, 98] width 223 height 36
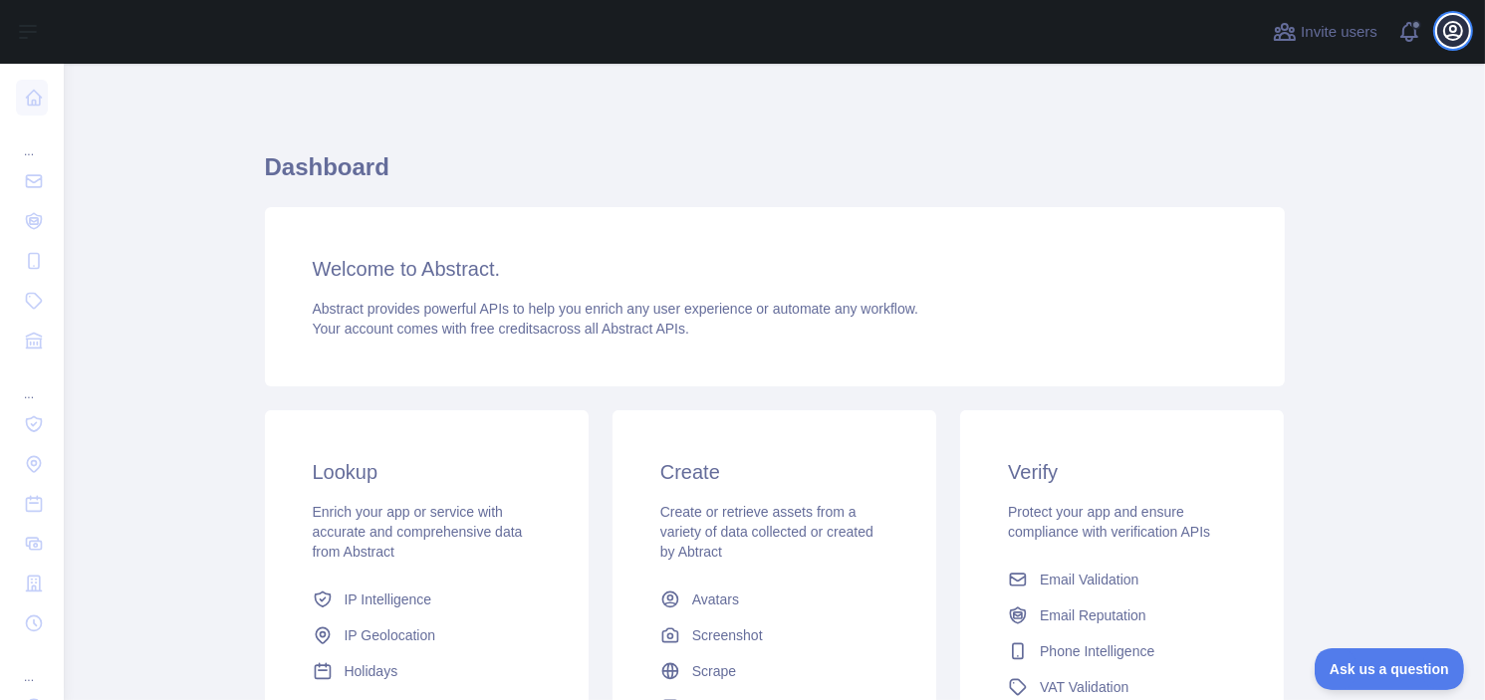
click at [1461, 28] on icon "button" at bounding box center [1453, 31] width 24 height 24
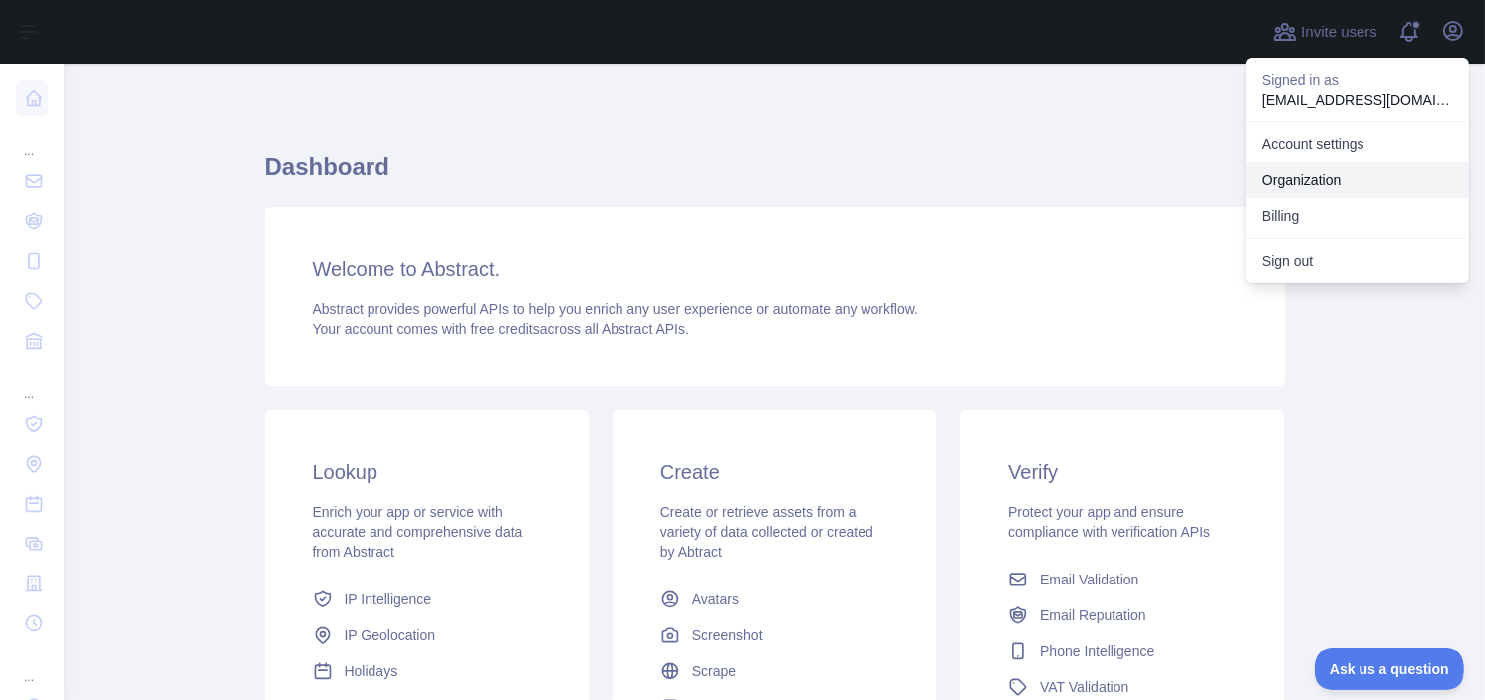
click at [1336, 178] on link "Organization" at bounding box center [1357, 180] width 223 height 36
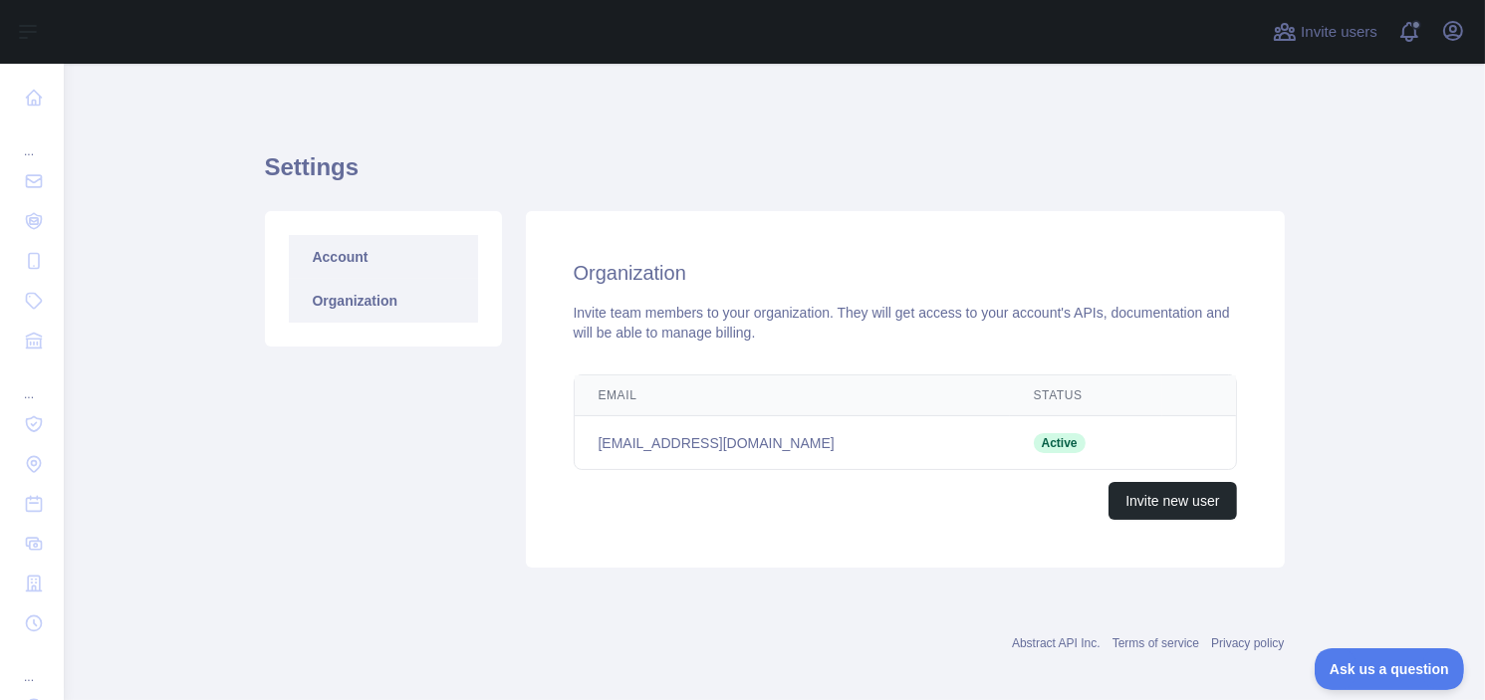
click at [344, 257] on link "Account" at bounding box center [383, 257] width 189 height 44
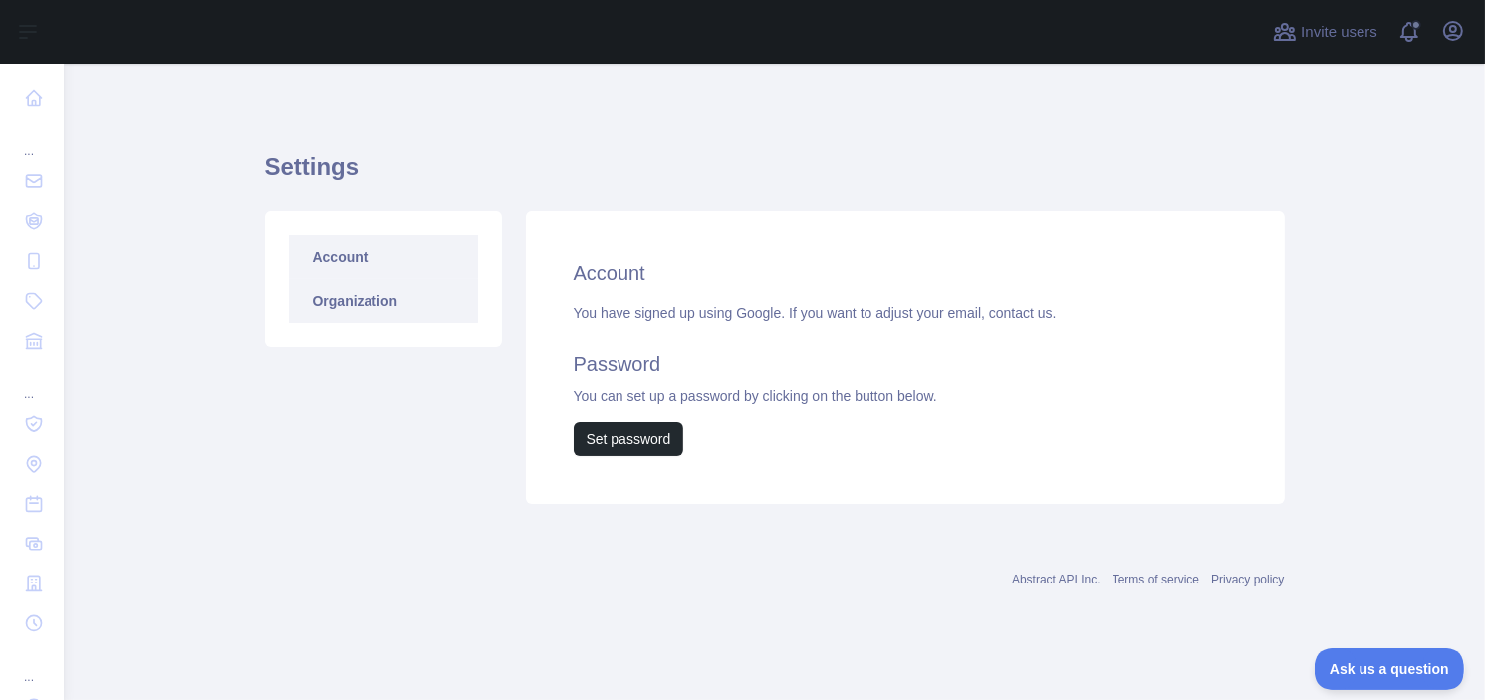
click at [359, 305] on link "Organization" at bounding box center [383, 301] width 189 height 44
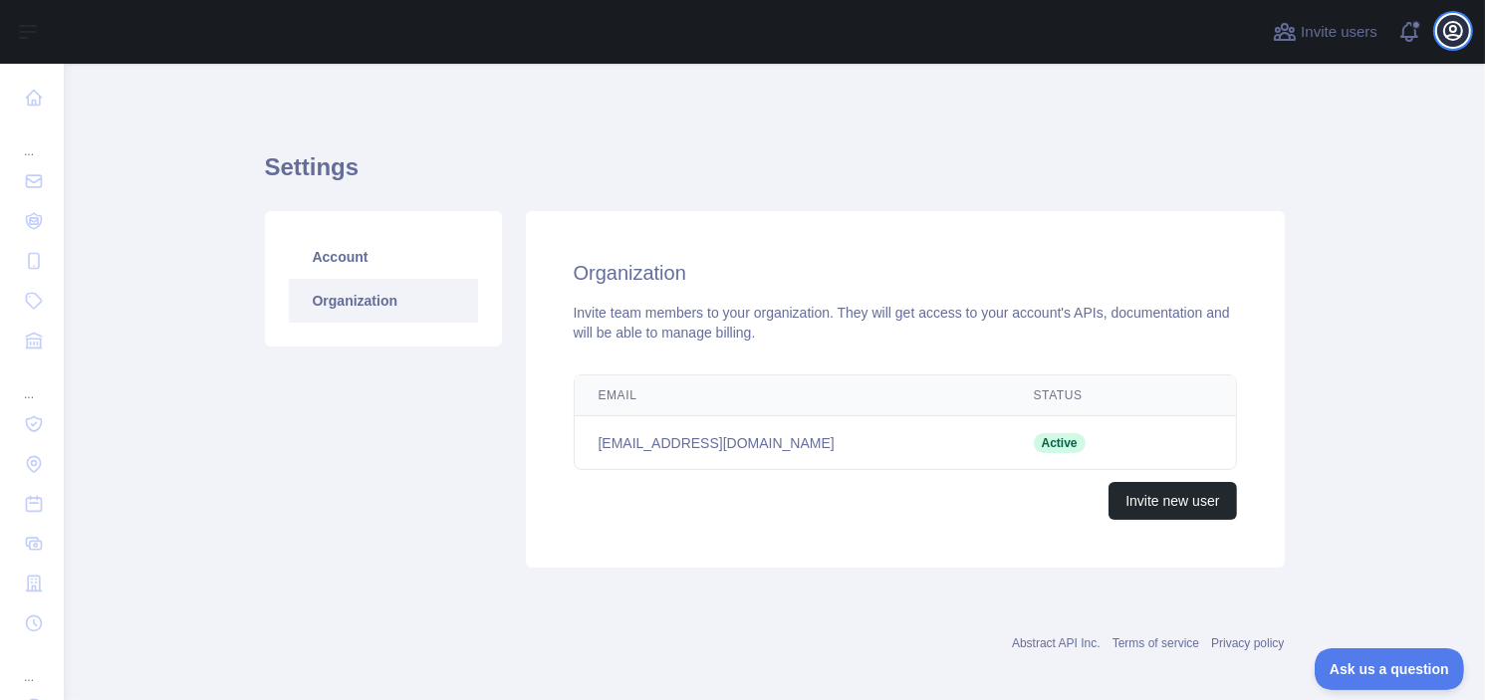
click at [1452, 30] on icon "button" at bounding box center [1453, 31] width 24 height 24
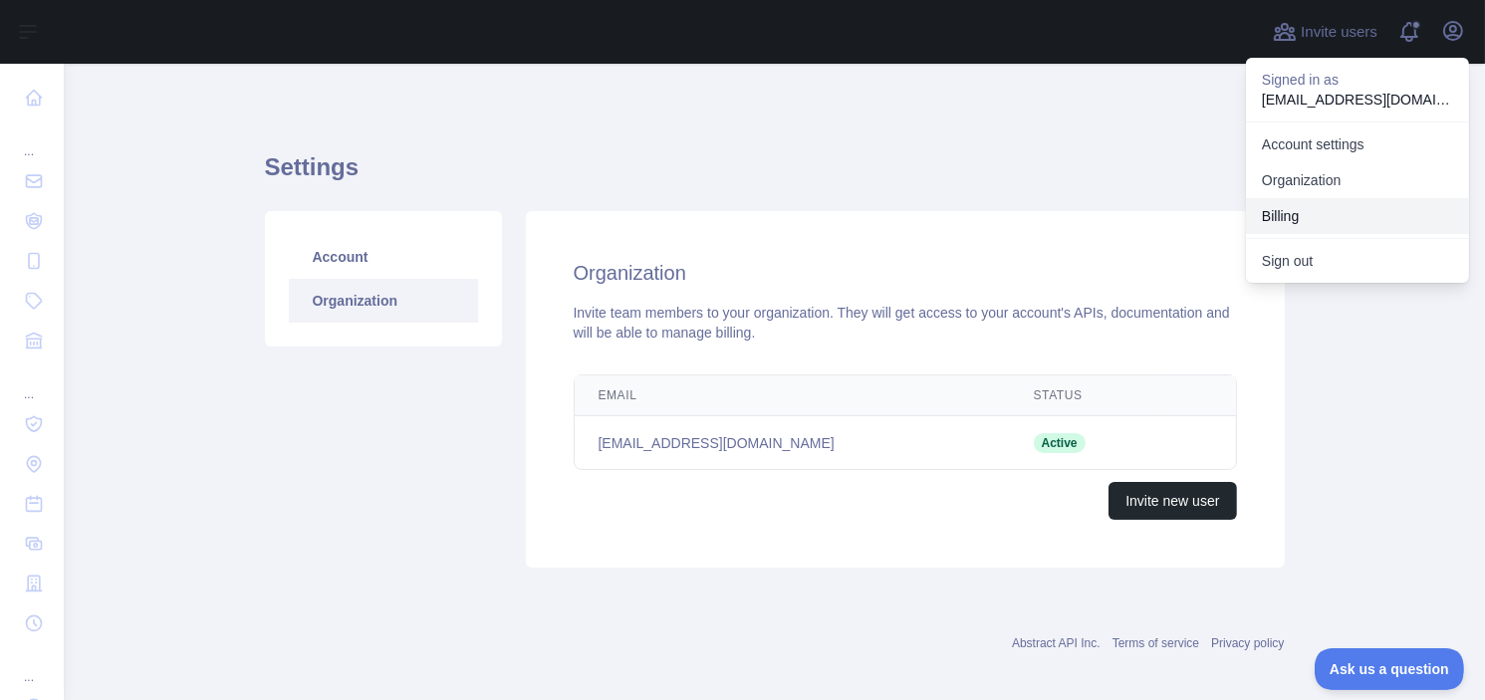
click at [1324, 212] on button "Billing" at bounding box center [1357, 216] width 223 height 36
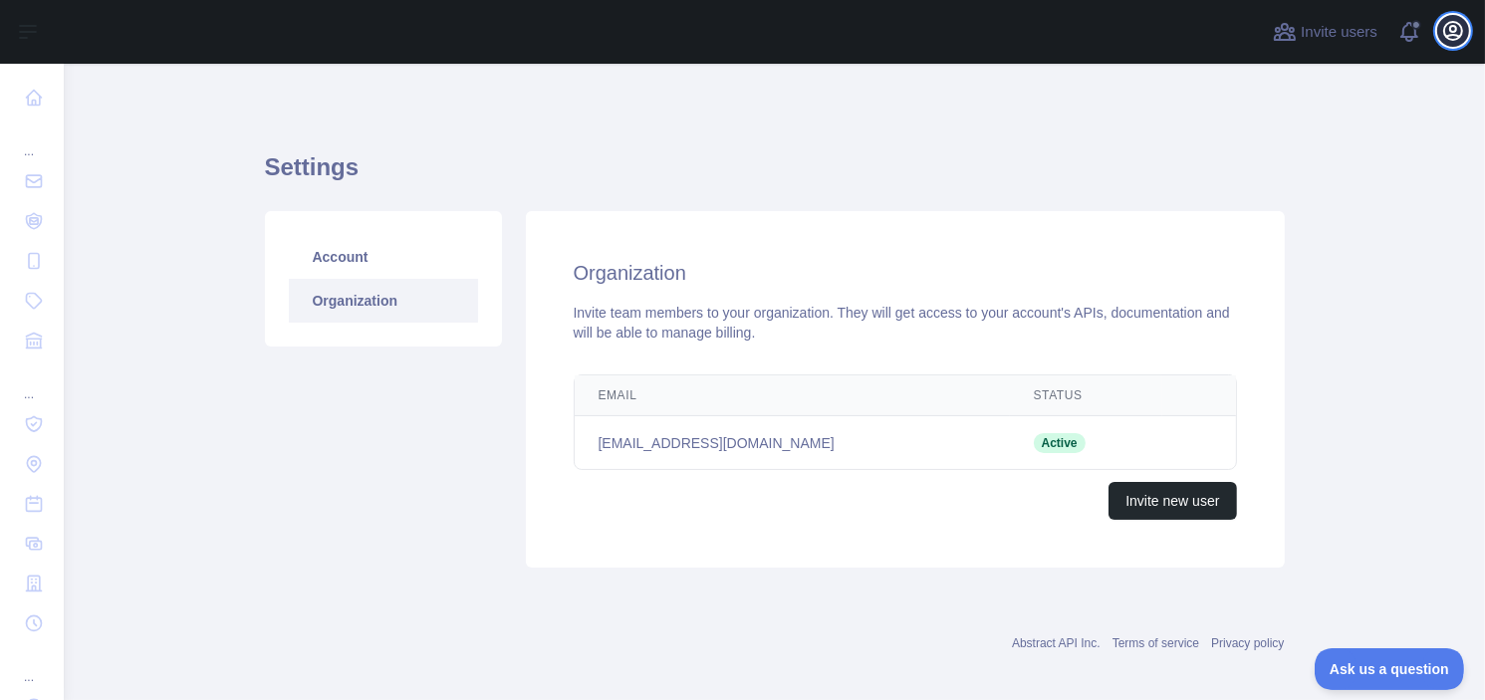
click at [1458, 37] on icon "button" at bounding box center [1453, 31] width 24 height 24
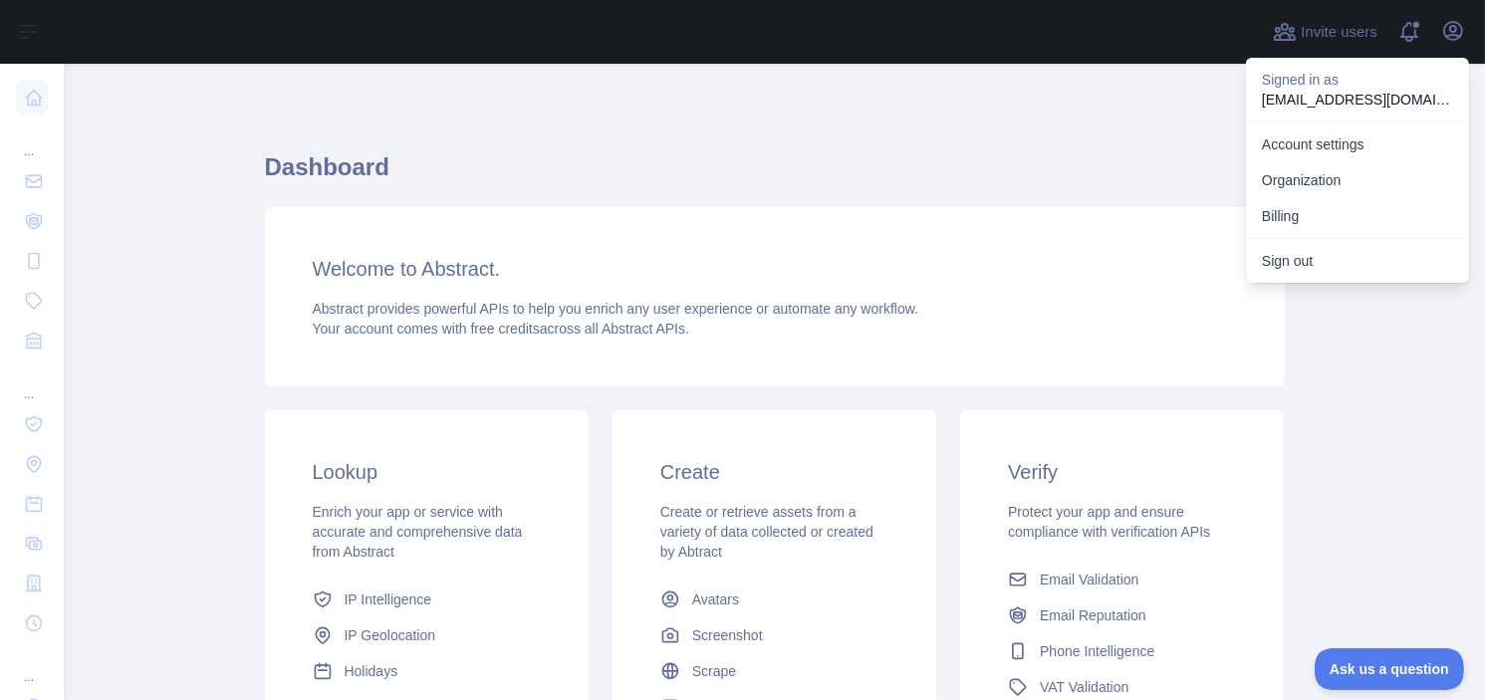
scroll to position [100, 0]
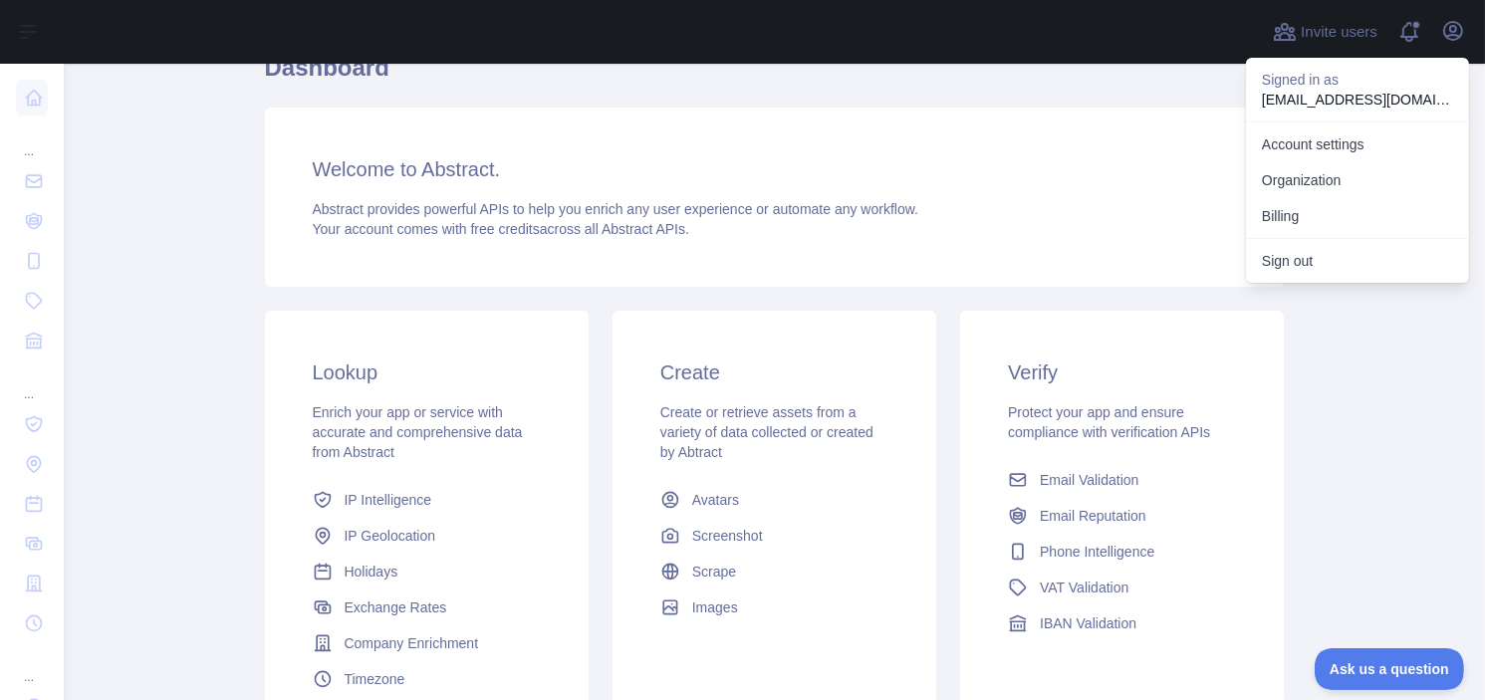
click at [1339, 394] on main "Dashboard Welcome to Abstract. Abstract provides powerful APIs to help you enri…" at bounding box center [774, 382] width 1421 height 636
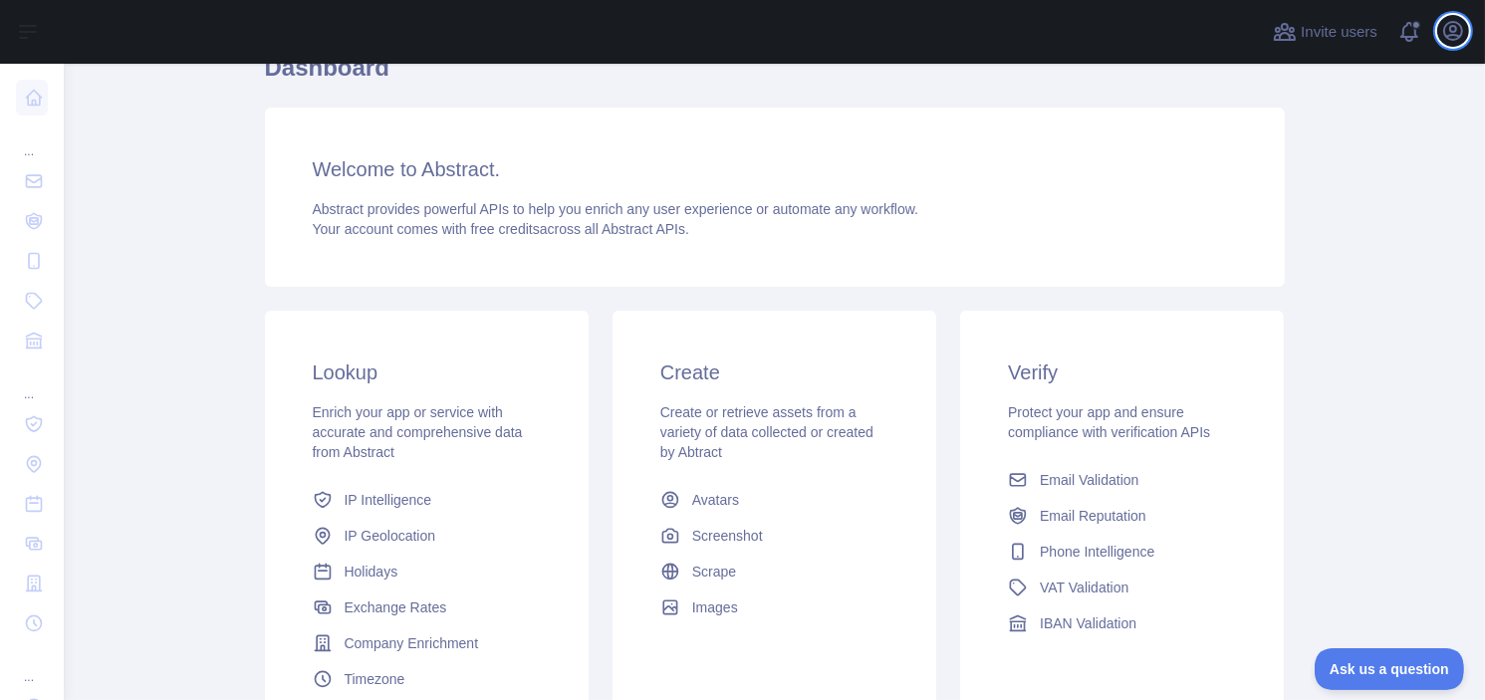
scroll to position [199, 0]
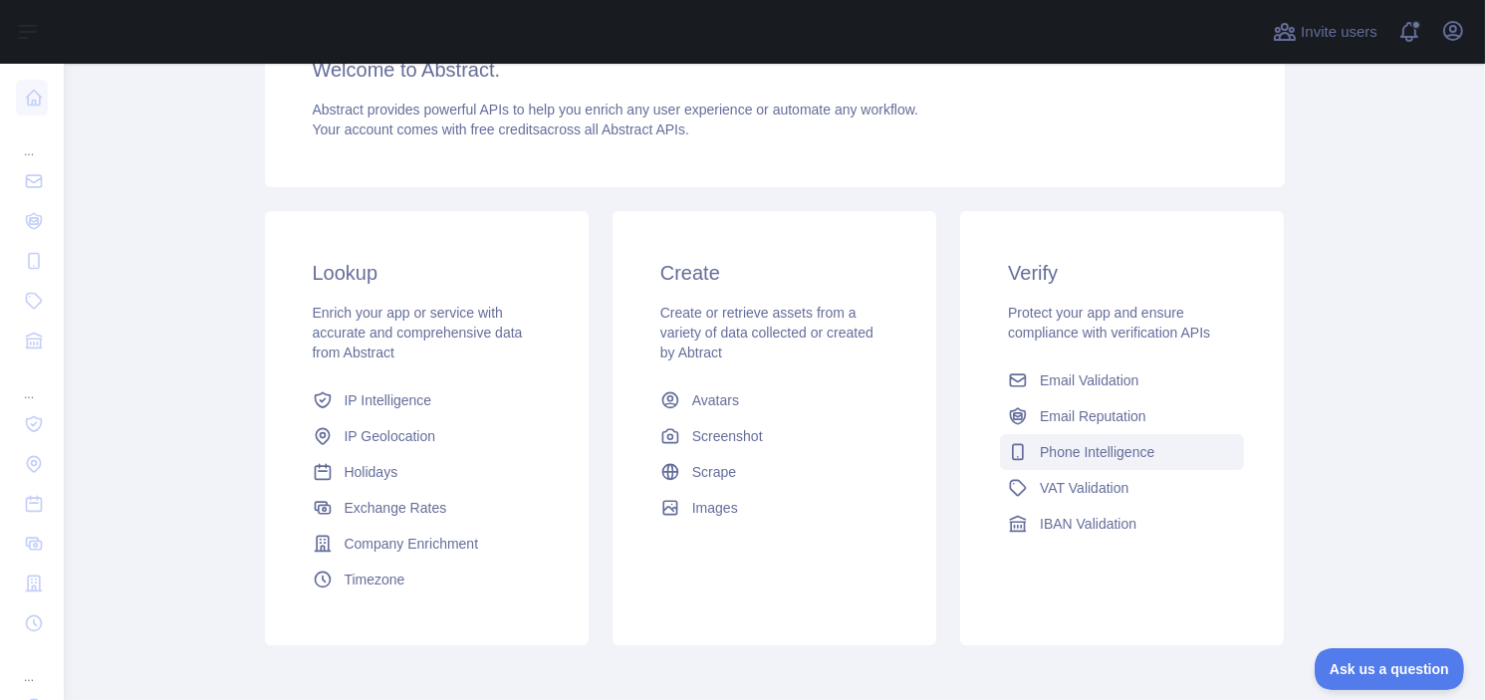
click at [1115, 452] on span "Phone Intelligence" at bounding box center [1097, 452] width 115 height 20
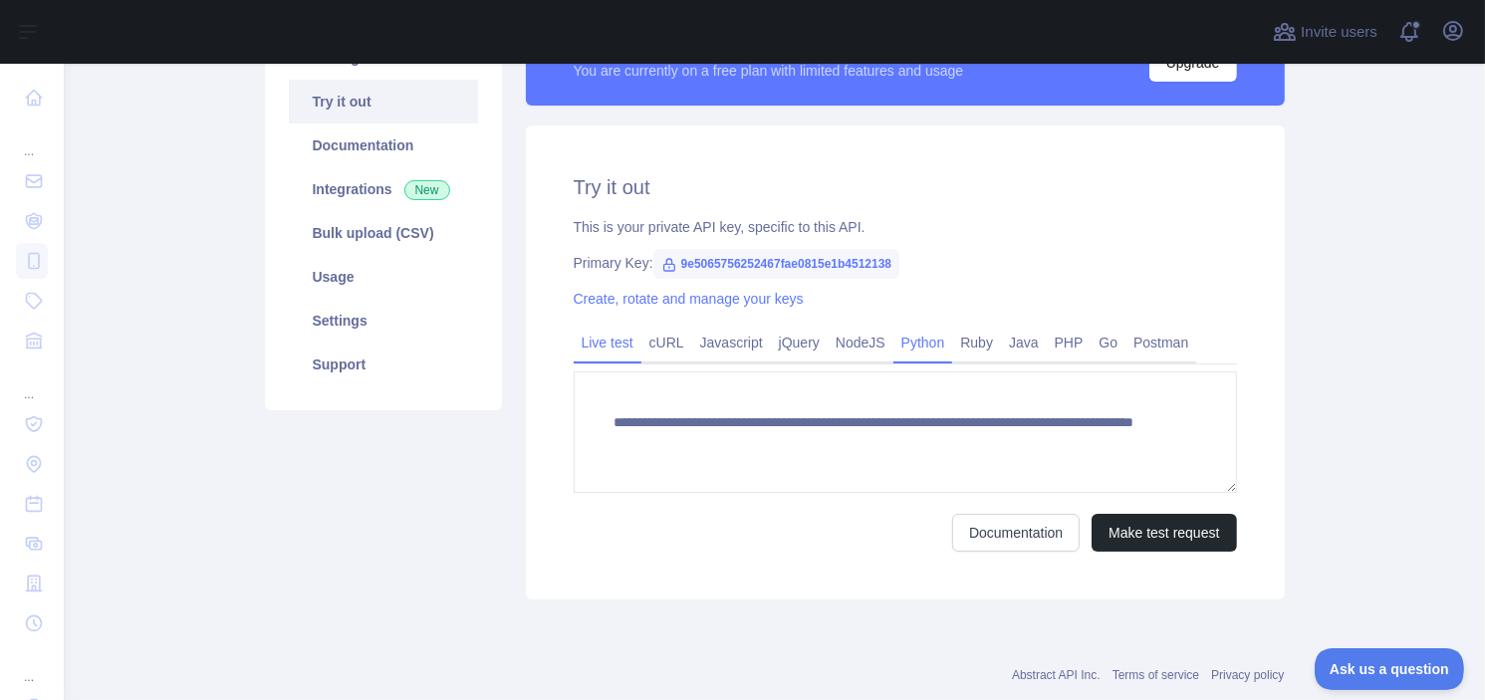
click at [893, 342] on link "Python" at bounding box center [923, 343] width 60 height 32
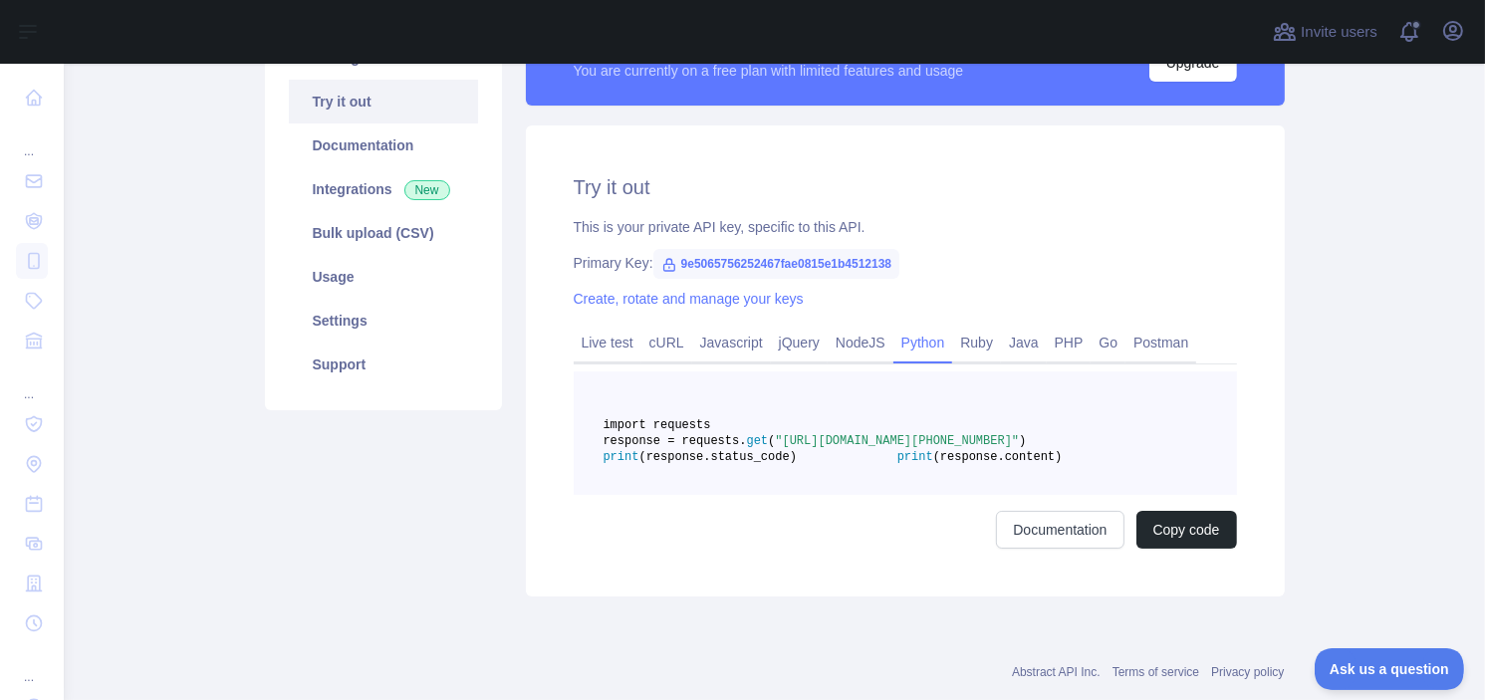
scroll to position [0, 0]
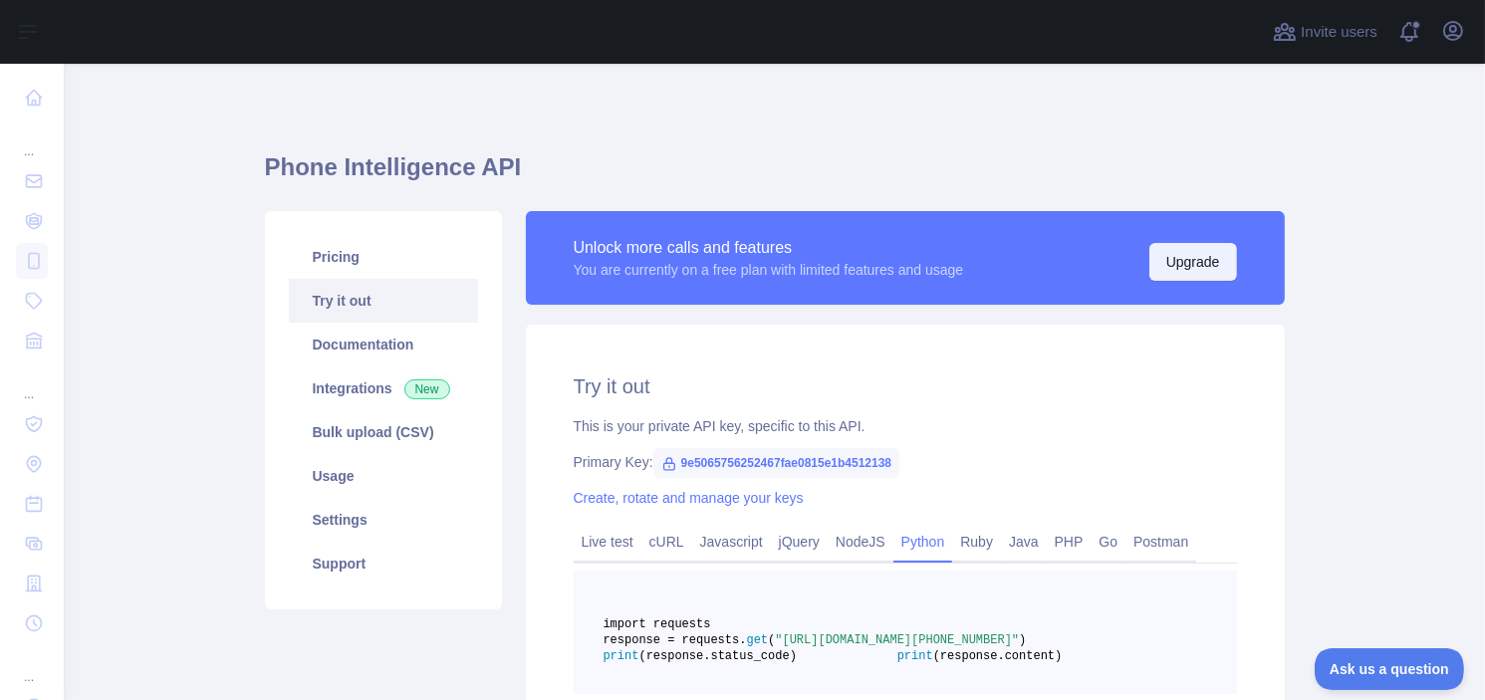
click at [1182, 253] on button "Upgrade" at bounding box center [1193, 262] width 88 height 38
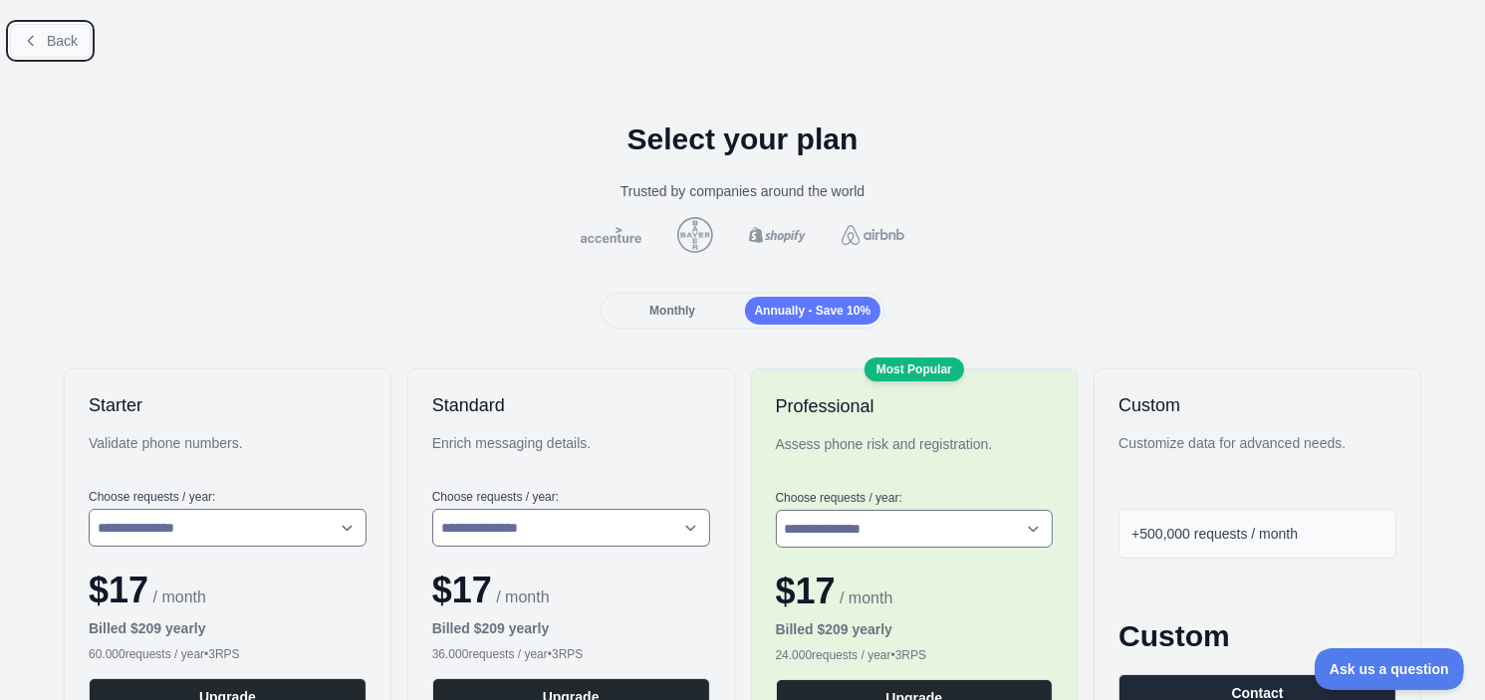
click at [38, 35] on icon at bounding box center [31, 41] width 16 height 16
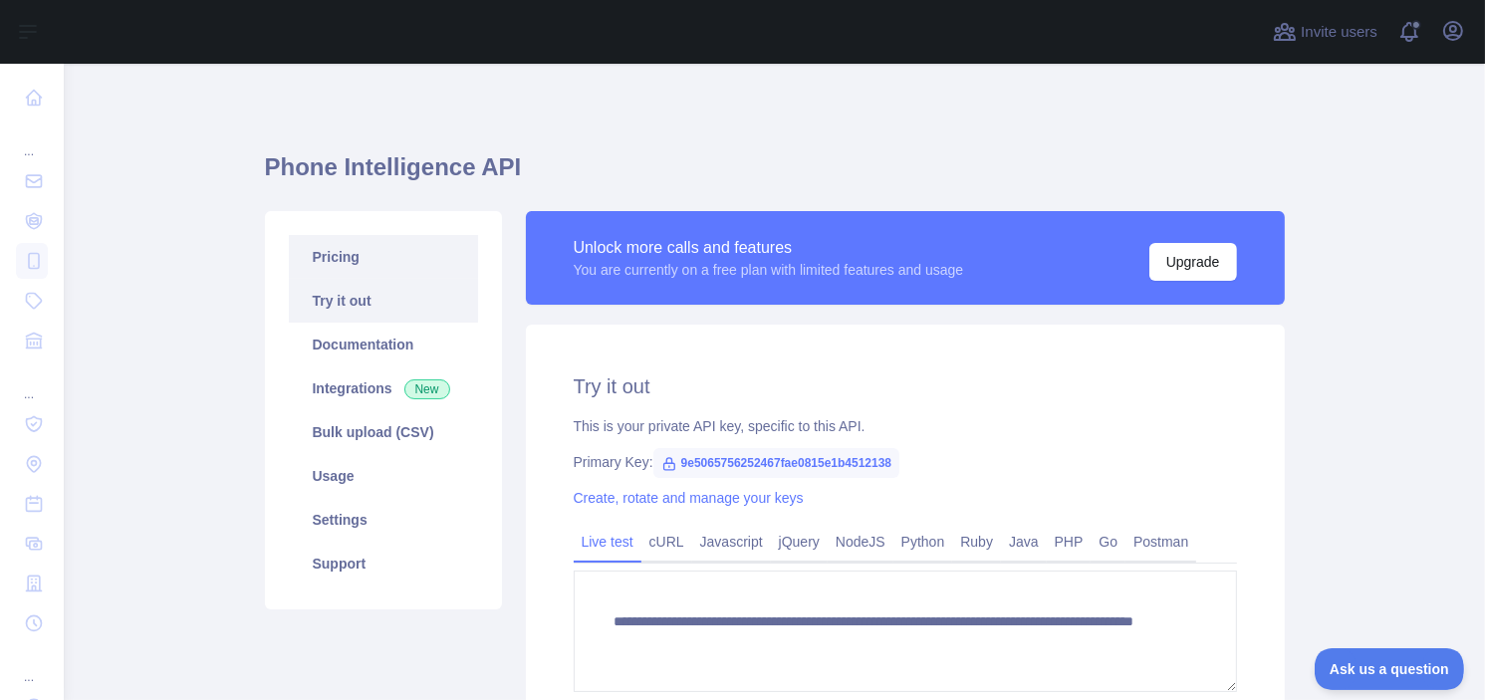
click at [382, 262] on link "Pricing" at bounding box center [383, 257] width 189 height 44
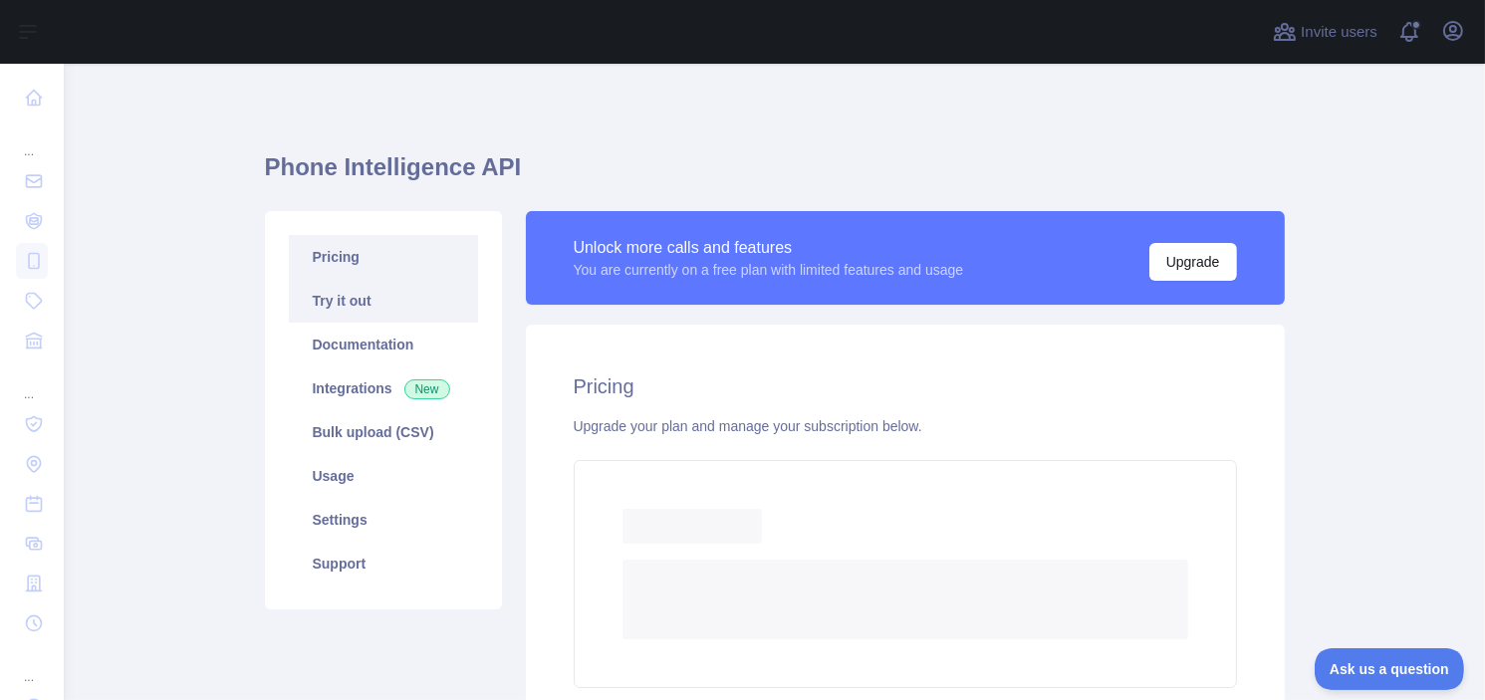
click at [376, 302] on link "Try it out" at bounding box center [383, 301] width 189 height 44
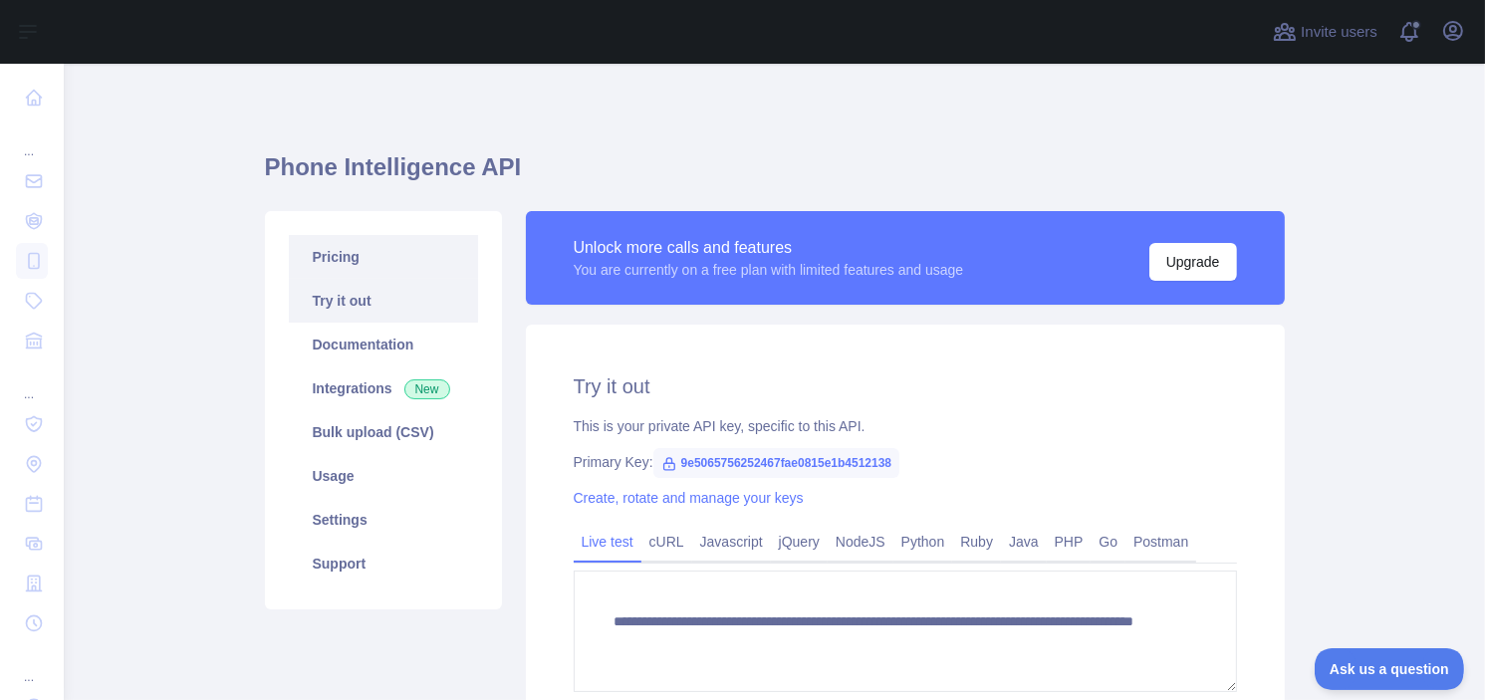
click at [410, 254] on link "Pricing" at bounding box center [383, 257] width 189 height 44
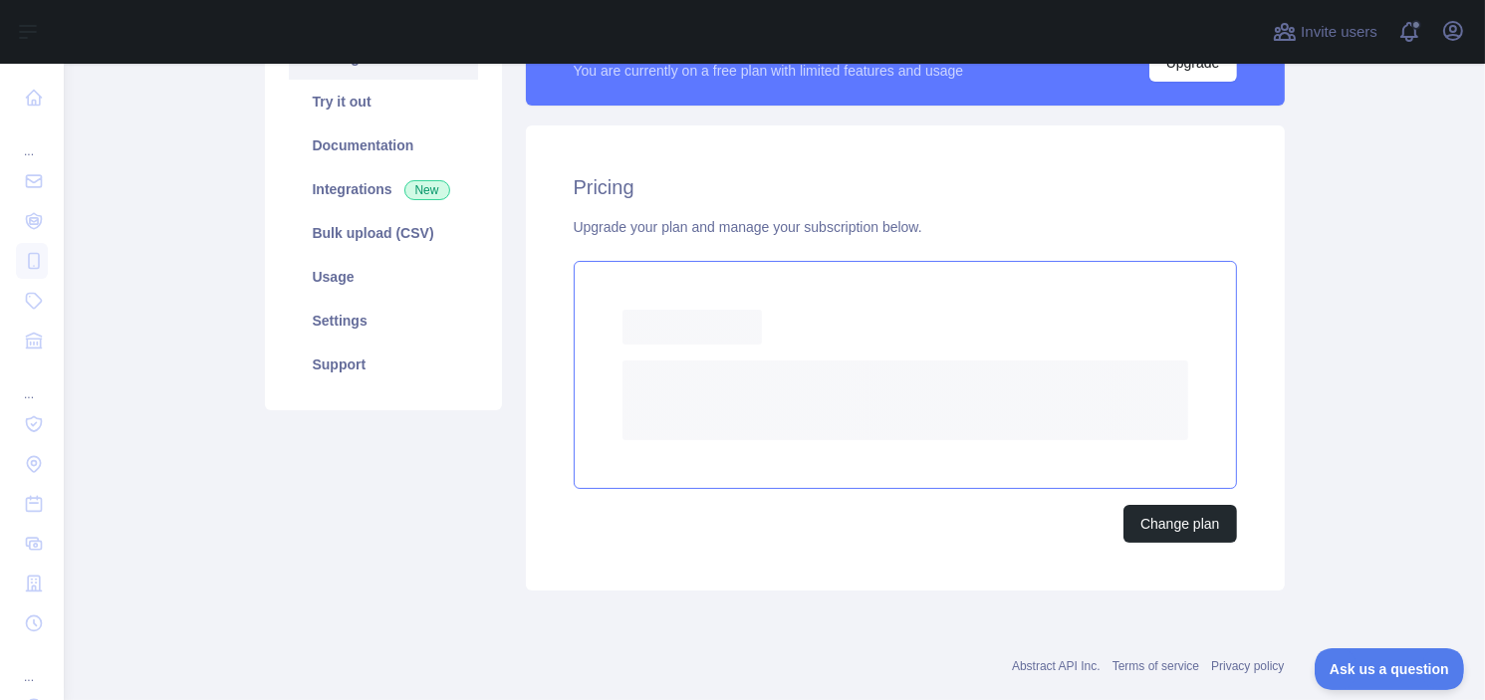
scroll to position [180, 0]
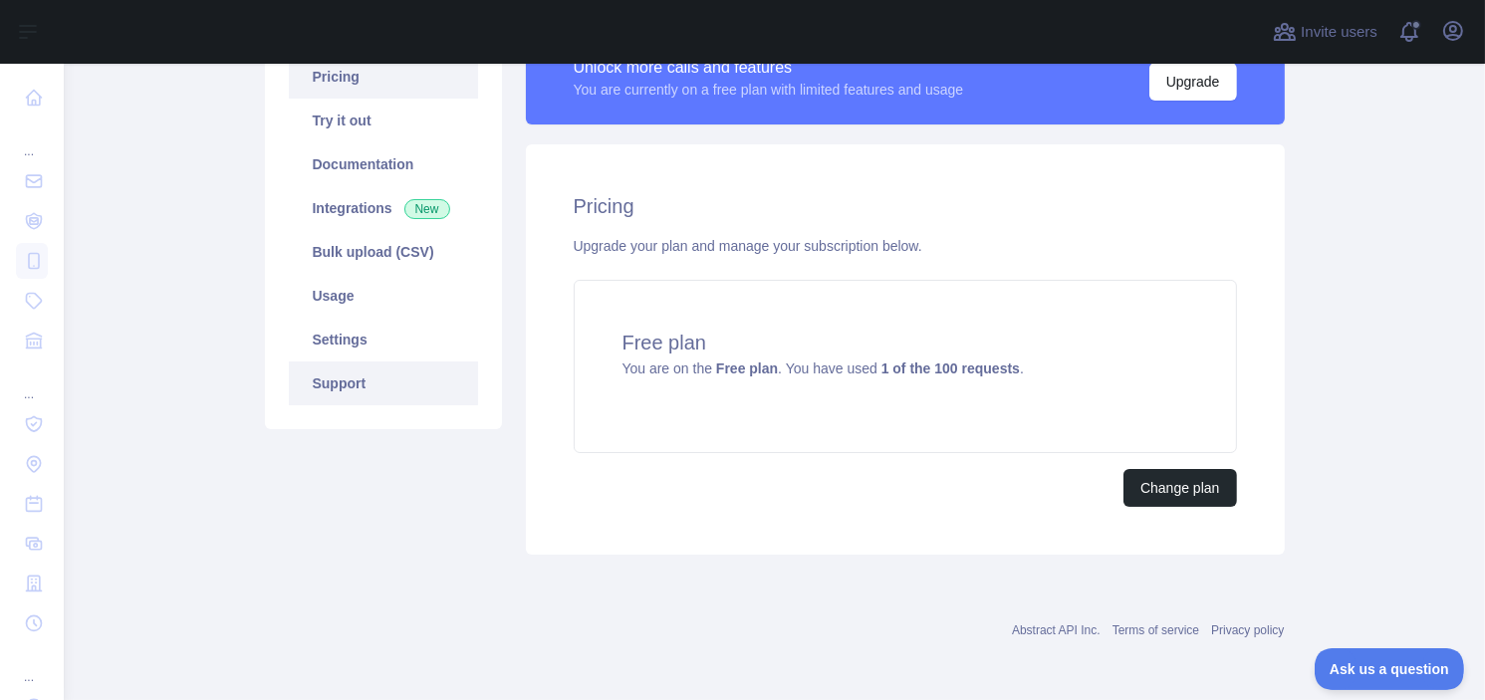
click at [378, 376] on link "Support" at bounding box center [383, 383] width 189 height 44
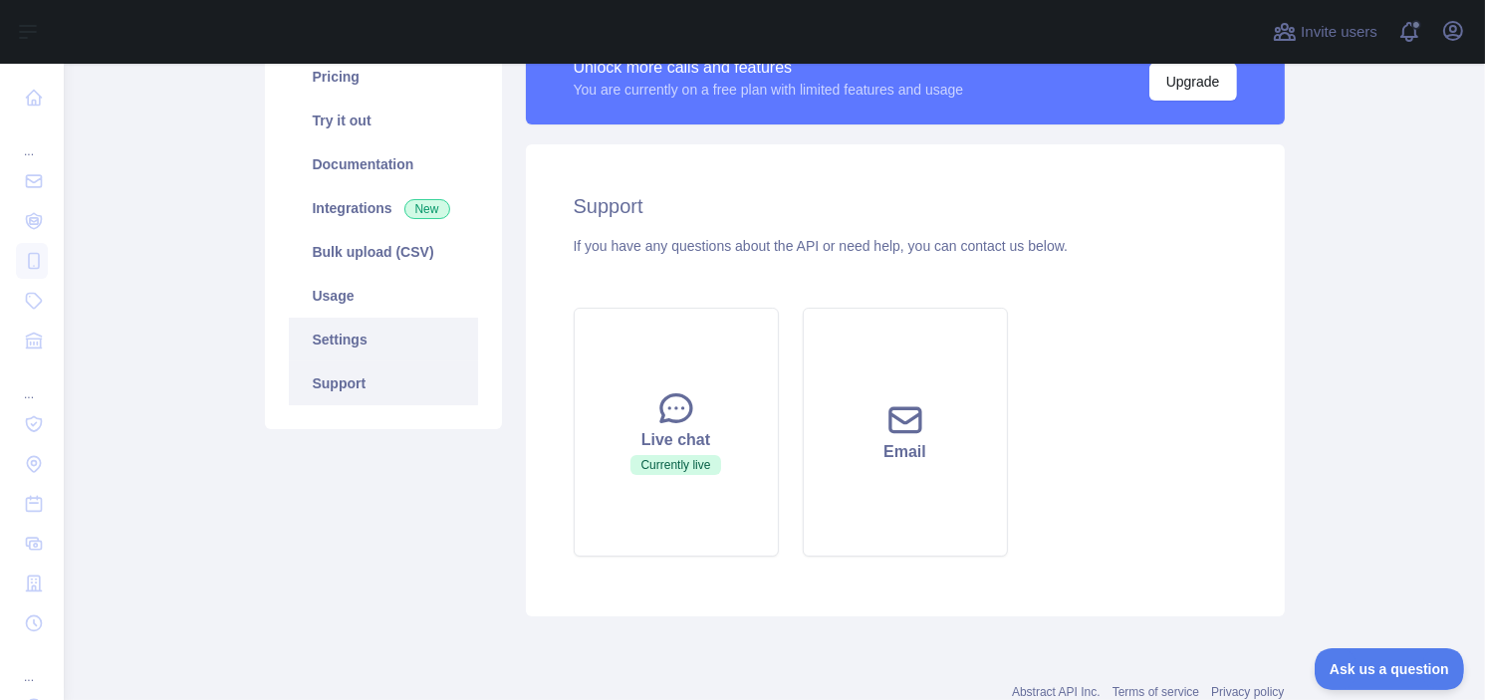
click at [386, 347] on link "Settings" at bounding box center [383, 340] width 189 height 44
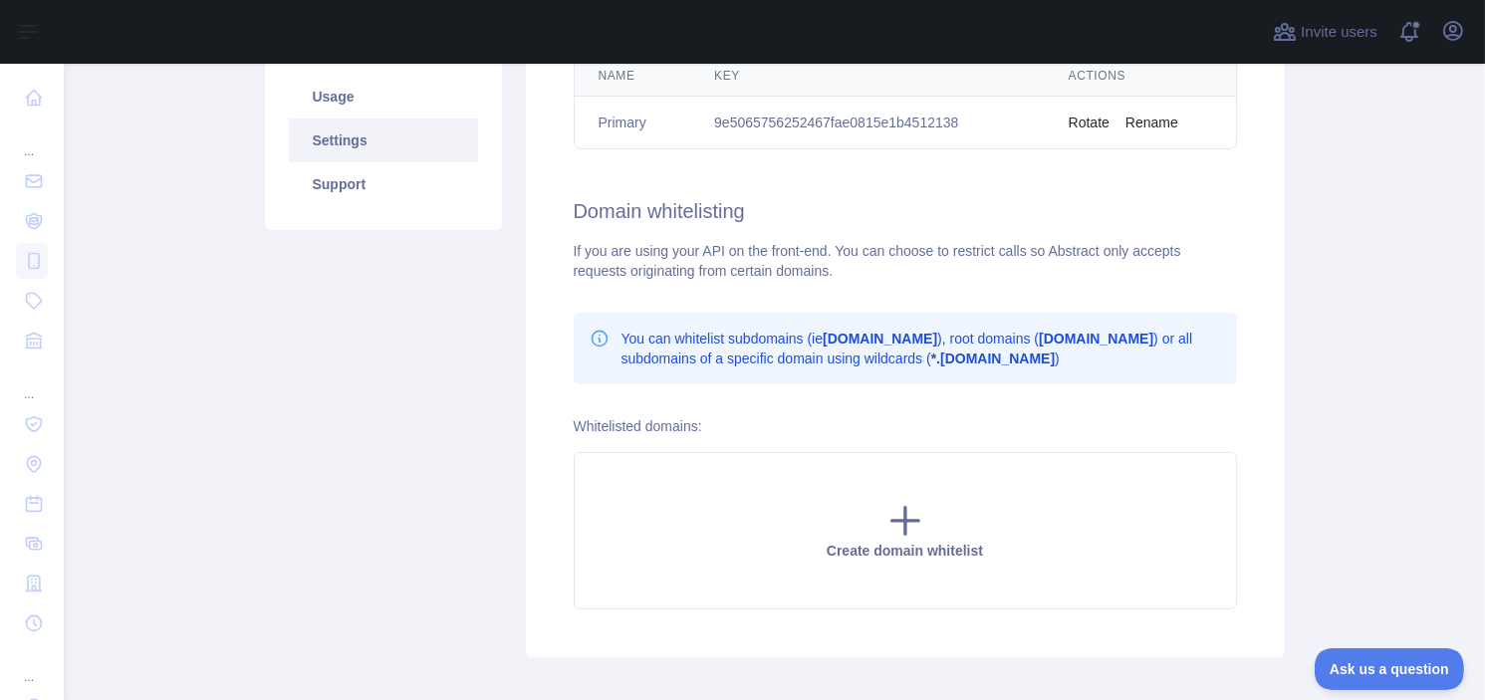
scroll to position [180, 0]
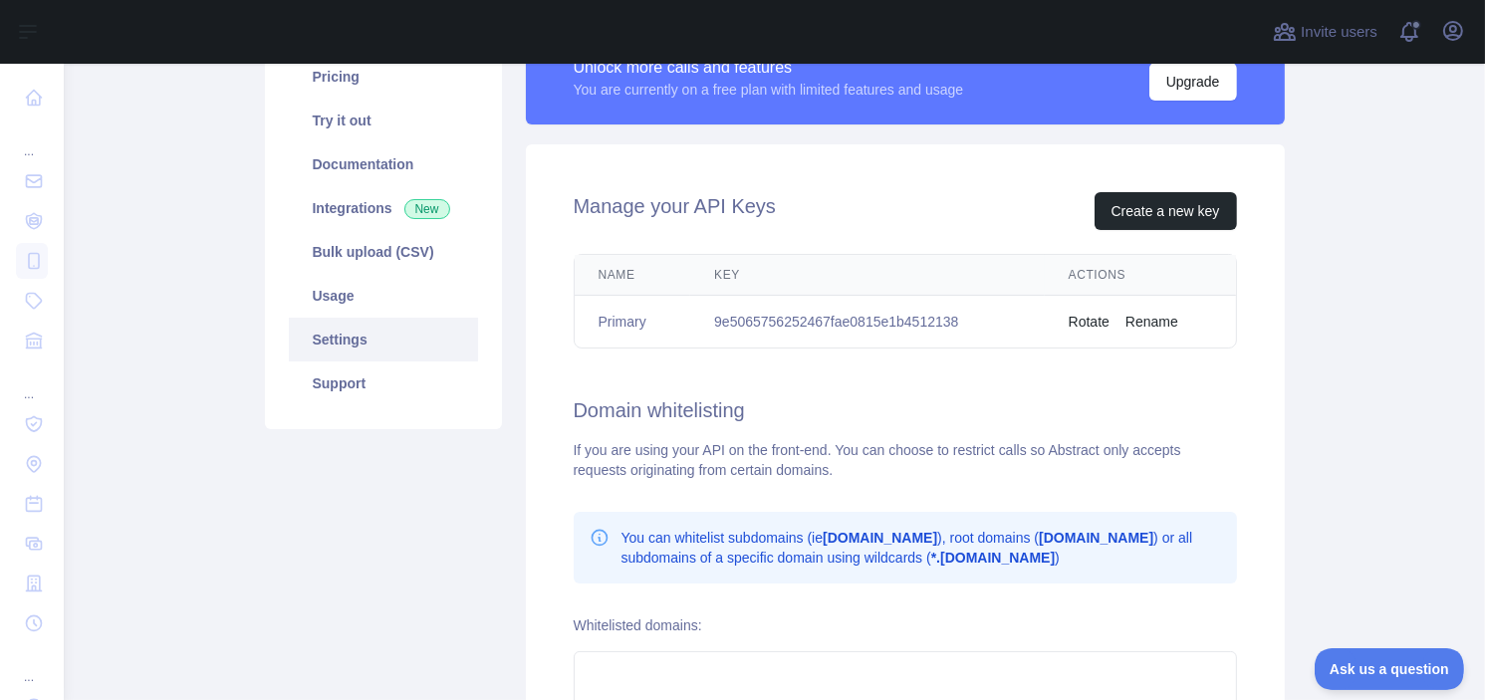
click at [1147, 315] on button "Rename" at bounding box center [1151, 322] width 53 height 20
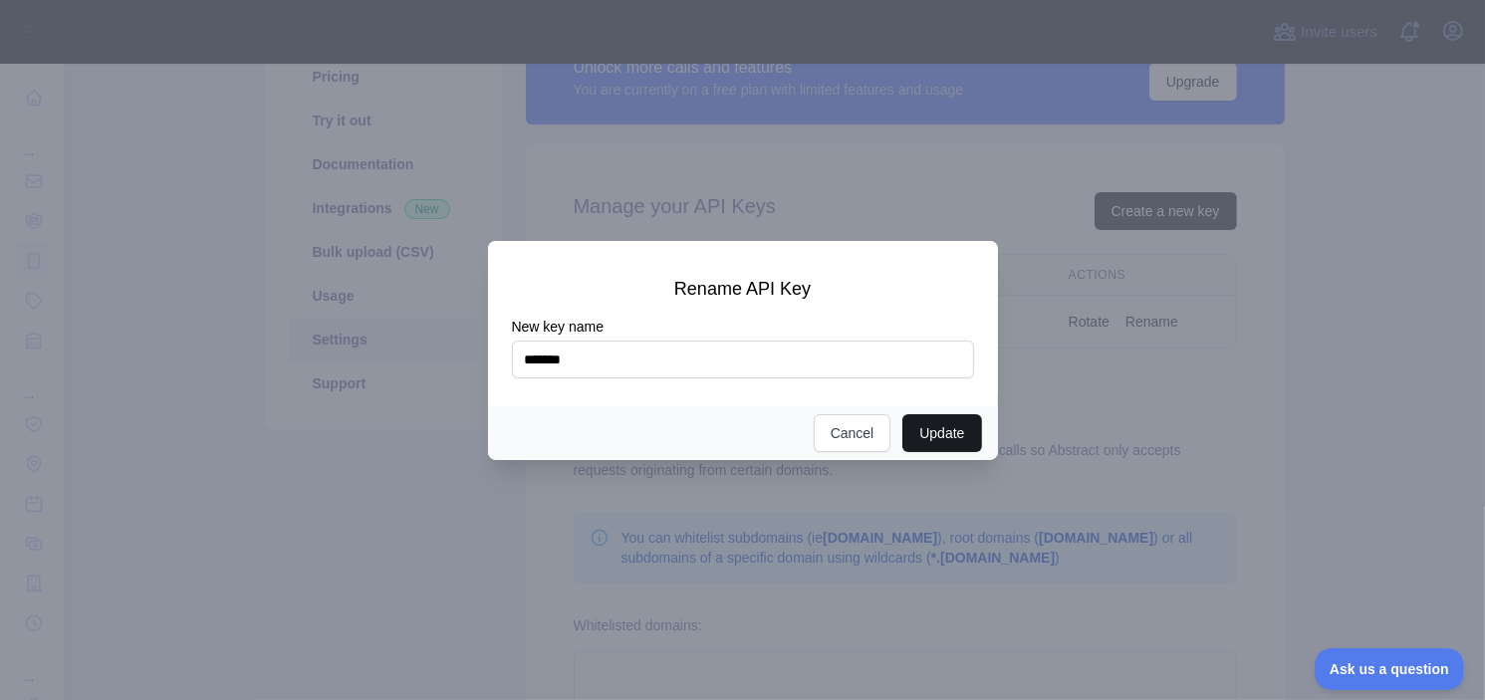
type input "*******"
click at [942, 440] on button "Update" at bounding box center [941, 433] width 79 height 38
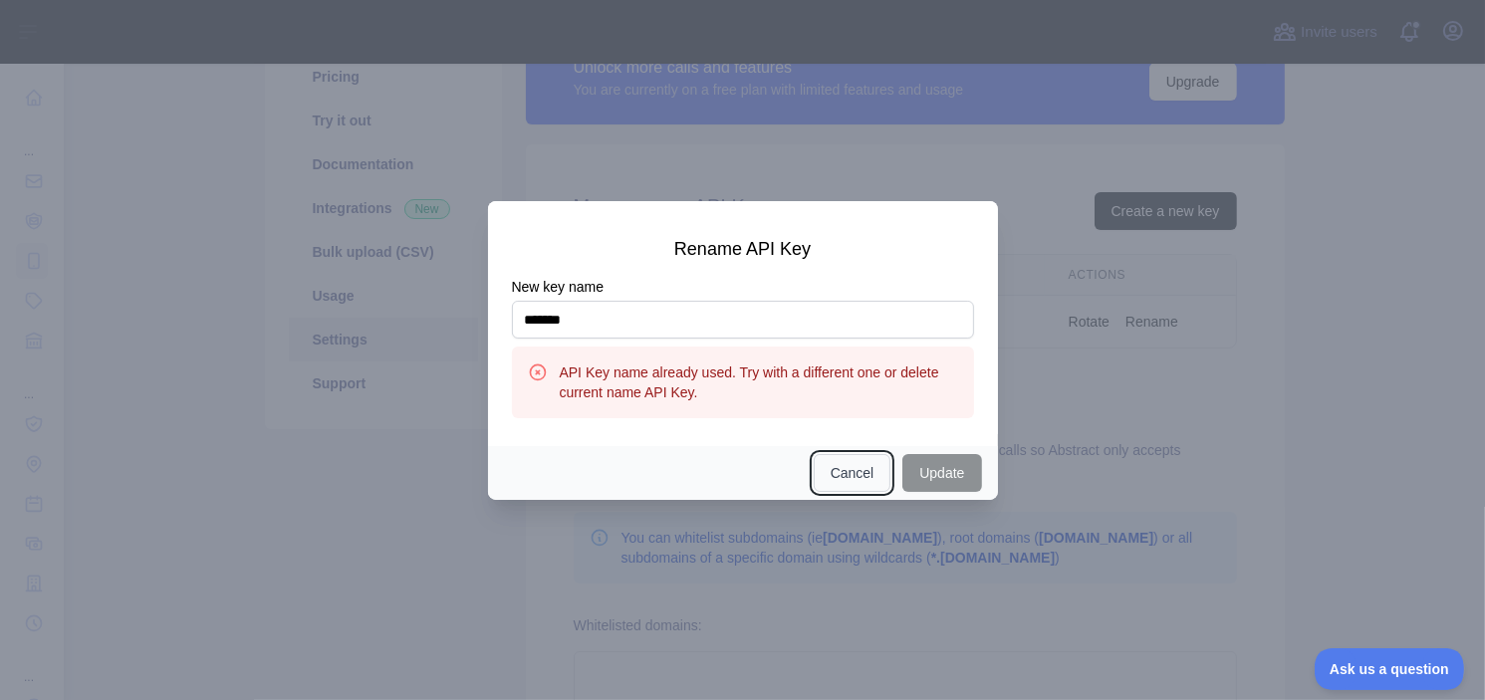
click at [864, 477] on button "Cancel" at bounding box center [853, 473] width 78 height 38
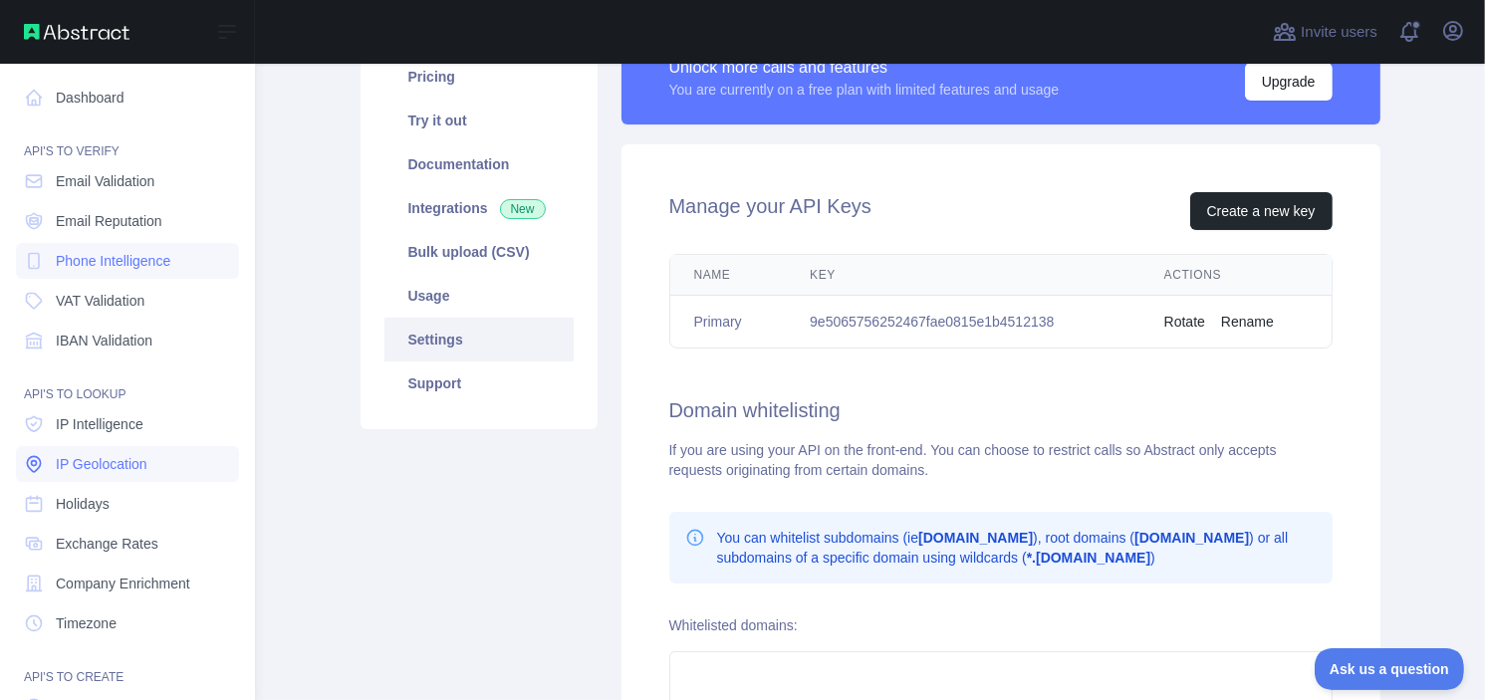
click at [96, 463] on span "IP Geolocation" at bounding box center [102, 464] width 92 height 20
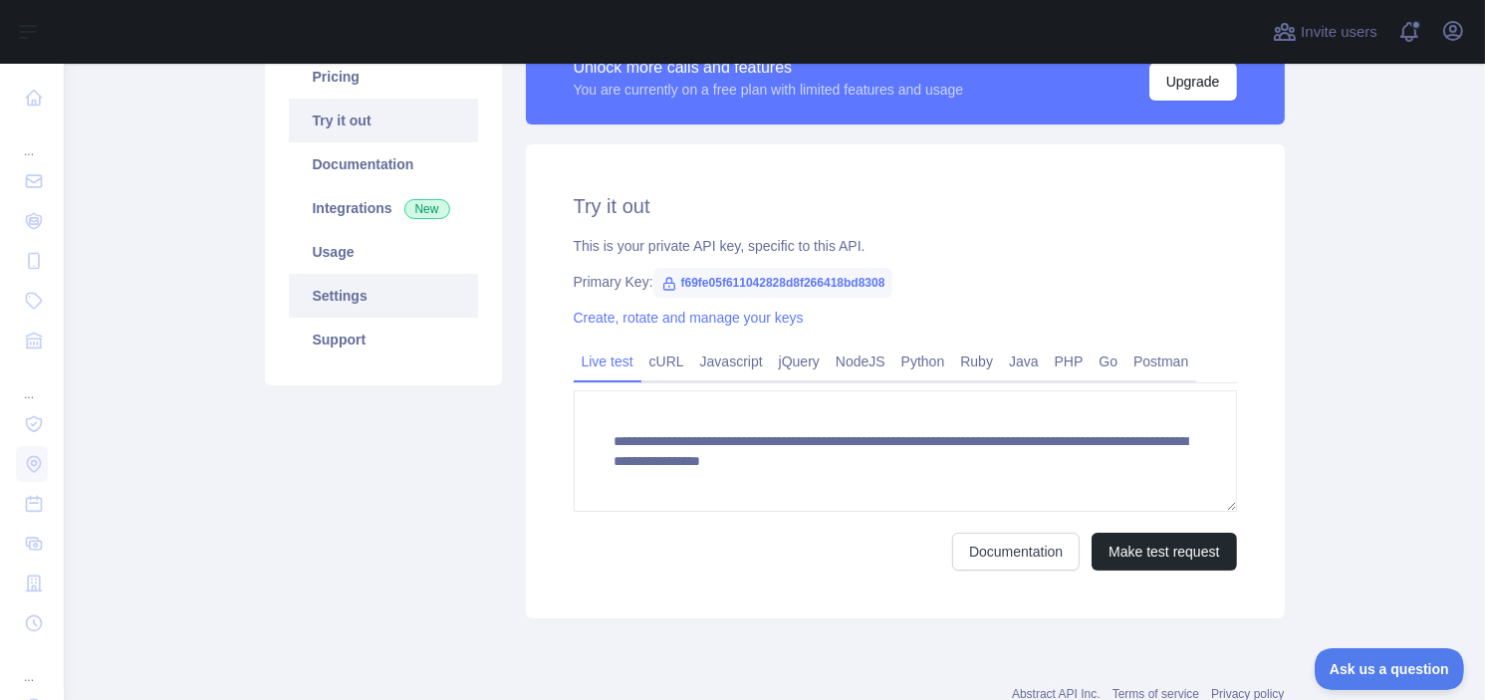
click at [380, 302] on link "Settings" at bounding box center [383, 296] width 189 height 44
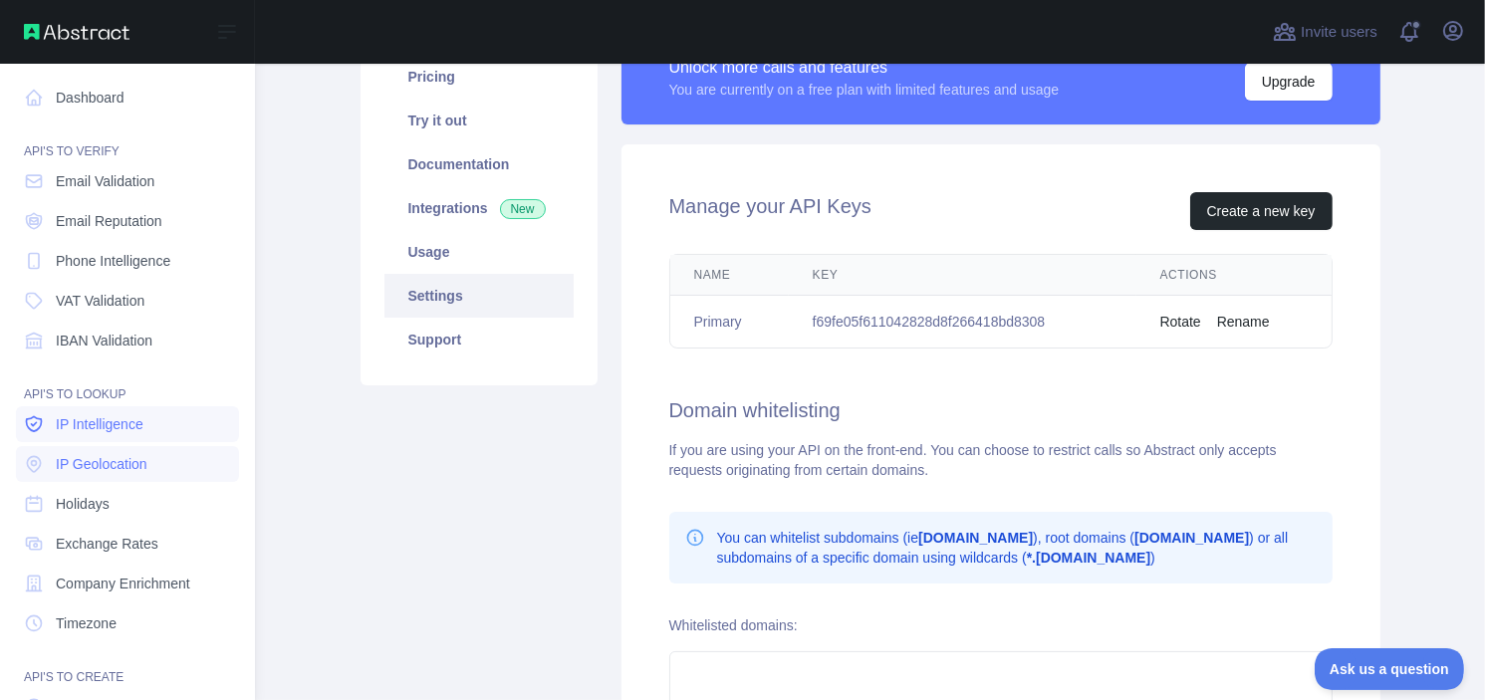
click at [115, 437] on link "IP Intelligence" at bounding box center [127, 424] width 223 height 36
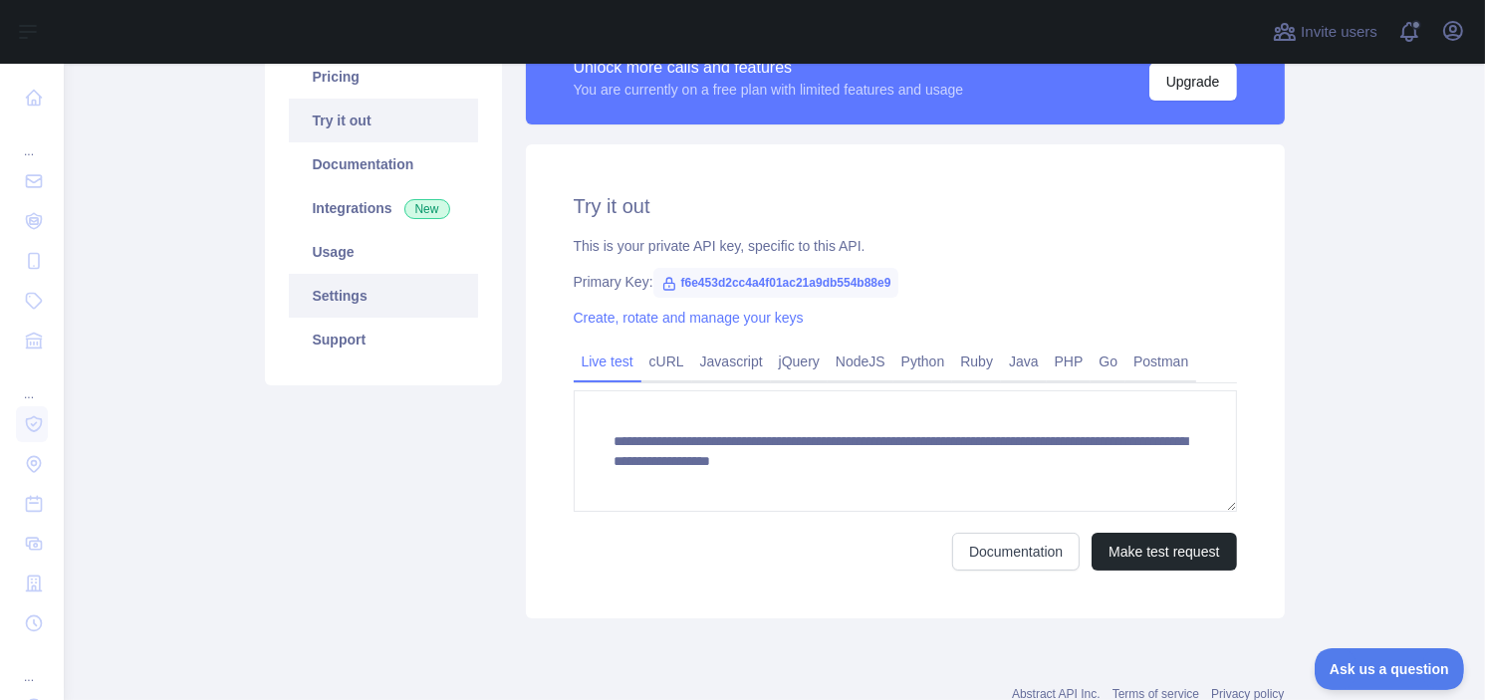
click at [389, 305] on link "Settings" at bounding box center [383, 296] width 189 height 44
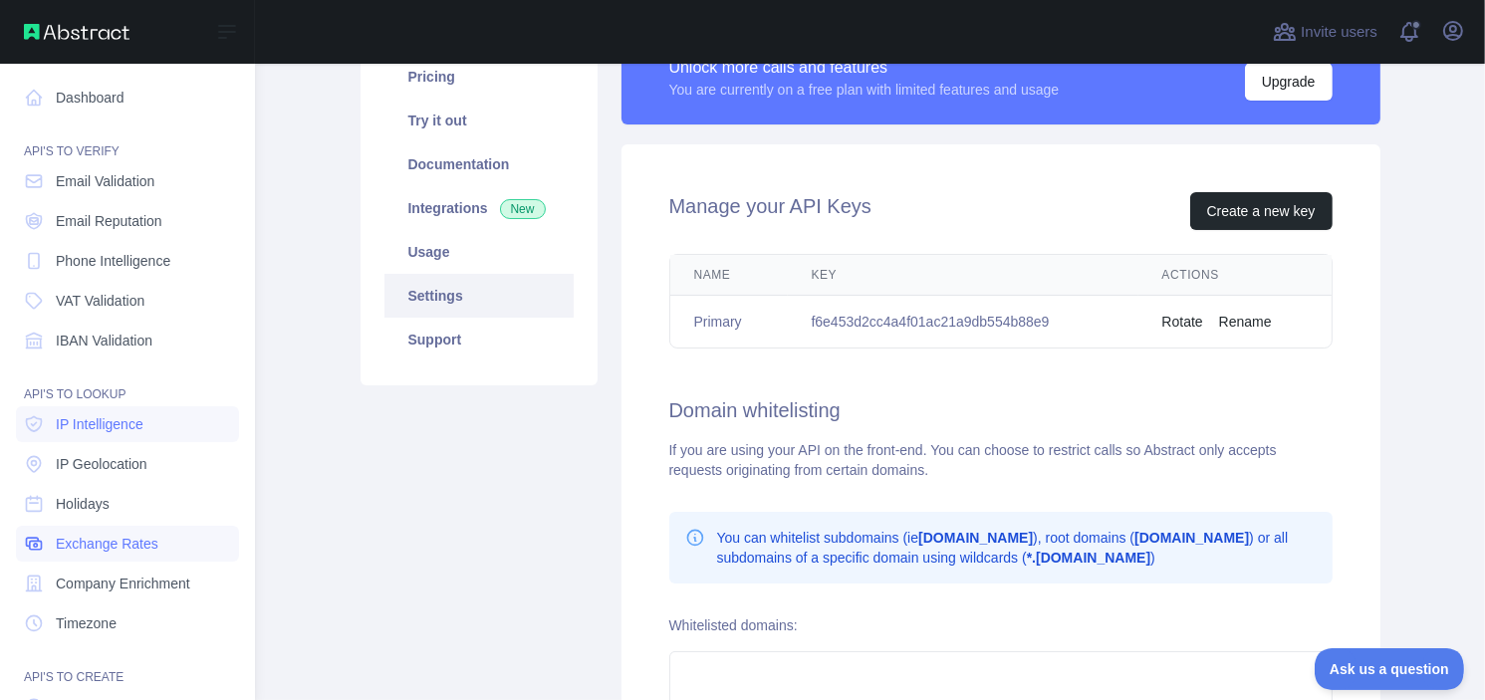
scroll to position [175, 0]
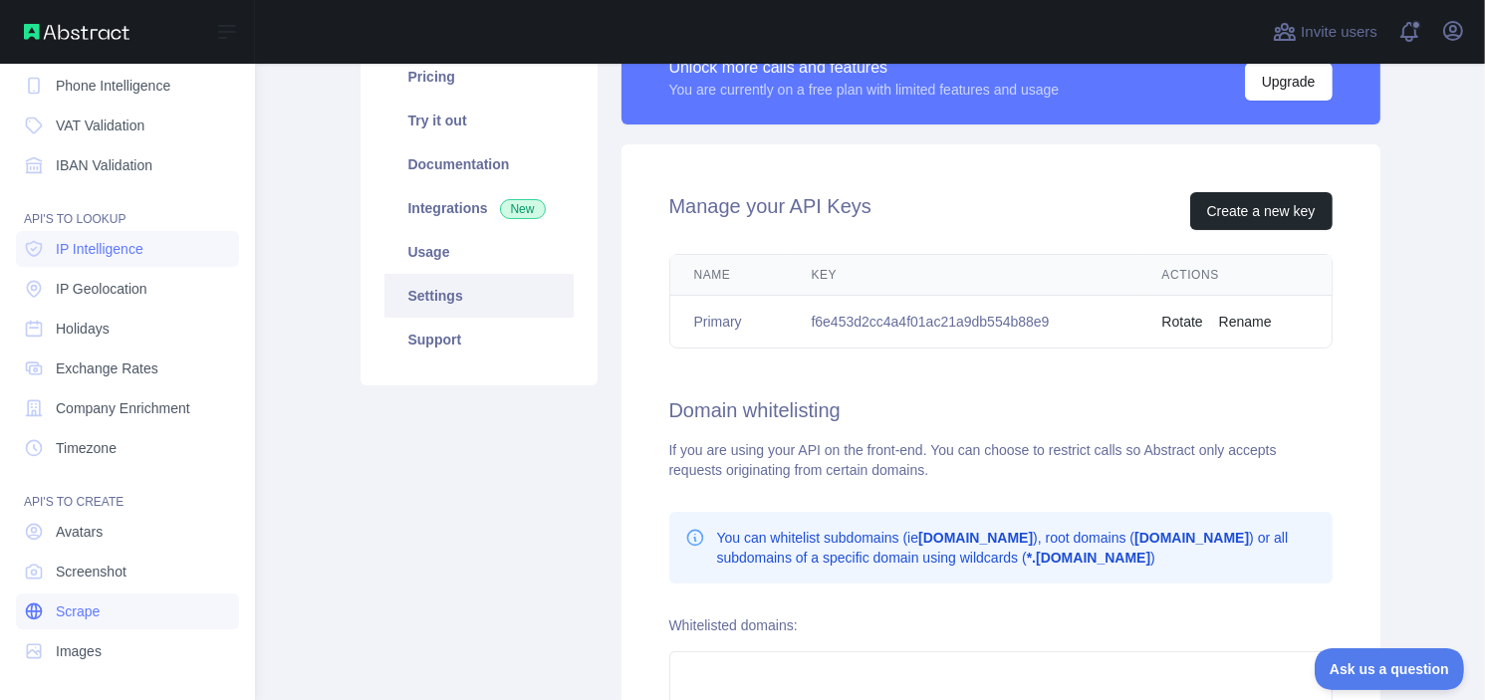
click at [98, 597] on link "Scrape" at bounding box center [127, 612] width 223 height 36
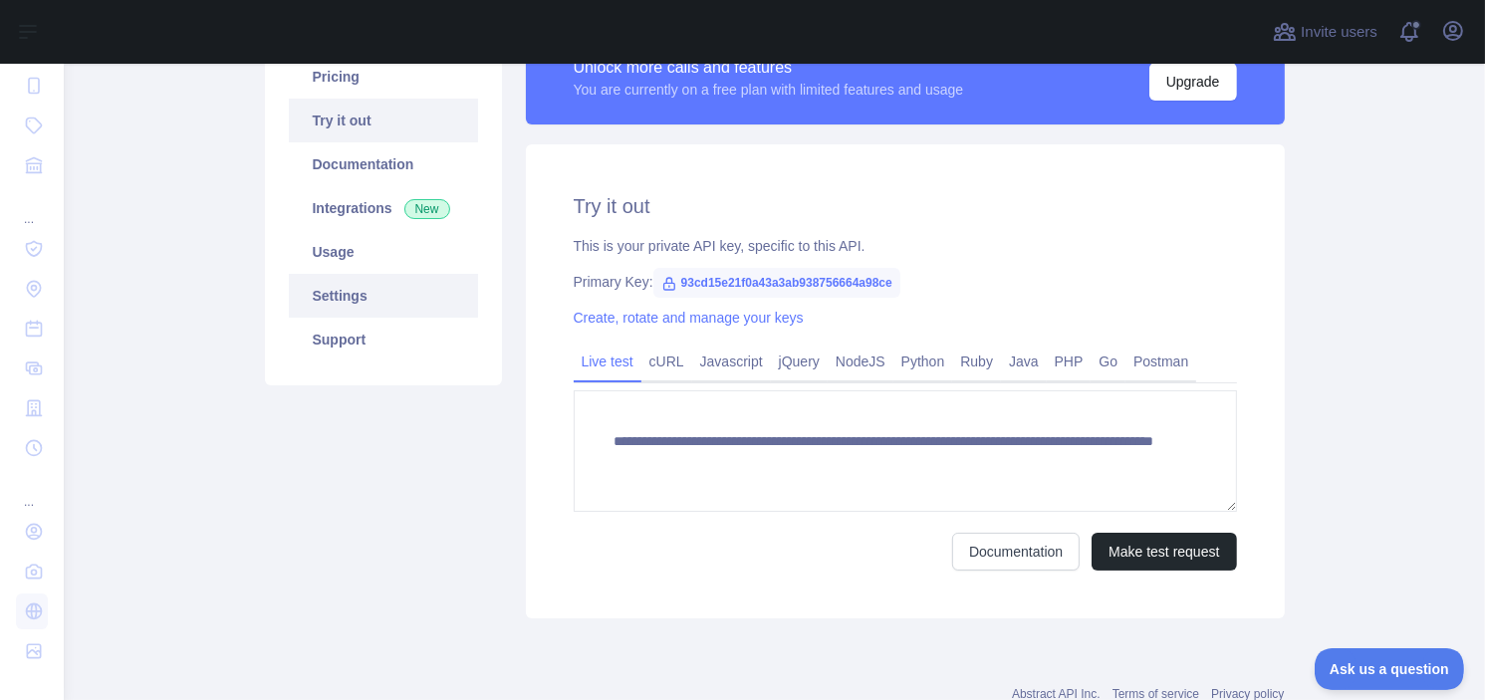
click at [367, 297] on link "Settings" at bounding box center [383, 296] width 189 height 44
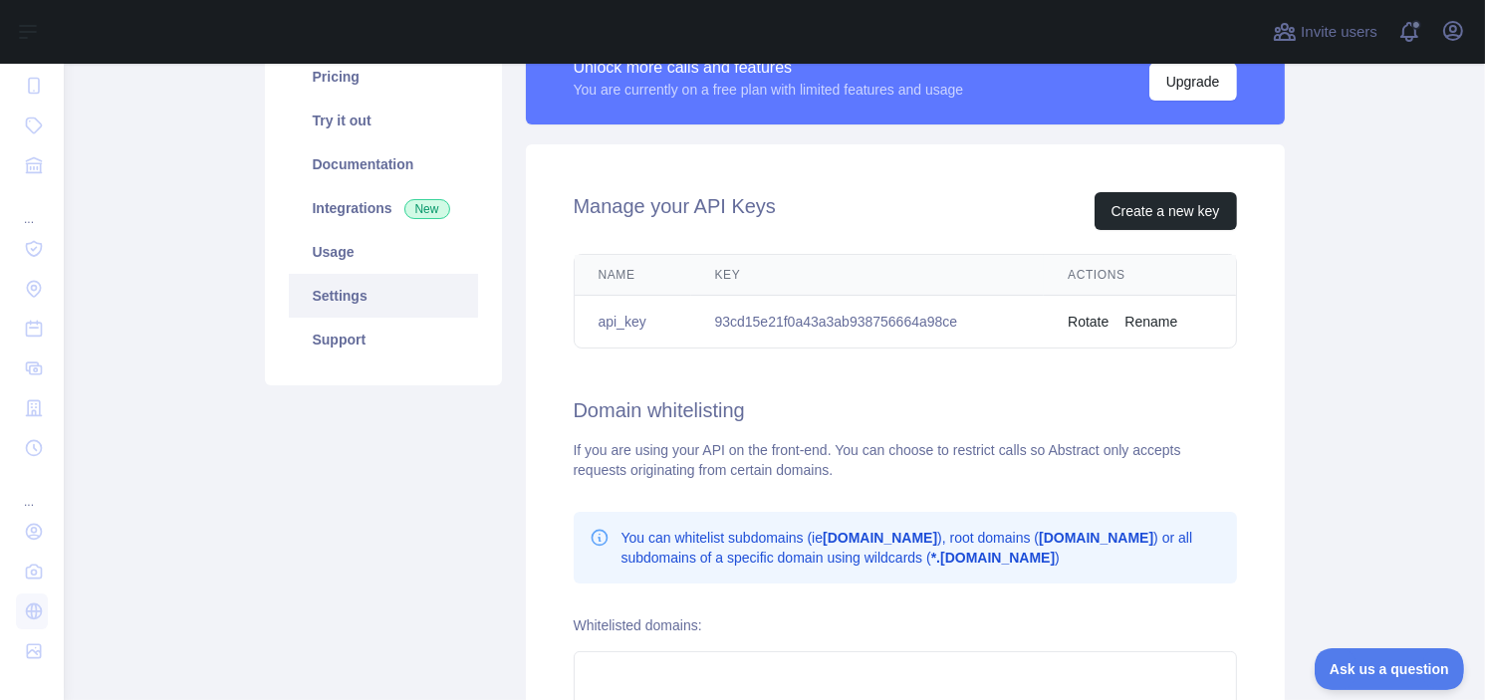
click at [1138, 331] on td "Rotate Rename" at bounding box center [1139, 322] width 191 height 53
click at [1148, 323] on button "Rename" at bounding box center [1150, 322] width 53 height 20
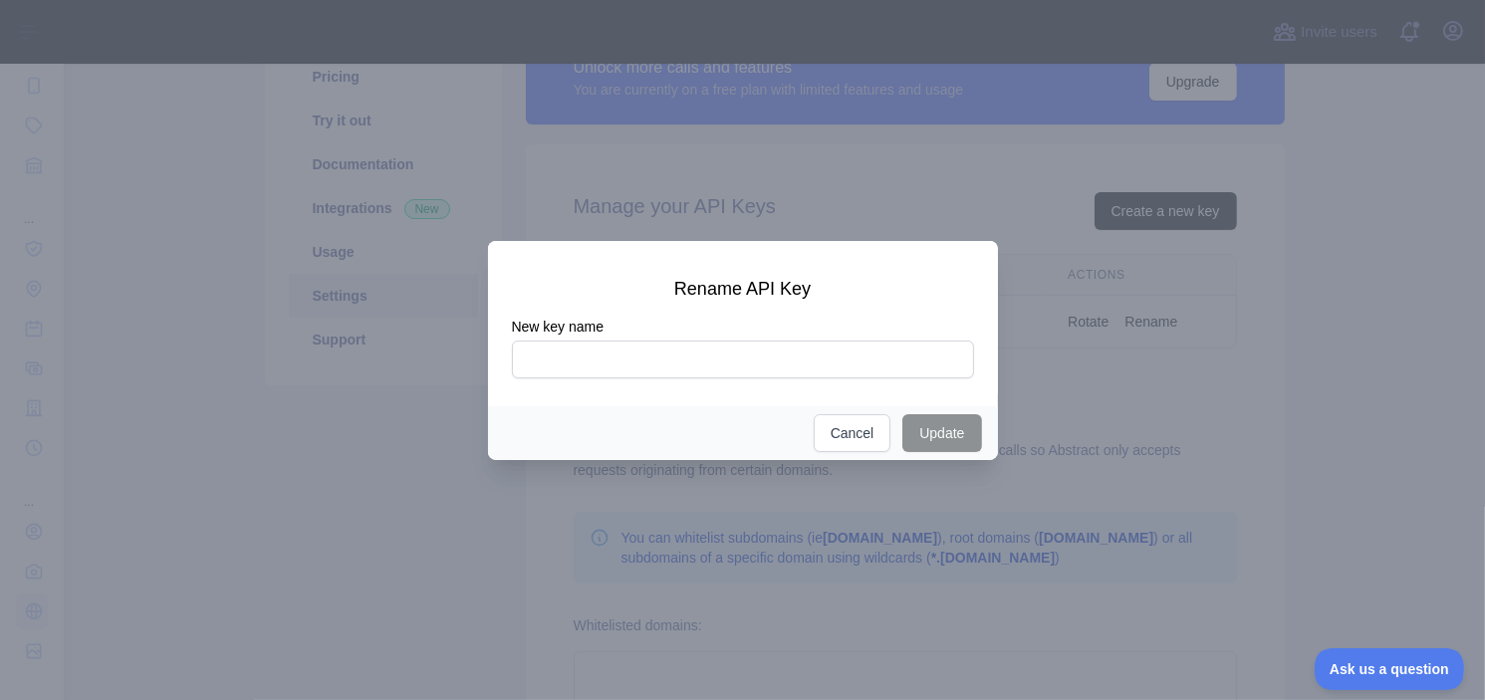
click at [764, 366] on input "New key name" at bounding box center [743, 360] width 462 height 38
type input "*******"
click at [927, 429] on button "Update" at bounding box center [941, 433] width 79 height 38
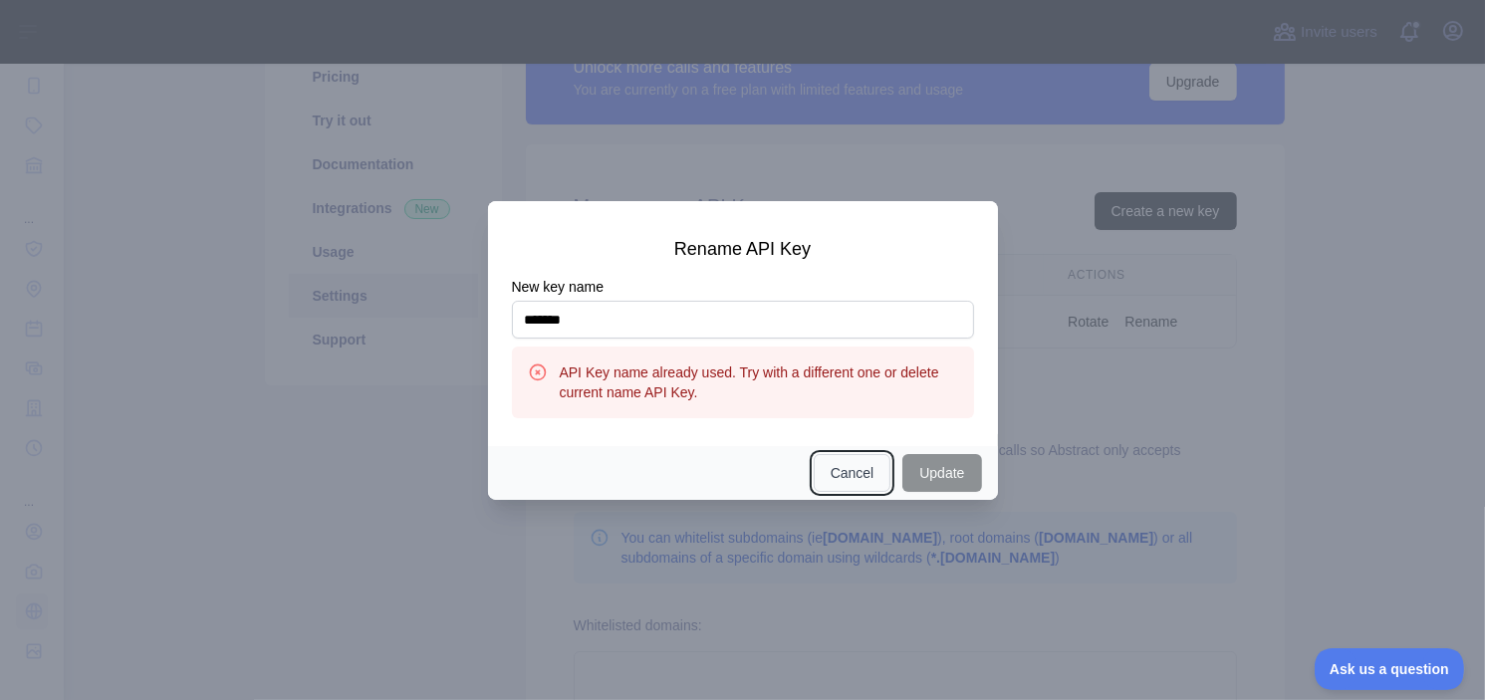
click at [876, 469] on button "Cancel" at bounding box center [853, 473] width 78 height 38
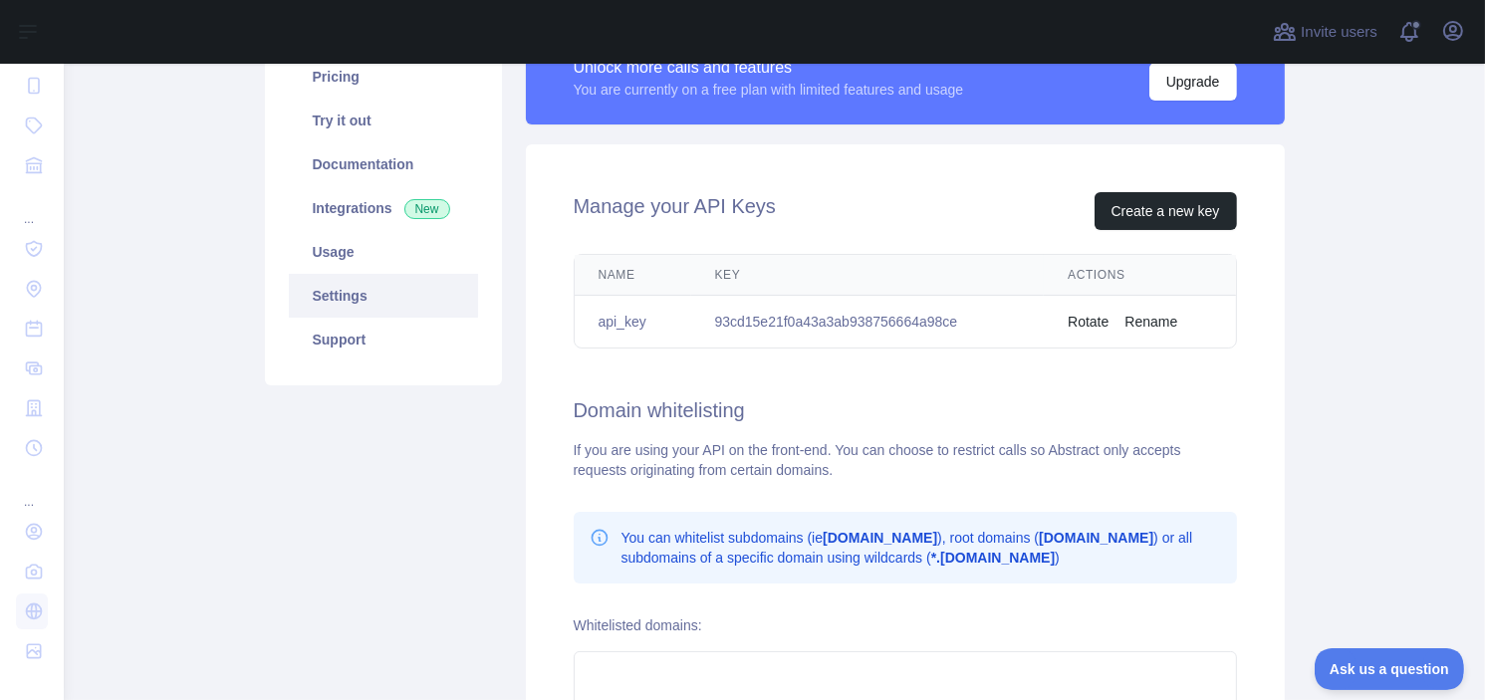
click at [1157, 320] on button "Rename" at bounding box center [1150, 322] width 53 height 20
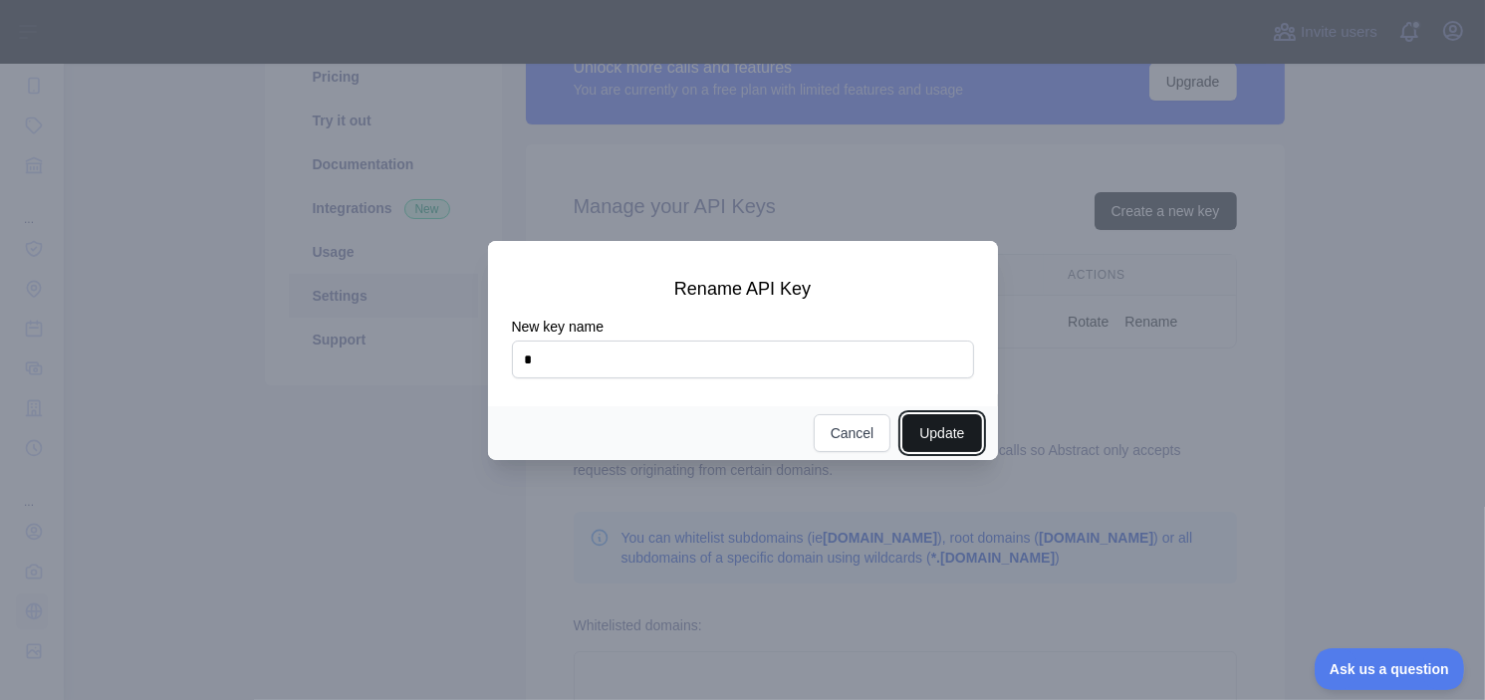
click at [929, 420] on button "Update" at bounding box center [941, 433] width 79 height 38
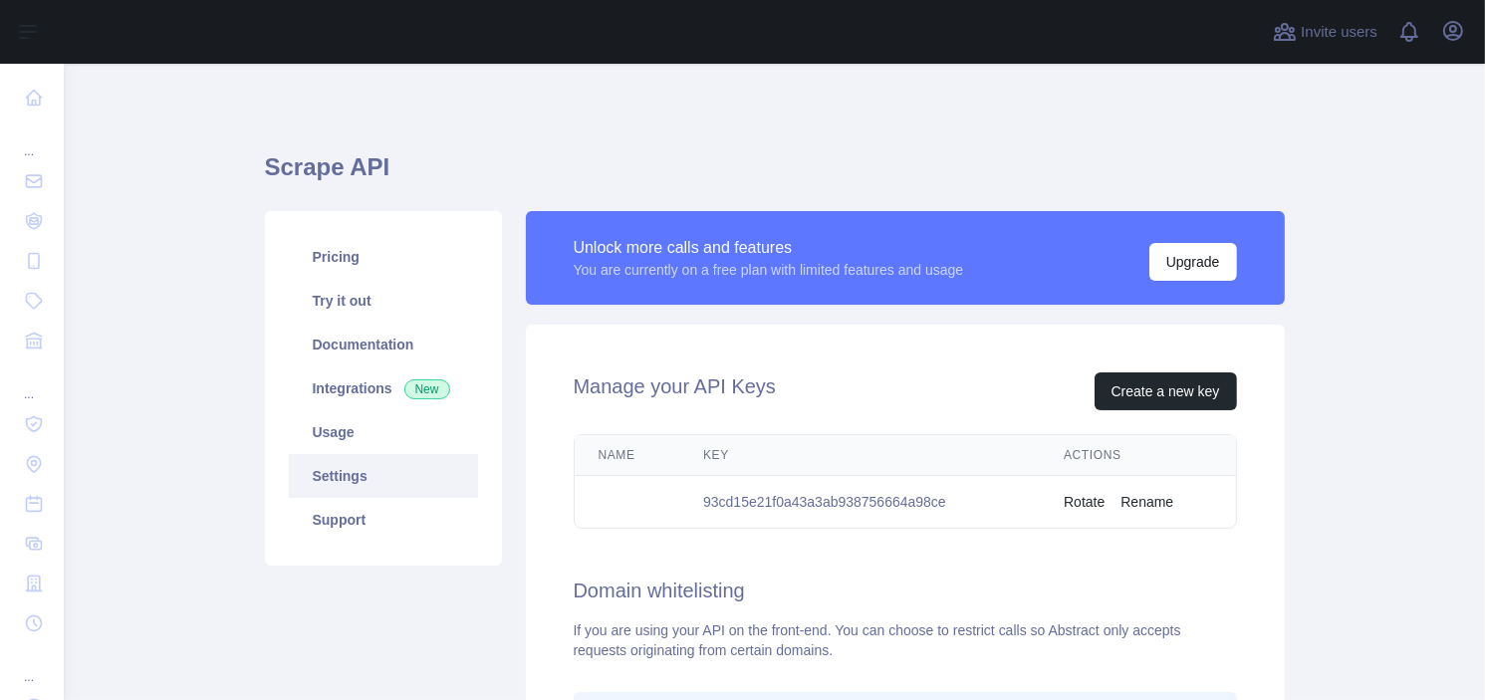
click at [1143, 493] on button "Rename" at bounding box center [1146, 502] width 53 height 20
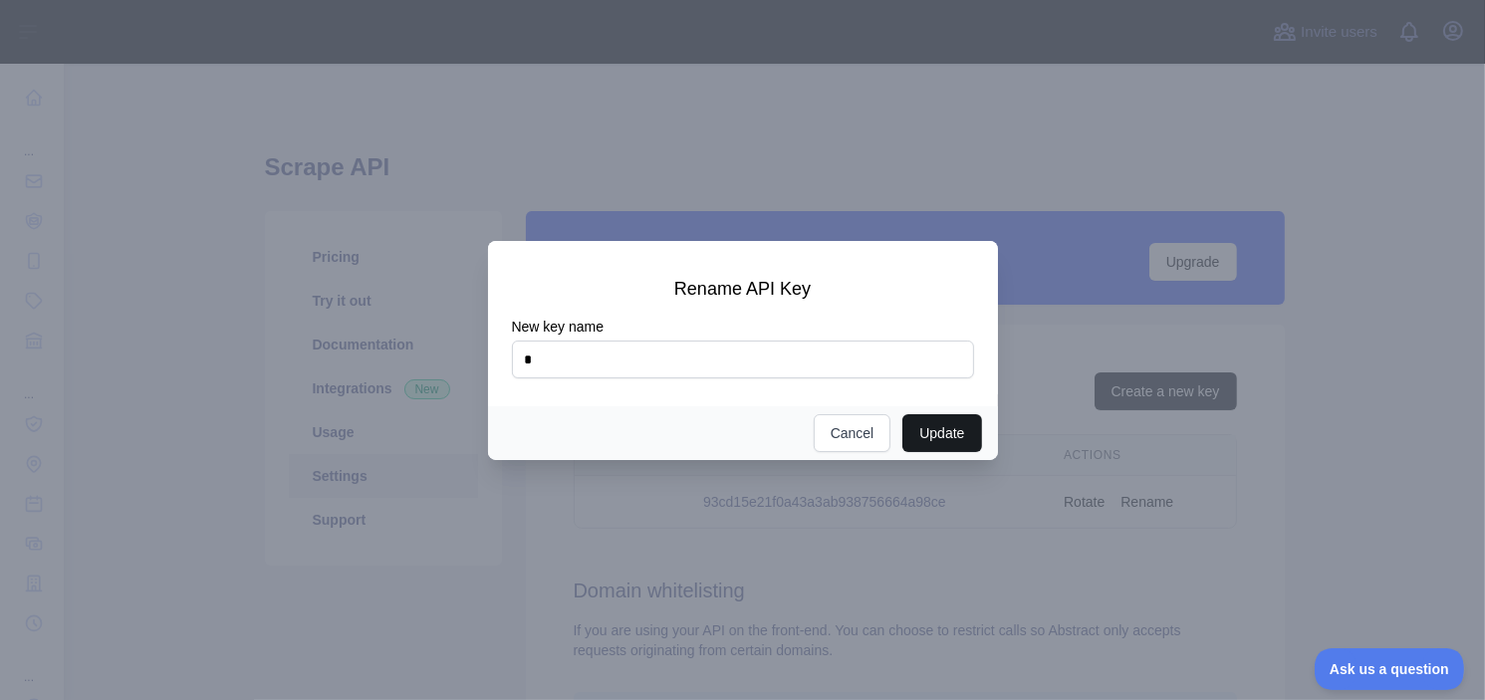
type input "*"
click at [941, 434] on button "Update" at bounding box center [941, 433] width 79 height 38
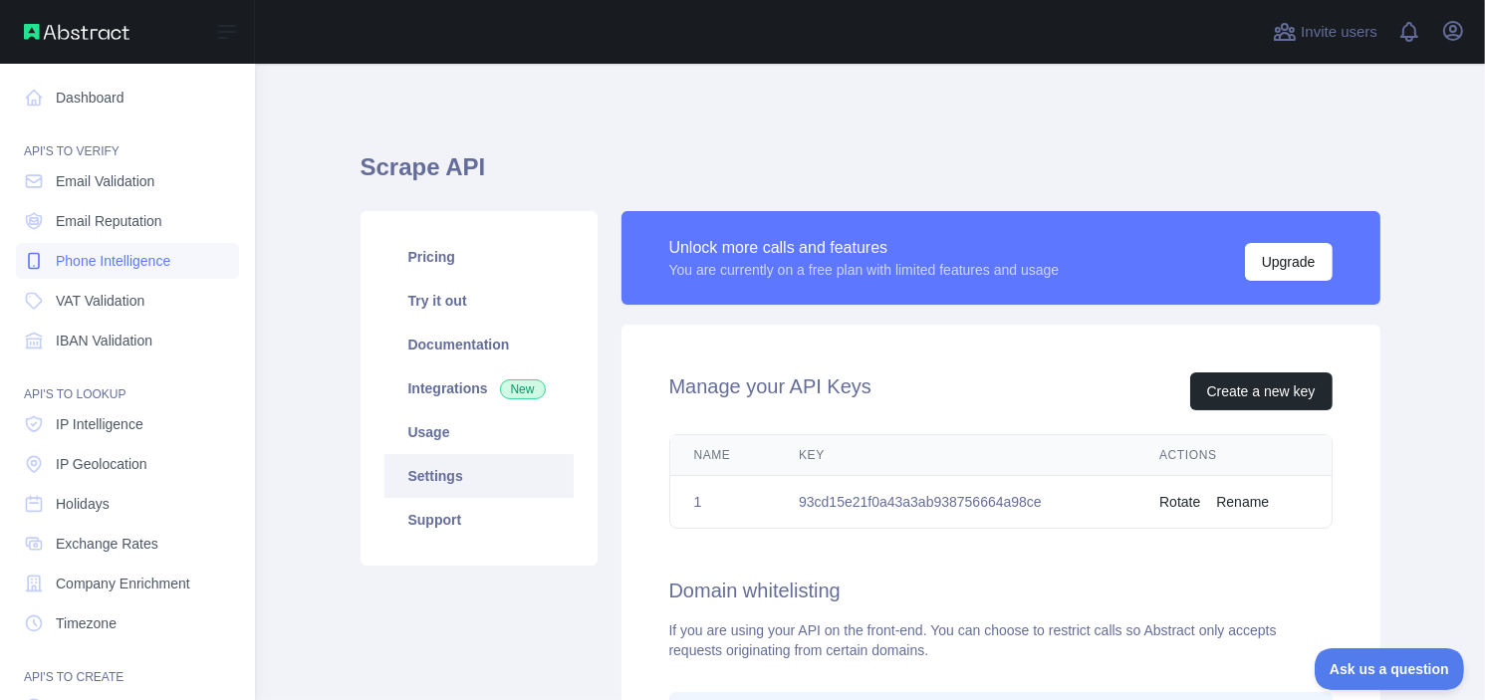
click at [118, 269] on span "Phone Intelligence" at bounding box center [113, 261] width 115 height 20
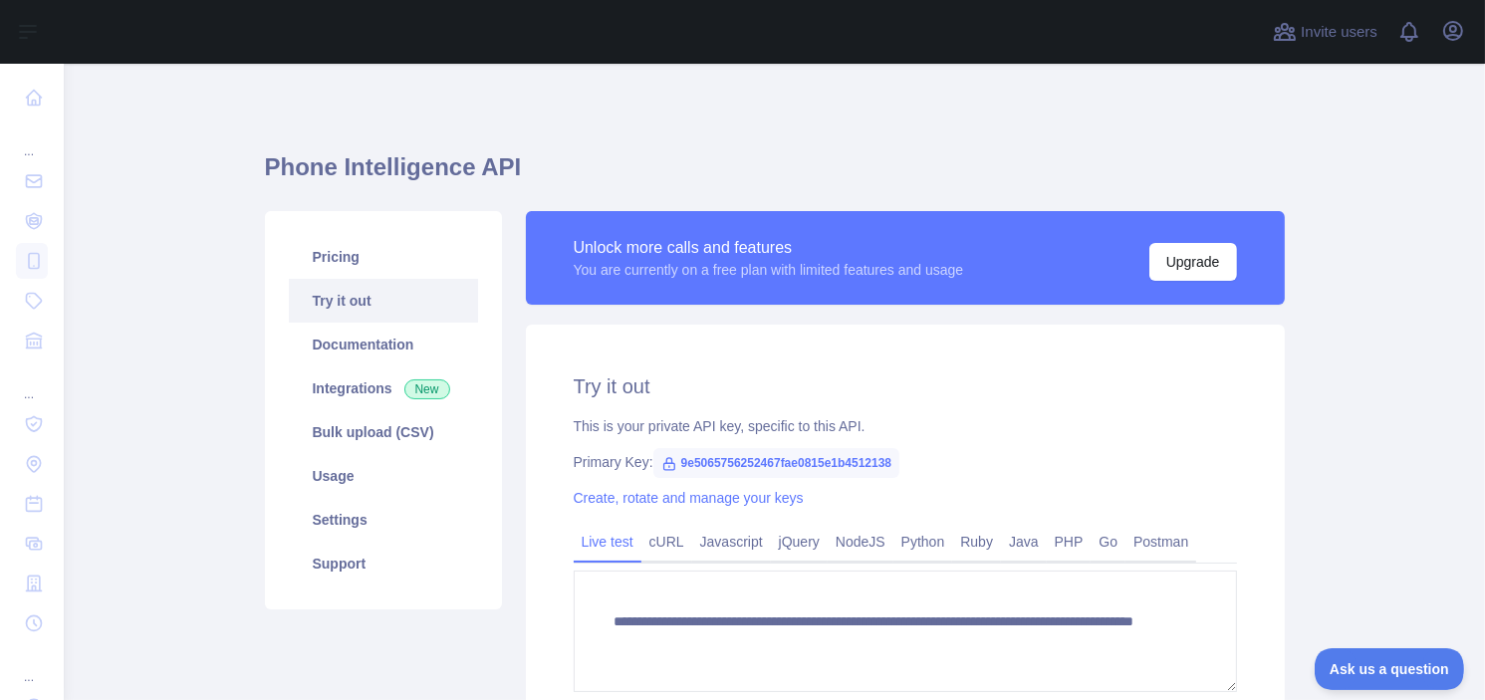
scroll to position [244, 0]
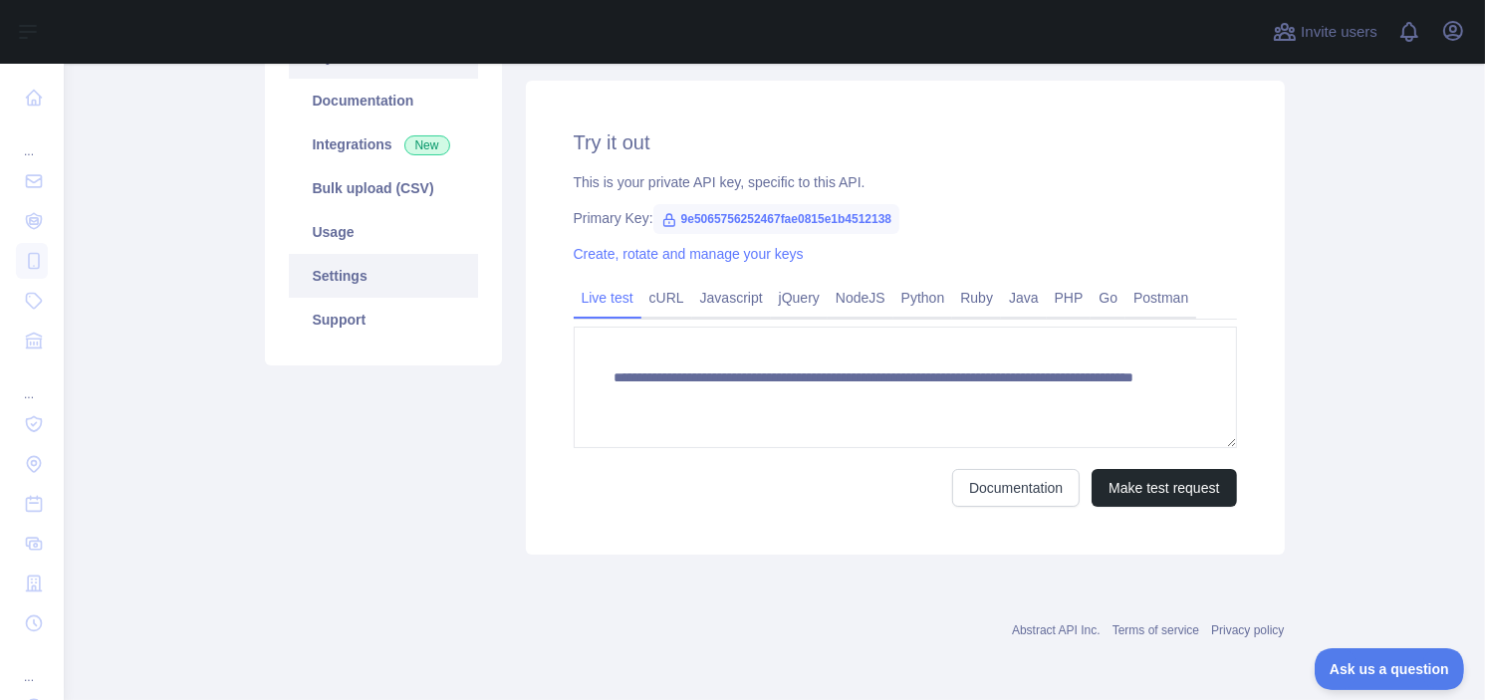
click at [431, 294] on link "Settings" at bounding box center [383, 276] width 189 height 44
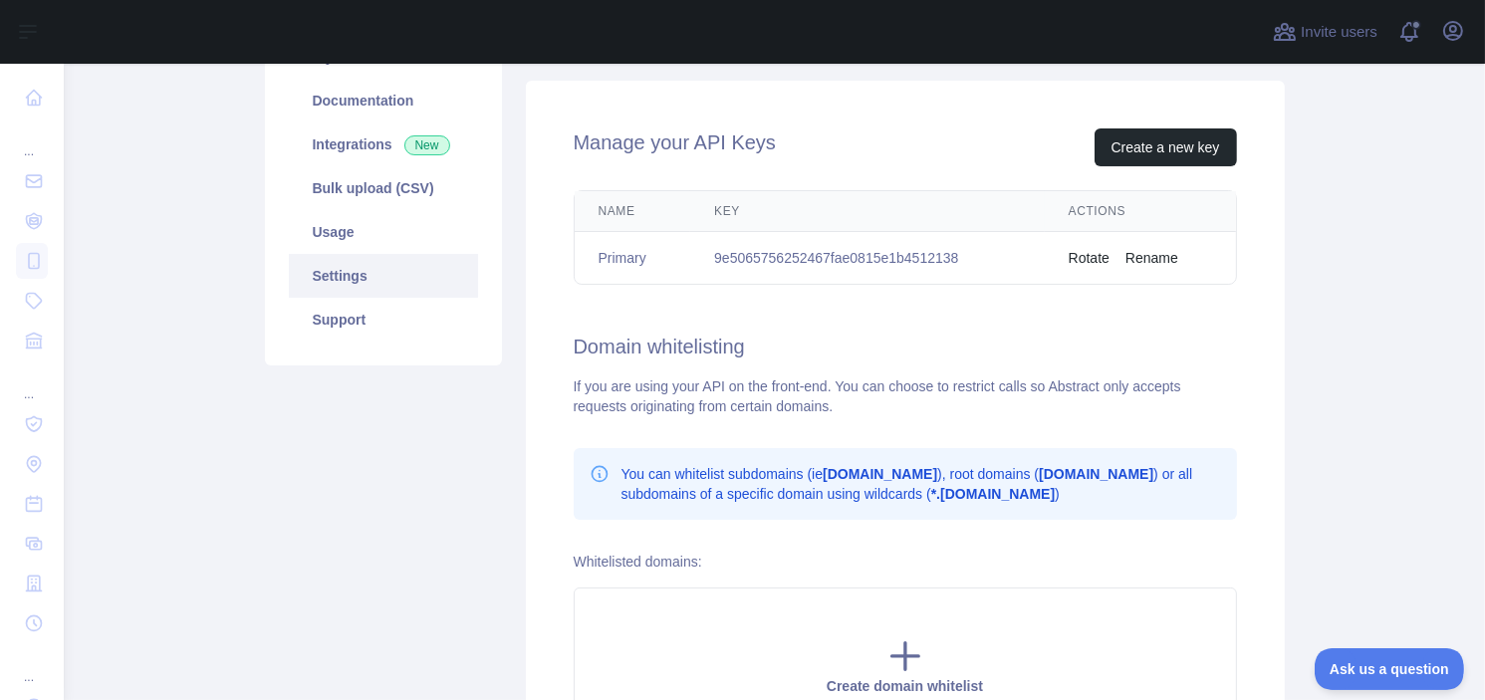
click at [1145, 258] on button "Rename" at bounding box center [1151, 258] width 53 height 20
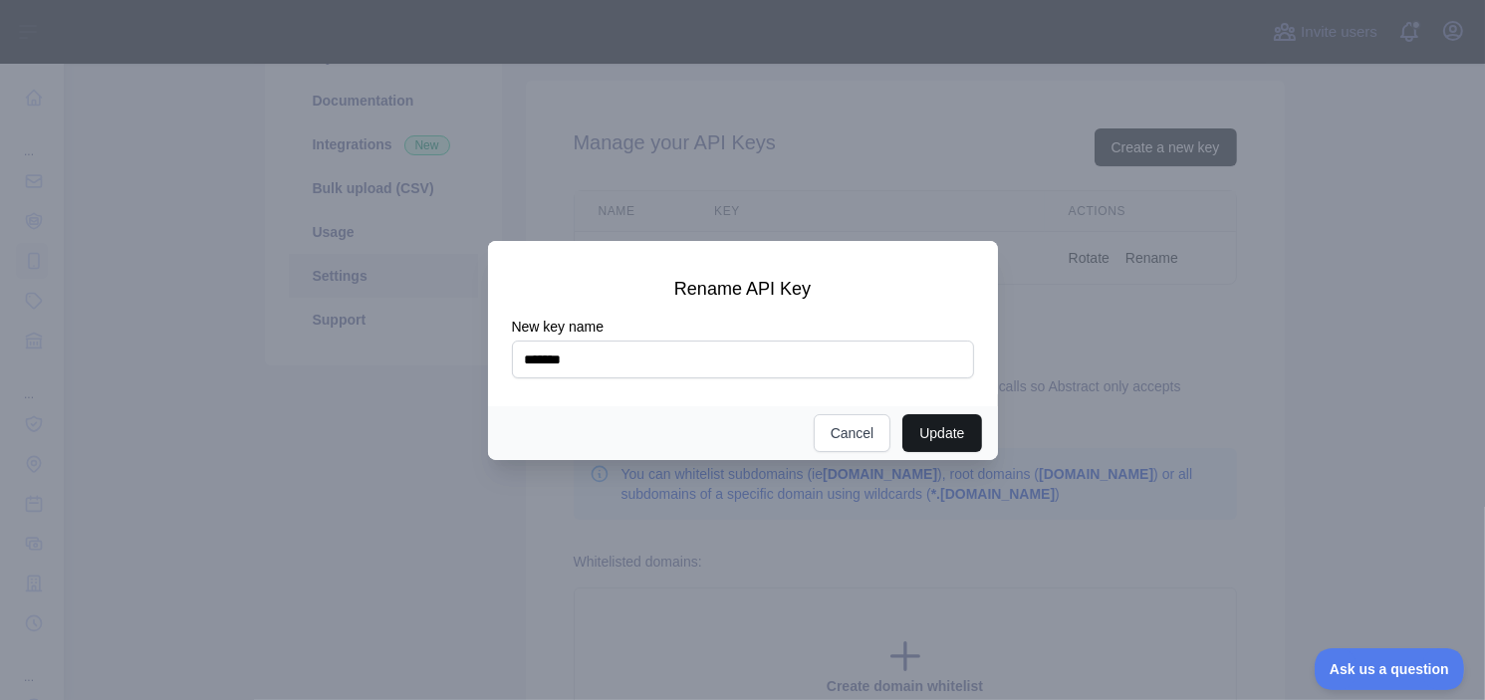
type input "*******"
click at [924, 421] on button "Update" at bounding box center [941, 433] width 79 height 38
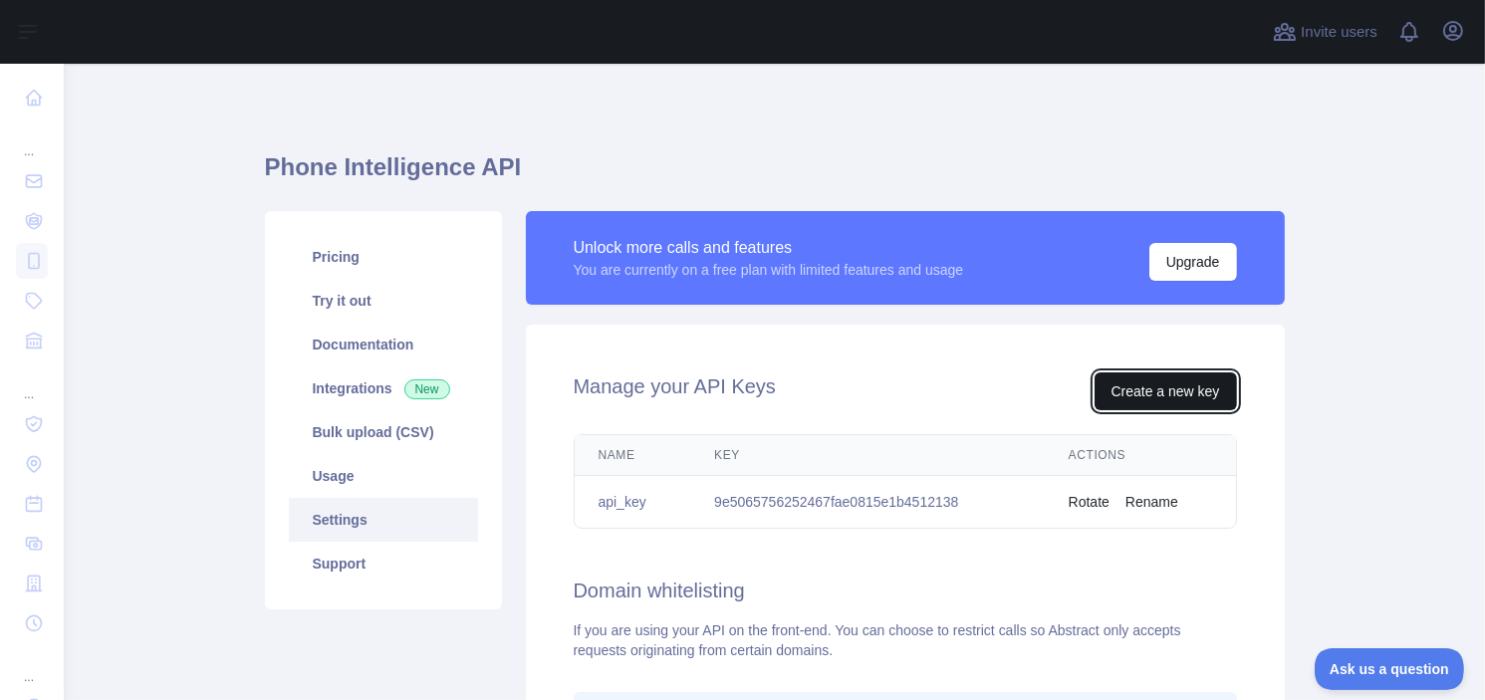
click at [1155, 401] on button "Create a new key" at bounding box center [1165, 391] width 142 height 38
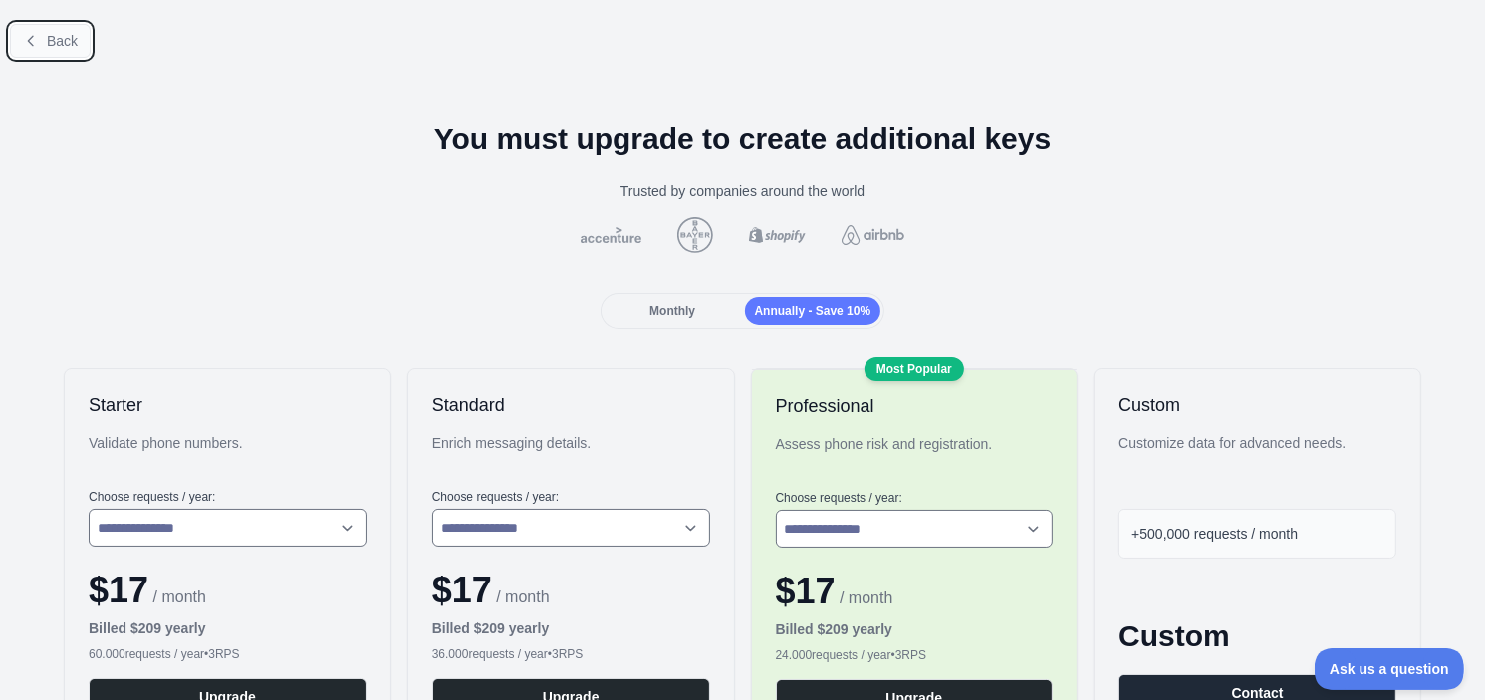
click at [44, 43] on button "Back" at bounding box center [50, 41] width 81 height 34
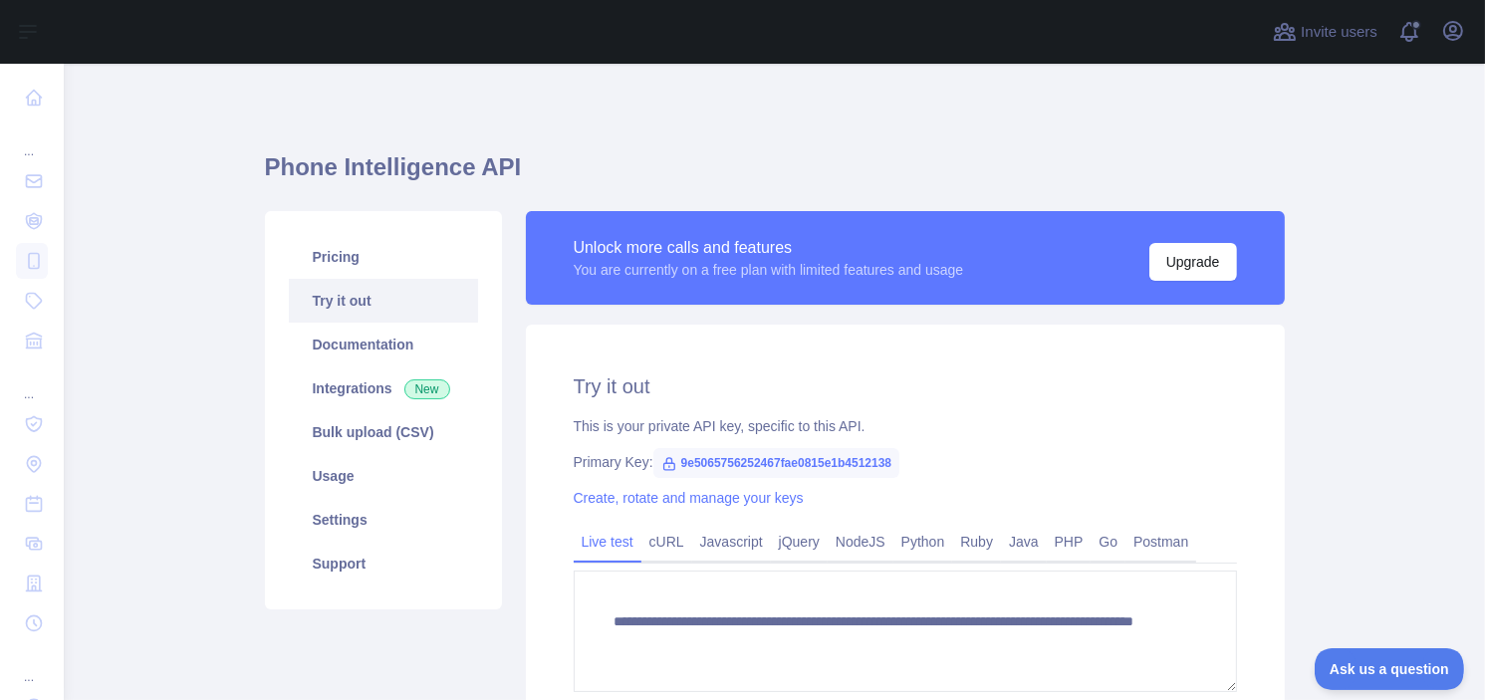
scroll to position [100, 0]
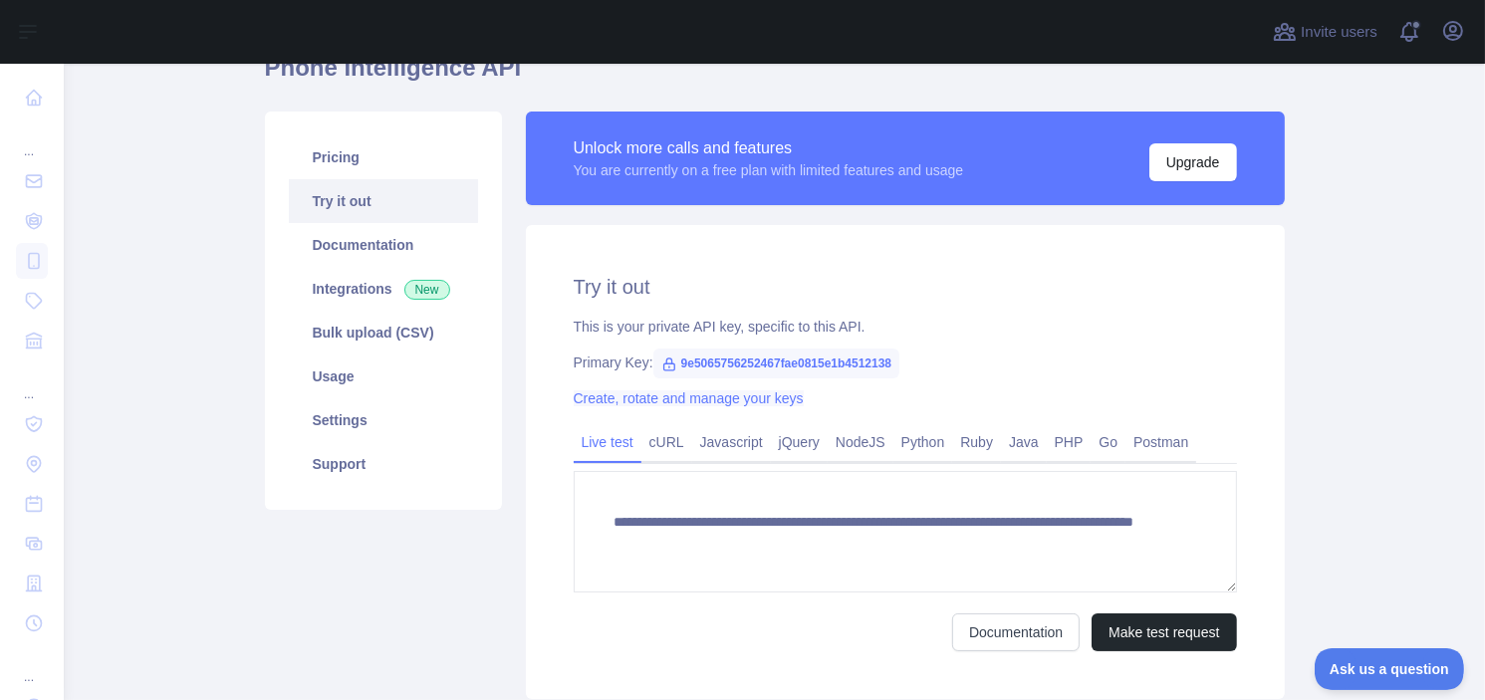
click at [717, 397] on link "Create, rotate and manage your keys" at bounding box center [689, 398] width 230 height 16
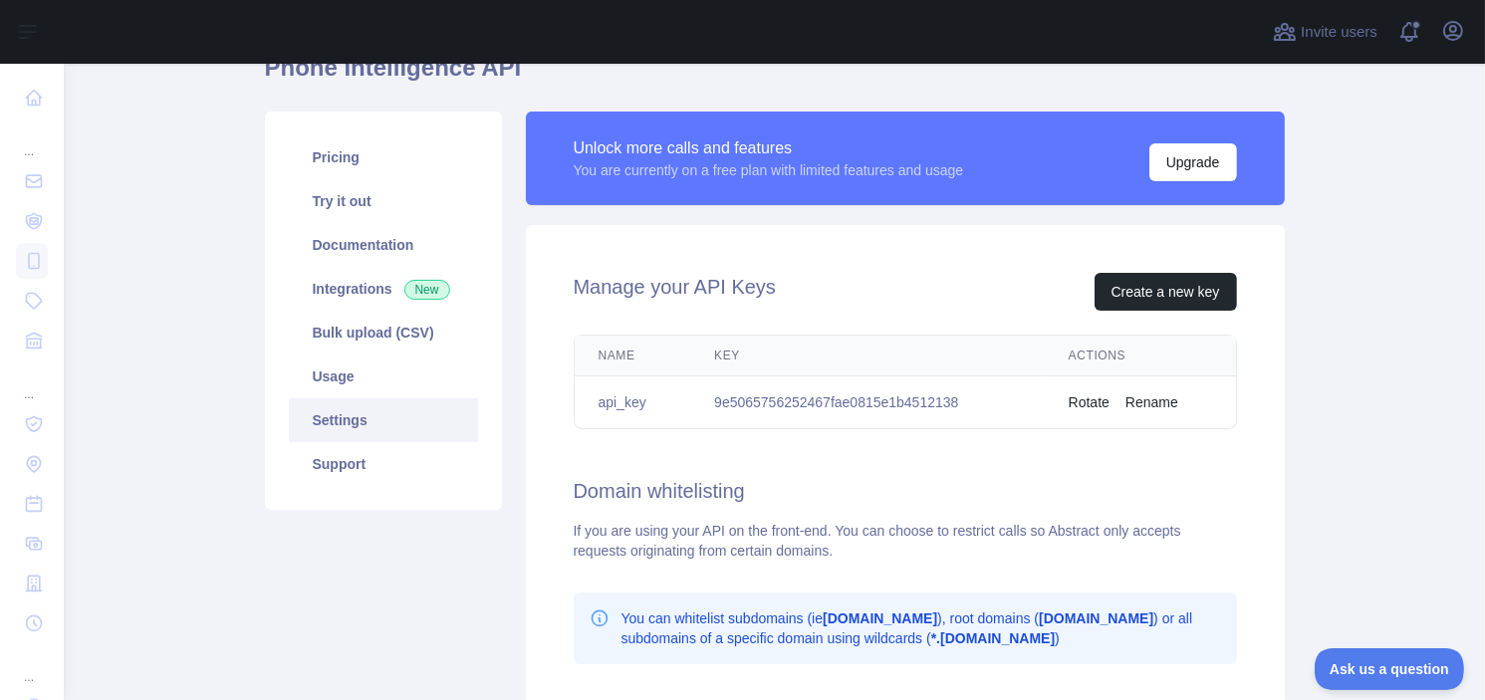
click at [831, 401] on td "9e5065756252467fae0815e1b4512138" at bounding box center [867, 402] width 355 height 53
click at [830, 402] on td "9e5065756252467fae0815e1b4512138" at bounding box center [867, 402] width 355 height 53
copy td "9e5065756252467fae0815e1b4512138"
click at [1446, 43] on button "Open user menu" at bounding box center [1453, 31] width 32 height 32
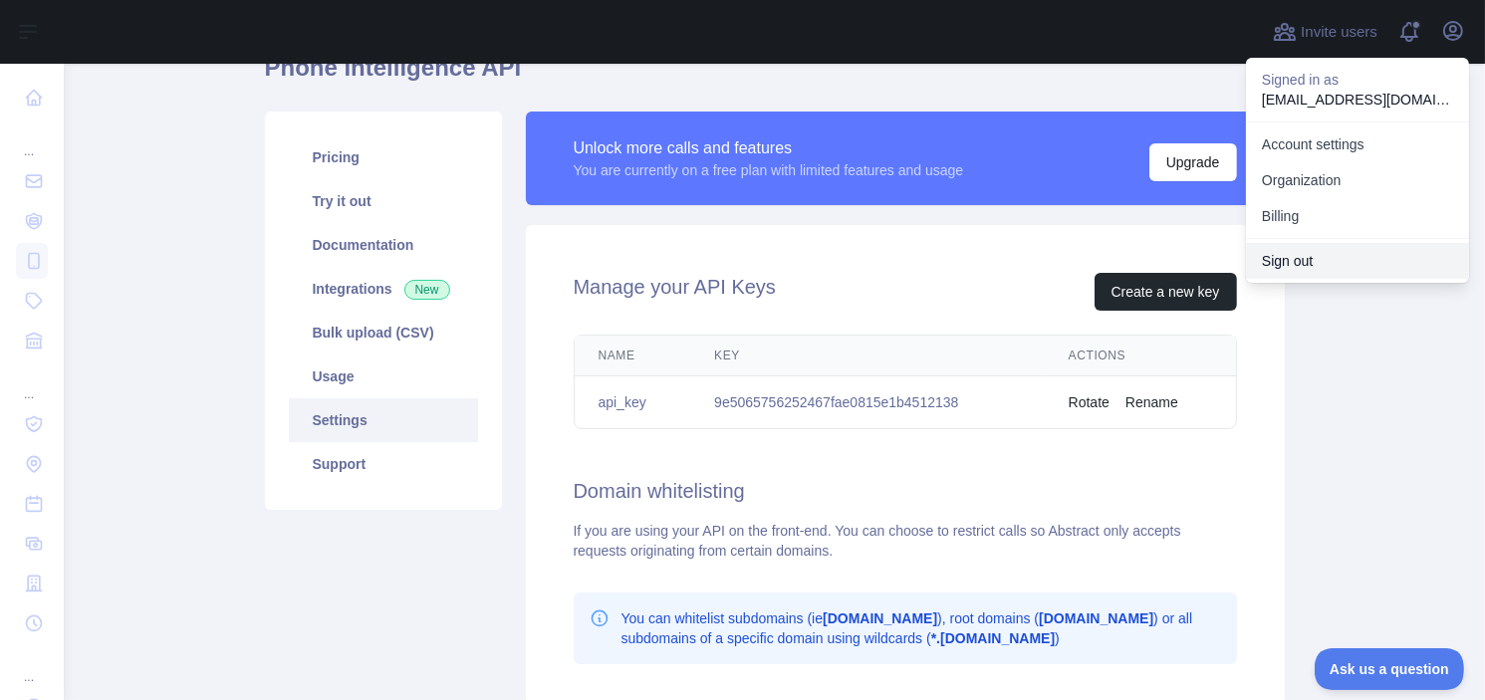
click at [1371, 245] on button "Sign out" at bounding box center [1357, 261] width 223 height 36
